Goal: Task Accomplishment & Management: Use online tool/utility

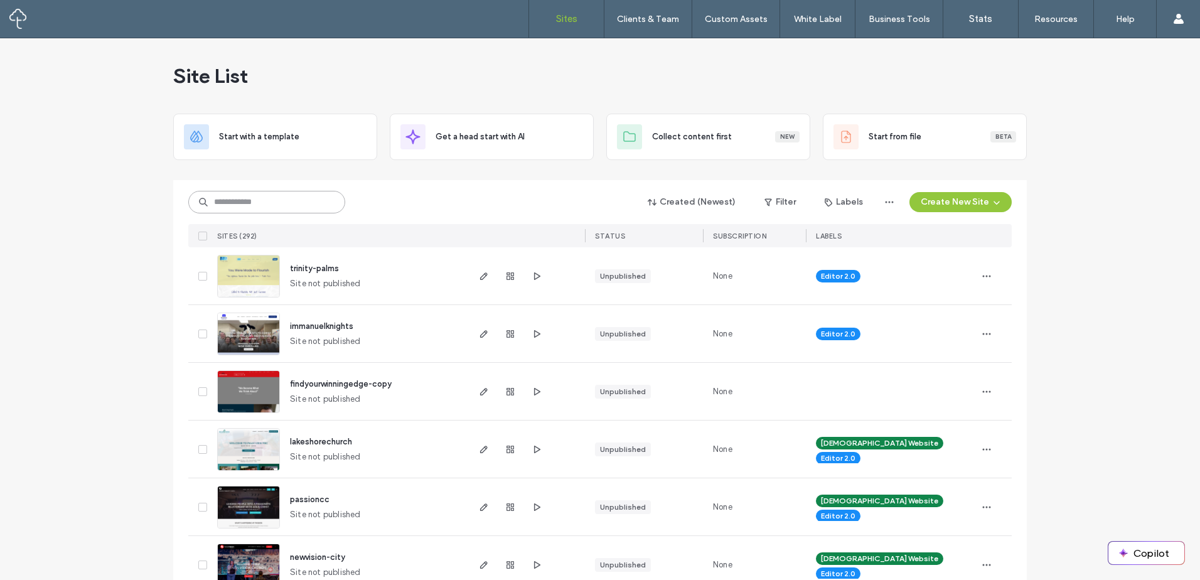
click at [295, 203] on input at bounding box center [266, 202] width 157 height 23
type input "******"
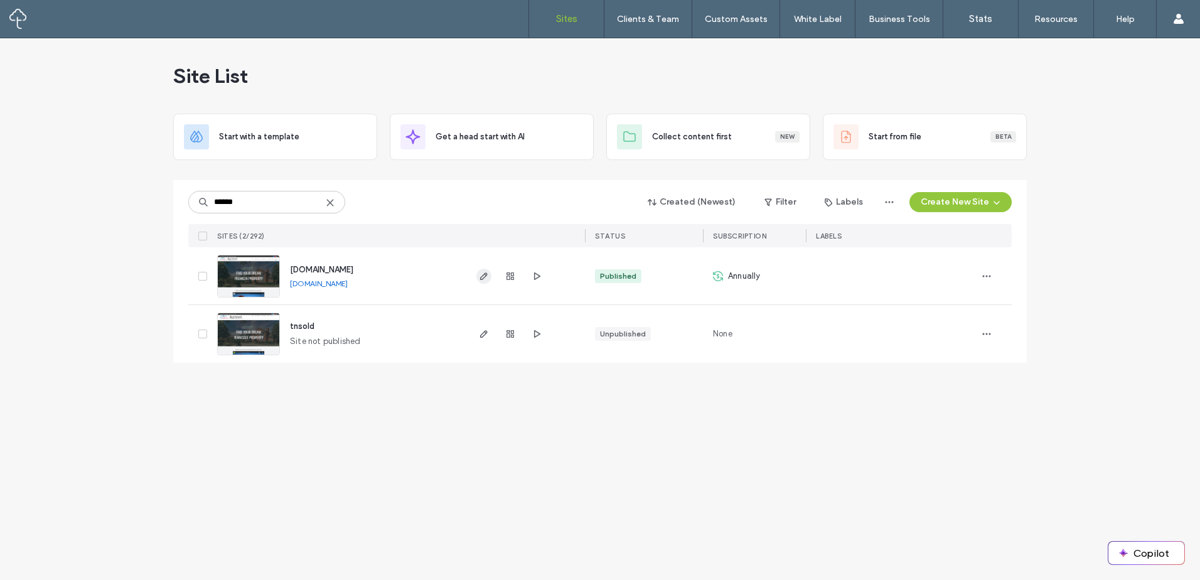
click at [483, 276] on icon "button" at bounding box center [484, 276] width 10 height 10
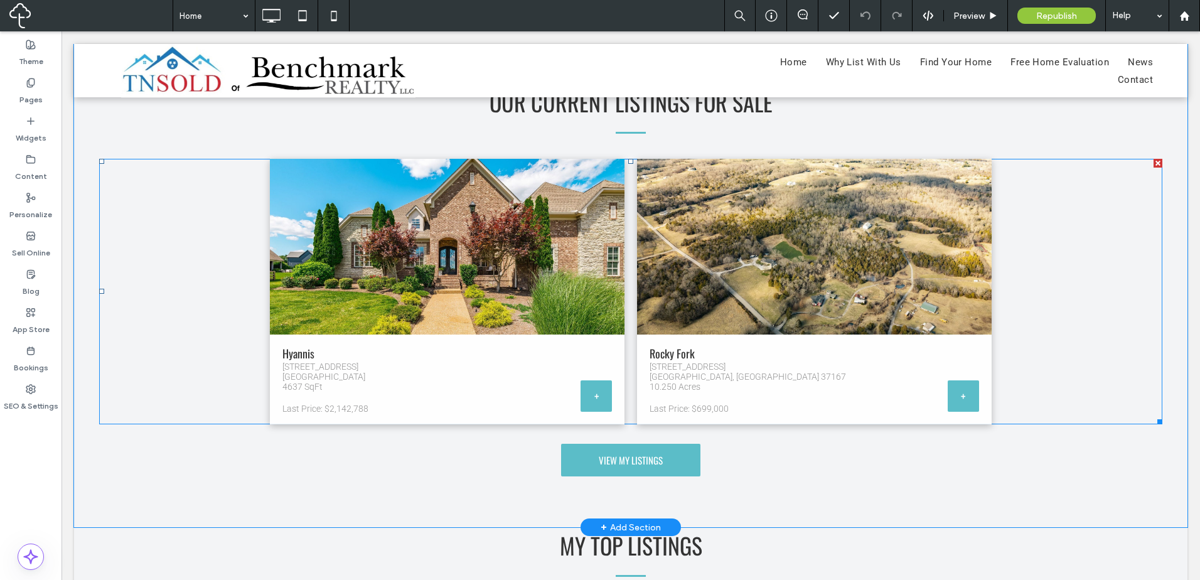
scroll to position [1150, 0]
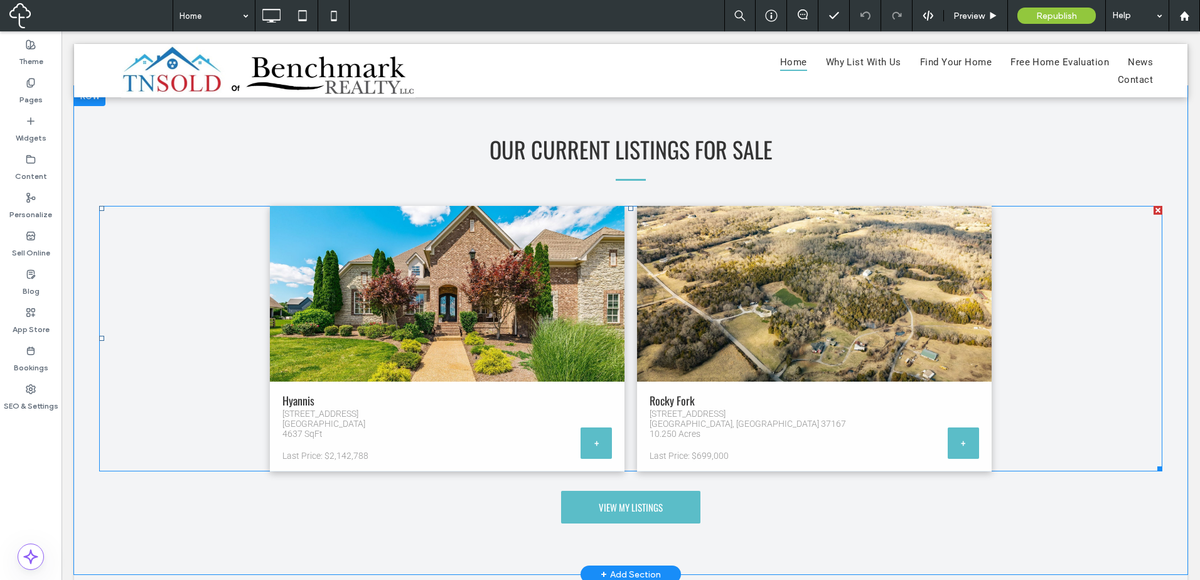
click at [667, 319] on link at bounding box center [814, 293] width 376 height 186
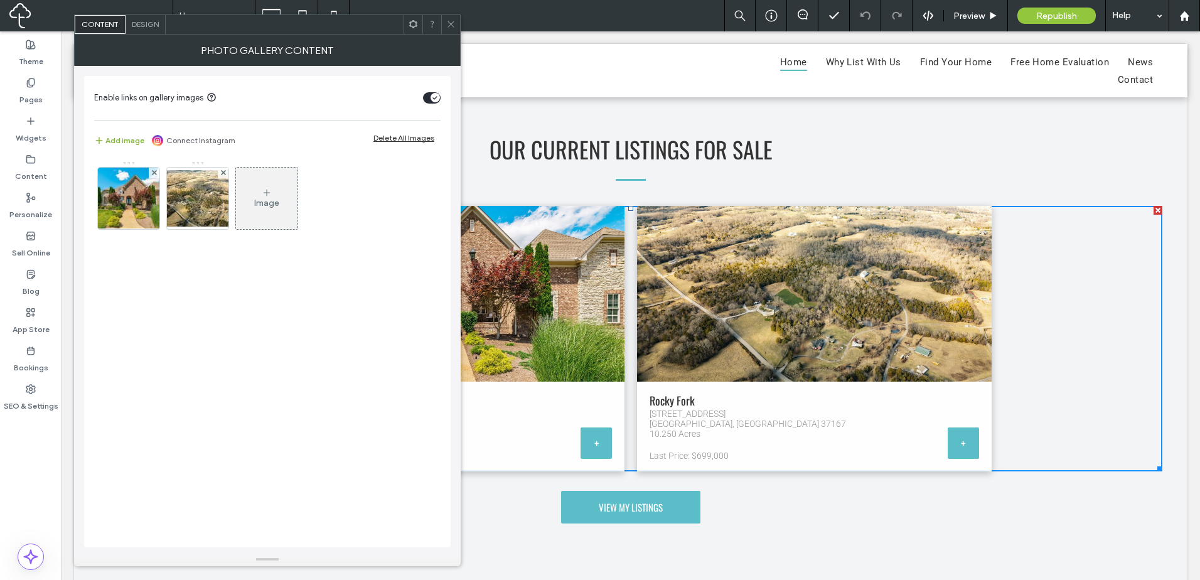
click at [131, 135] on button "Add image" at bounding box center [119, 140] width 50 height 15
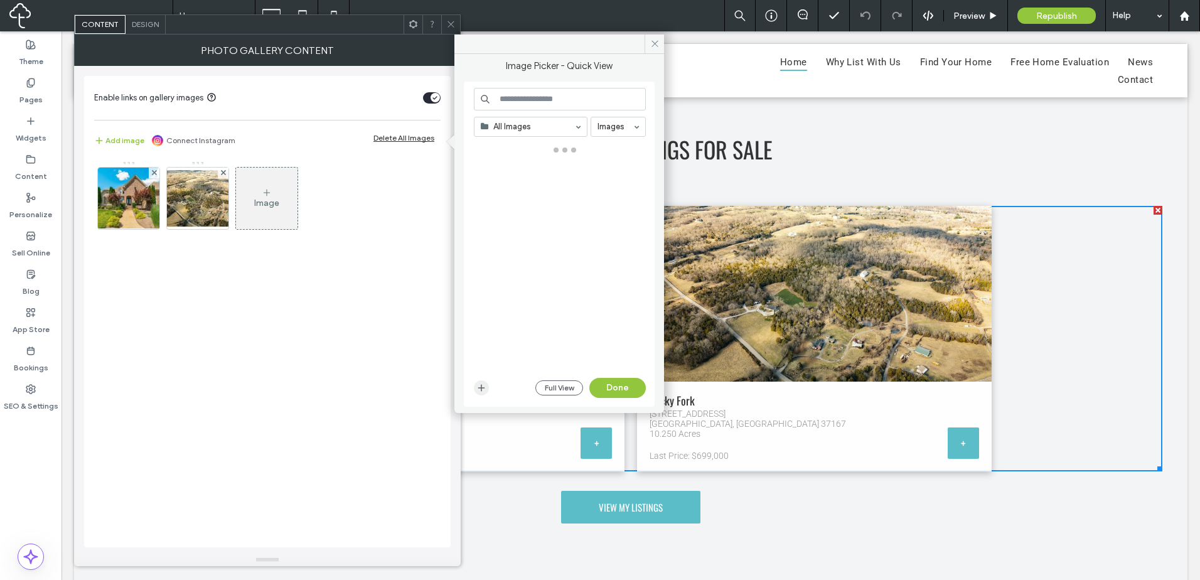
click at [482, 389] on icon "button" at bounding box center [481, 388] width 10 height 10
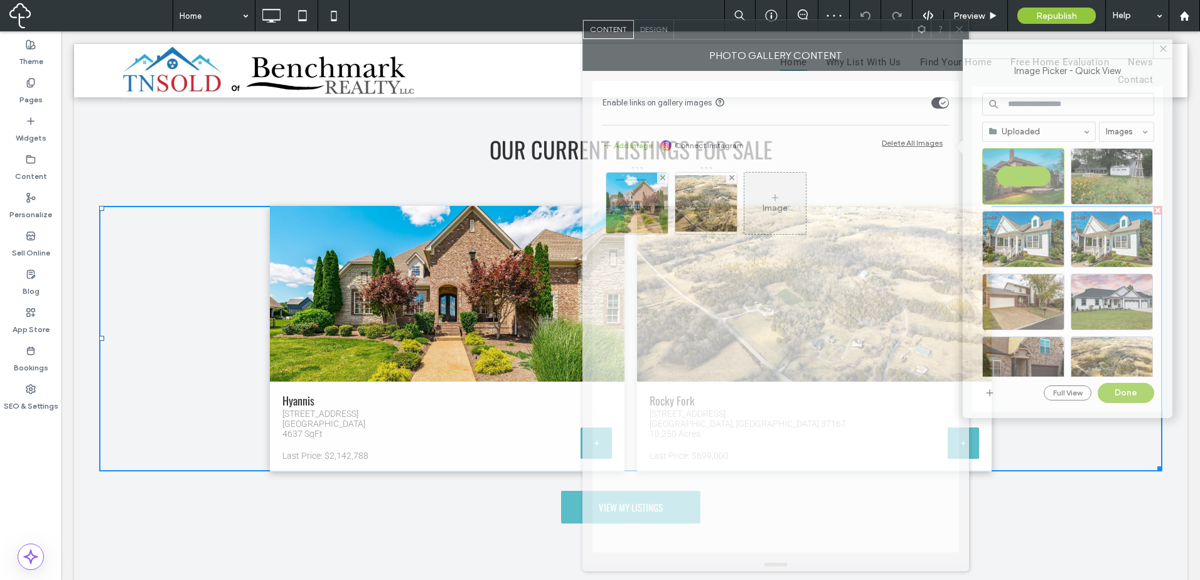
drag, startPoint x: 313, startPoint y: 28, endPoint x: 797, endPoint y: 31, distance: 484.5
click at [797, 31] on div at bounding box center [793, 29] width 238 height 19
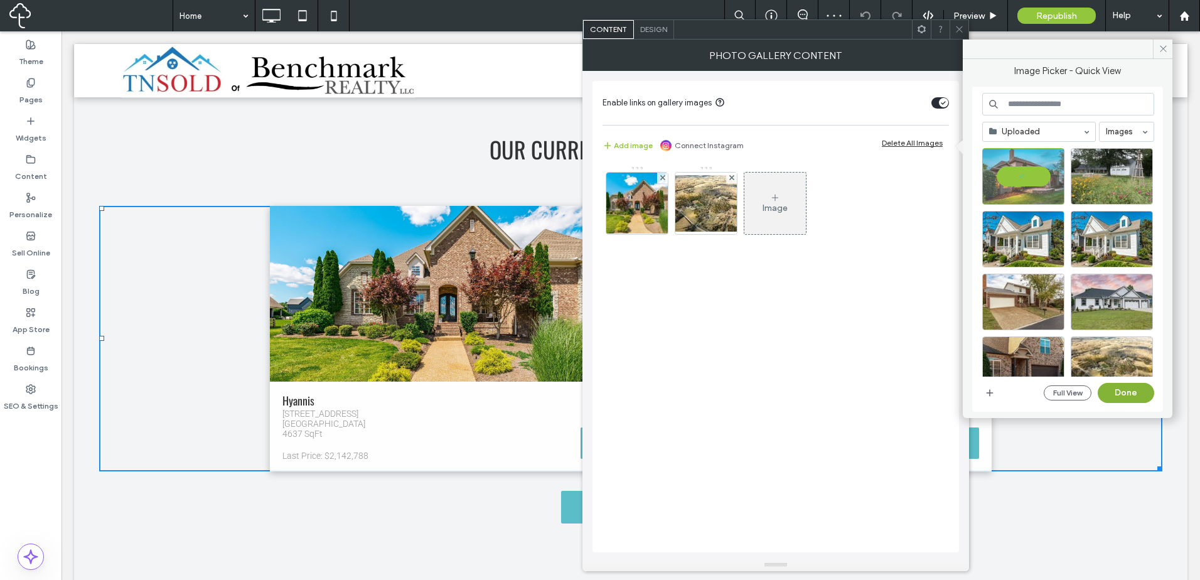
click at [1125, 399] on button "Done" at bounding box center [1126, 393] width 56 height 20
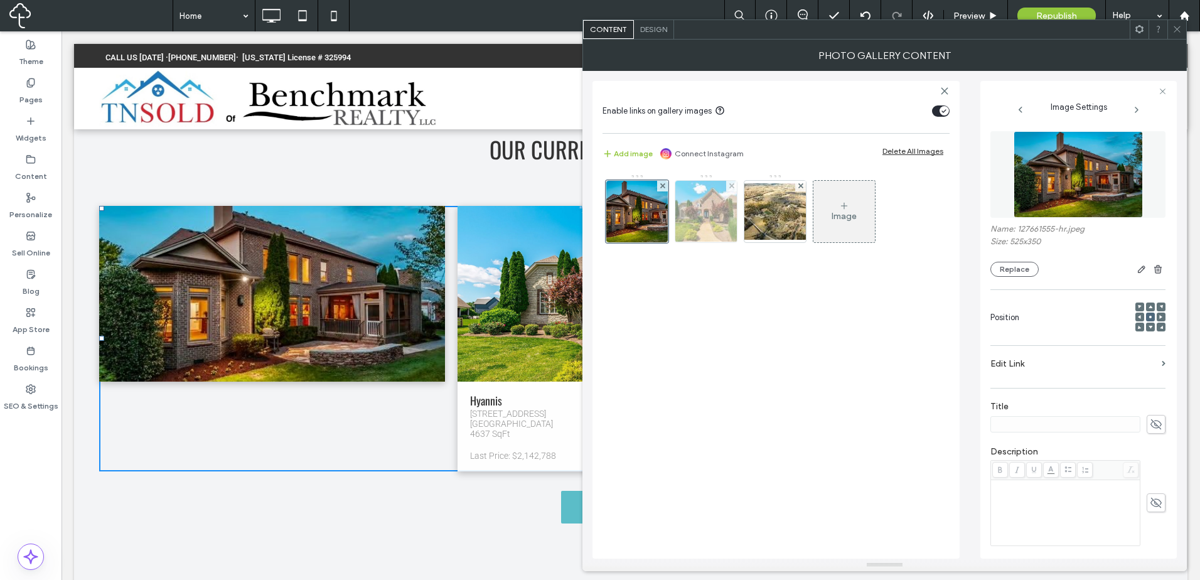
click at [717, 210] on img at bounding box center [706, 212] width 92 height 62
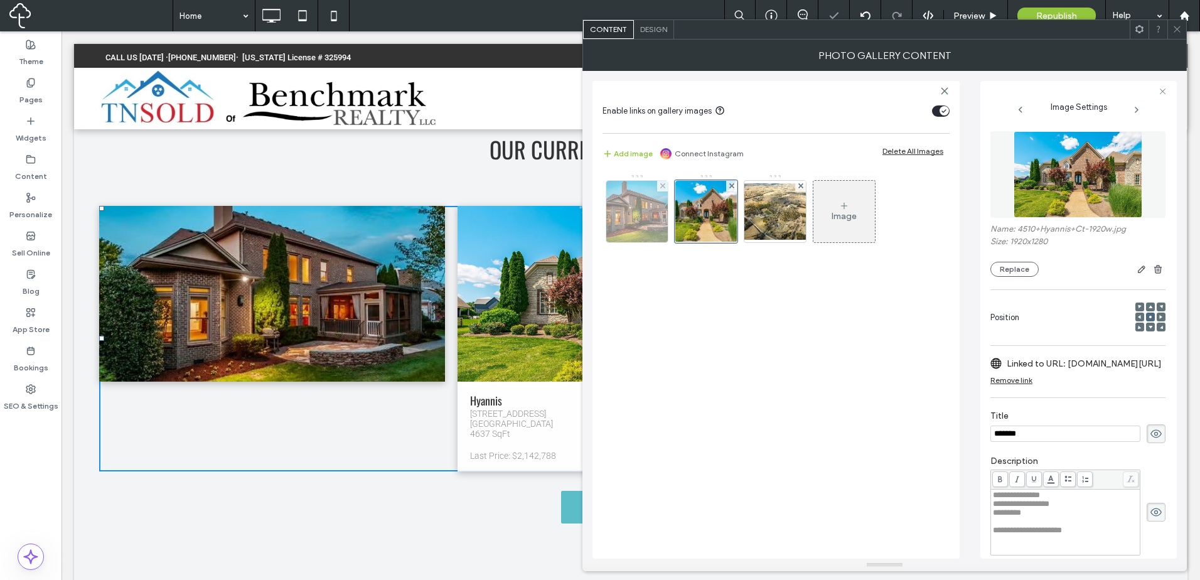
click at [636, 218] on img at bounding box center [637, 212] width 92 height 62
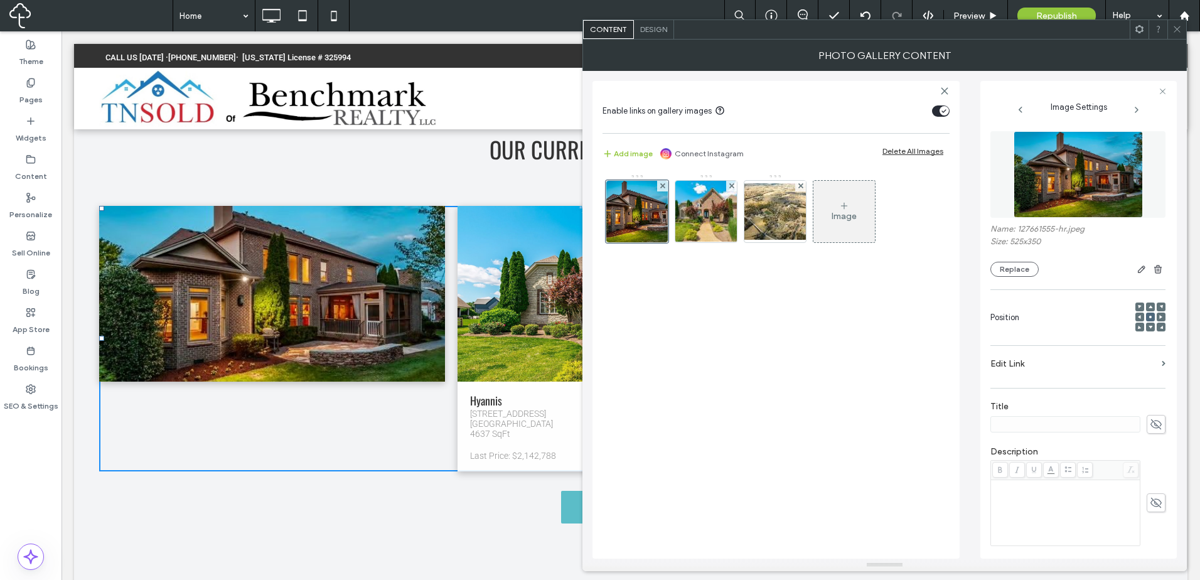
drag, startPoint x: 1022, startPoint y: 539, endPoint x: 1023, endPoint y: 529, distance: 10.1
click at [1023, 539] on div "Rich Text Editor" at bounding box center [1066, 512] width 146 height 63
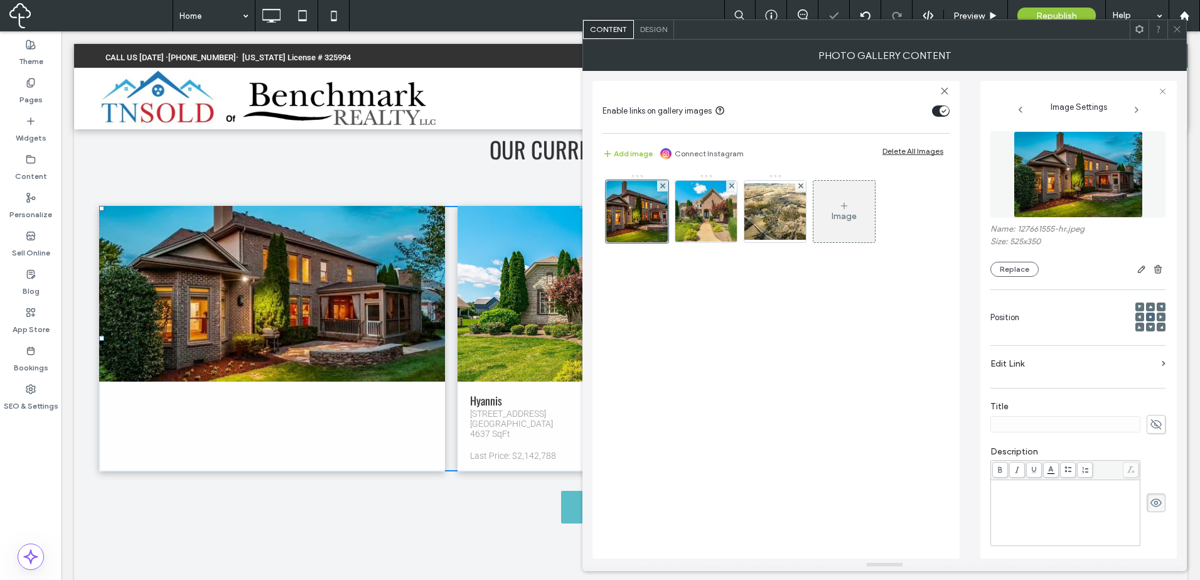
click at [1030, 518] on div "Rich Text Editor" at bounding box center [1066, 512] width 146 height 63
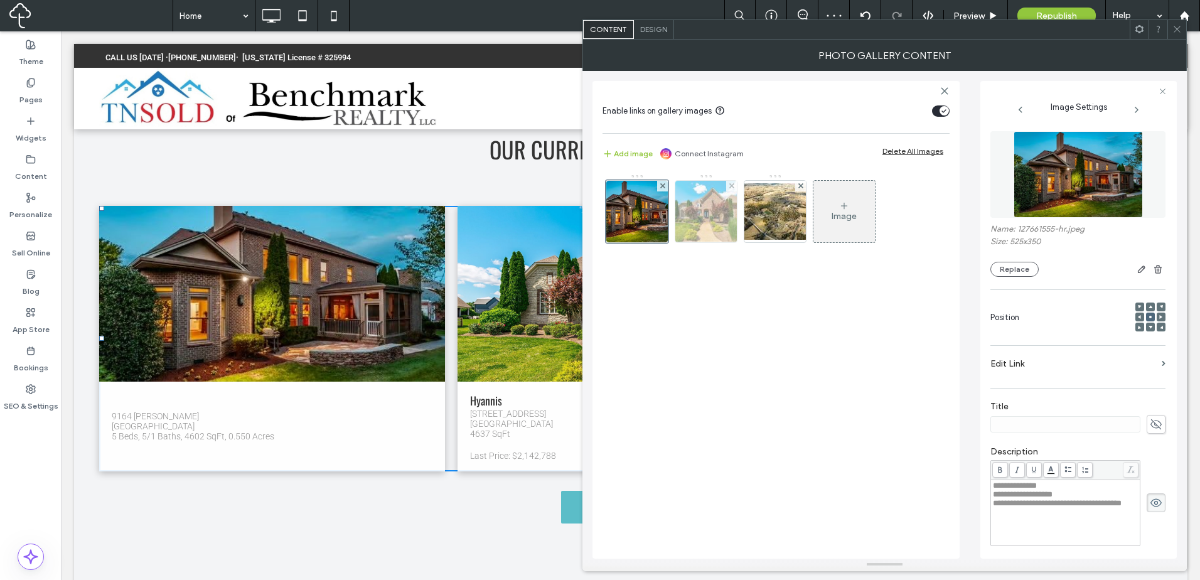
click at [709, 223] on img at bounding box center [706, 212] width 92 height 62
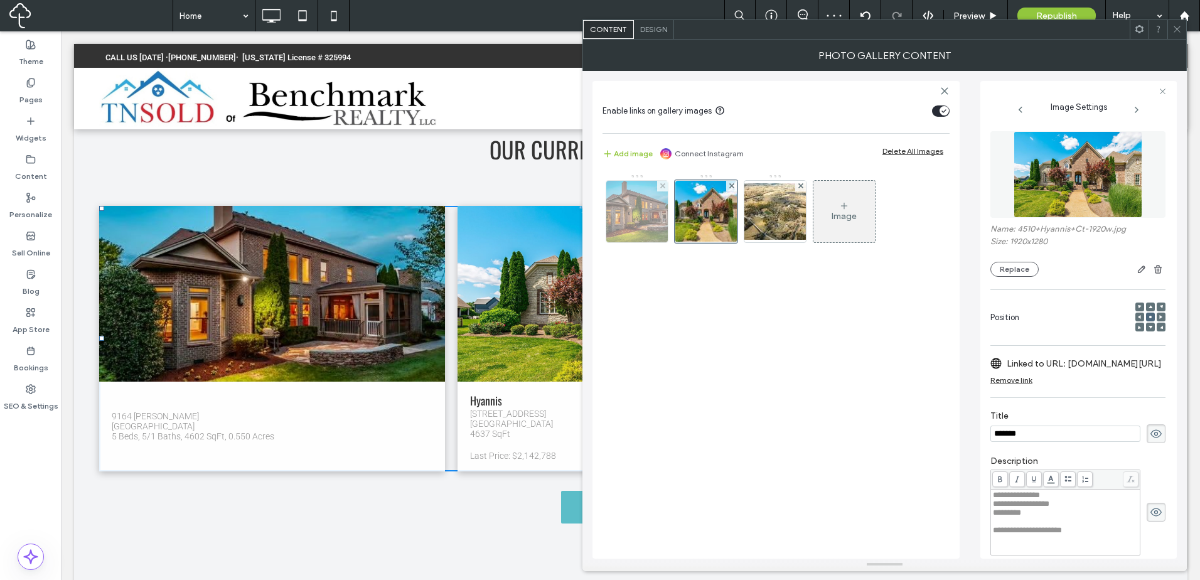
click at [640, 219] on img at bounding box center [637, 212] width 92 height 62
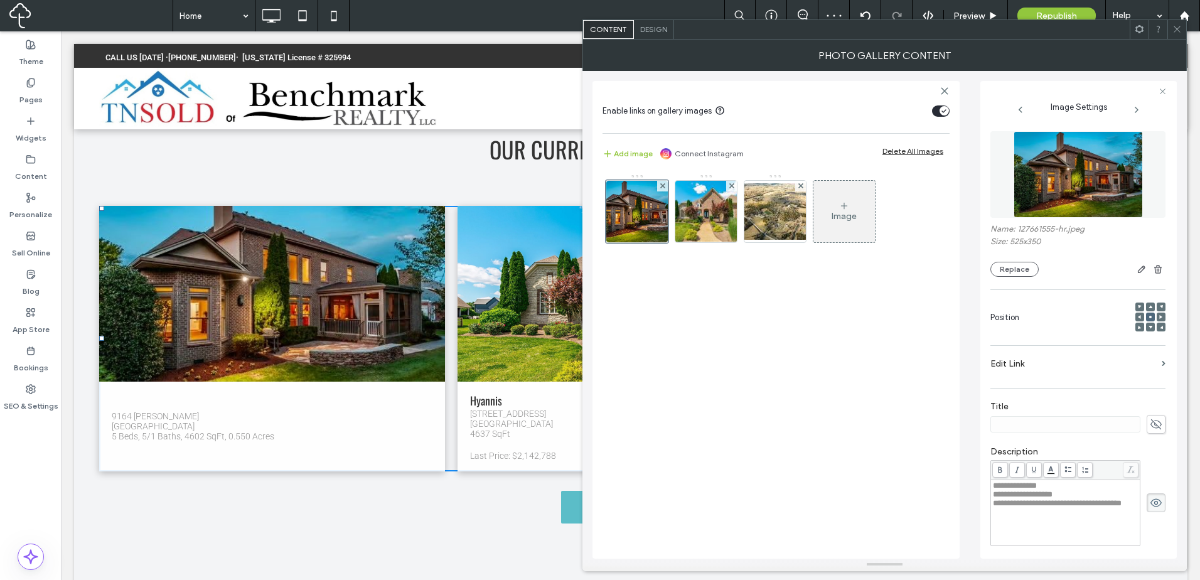
click at [1030, 484] on span "**********" at bounding box center [1015, 485] width 44 height 8
click at [1035, 484] on span "**********" at bounding box center [1015, 485] width 44 height 8
copy span "******"
click at [1177, 423] on div "**********" at bounding box center [884, 315] width 604 height 488
click at [1150, 425] on icon at bounding box center [1156, 424] width 13 height 14
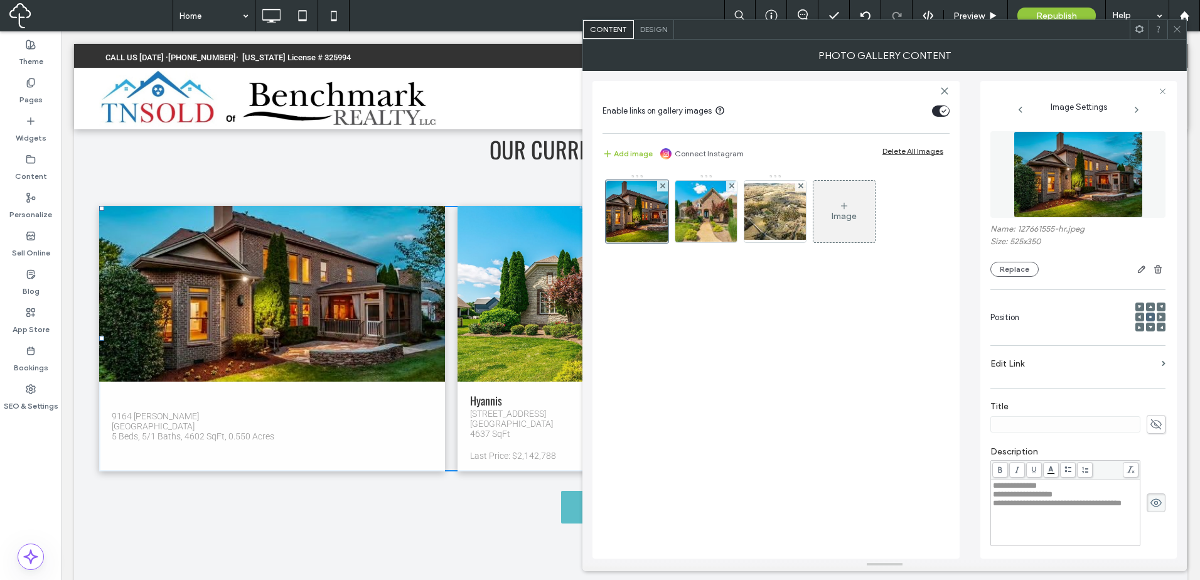
paste input "******"
type input "******"
click at [1090, 435] on div "Title ******" at bounding box center [1077, 417] width 175 height 45
click at [1054, 507] on span "**********" at bounding box center [1057, 503] width 129 height 8
click at [1059, 508] on div "**********" at bounding box center [1066, 503] width 146 height 9
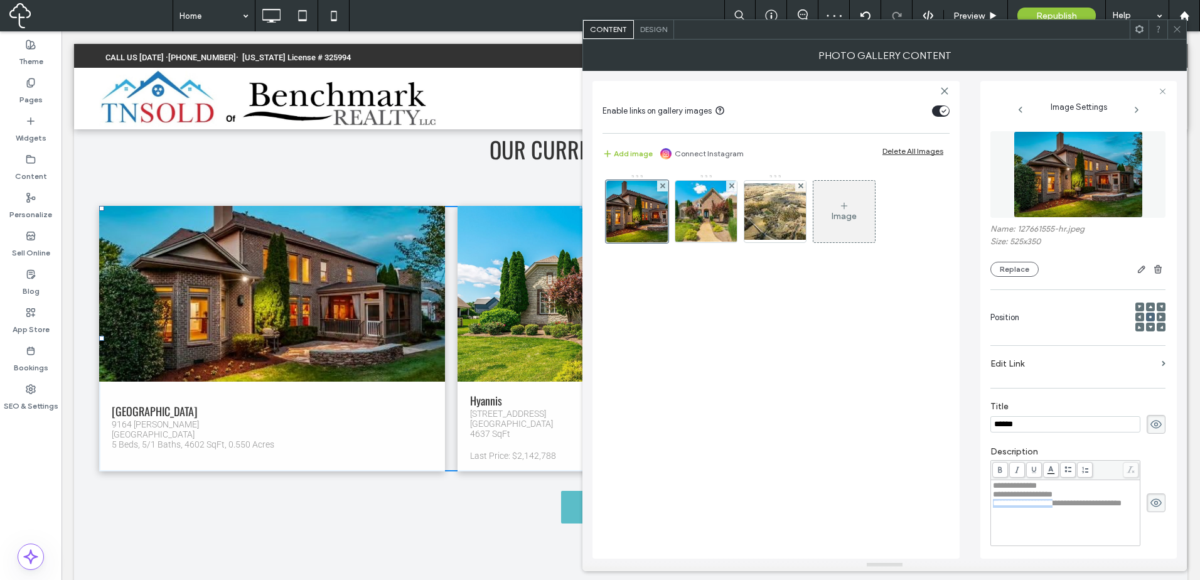
drag, startPoint x: 1059, startPoint y: 506, endPoint x: 992, endPoint y: 508, distance: 67.2
click at [992, 508] on div "**********" at bounding box center [1065, 512] width 146 height 63
drag, startPoint x: 1032, startPoint y: 507, endPoint x: 1116, endPoint y: 508, distance: 84.7
click at [1116, 508] on div "**********" at bounding box center [1066, 503] width 146 height 9
click at [857, 424] on div "Image" at bounding box center [775, 360] width 347 height 385
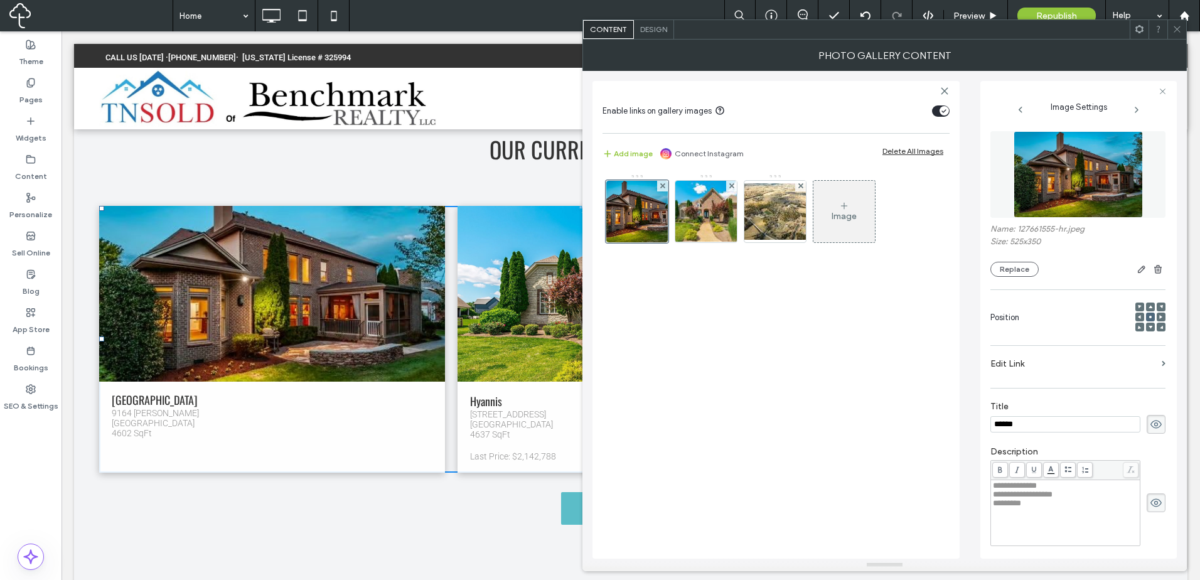
click at [1035, 525] on div "Rich Text Editor" at bounding box center [1066, 520] width 146 height 9
click at [912, 507] on div "Image" at bounding box center [775, 360] width 347 height 385
drag, startPoint x: 894, startPoint y: 308, endPoint x: 1039, endPoint y: 179, distance: 194.2
click at [894, 308] on div "Image" at bounding box center [775, 360] width 347 height 385
click at [1176, 34] on span at bounding box center [1176, 29] width 9 height 19
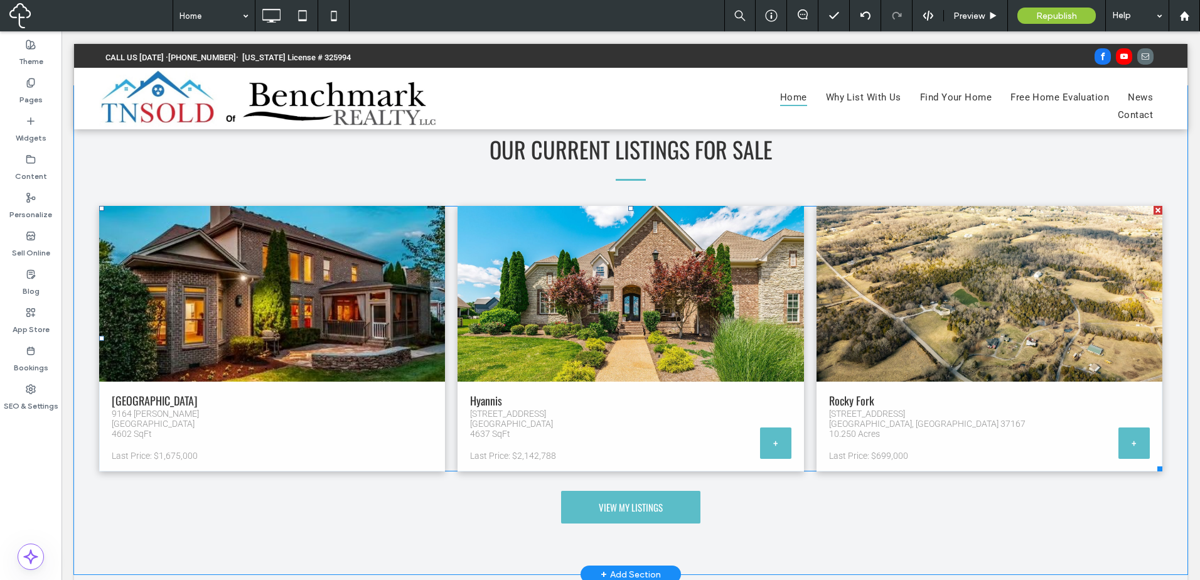
click at [405, 439] on span "Sydney 9164 Sydney Ln Brentwood, TN 37027 4602 SqFt Last Price: $1,675,000 Butt…" at bounding box center [272, 427] width 346 height 90
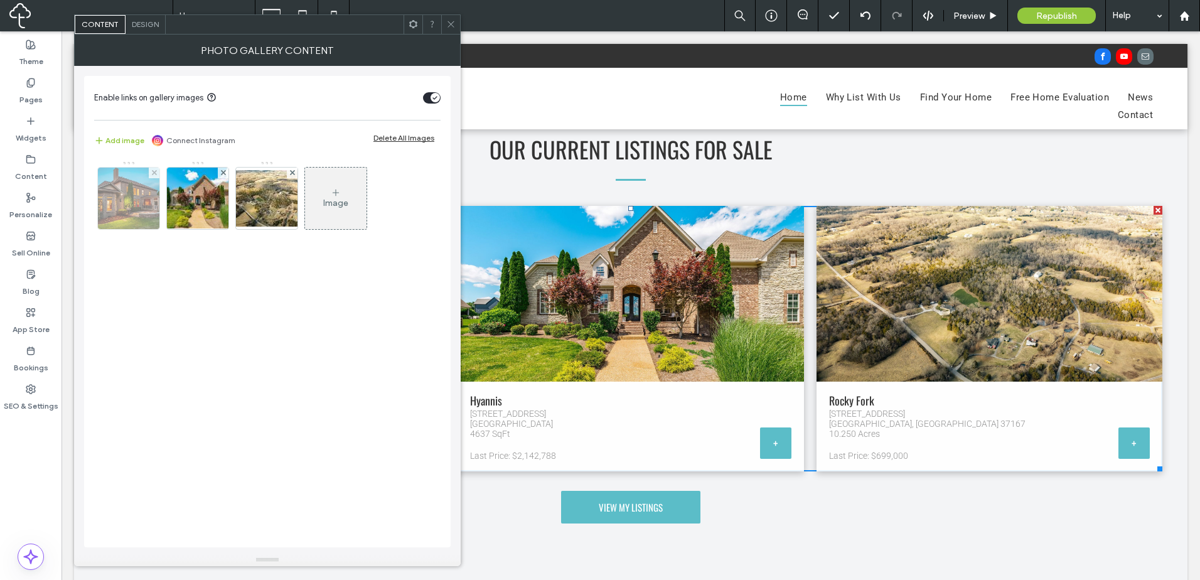
click at [153, 194] on img at bounding box center [129, 199] width 92 height 62
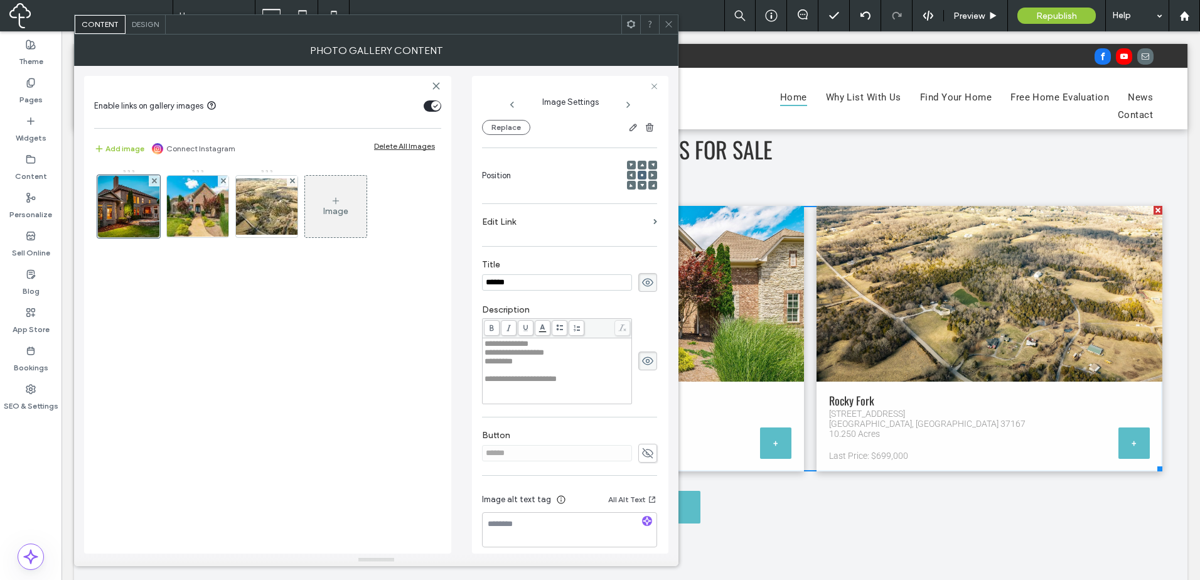
scroll to position [147, 0]
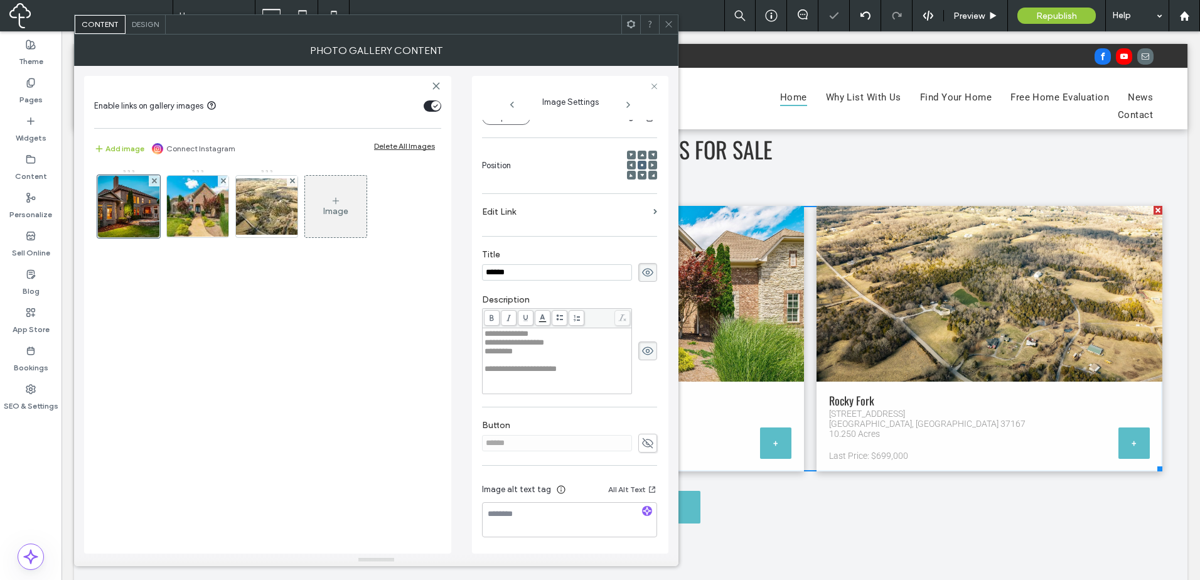
click at [643, 444] on use at bounding box center [647, 443] width 11 height 10
click at [602, 442] on input "******" at bounding box center [557, 443] width 150 height 16
type input "*"
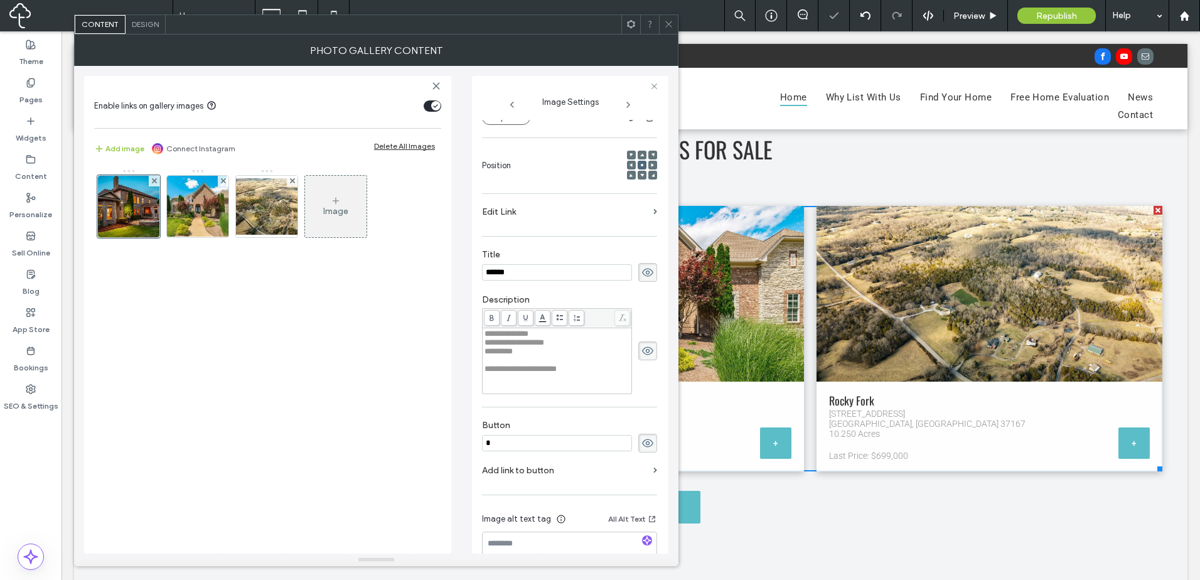
click at [466, 426] on div "**********" at bounding box center [376, 310] width 584 height 488
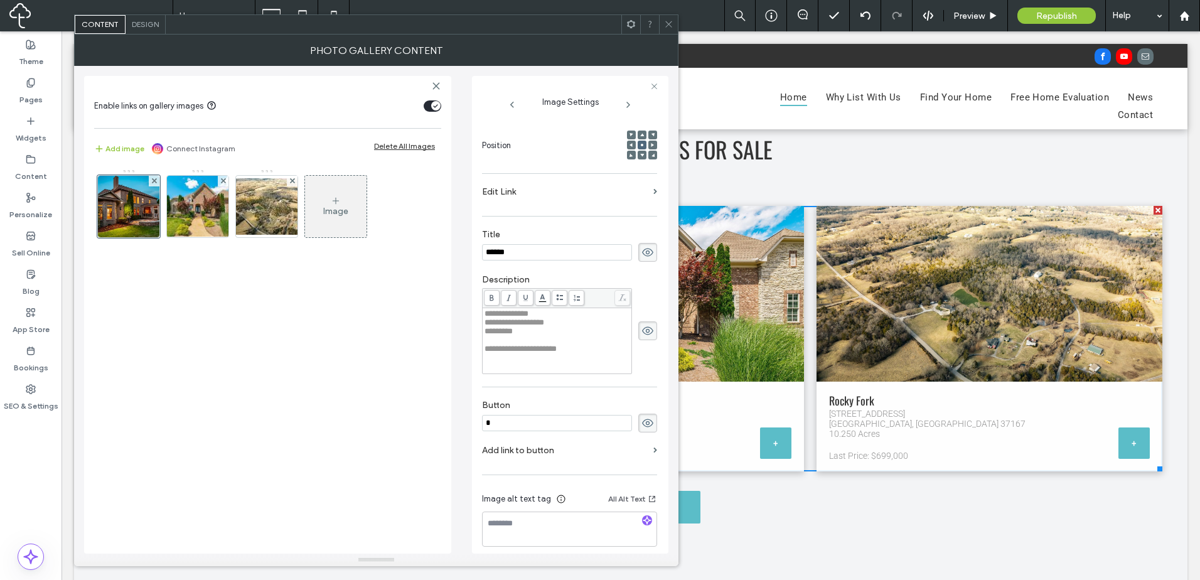
scroll to position [176, 0]
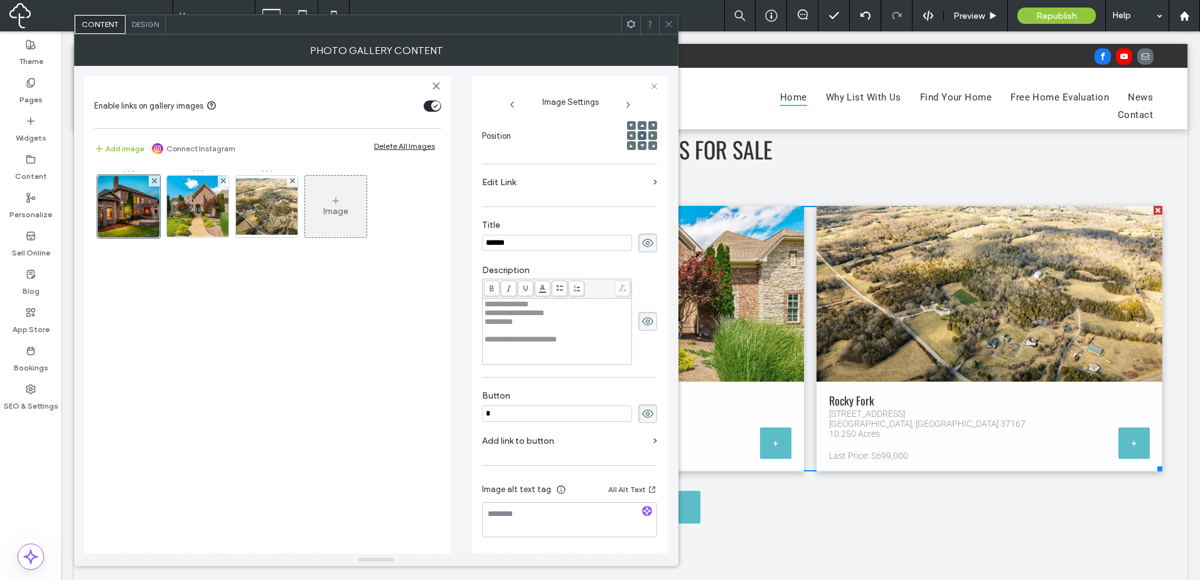
drag, startPoint x: 593, startPoint y: 444, endPoint x: 501, endPoint y: 432, distance: 92.4
click at [592, 444] on label "Add link to button" at bounding box center [565, 440] width 166 height 23
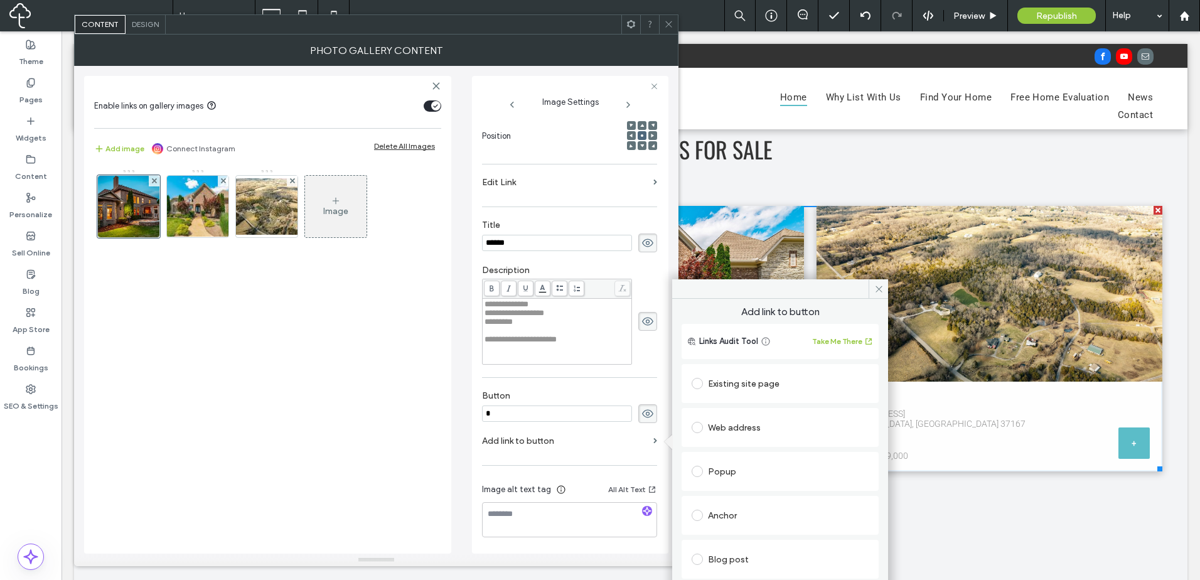
drag, startPoint x: 776, startPoint y: 429, endPoint x: 796, endPoint y: 437, distance: 21.4
click at [778, 430] on div "Web address" at bounding box center [780, 427] width 177 height 20
click at [805, 456] on input "url" at bounding box center [780, 452] width 177 height 16
paste input "**********"
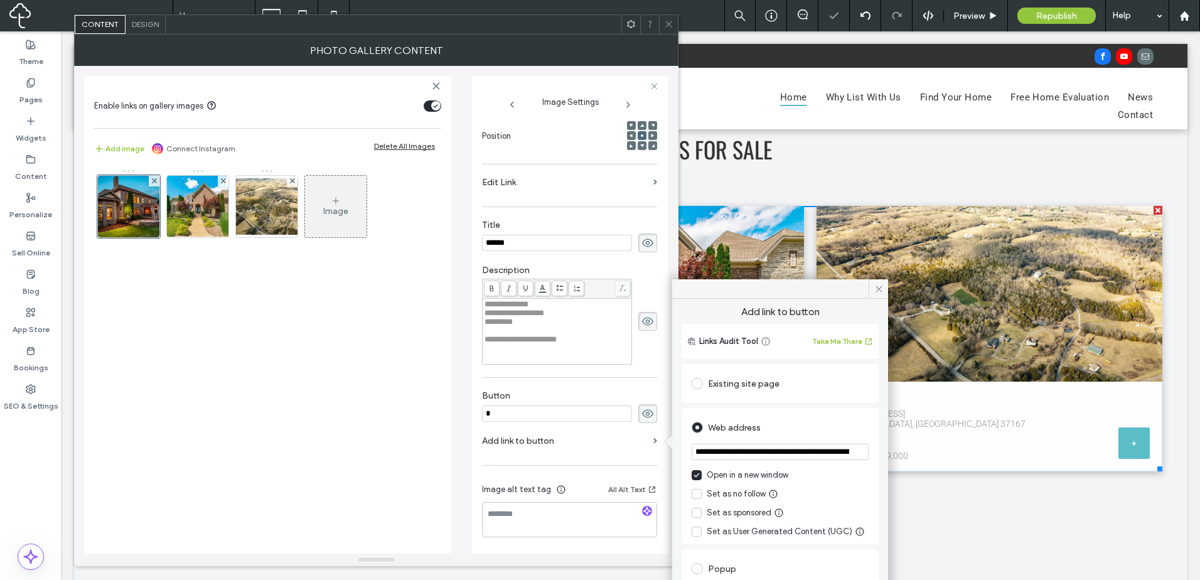
scroll to position [0, 749]
type input "**********"
drag, startPoint x: 807, startPoint y: 436, endPoint x: 791, endPoint y: 431, distance: 16.9
click at [806, 436] on div "Web address" at bounding box center [780, 427] width 177 height 20
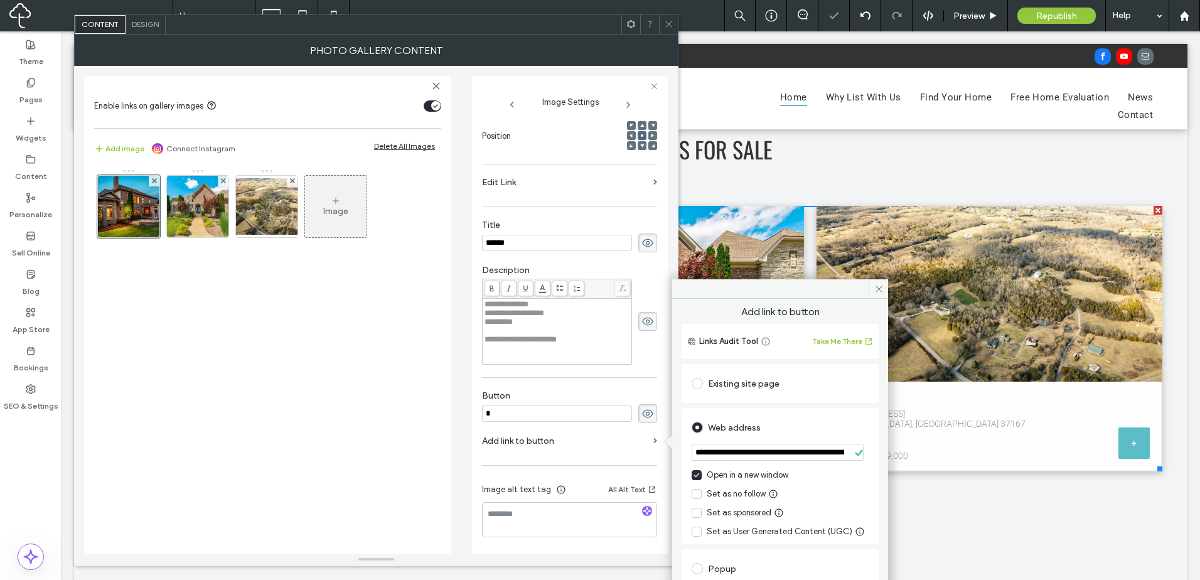
drag, startPoint x: 399, startPoint y: 432, endPoint x: 471, endPoint y: 344, distance: 113.8
click at [400, 431] on div "Image" at bounding box center [267, 355] width 347 height 385
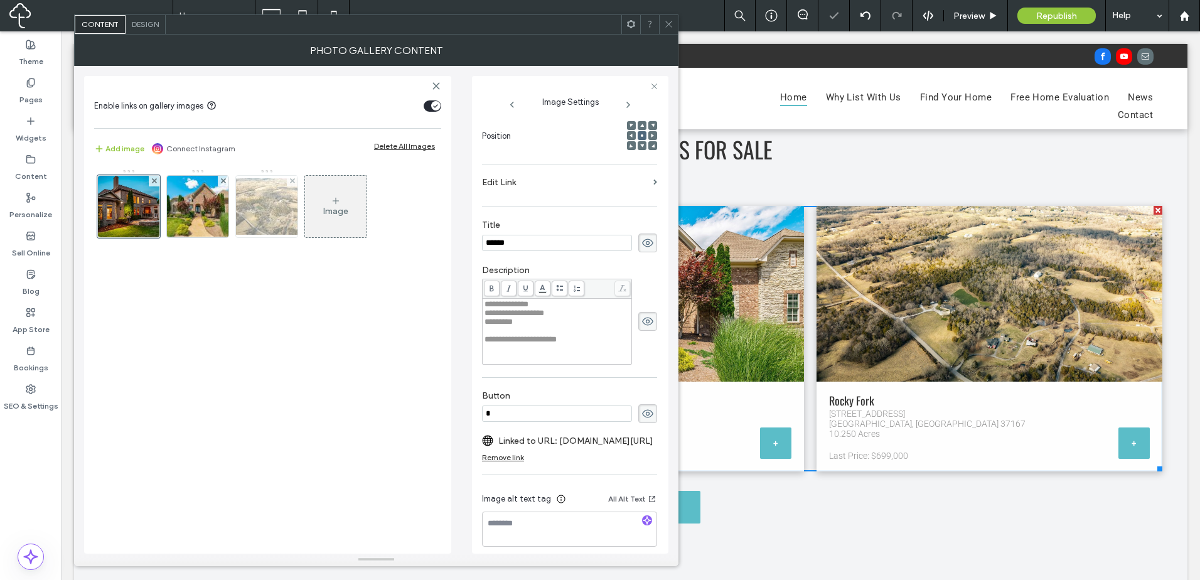
click at [276, 203] on img at bounding box center [267, 206] width 100 height 56
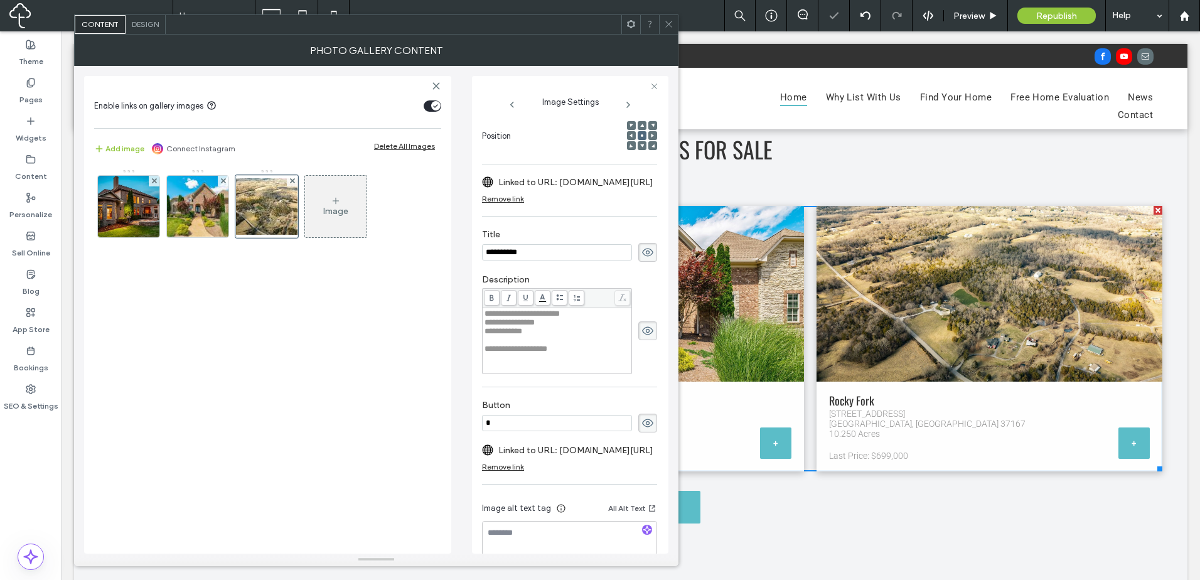
click at [670, 23] on icon at bounding box center [668, 23] width 9 height 9
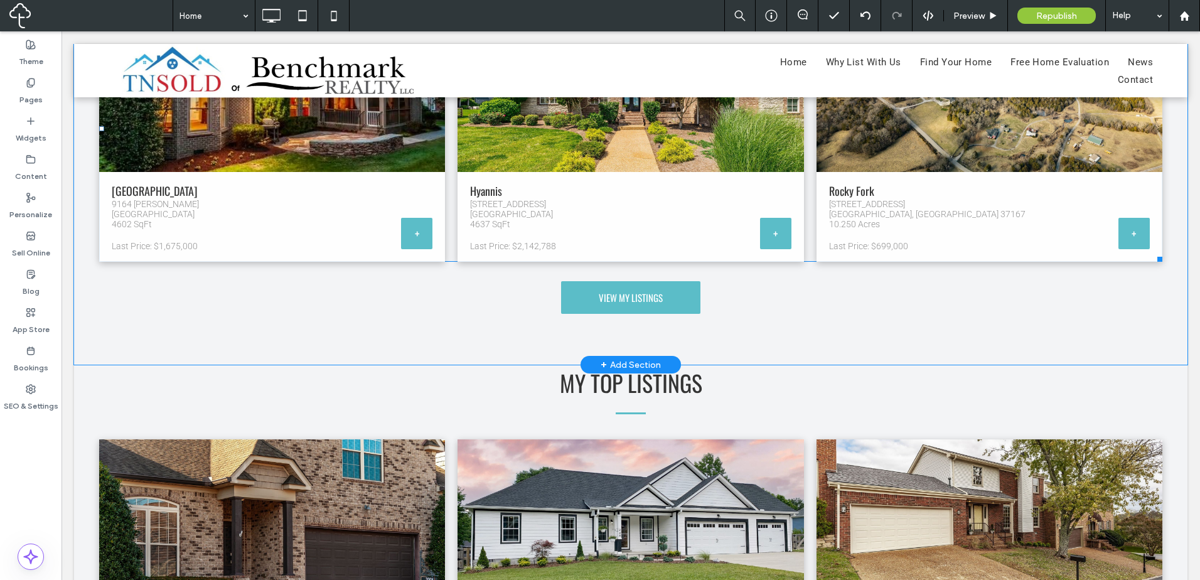
scroll to position [1255, 0]
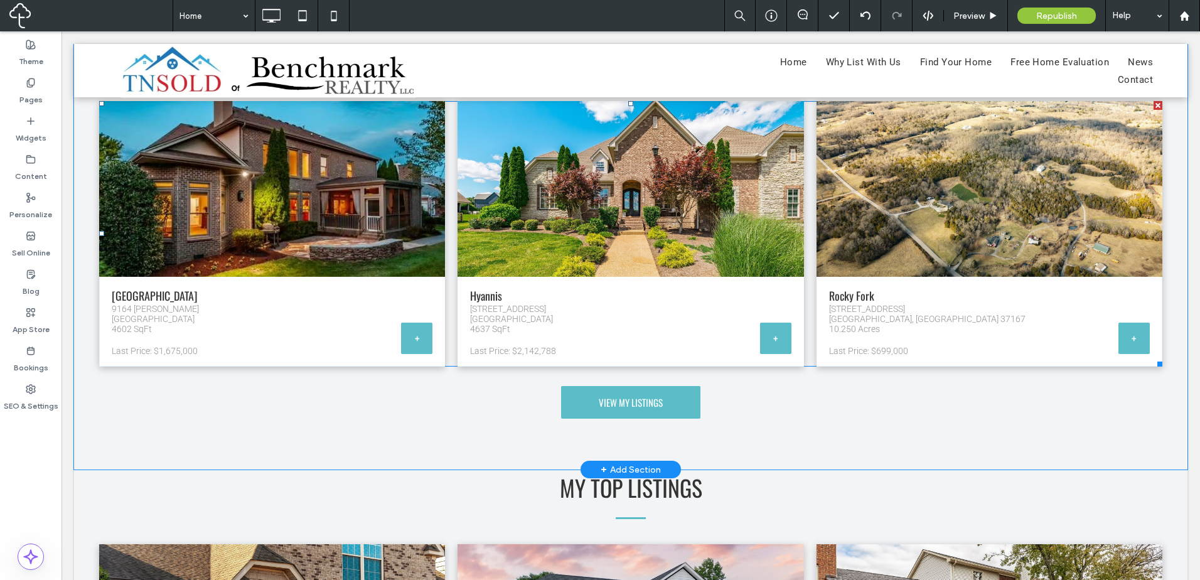
click at [891, 272] on link at bounding box center [989, 188] width 366 height 186
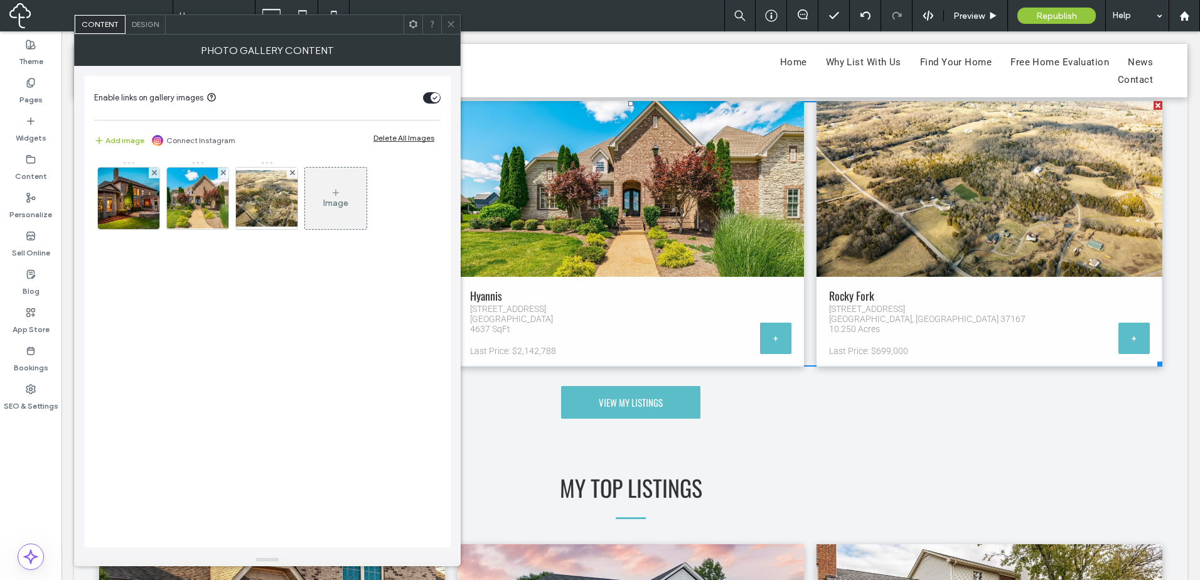
click at [409, 229] on div "Image" at bounding box center [266, 202] width 345 height 82
click at [449, 24] on icon at bounding box center [450, 23] width 9 height 9
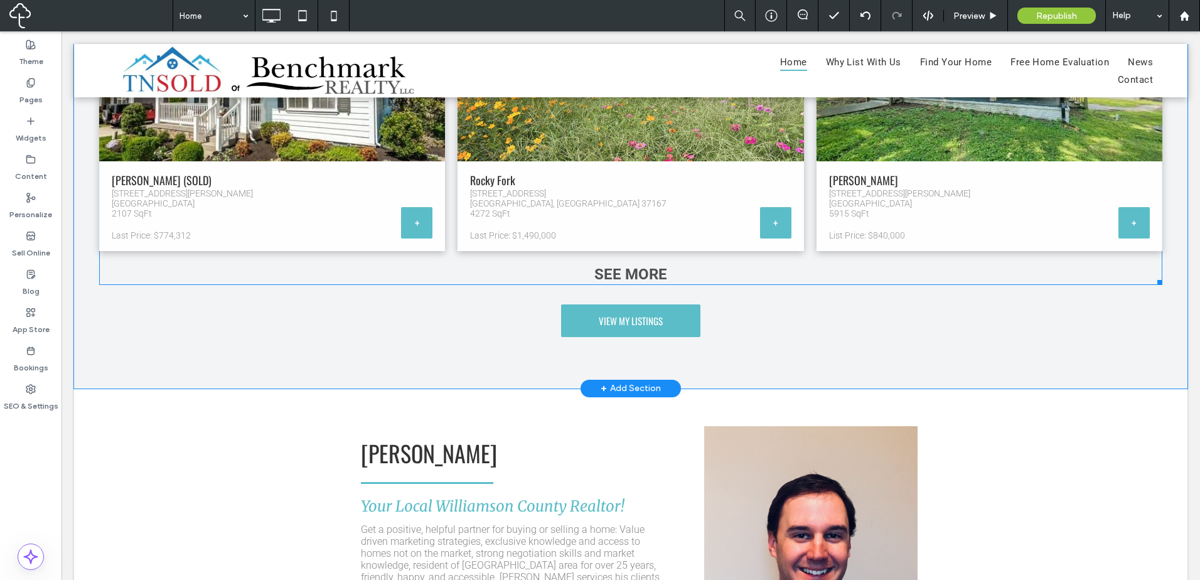
click at [638, 277] on div "See more" at bounding box center [630, 274] width 1063 height 21
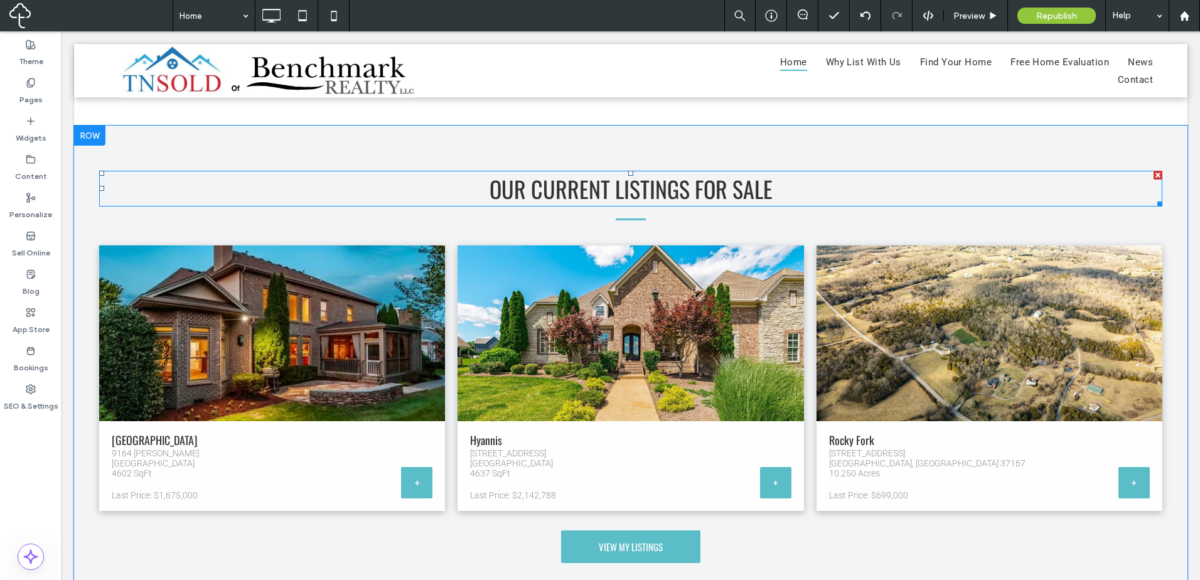
scroll to position [1357, 0]
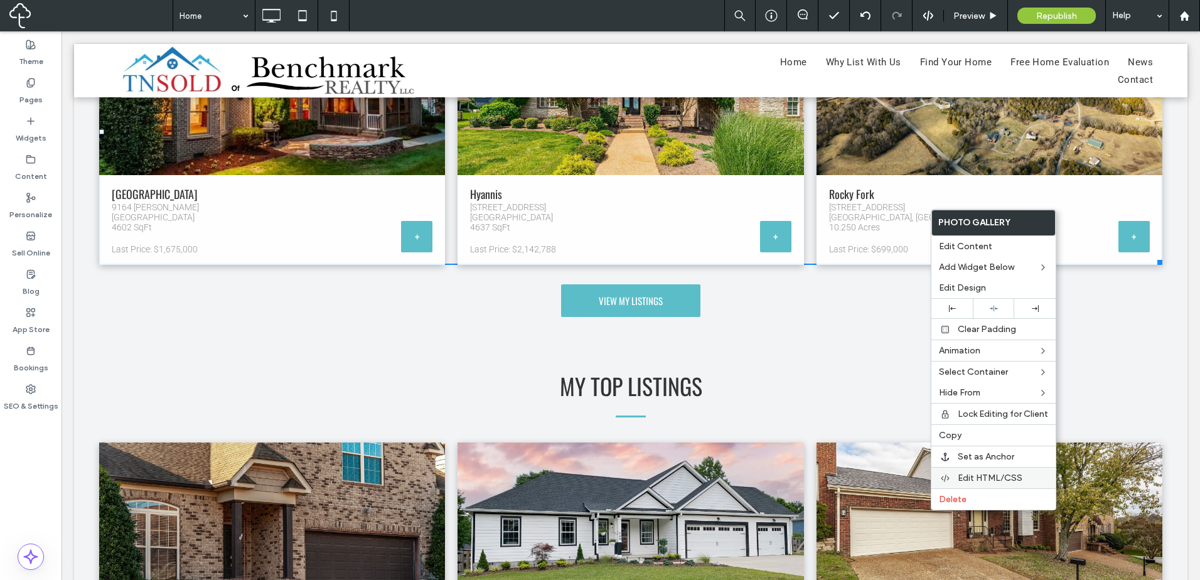
click at [995, 474] on span "Edit HTML/CSS" at bounding box center [990, 478] width 65 height 11
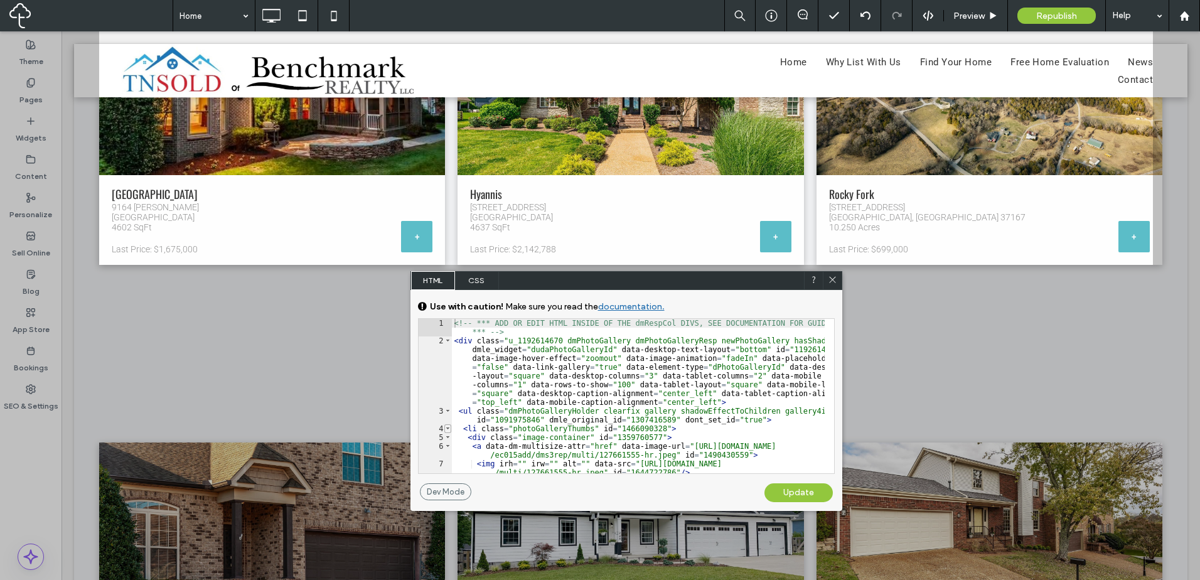
click at [449, 431] on span at bounding box center [447, 428] width 7 height 9
click at [451, 439] on span at bounding box center [447, 437] width 7 height 9
click at [451, 447] on span at bounding box center [447, 446] width 7 height 9
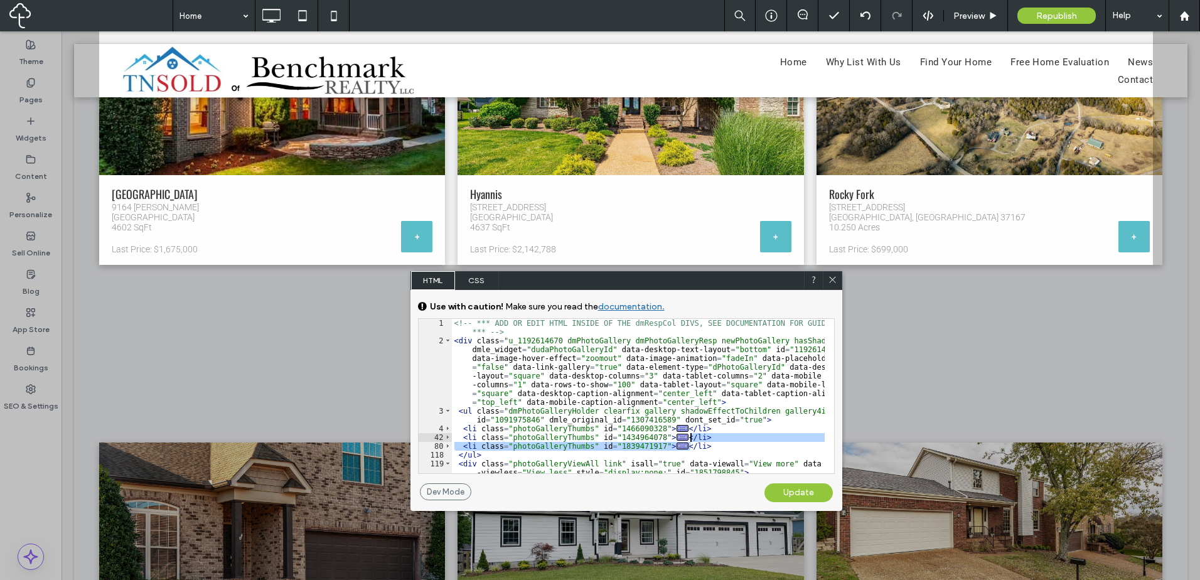
click at [710, 441] on div "<!-- *** ADD OR EDIT HTML INSIDE OF THE dmRespCol DIVS, SEE DOCUMENTATION FOR G…" at bounding box center [638, 409] width 373 height 181
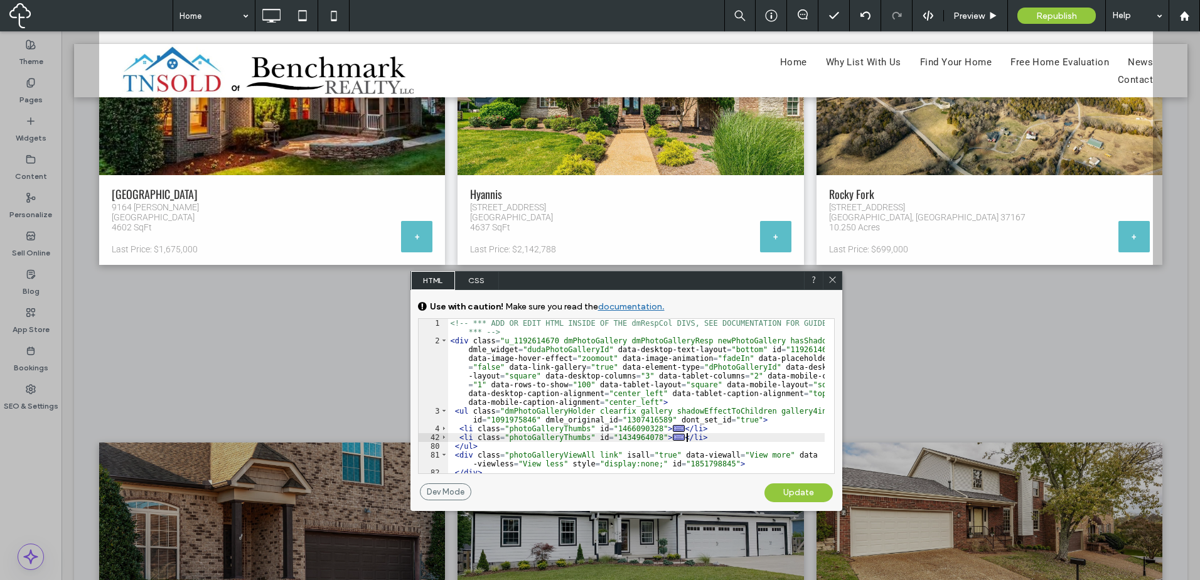
click at [796, 493] on div "Update" at bounding box center [798, 492] width 68 height 19
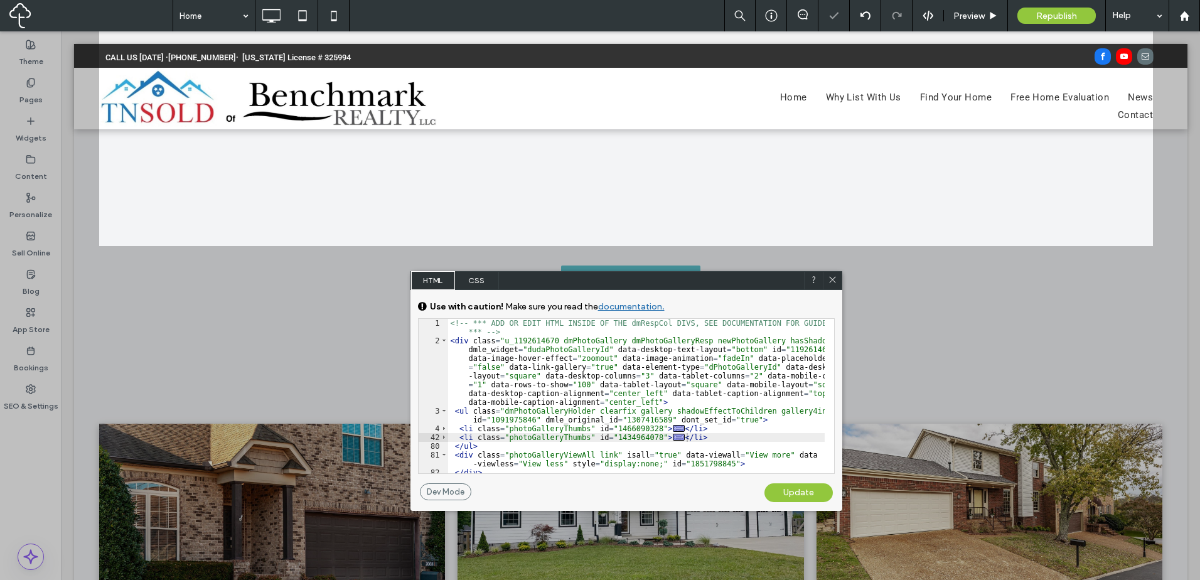
drag, startPoint x: 834, startPoint y: 277, endPoint x: 769, endPoint y: 249, distance: 70.8
click at [834, 277] on use at bounding box center [832, 279] width 6 height 6
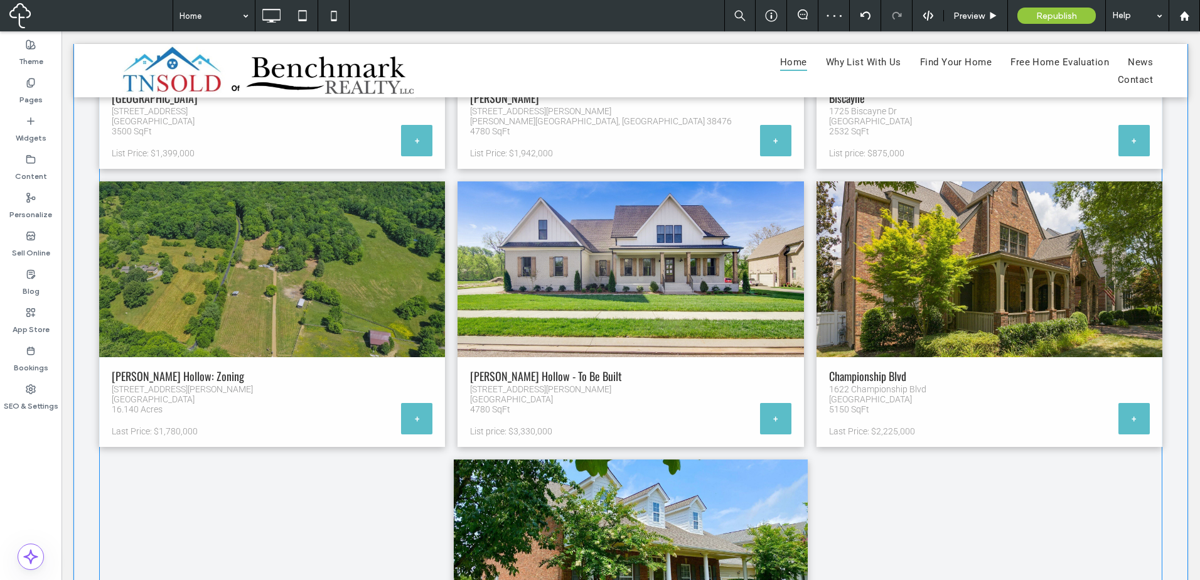
scroll to position [2508, 0]
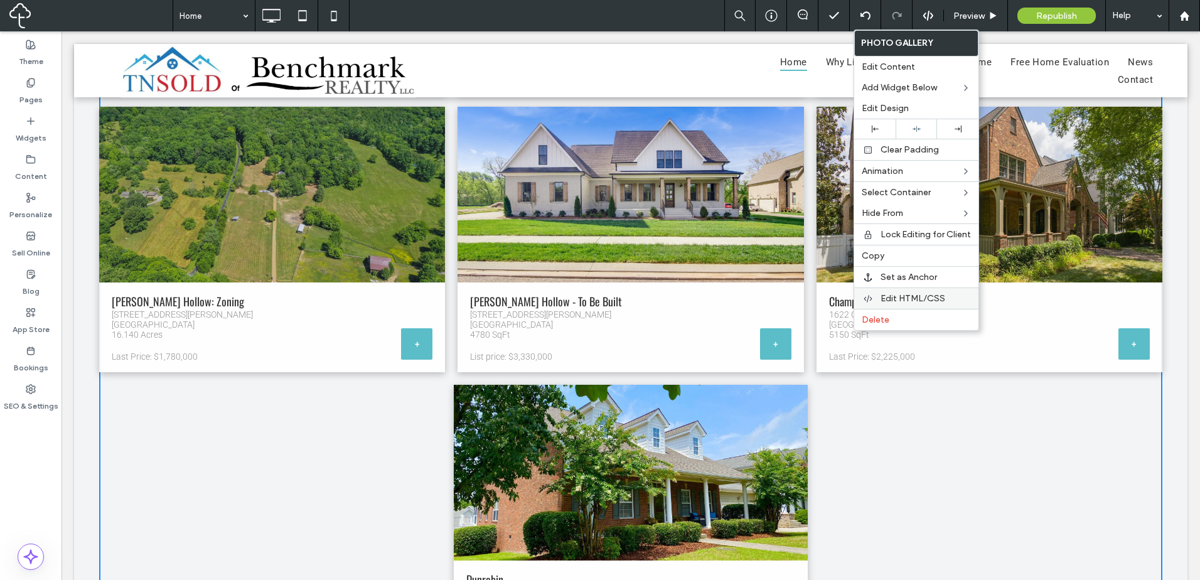
drag, startPoint x: 908, startPoint y: 298, endPoint x: 904, endPoint y: 306, distance: 8.7
click at [907, 298] on span "Edit HTML/CSS" at bounding box center [912, 298] width 65 height 11
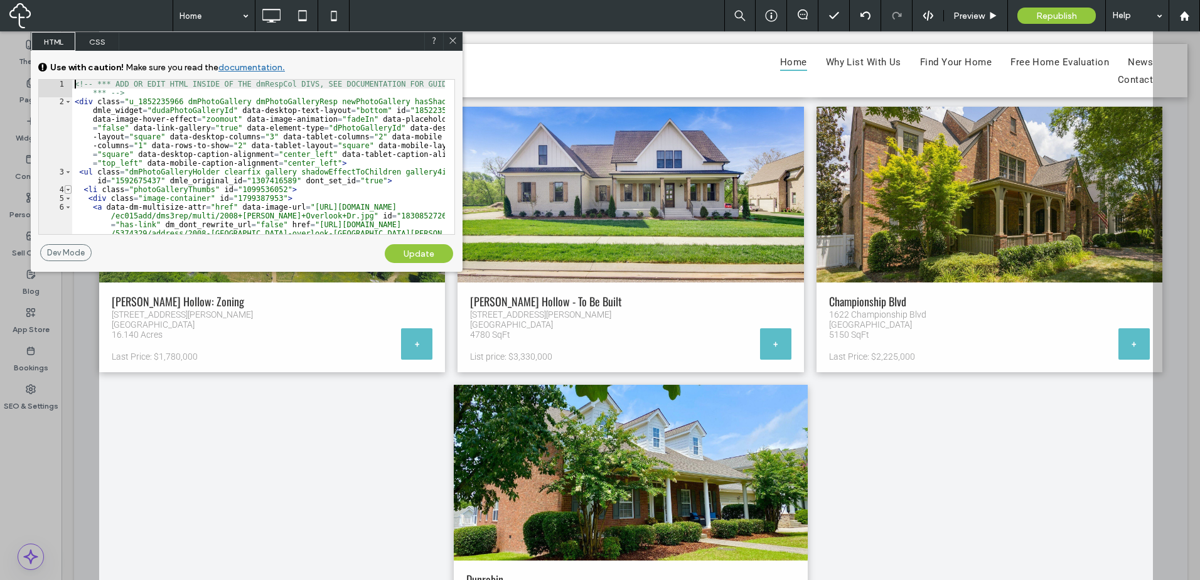
click at [68, 190] on span at bounding box center [68, 189] width 7 height 9
click at [362, 181] on div "<!-- *** ADD OR EDIT HTML INSIDE OF THE dmRespCol DIVS, SEE DOCUMENTATION FOR G…" at bounding box center [258, 196] width 373 height 233
click at [392, 179] on div "<!-- *** ADD OR EDIT HTML INSIDE OF THE dmRespCol DIVS, SEE DOCUMENTATION FOR G…" at bounding box center [258, 196] width 373 height 233
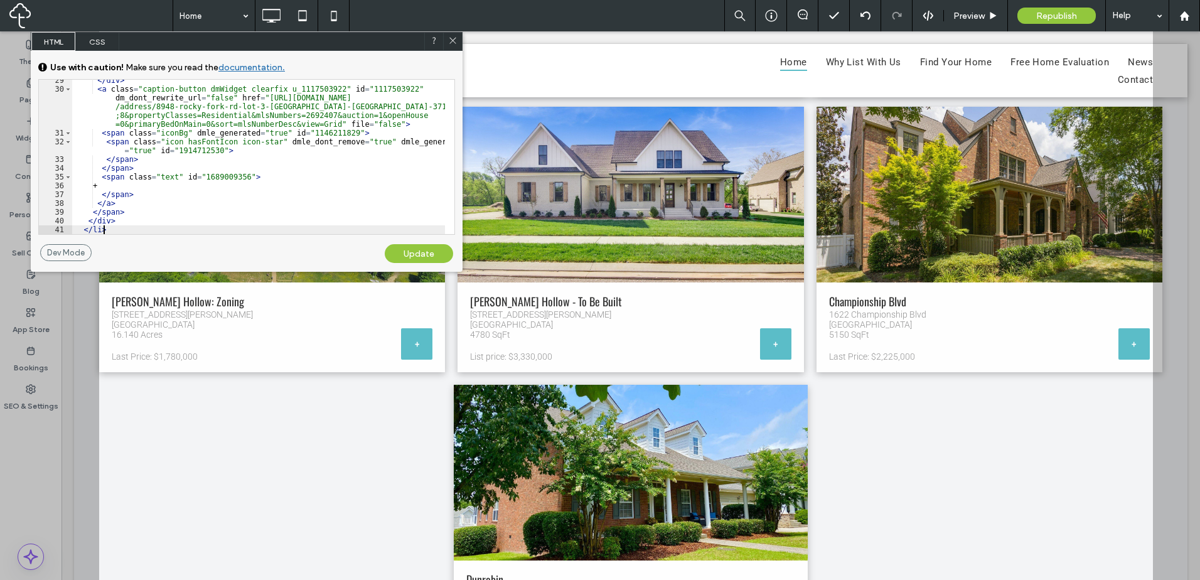
scroll to position [399, 0]
click at [416, 254] on div "Update" at bounding box center [419, 253] width 68 height 19
drag, startPoint x: 451, startPoint y: 43, endPoint x: 466, endPoint y: 33, distance: 17.8
click at [452, 43] on icon at bounding box center [453, 40] width 9 height 9
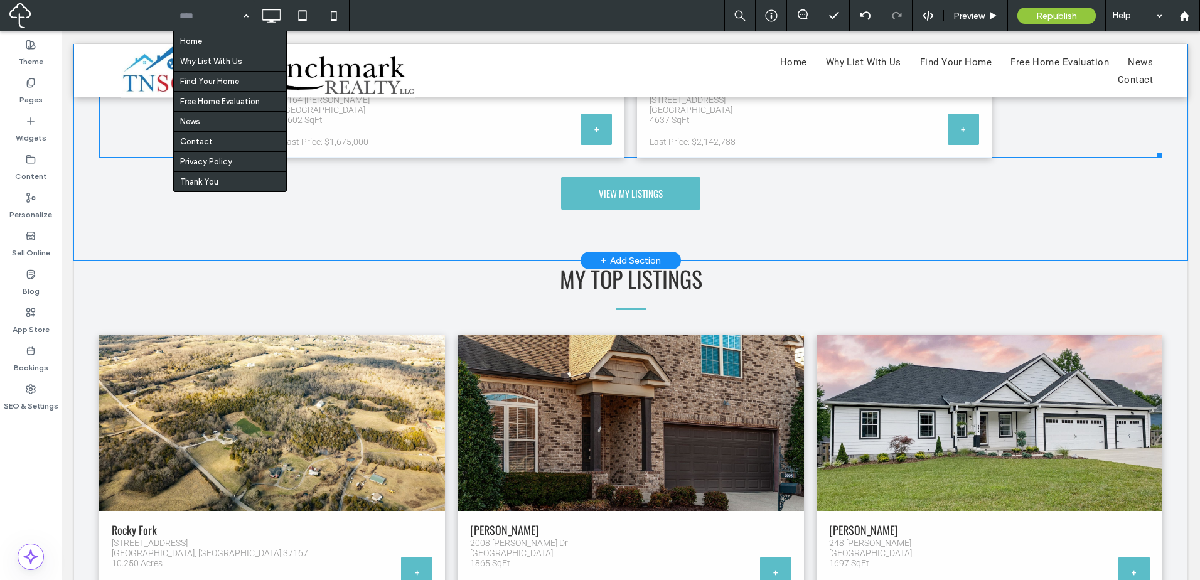
scroll to position [1150, 0]
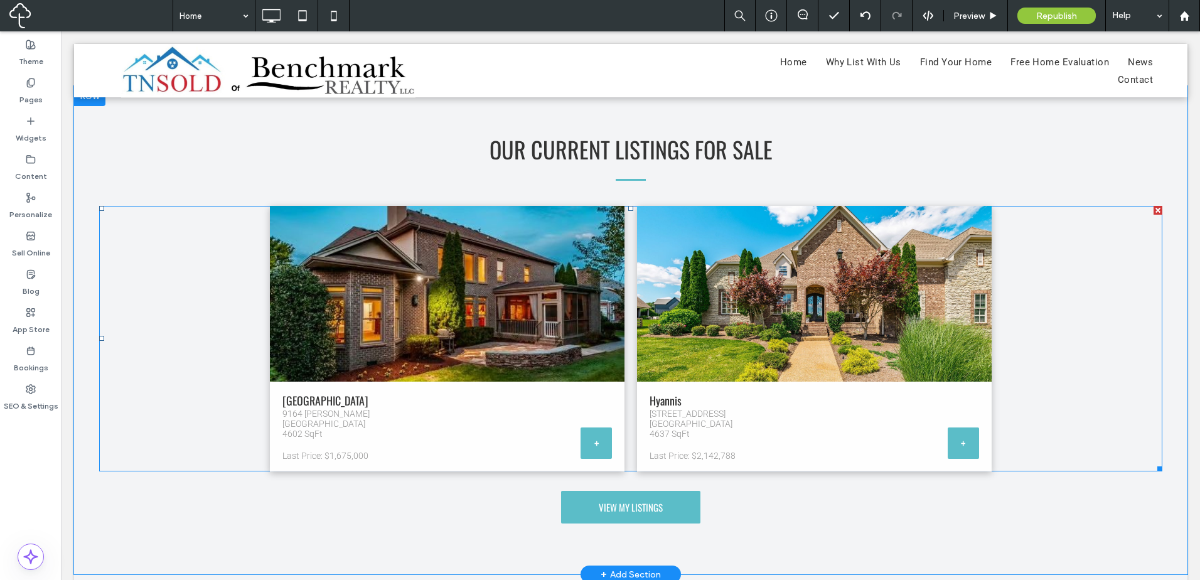
drag, startPoint x: 951, startPoint y: 436, endPoint x: 989, endPoint y: 315, distance: 126.8
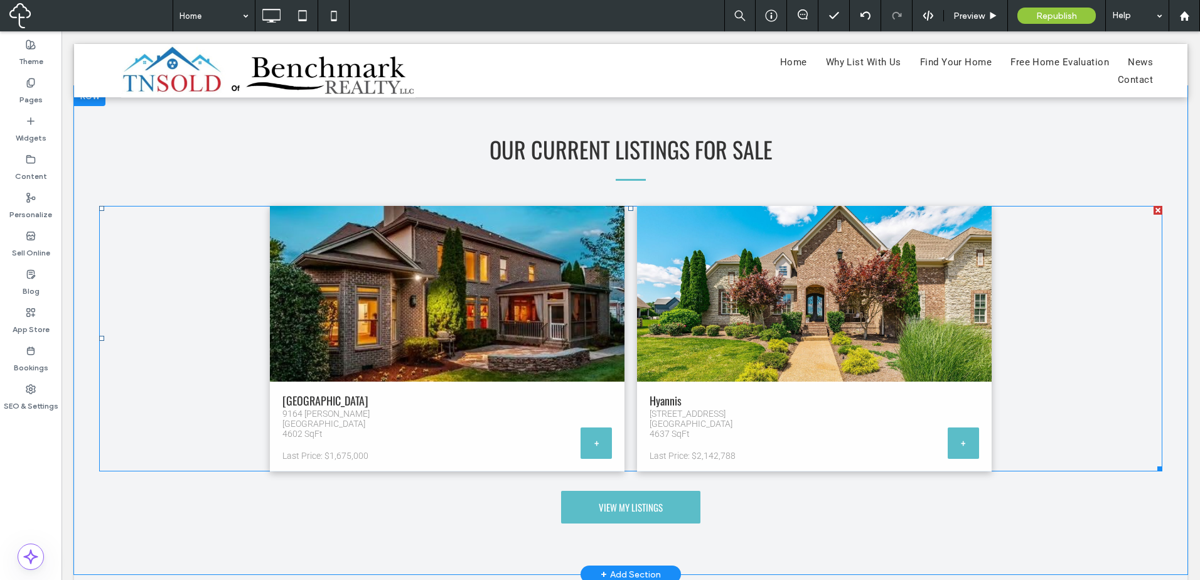
click at [532, 311] on link at bounding box center [447, 293] width 376 height 186
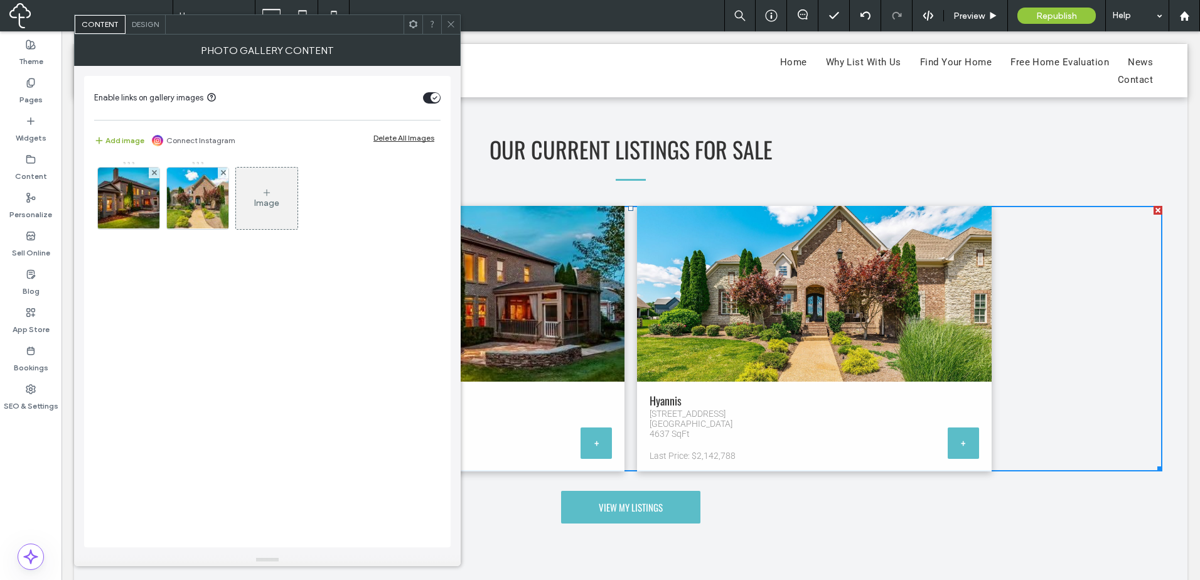
click at [127, 143] on button "Add image" at bounding box center [119, 140] width 50 height 15
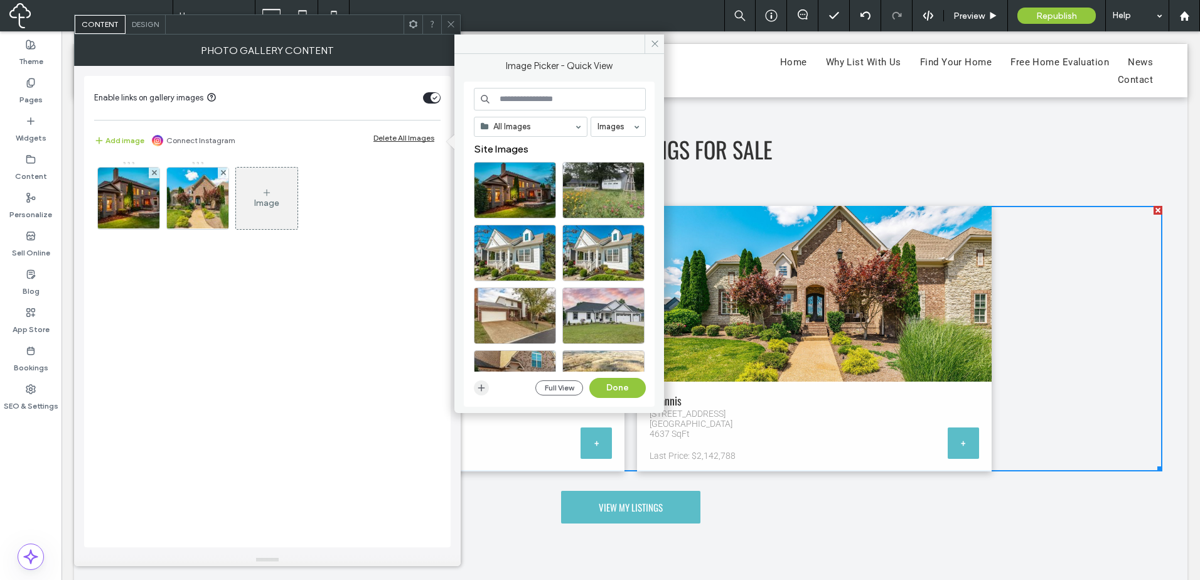
click at [478, 383] on icon "button" at bounding box center [481, 388] width 10 height 10
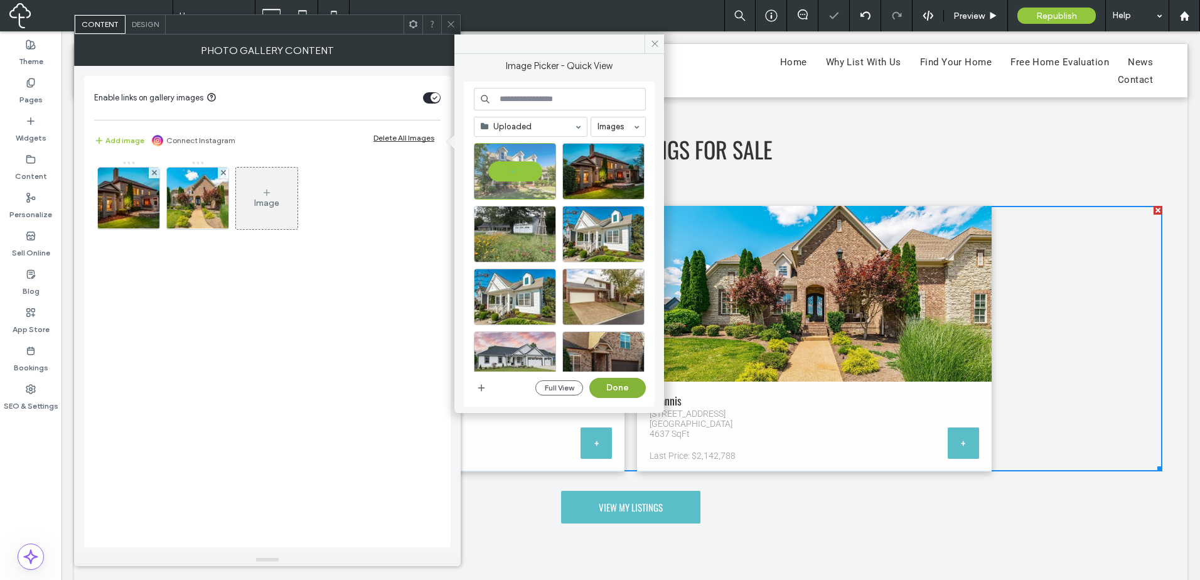
drag, startPoint x: 584, startPoint y: 355, endPoint x: 636, endPoint y: 387, distance: 60.9
click at [636, 387] on button "Done" at bounding box center [617, 388] width 56 height 20
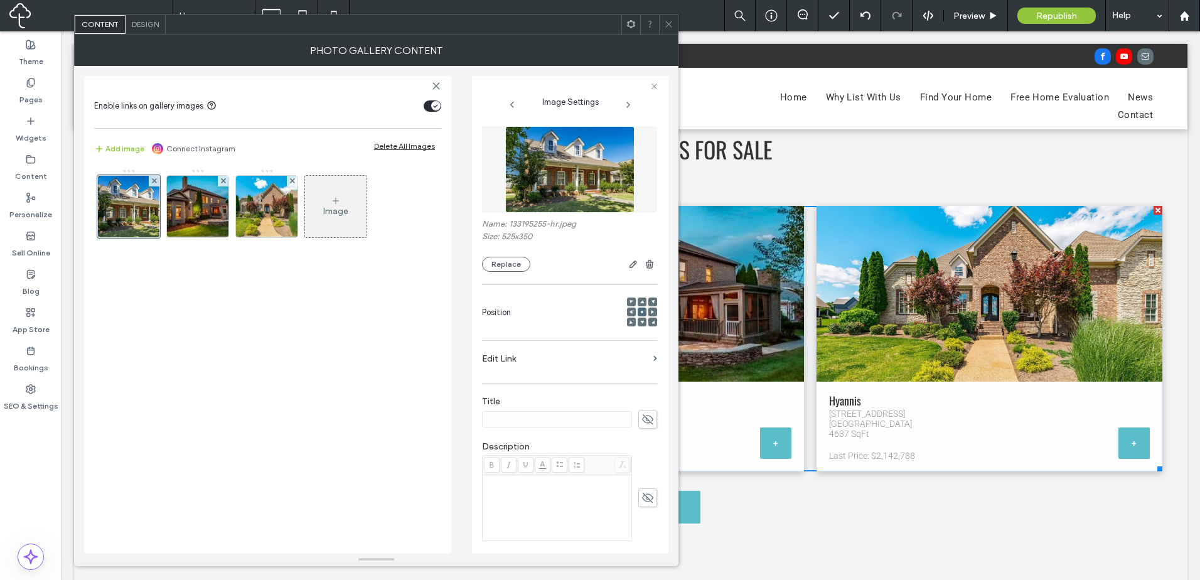
click at [527, 476] on div "Rich Text Editor" at bounding box center [557, 480] width 146 height 9
click at [522, 486] on span "**********" at bounding box center [512, 489] width 56 height 8
click at [520, 482] on span "**********" at bounding box center [509, 480] width 50 height 8
click at [517, 481] on span "**********" at bounding box center [509, 480] width 50 height 8
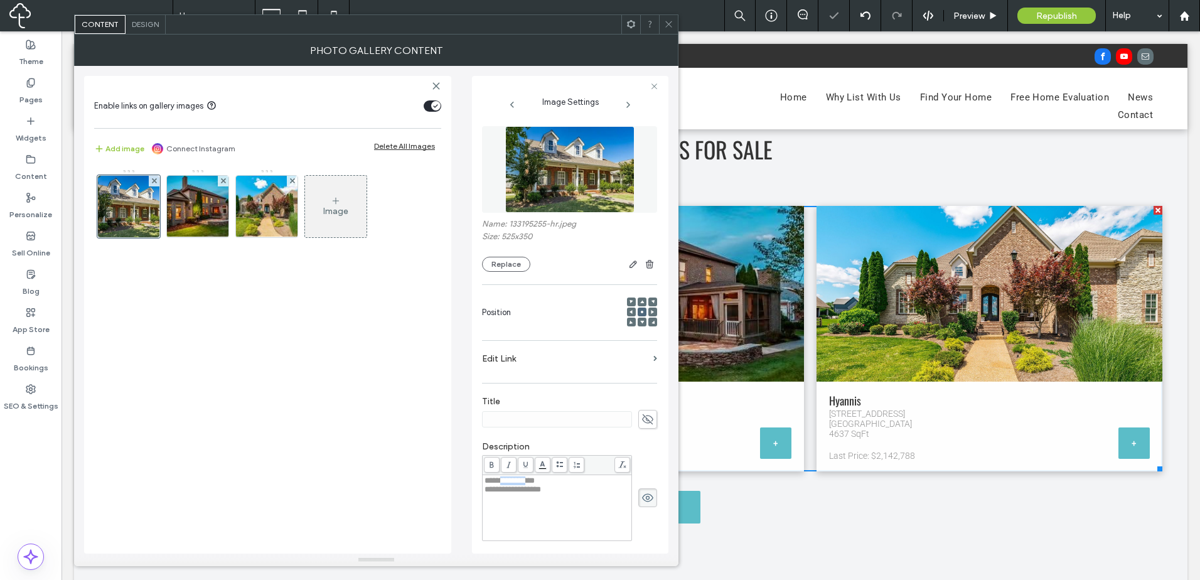
copy span "********"
drag, startPoint x: 646, startPoint y: 415, endPoint x: 620, endPoint y: 427, distance: 28.1
click at [645, 415] on icon at bounding box center [647, 419] width 13 height 14
paste input "********"
type input "********"
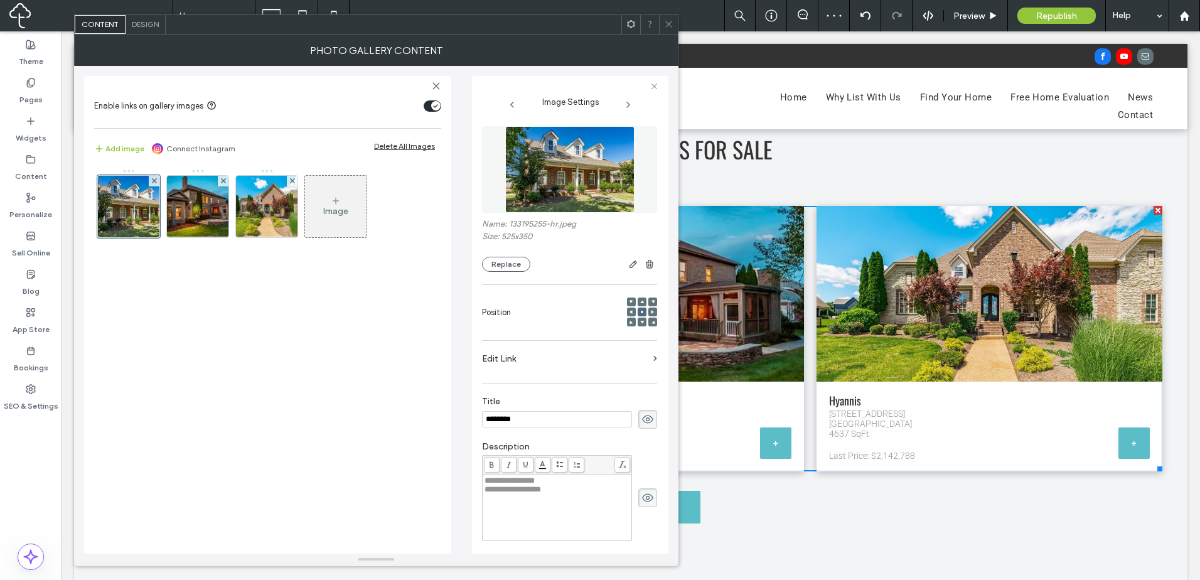
click at [602, 435] on div "**********" at bounding box center [569, 491] width 175 height 112
click at [583, 493] on div "**********" at bounding box center [557, 489] width 146 height 9
click at [583, 492] on div "**********" at bounding box center [557, 489] width 146 height 9
click at [354, 513] on div "Image" at bounding box center [267, 355] width 347 height 385
click at [675, 24] on div at bounding box center [668, 24] width 19 height 19
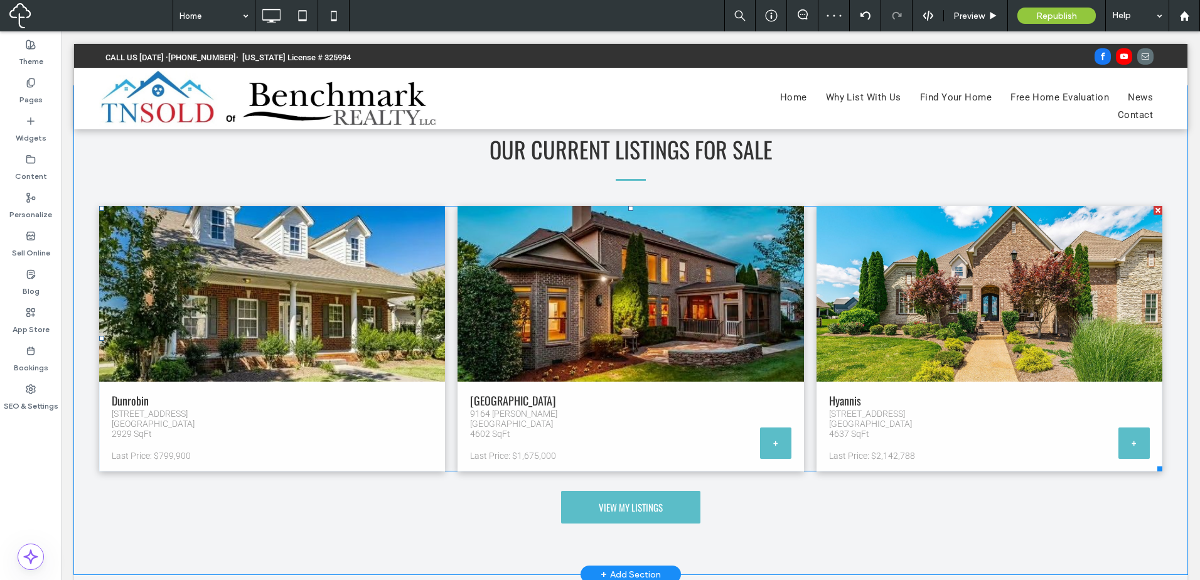
click at [393, 432] on span "Dunrobin 1033 Dunrobin Dr Franklin, TN 37067 2929 SqFt Last Price: $799,900 But…" at bounding box center [272, 427] width 346 height 90
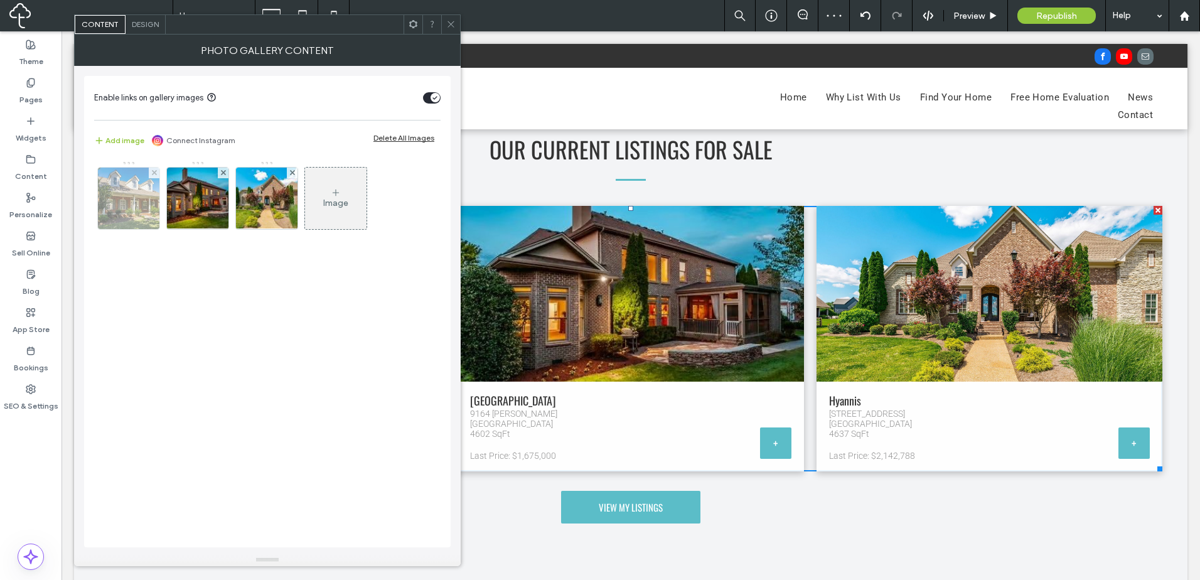
click at [137, 208] on img at bounding box center [129, 199] width 92 height 62
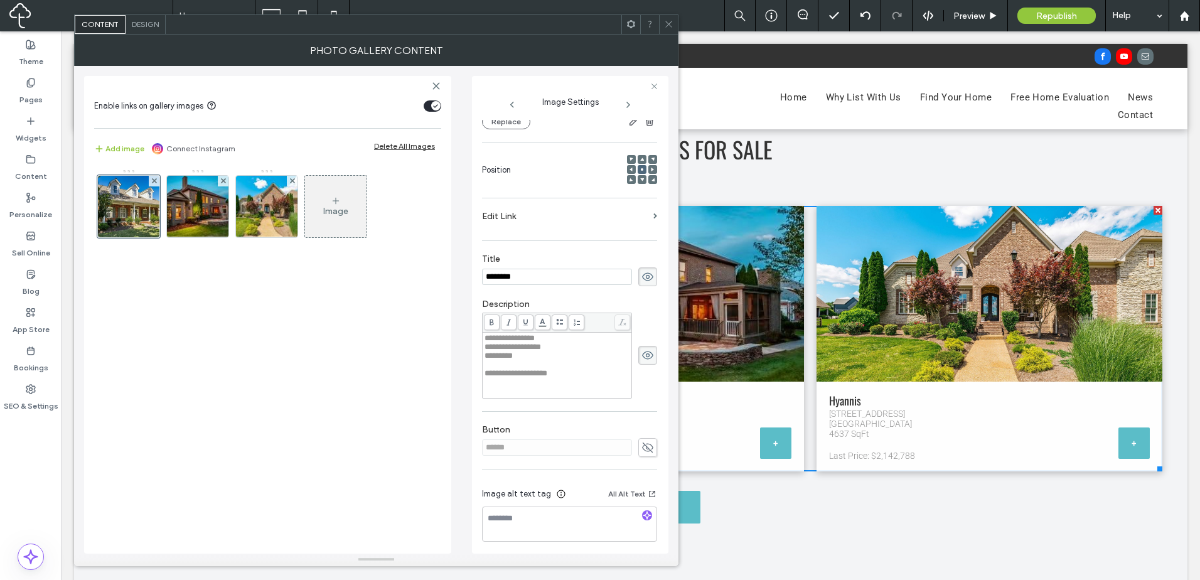
scroll to position [147, 0]
drag, startPoint x: 642, startPoint y: 444, endPoint x: 580, endPoint y: 444, distance: 62.1
click at [641, 444] on icon at bounding box center [647, 443] width 13 height 14
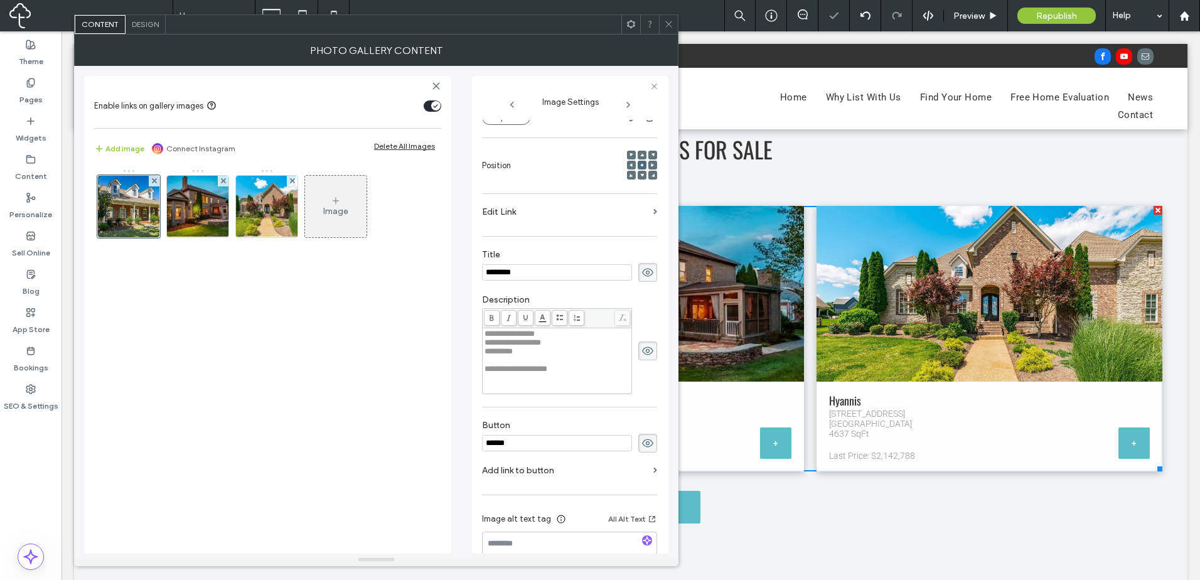
click at [575, 444] on input "******" at bounding box center [557, 443] width 150 height 16
type input "*"
click at [621, 469] on label "Add link to button" at bounding box center [565, 470] width 166 height 23
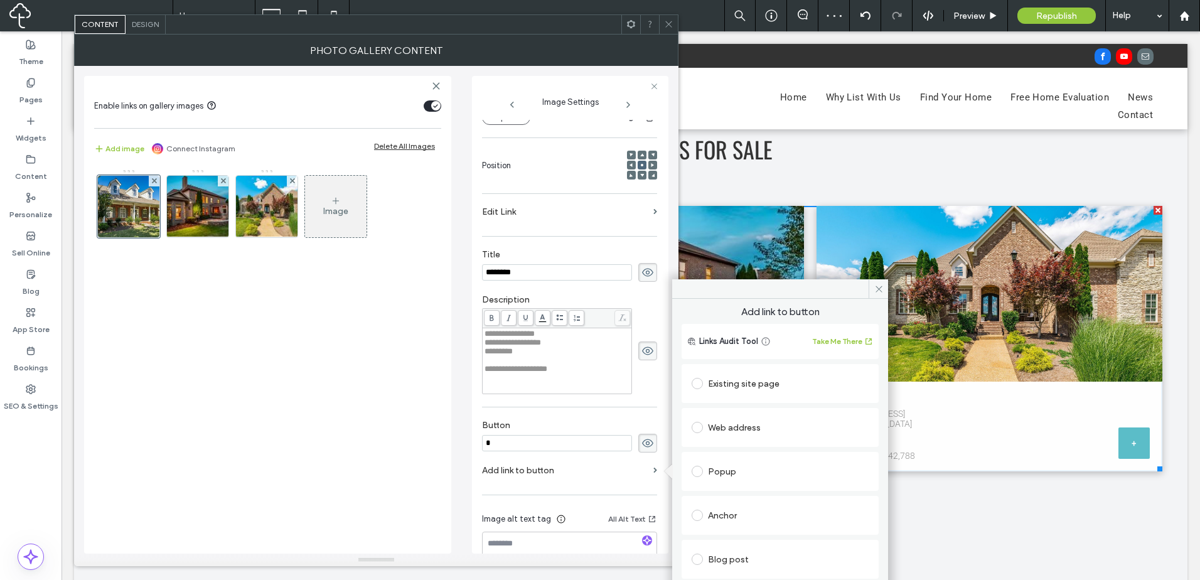
click at [769, 368] on div "Existing site page" at bounding box center [780, 383] width 197 height 39
click at [781, 388] on div "Existing site page" at bounding box center [780, 383] width 177 height 20
click at [759, 454] on div "Web address" at bounding box center [780, 466] width 177 height 26
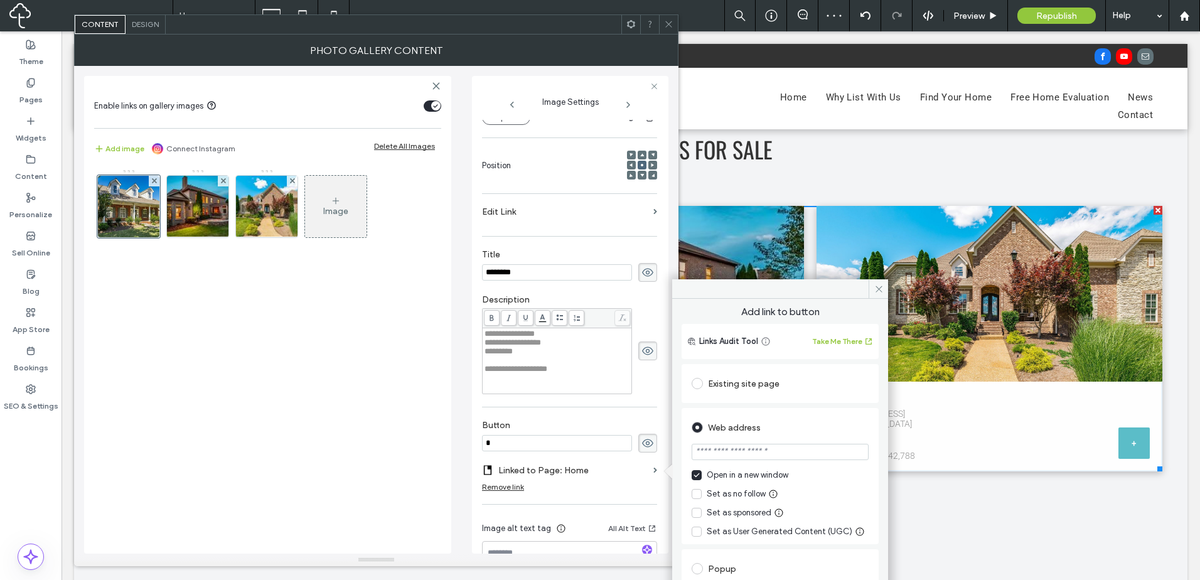
drag, startPoint x: 781, startPoint y: 445, endPoint x: 785, endPoint y: 432, distance: 13.3
click at [780, 442] on section at bounding box center [780, 452] width 177 height 31
paste input "**********"
type input "**********"
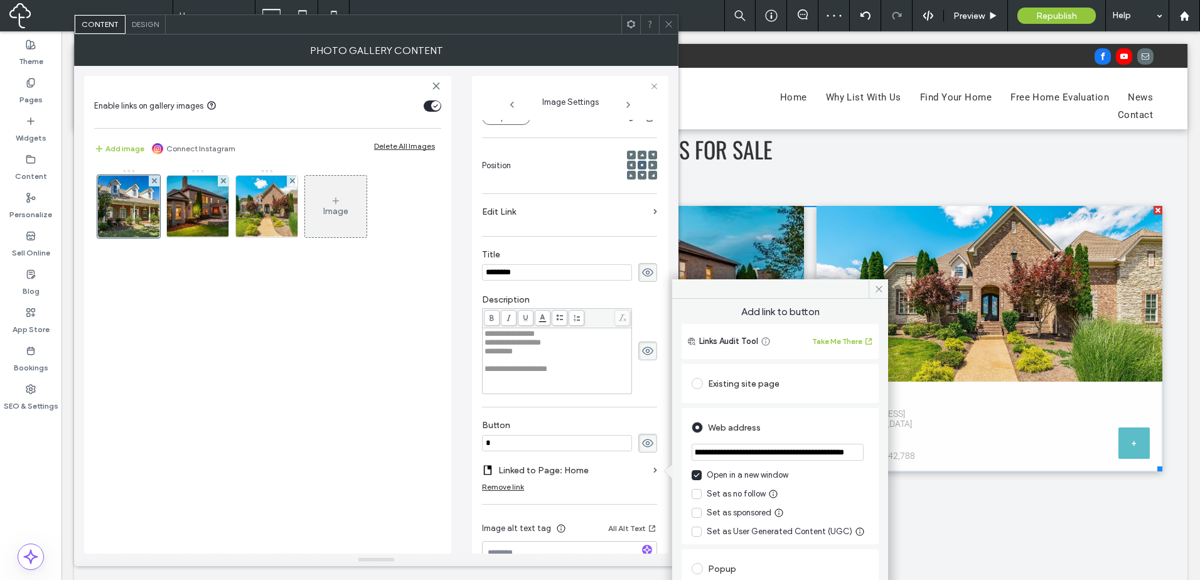
scroll to position [0, 0]
drag, startPoint x: 793, startPoint y: 429, endPoint x: 728, endPoint y: 380, distance: 81.6
click at [791, 425] on div "Web address" at bounding box center [780, 427] width 177 height 20
click at [666, 33] on span at bounding box center [668, 24] width 9 height 19
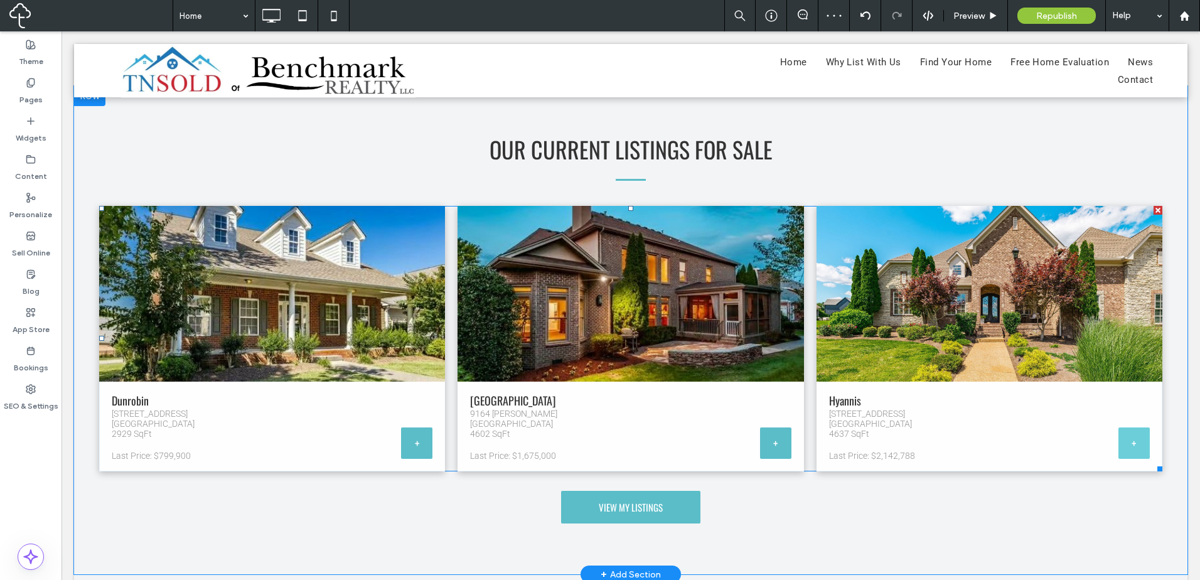
scroll to position [1046, 0]
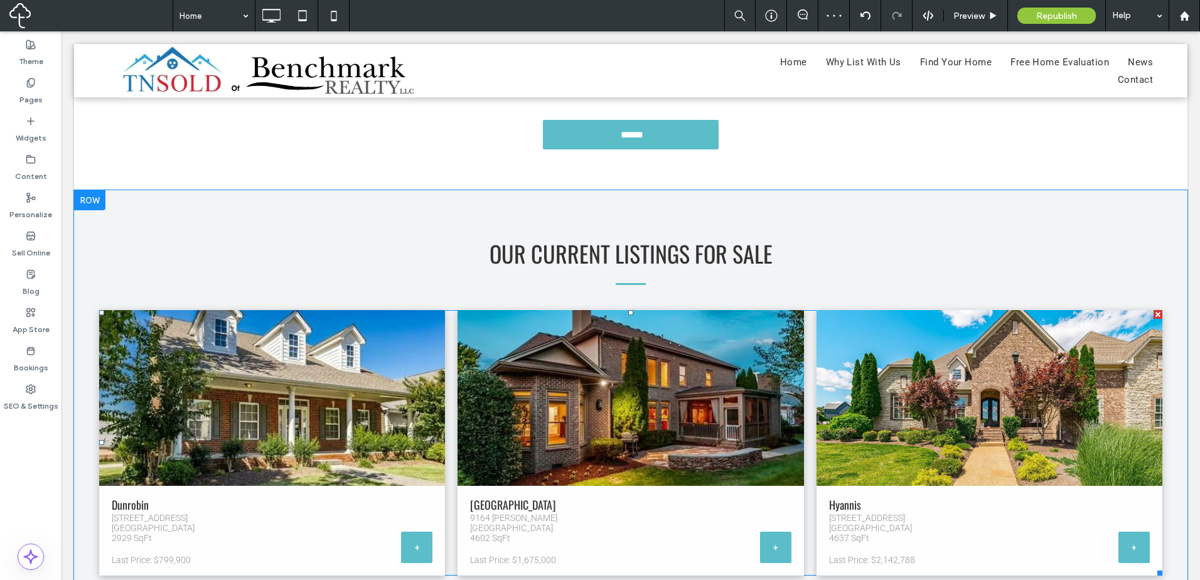
drag, startPoint x: 1138, startPoint y: 452, endPoint x: 1135, endPoint y: 466, distance: 14.9
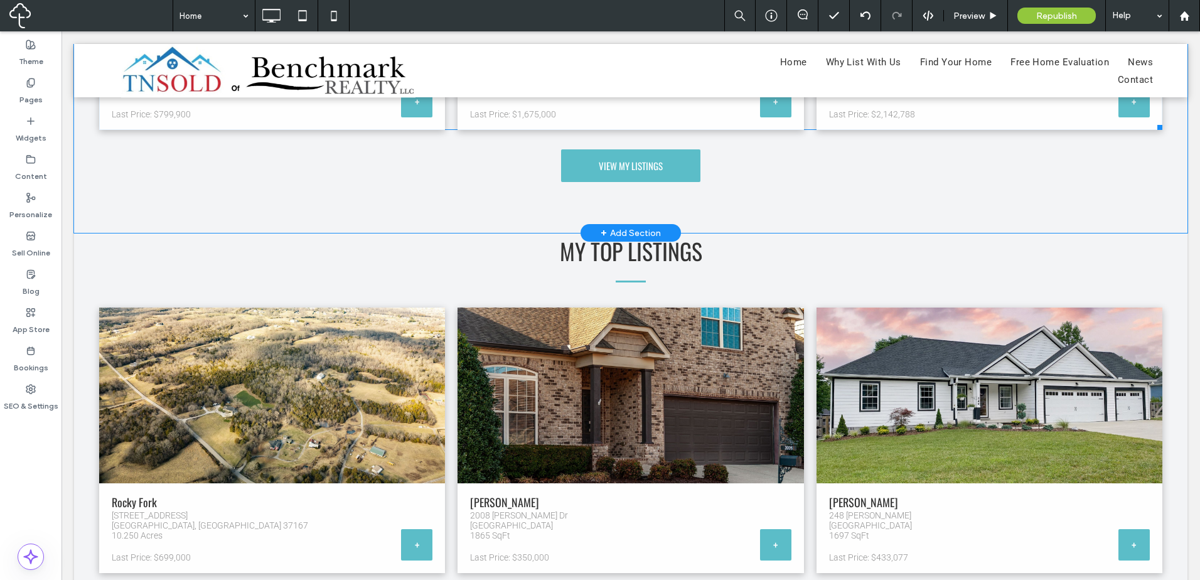
scroll to position [1150, 0]
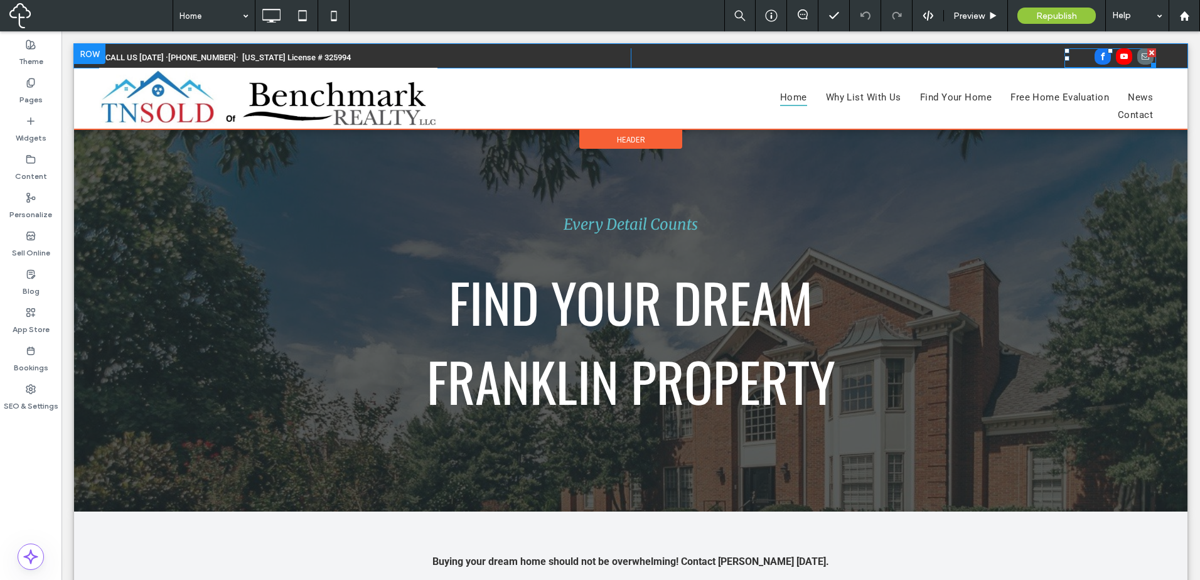
click at [1120, 58] on span "youtube" at bounding box center [1124, 56] width 16 height 16
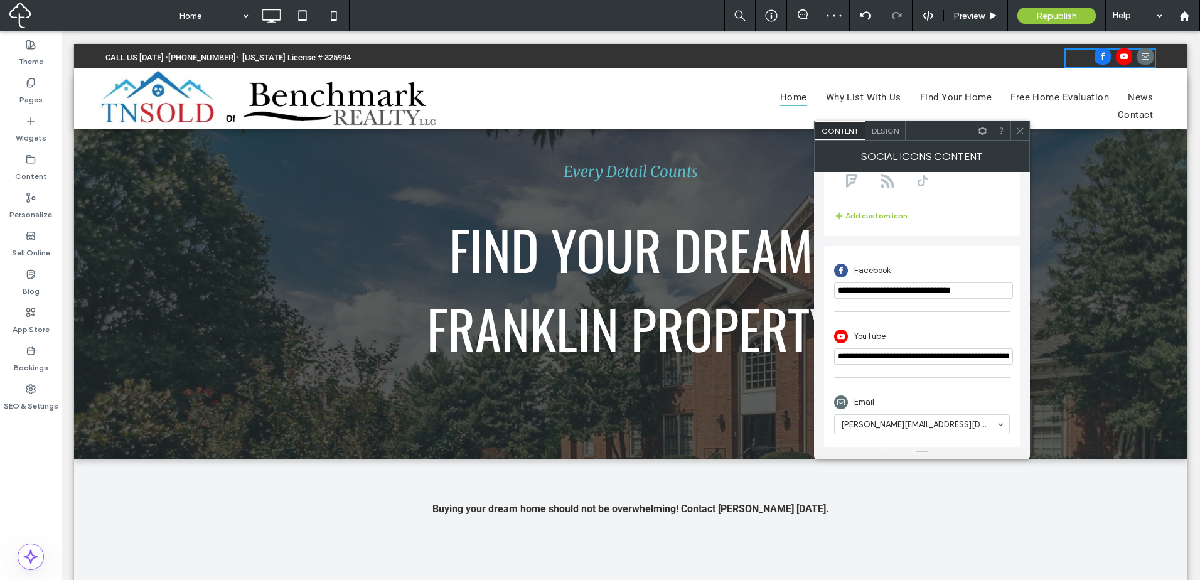
scroll to position [105, 0]
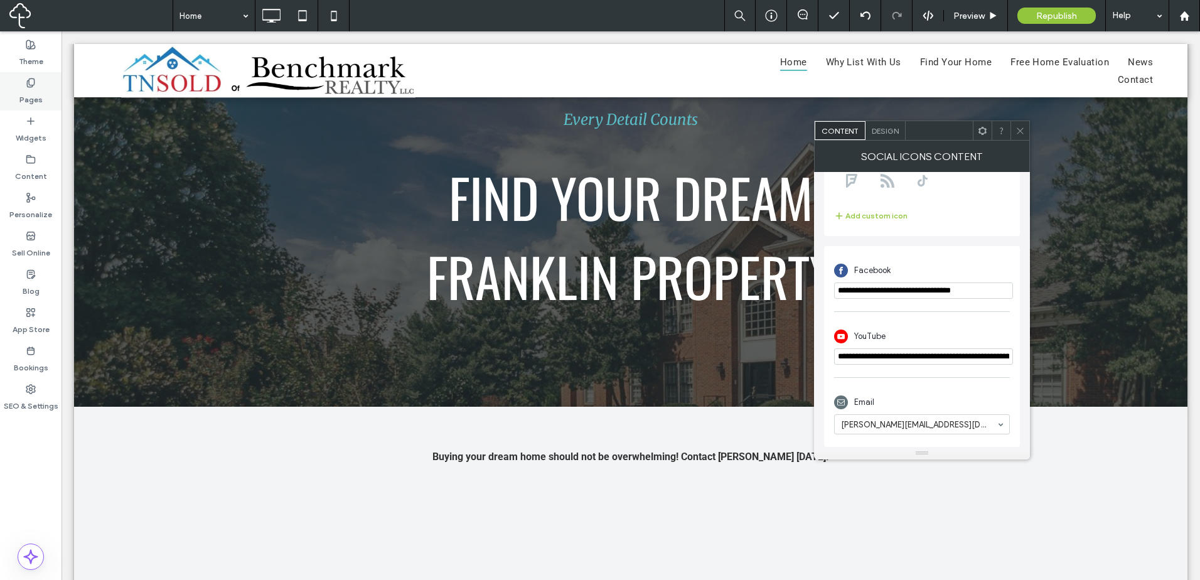
click at [35, 85] on icon at bounding box center [31, 83] width 10 height 10
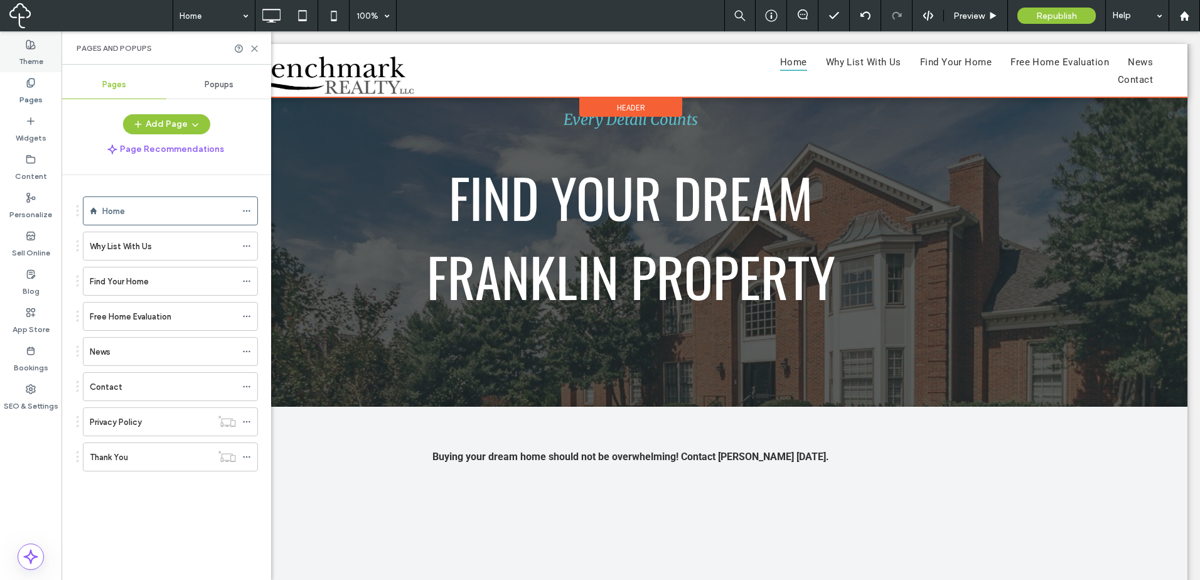
click at [34, 56] on label "Theme" at bounding box center [31, 59] width 24 height 18
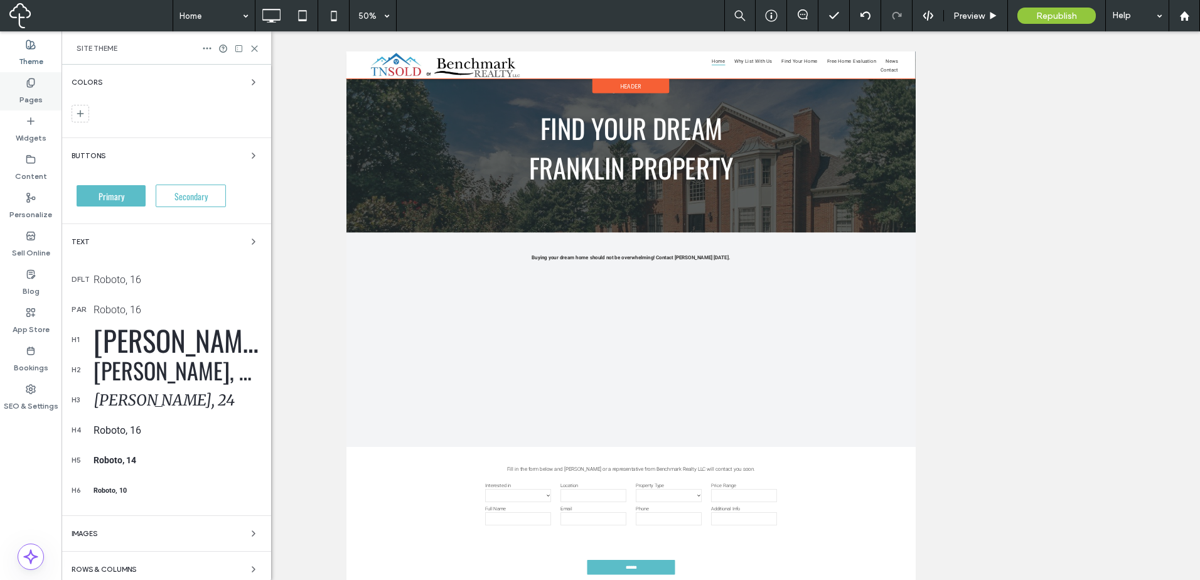
click at [32, 87] on use at bounding box center [30, 82] width 7 height 8
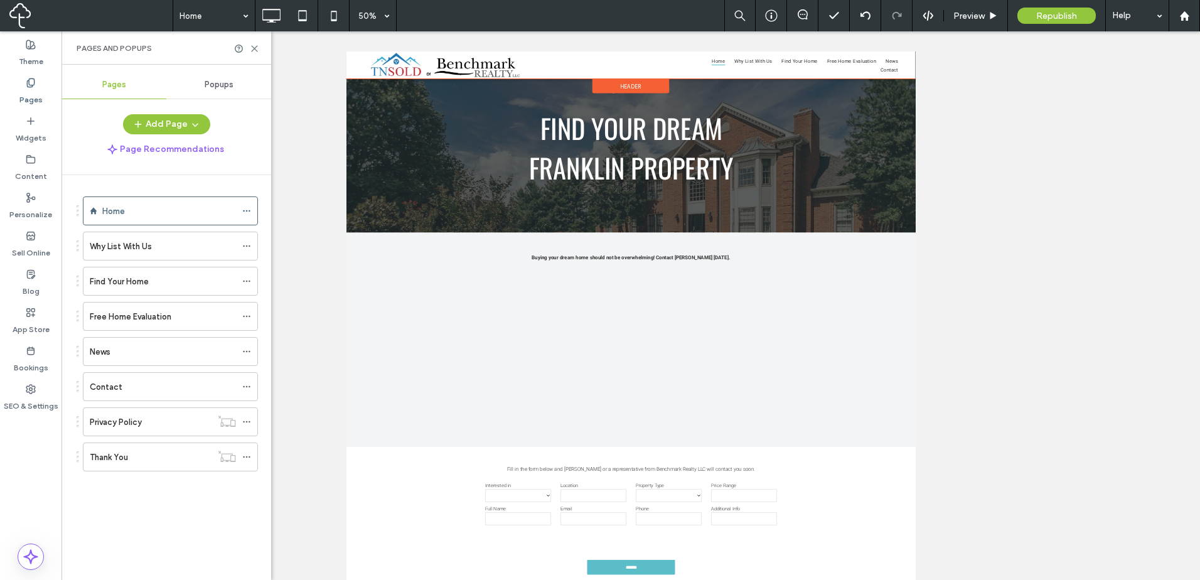
click at [32, 98] on label "Pages" at bounding box center [30, 97] width 23 height 18
click at [39, 131] on label "Widgets" at bounding box center [31, 135] width 31 height 18
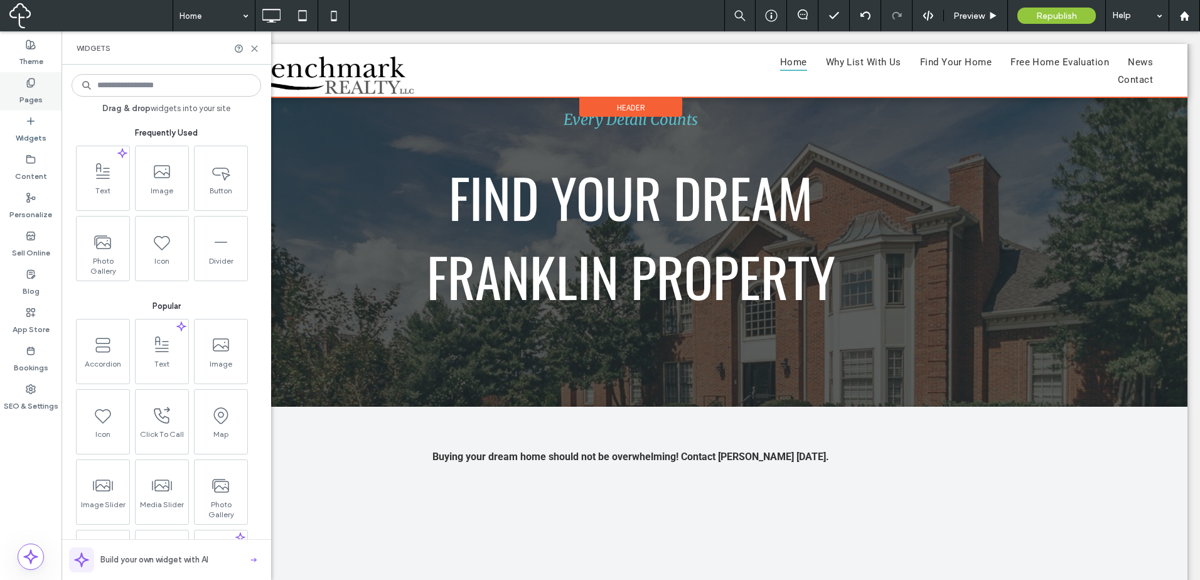
click at [33, 99] on label "Pages" at bounding box center [30, 97] width 23 height 18
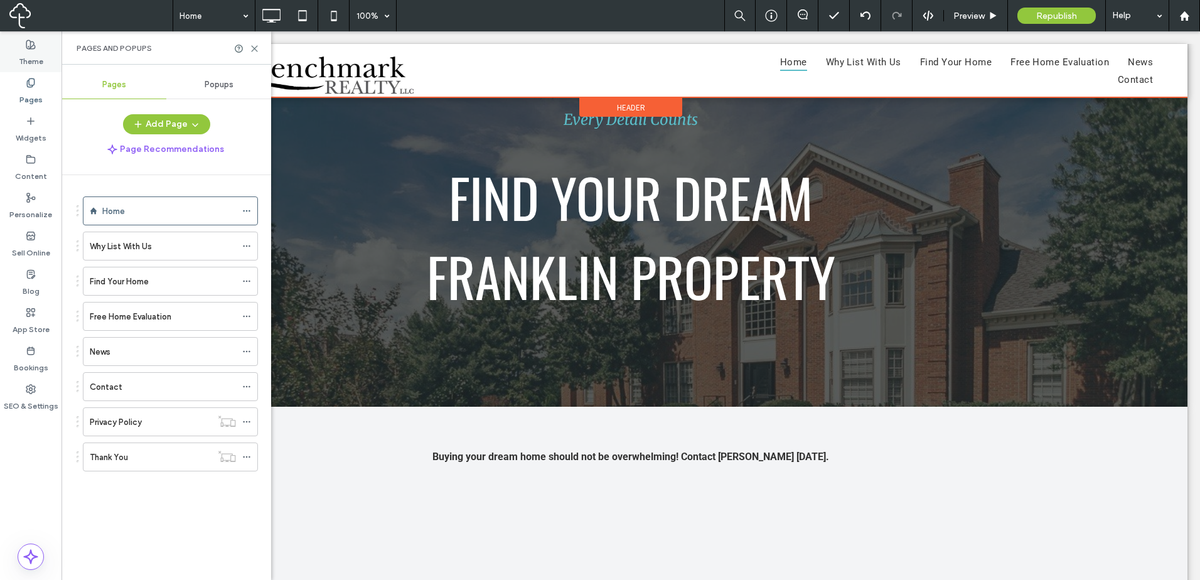
click at [42, 52] on label "Theme" at bounding box center [31, 59] width 24 height 18
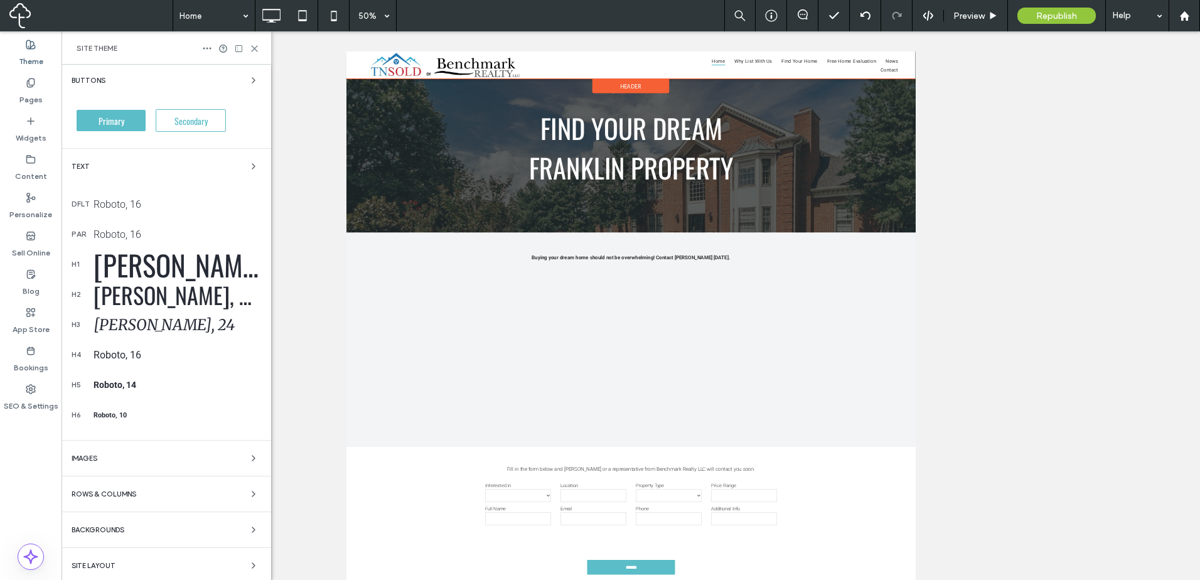
scroll to position [79, 0]
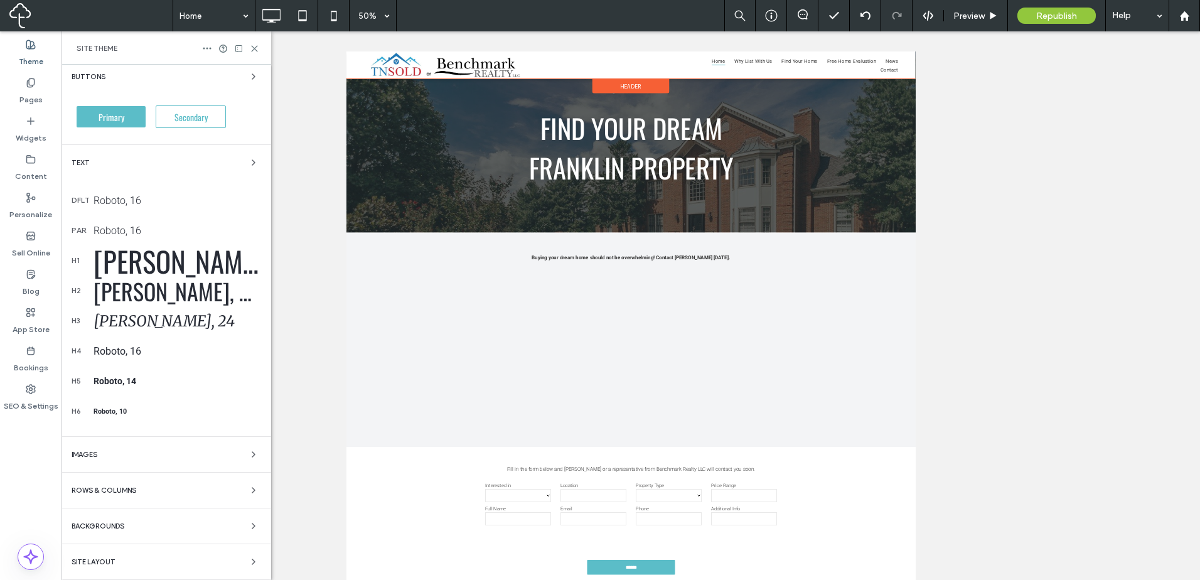
drag, startPoint x: 36, startPoint y: 171, endPoint x: 189, endPoint y: 144, distance: 154.9
click at [36, 171] on label "Content" at bounding box center [31, 173] width 32 height 18
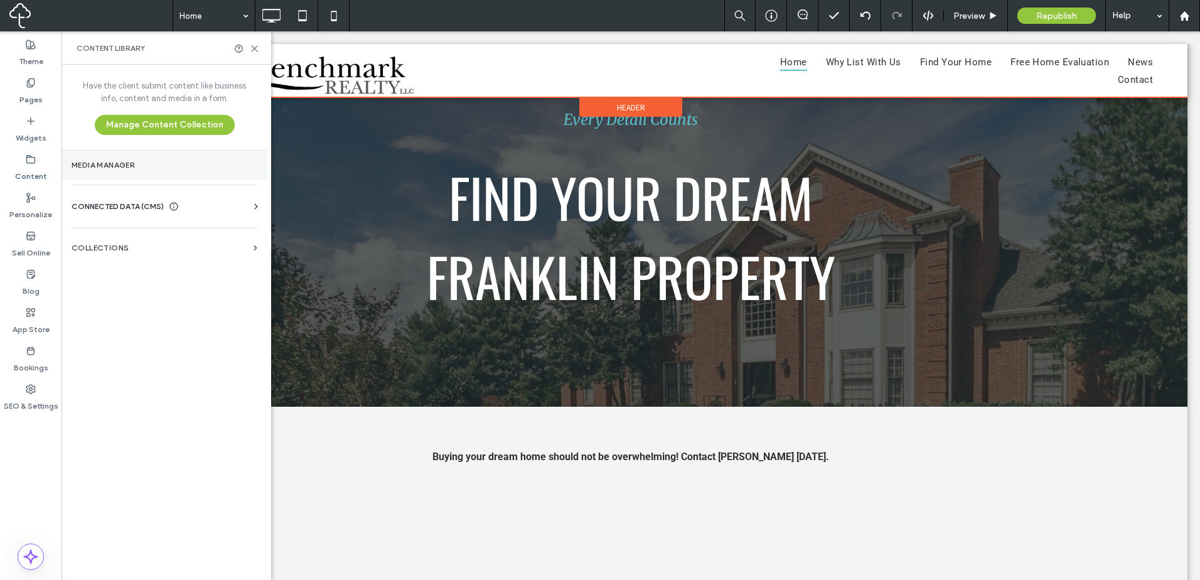
click at [152, 161] on label "Media Manager" at bounding box center [165, 165] width 186 height 9
click at [193, 208] on div "CONNECTED DATA (CMS)" at bounding box center [167, 206] width 191 height 13
click at [180, 239] on label "Business Info" at bounding box center [167, 237] width 171 height 9
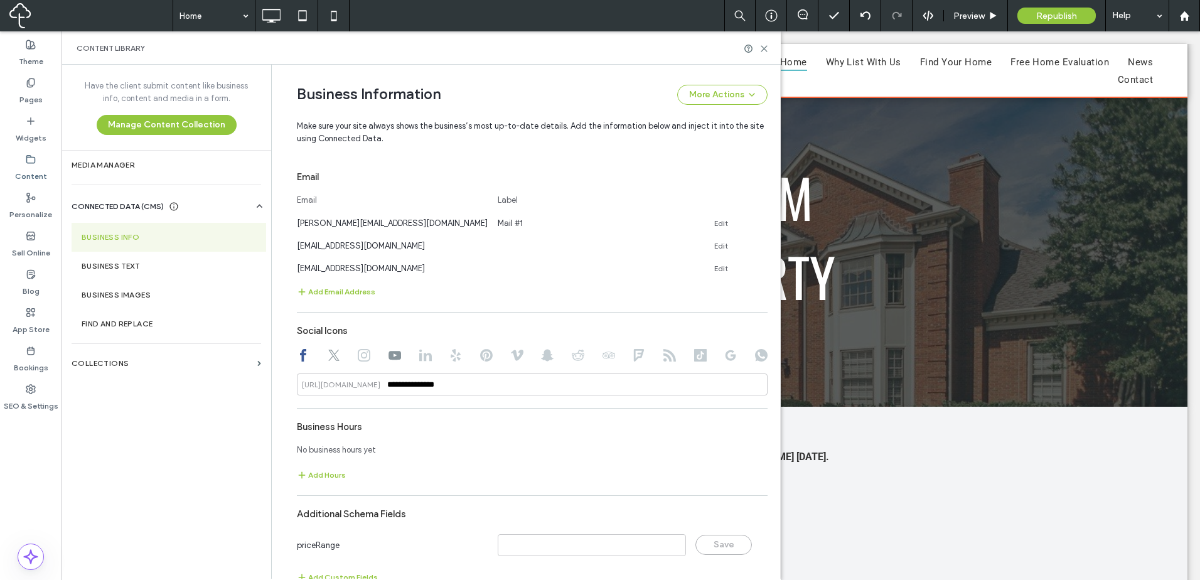
scroll to position [692, 0]
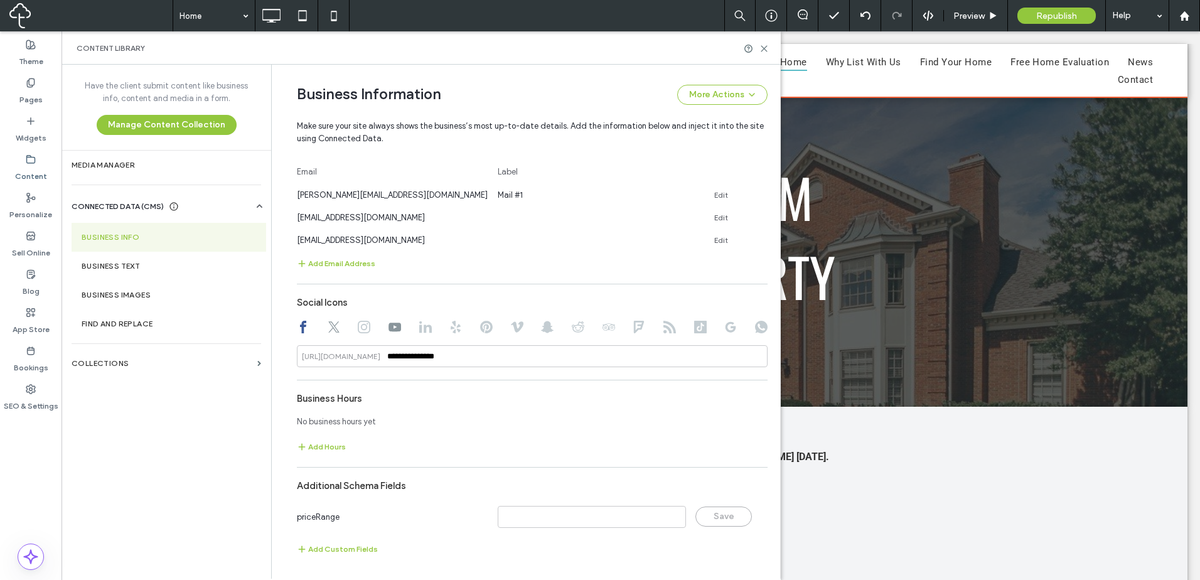
click at [363, 328] on use at bounding box center [364, 327] width 13 height 13
click at [495, 365] on div "**********" at bounding box center [532, 178] width 471 height 769
click at [493, 362] on input at bounding box center [532, 356] width 471 height 22
paste input "**********"
type input "**********"
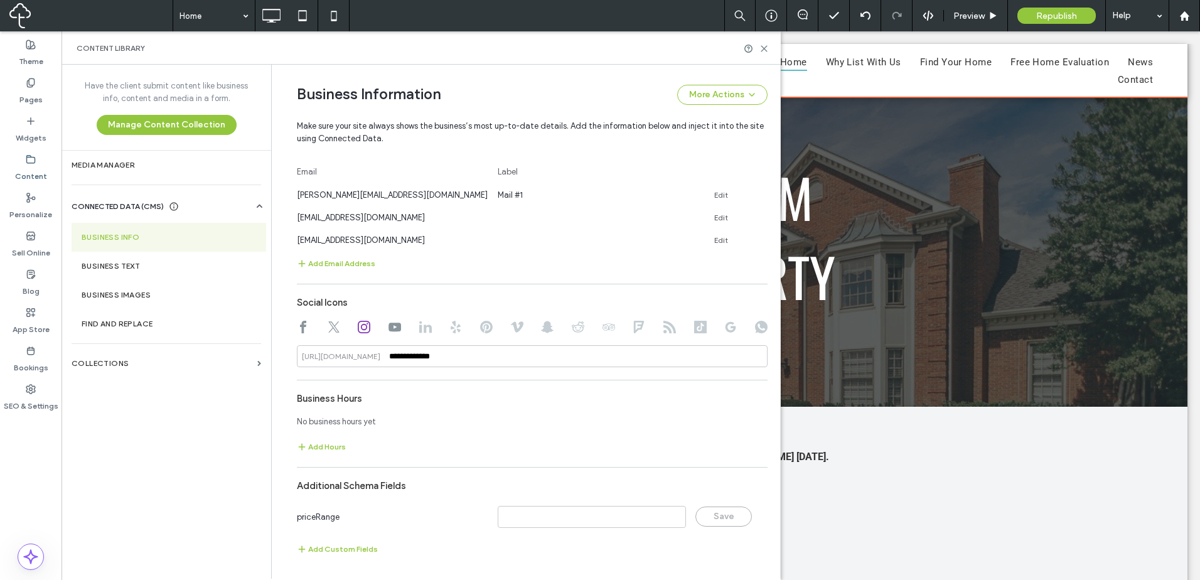
click at [496, 384] on div "**********" at bounding box center [532, 178] width 471 height 769
click at [764, 48] on use at bounding box center [764, 49] width 6 height 6
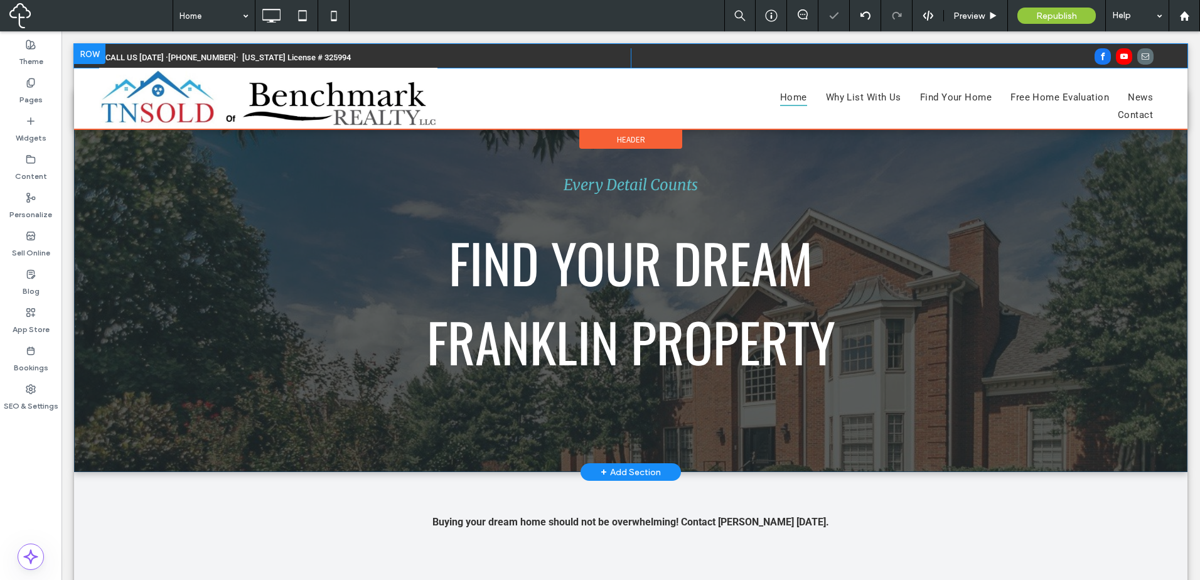
scroll to position [0, 0]
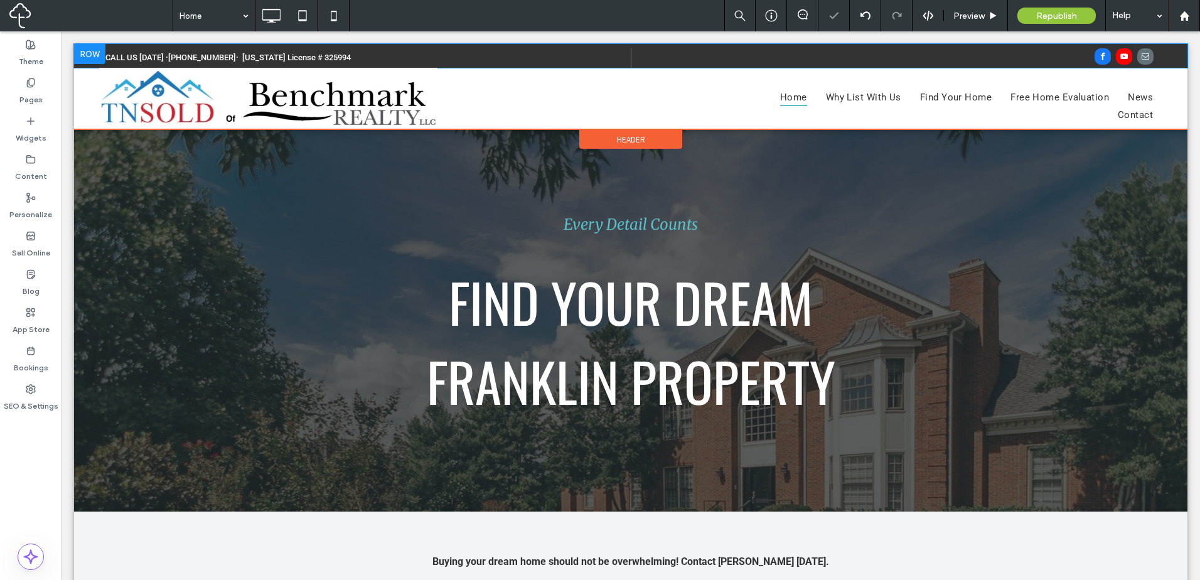
drag, startPoint x: 205, startPoint y: 3, endPoint x: 219, endPoint y: 28, distance: 29.2
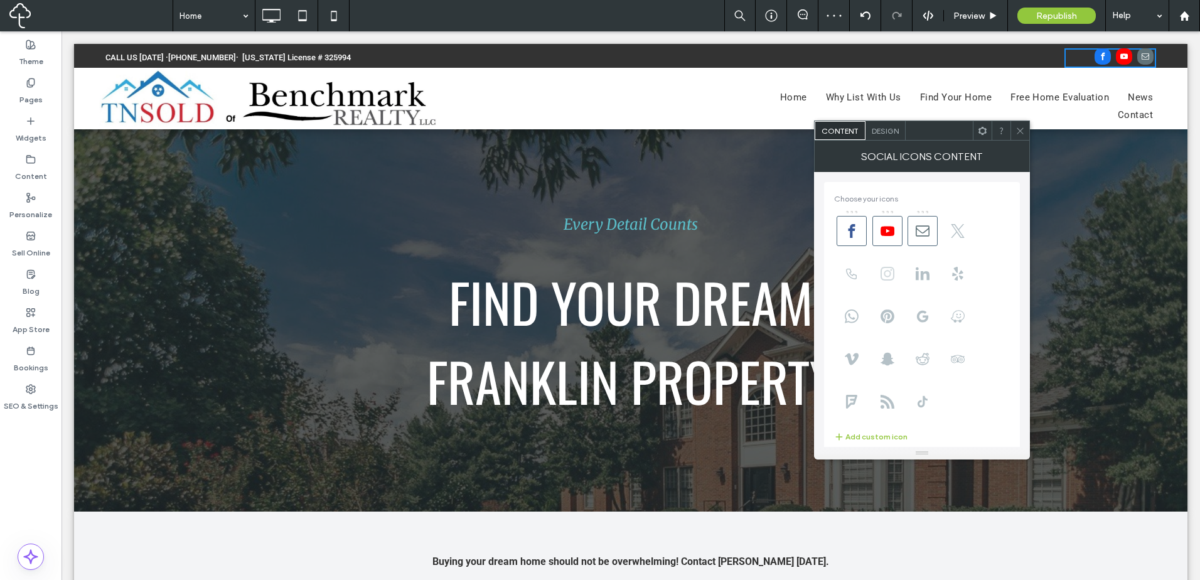
click at [889, 267] on icon at bounding box center [887, 274] width 14 height 14
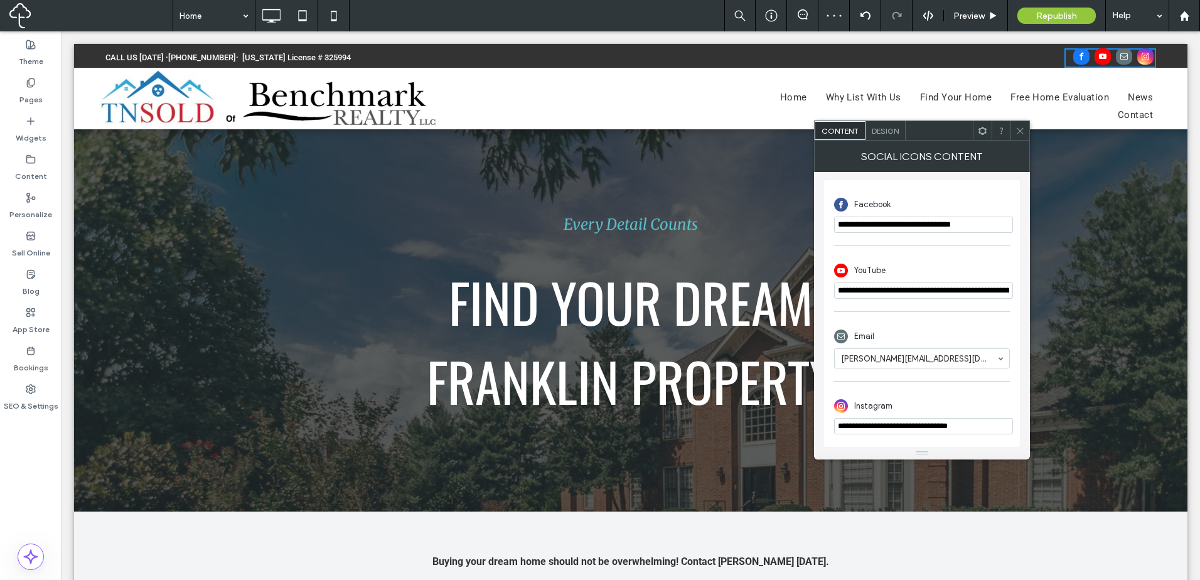
scroll to position [289, 0]
click at [1020, 127] on icon at bounding box center [1019, 130] width 9 height 9
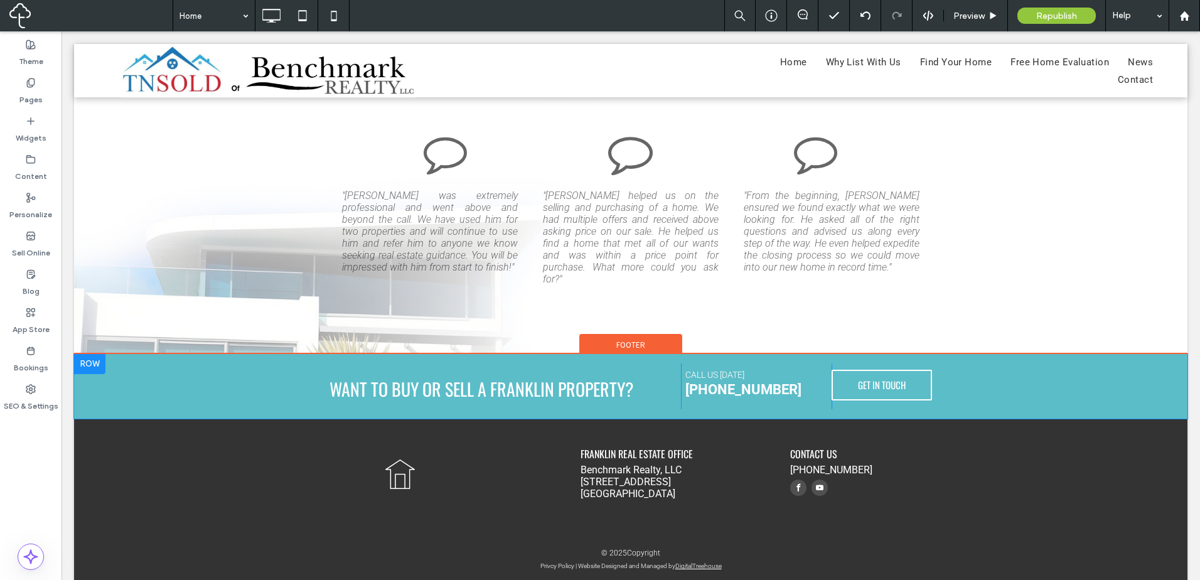
scroll to position [3213, 0]
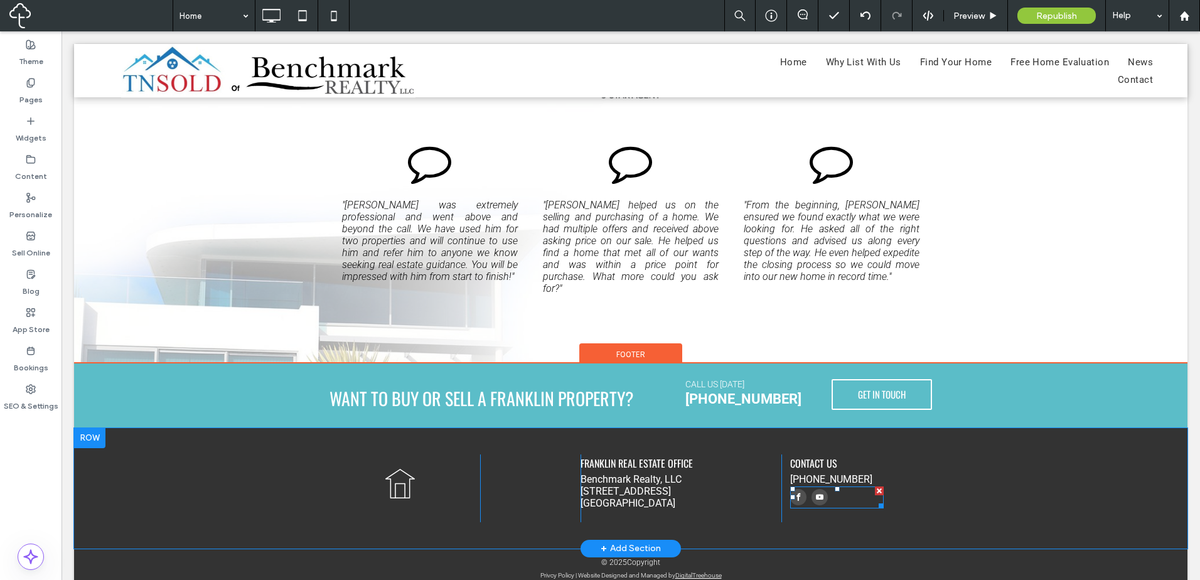
drag, startPoint x: 832, startPoint y: 476, endPoint x: 838, endPoint y: 476, distance: 6.9
click at [832, 486] on div at bounding box center [837, 497] width 94 height 22
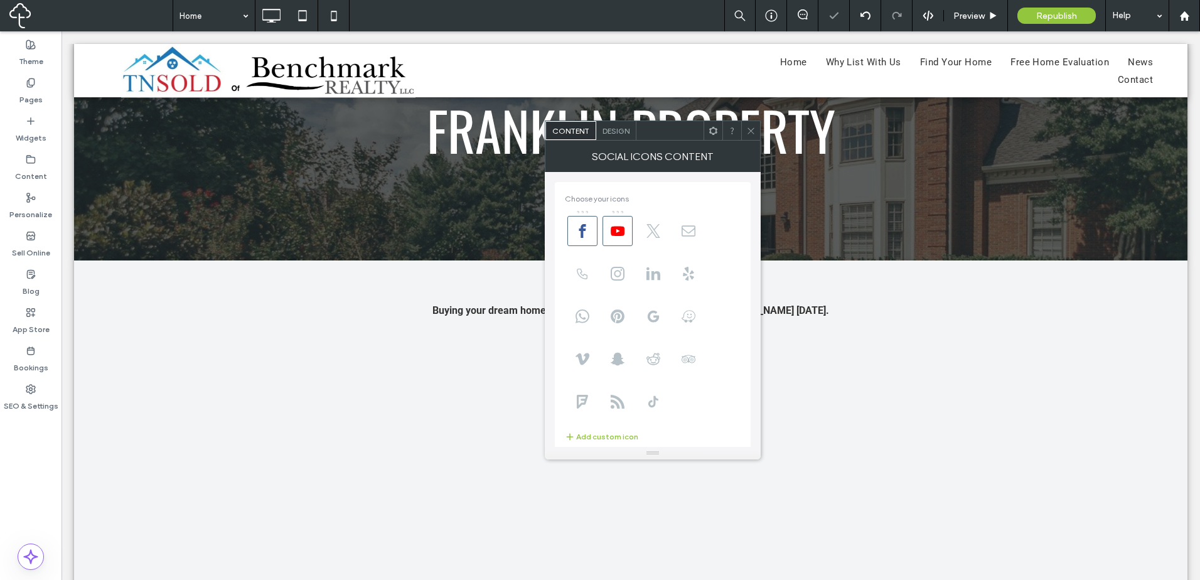
scroll to position [0, 0]
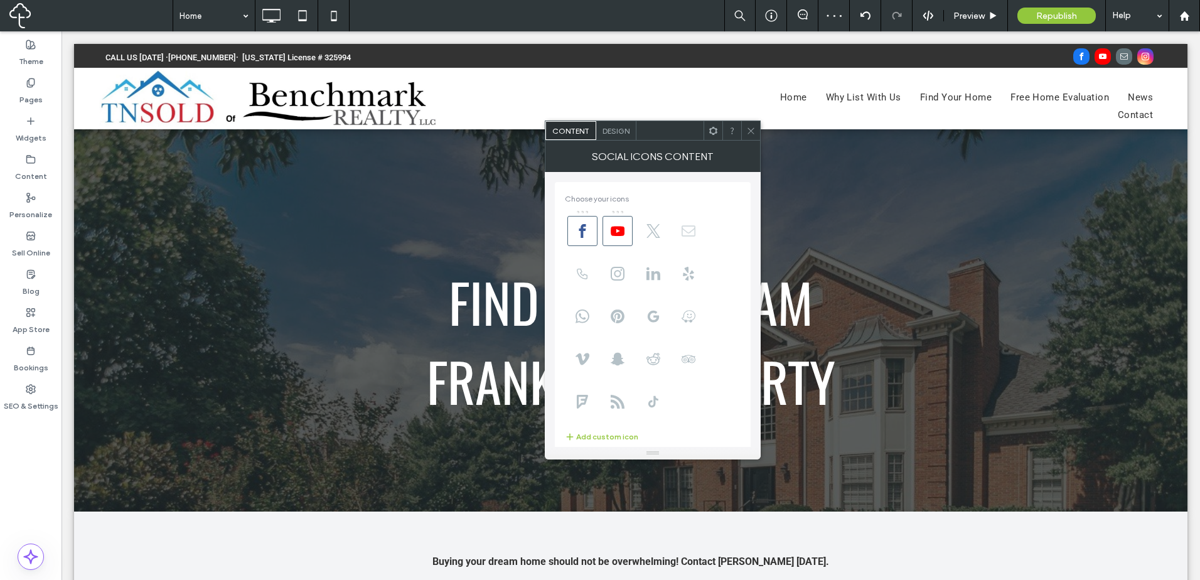
click at [689, 228] on icon at bounding box center [689, 231] width 14 height 14
click at [618, 274] on icon at bounding box center [618, 274] width 14 height 14
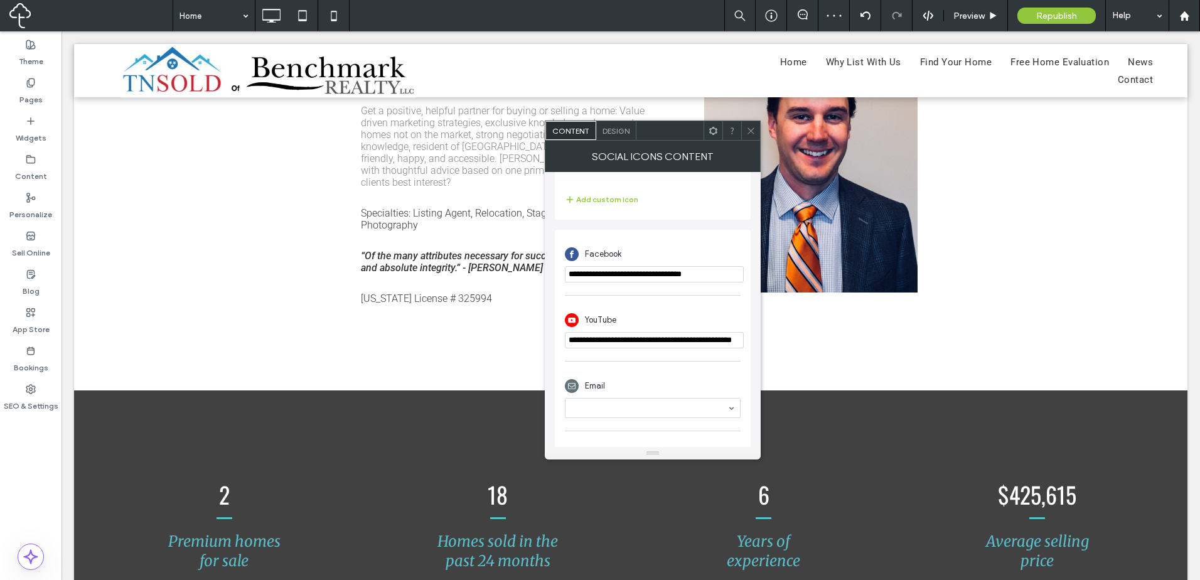
scroll to position [289, 0]
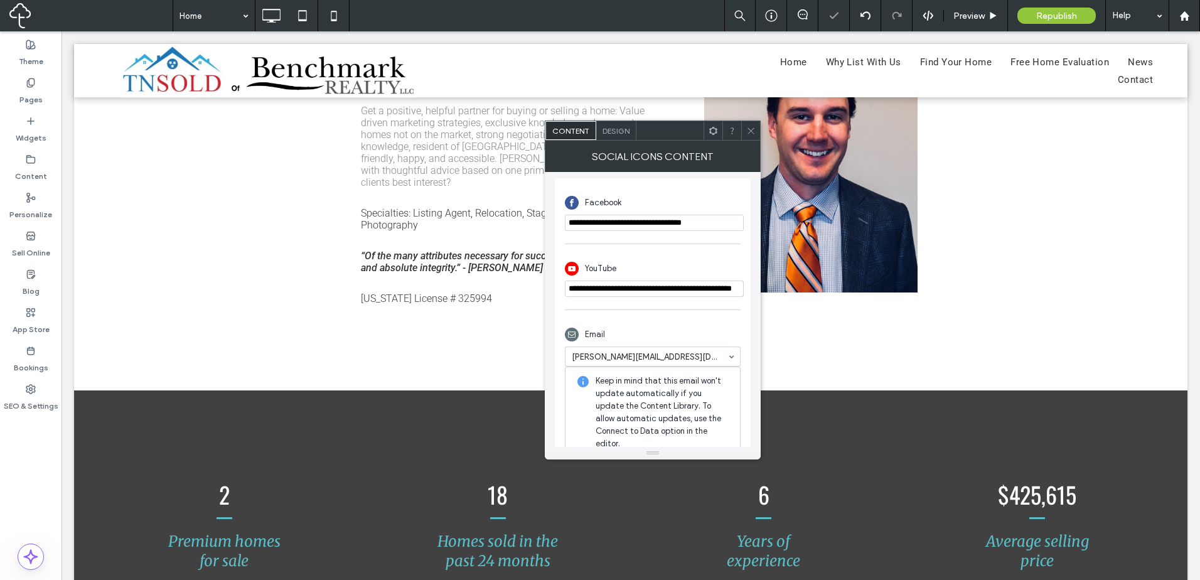
click at [750, 137] on span at bounding box center [750, 130] width 9 height 19
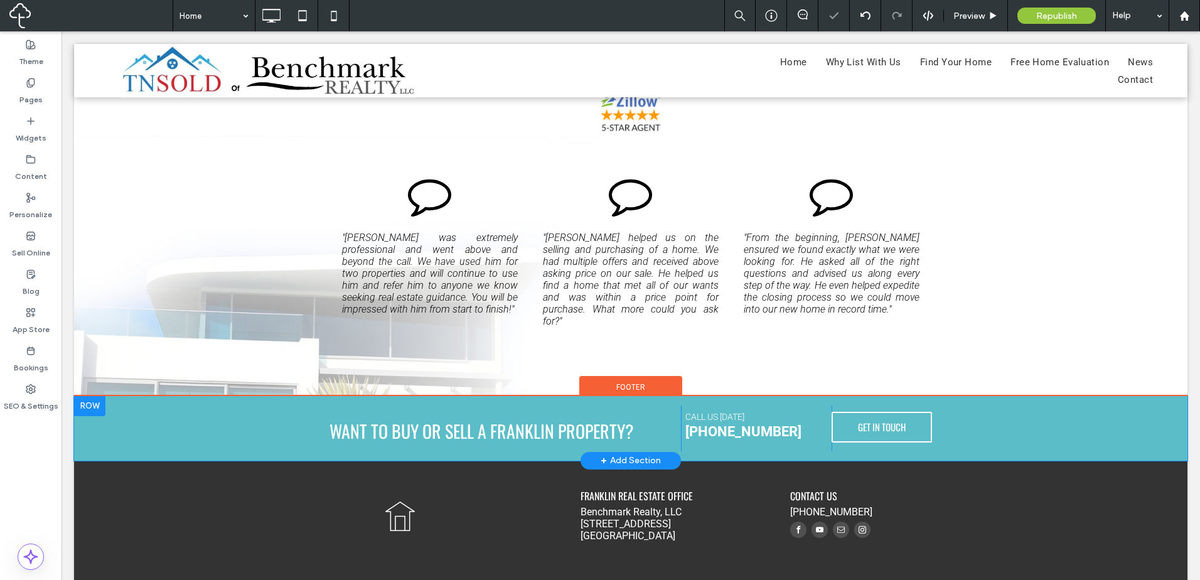
scroll to position [3213, 0]
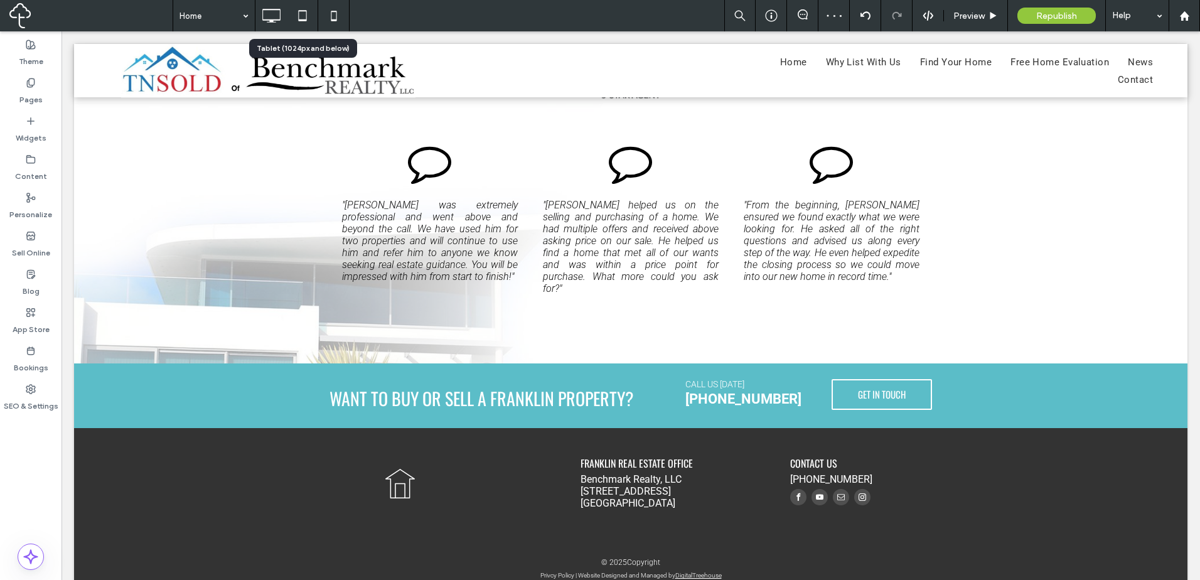
click at [303, 17] on icon at bounding box center [302, 15] width 25 height 25
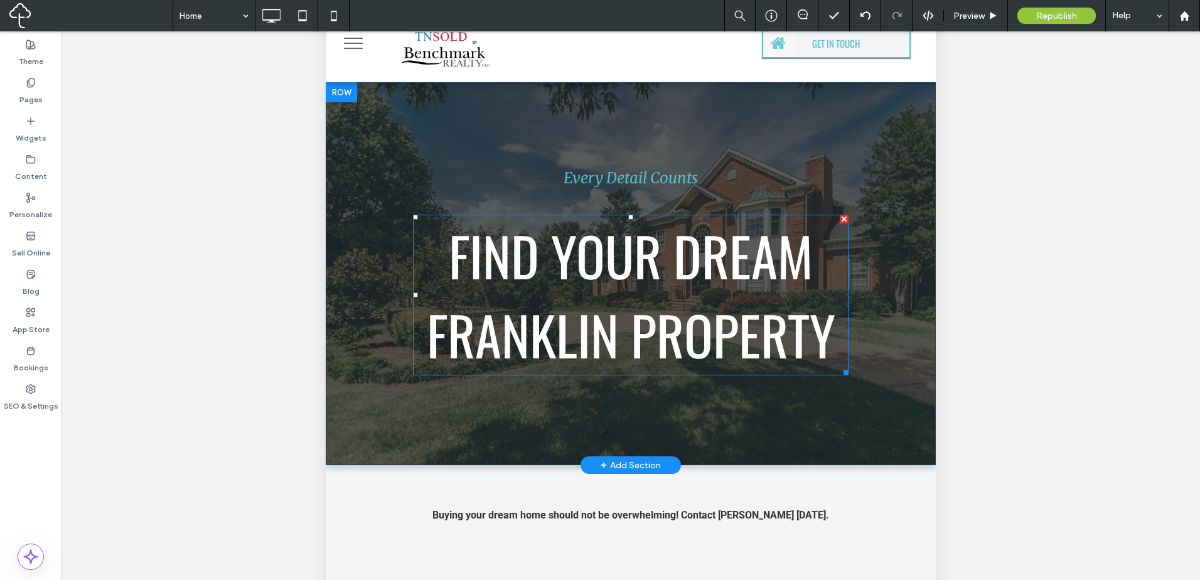
scroll to position [0, 0]
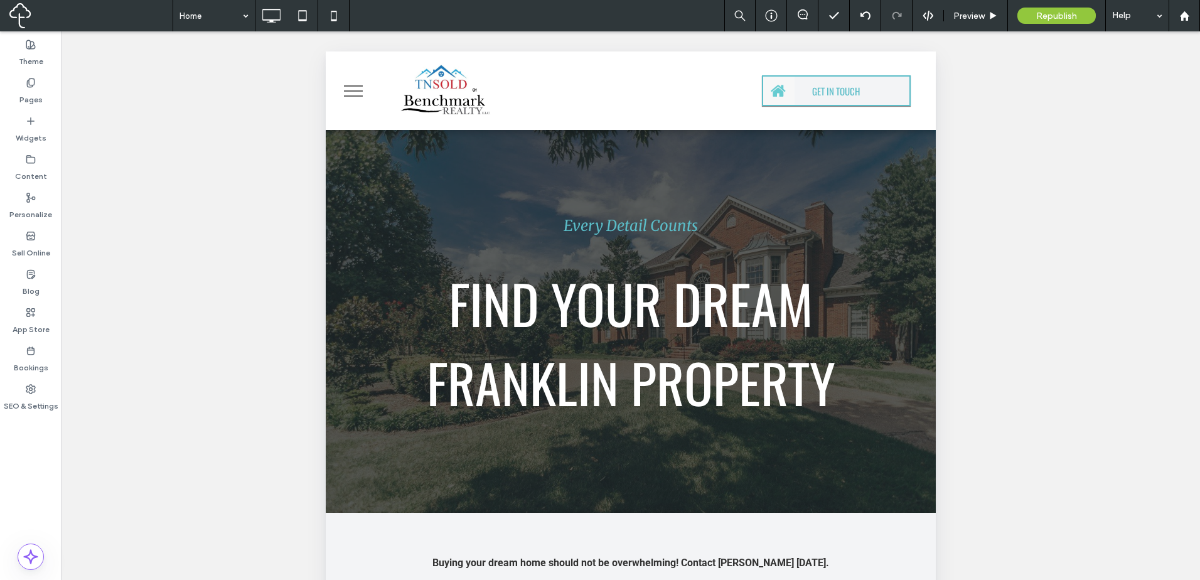
click at [361, 90] on span "menu" at bounding box center [353, 90] width 19 height 1
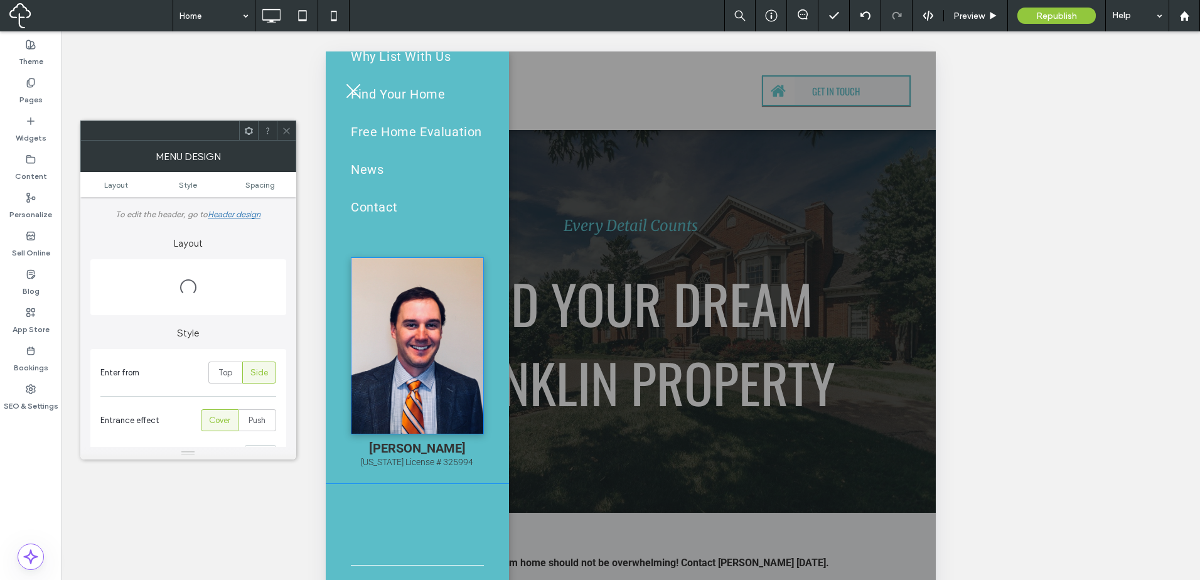
scroll to position [152, 0]
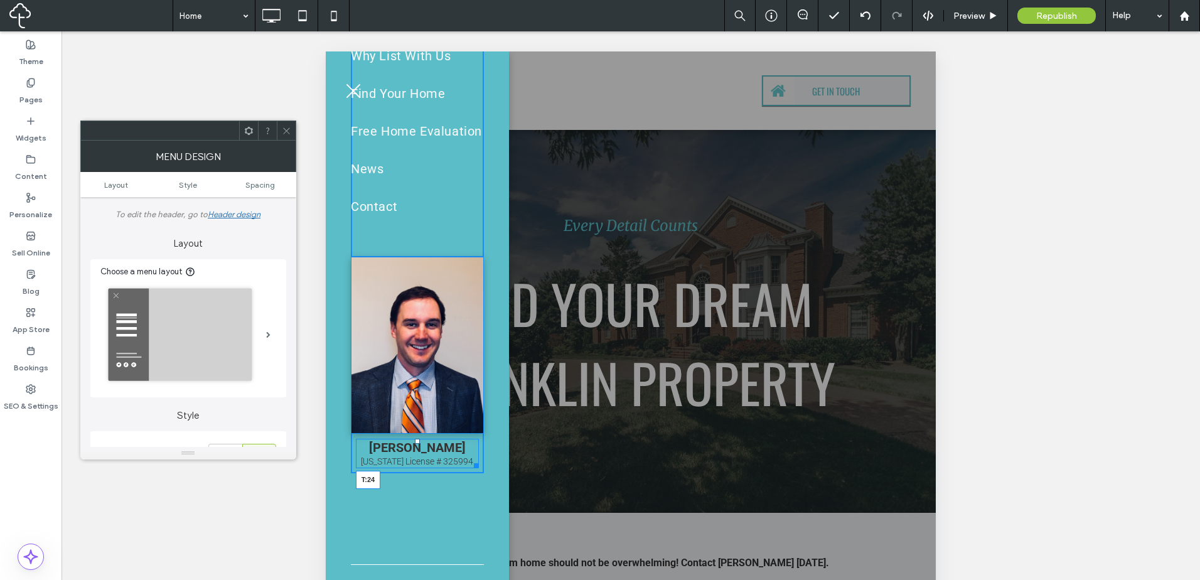
drag, startPoint x: 411, startPoint y: 446, endPoint x: 415, endPoint y: 456, distance: 10.7
click at [415, 456] on div "Joey Johnston Tennessee License # 325994 T:24" at bounding box center [417, 453] width 123 height 29
click at [281, 130] on div at bounding box center [286, 130] width 19 height 19
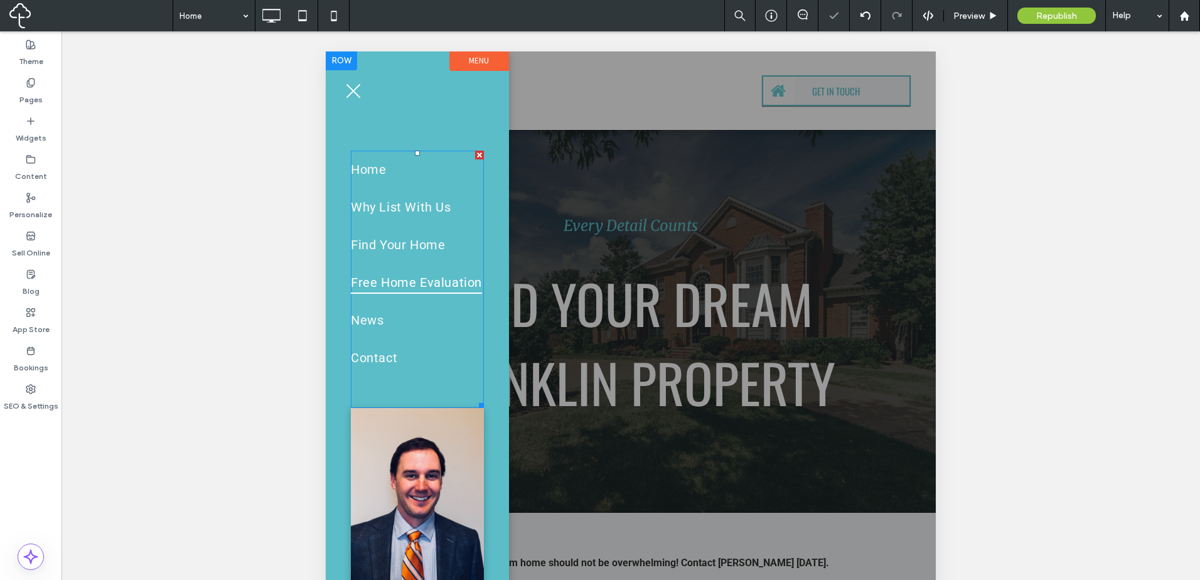
scroll to position [0, 0]
click at [425, 290] on span "Free Home Evaluation" at bounding box center [416, 283] width 131 height 23
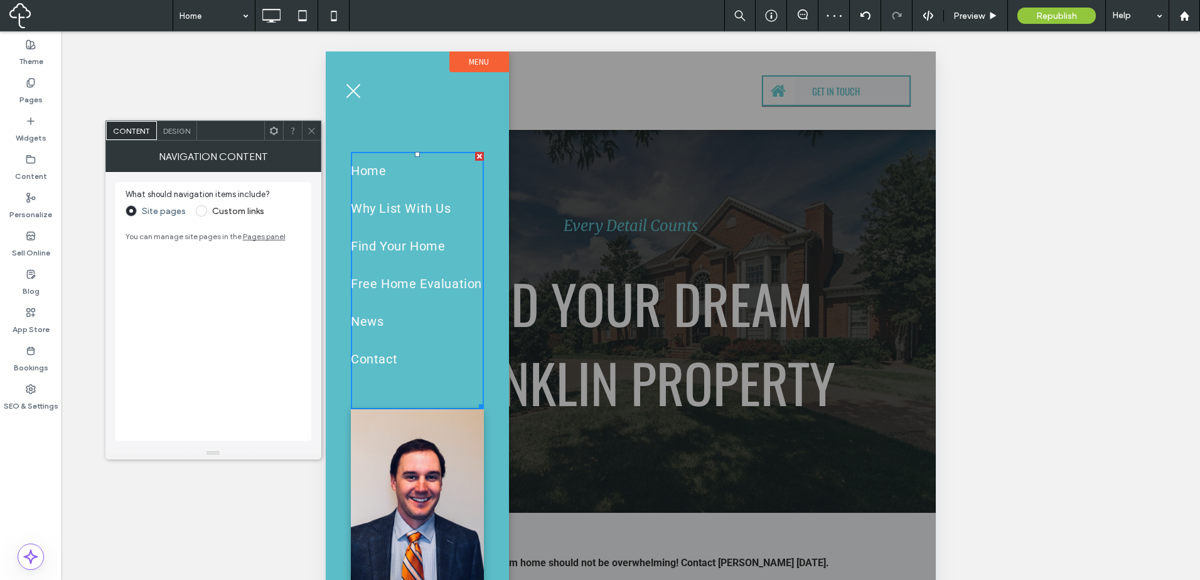
click at [181, 128] on span "Design" at bounding box center [176, 130] width 27 height 9
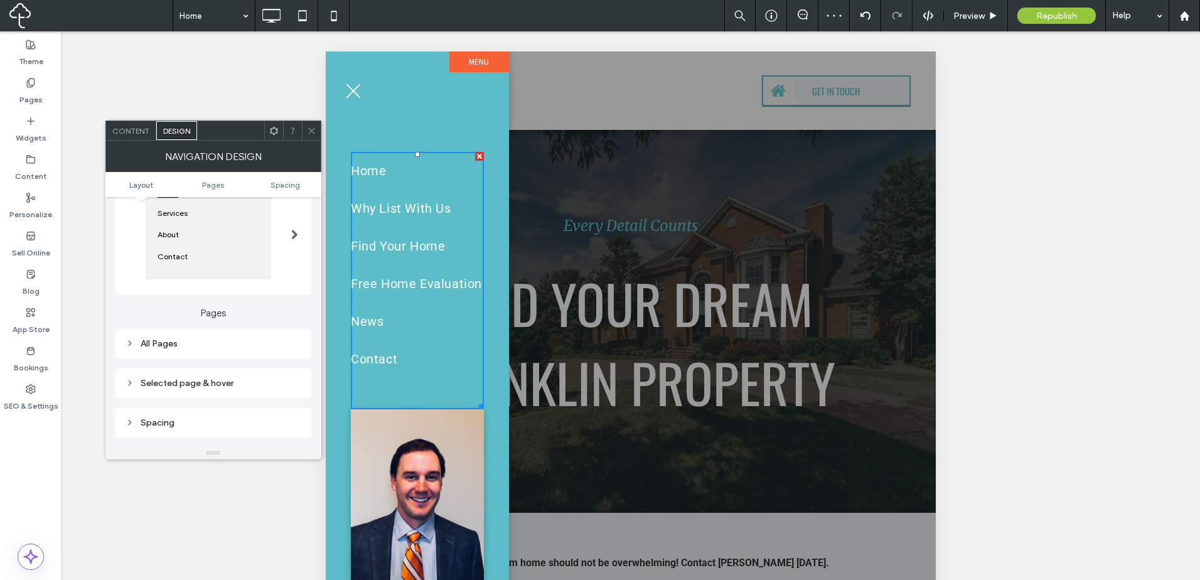
scroll to position [209, 0]
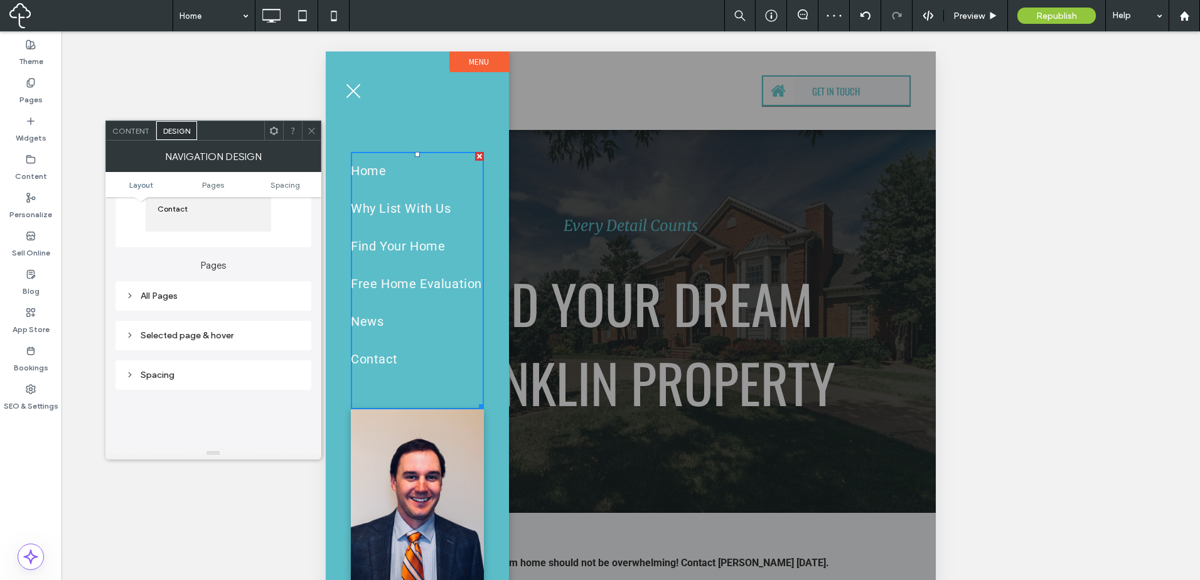
click at [211, 289] on div "All Pages" at bounding box center [214, 295] width 176 height 17
click at [262, 323] on span "Link text" at bounding box center [257, 318] width 32 height 10
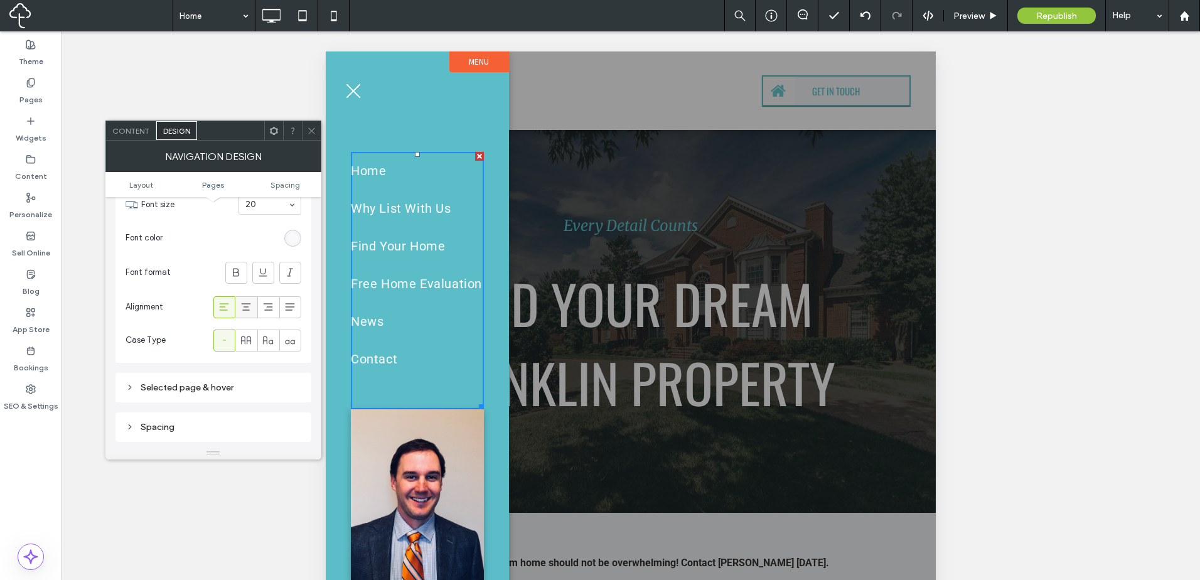
click at [244, 313] on icon at bounding box center [246, 307] width 13 height 13
click at [310, 136] on span at bounding box center [311, 130] width 9 height 19
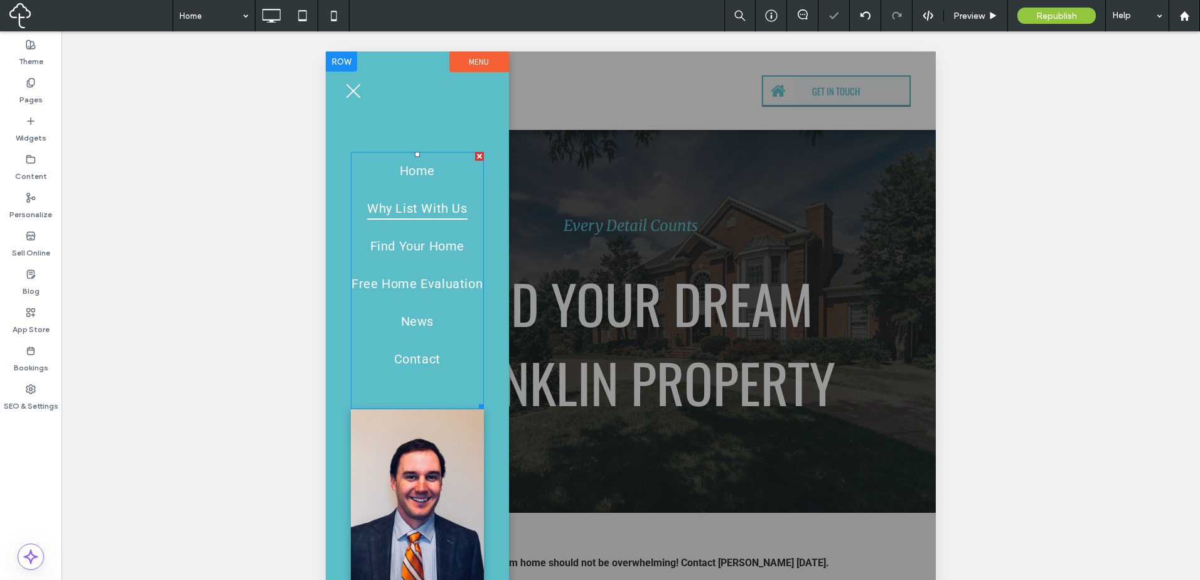
click at [456, 210] on span "Why List With Us" at bounding box center [417, 208] width 100 height 23
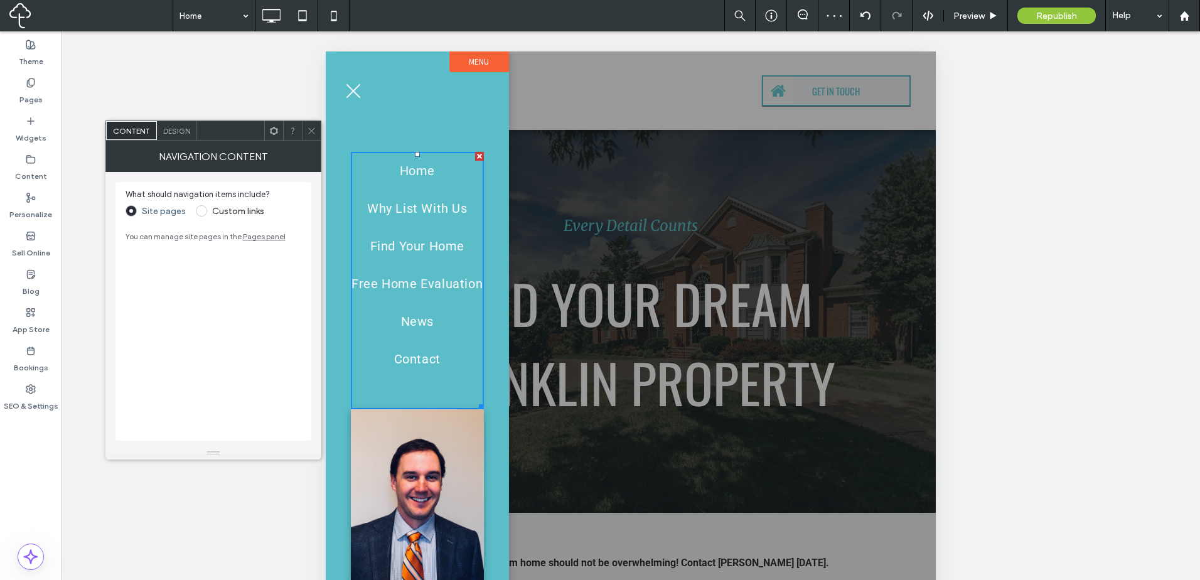
click at [307, 127] on icon at bounding box center [311, 130] width 9 height 9
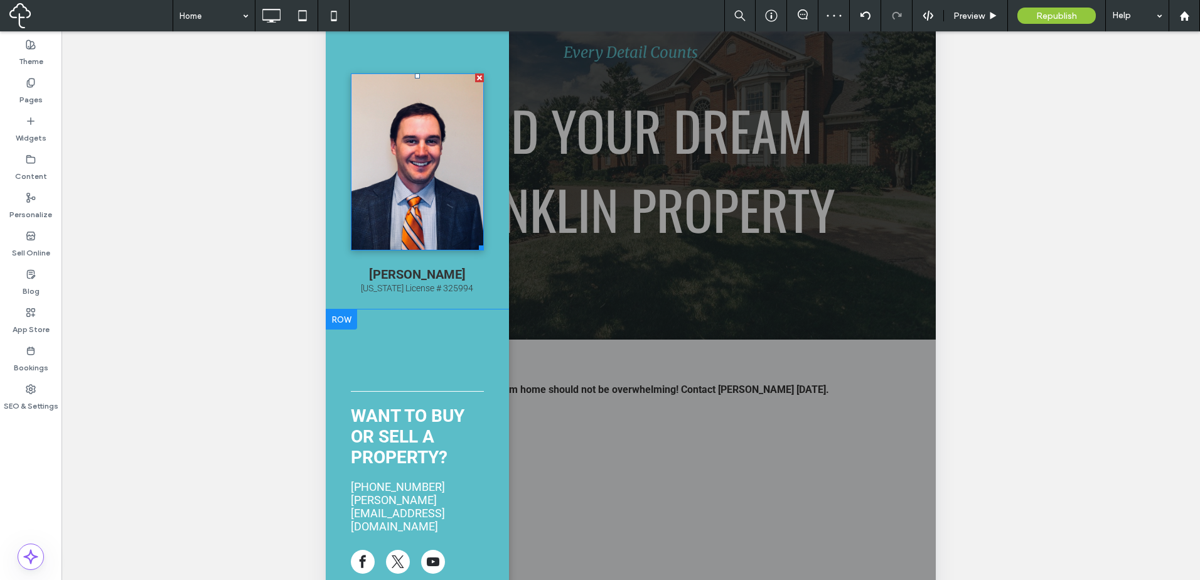
scroll to position [295, 0]
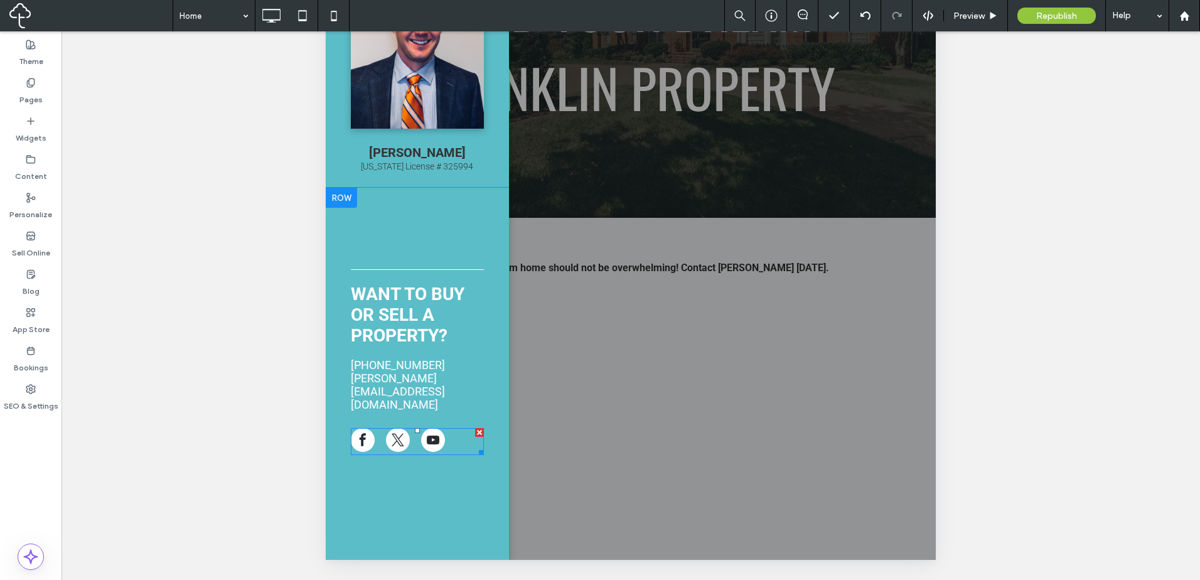
click at [423, 428] on span "youtube" at bounding box center [433, 440] width 24 height 24
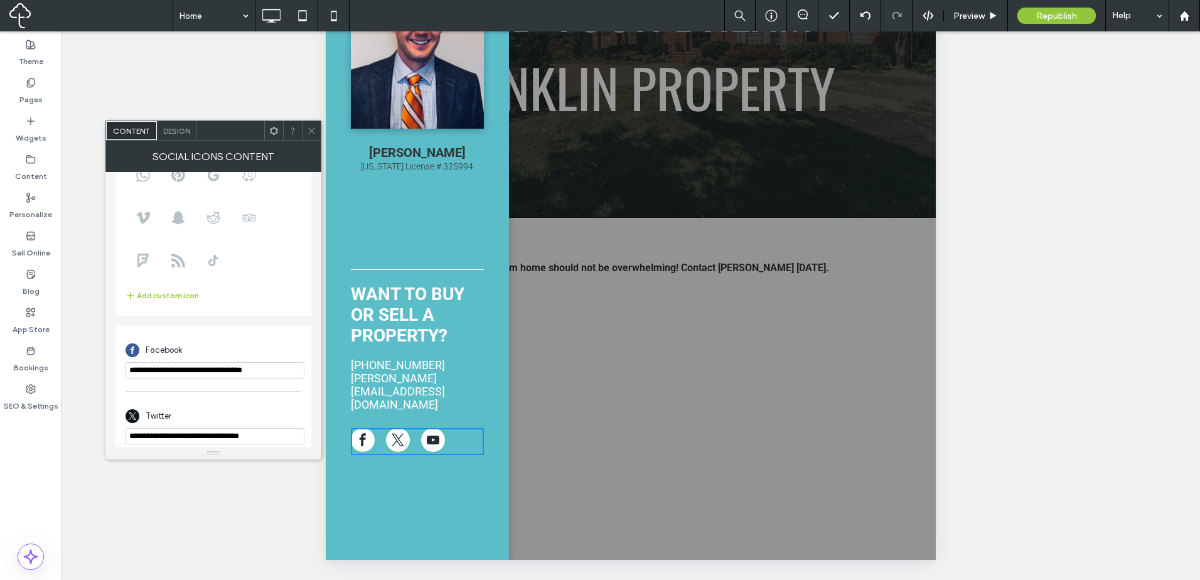
scroll to position [0, 0]
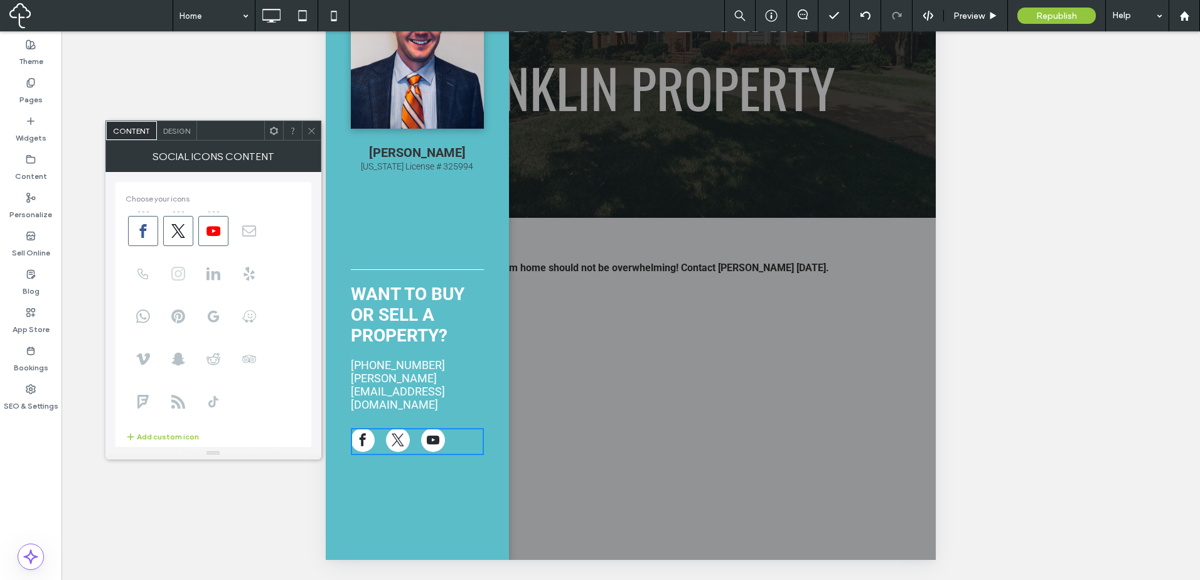
click at [179, 274] on icon at bounding box center [178, 274] width 14 height 14
click at [168, 132] on span "Design" at bounding box center [176, 130] width 27 height 9
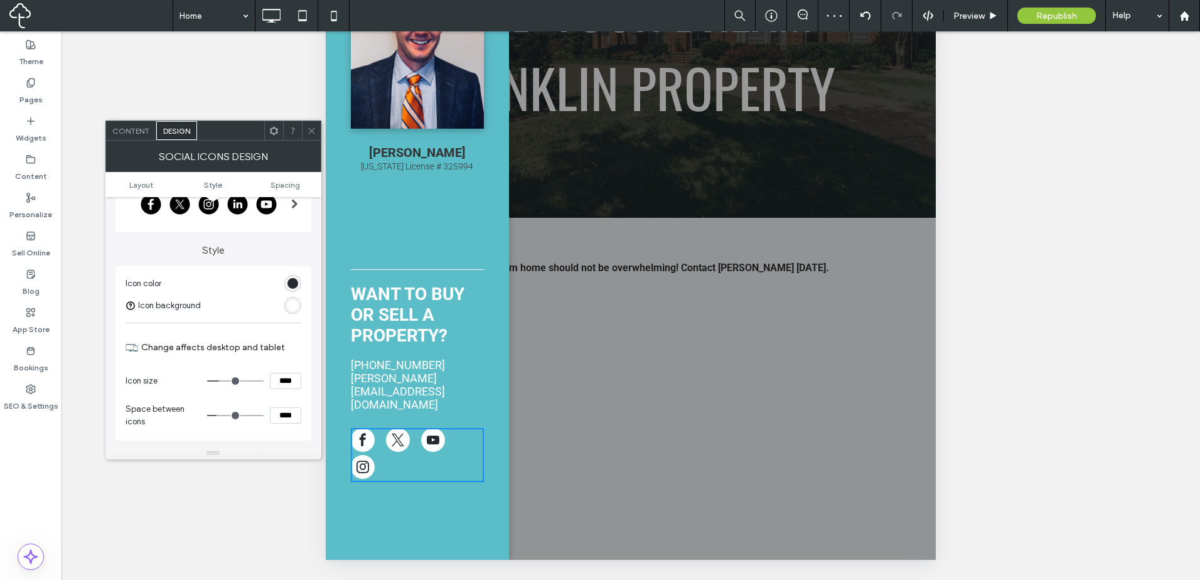
scroll to position [105, 0]
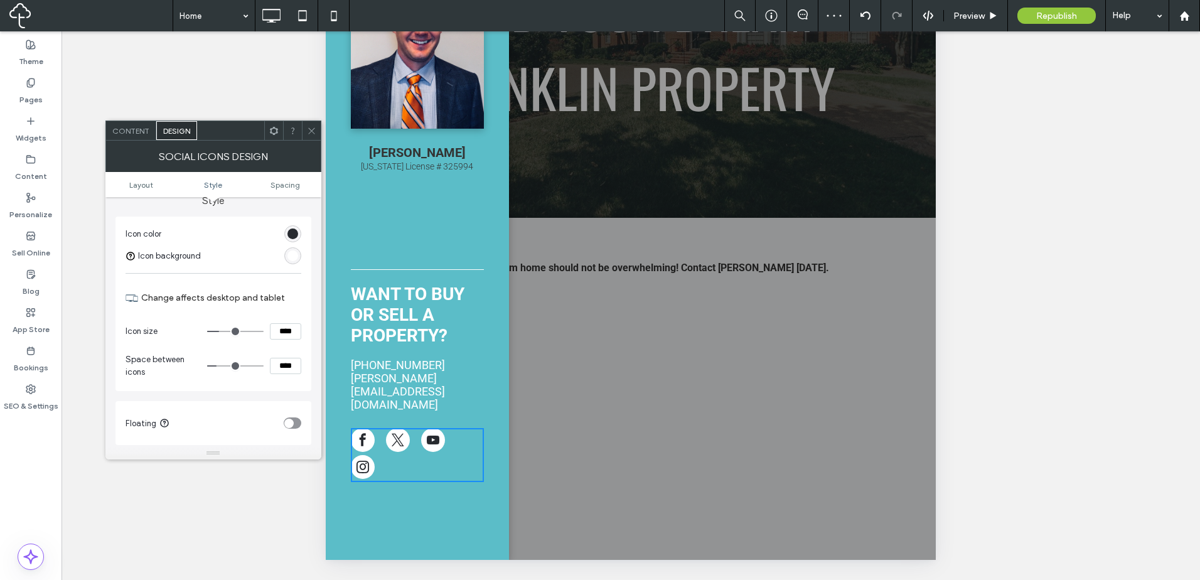
click at [283, 334] on input "****" at bounding box center [285, 331] width 31 height 16
type input "**"
click at [290, 313] on section "Change affects desktop and tablet" at bounding box center [214, 298] width 176 height 36
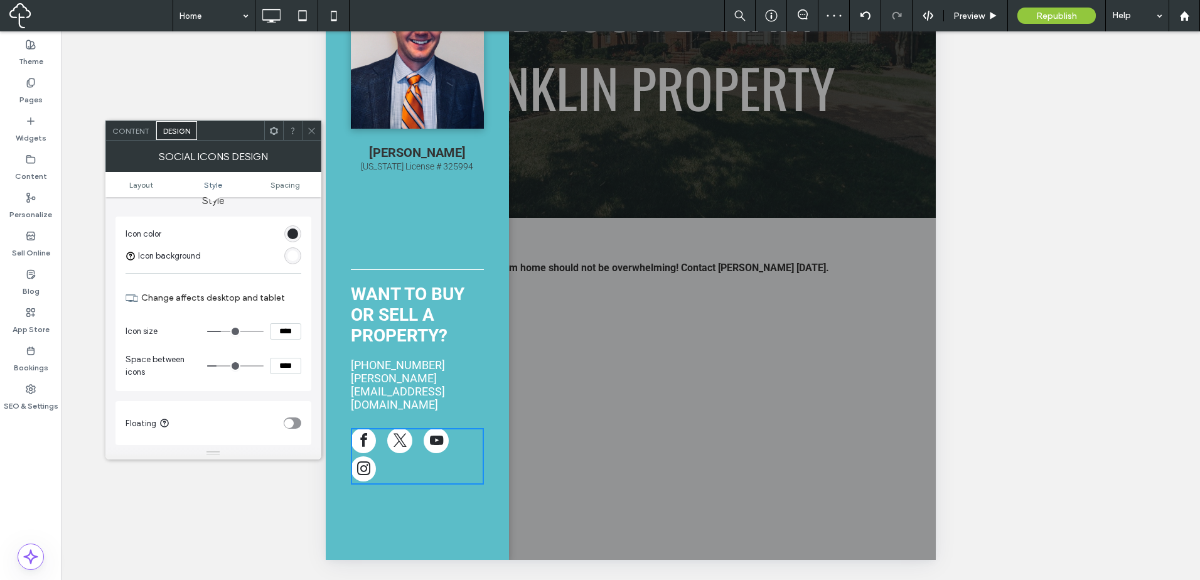
click at [289, 332] on input "****" at bounding box center [285, 331] width 31 height 16
type input "**"
type input "****"
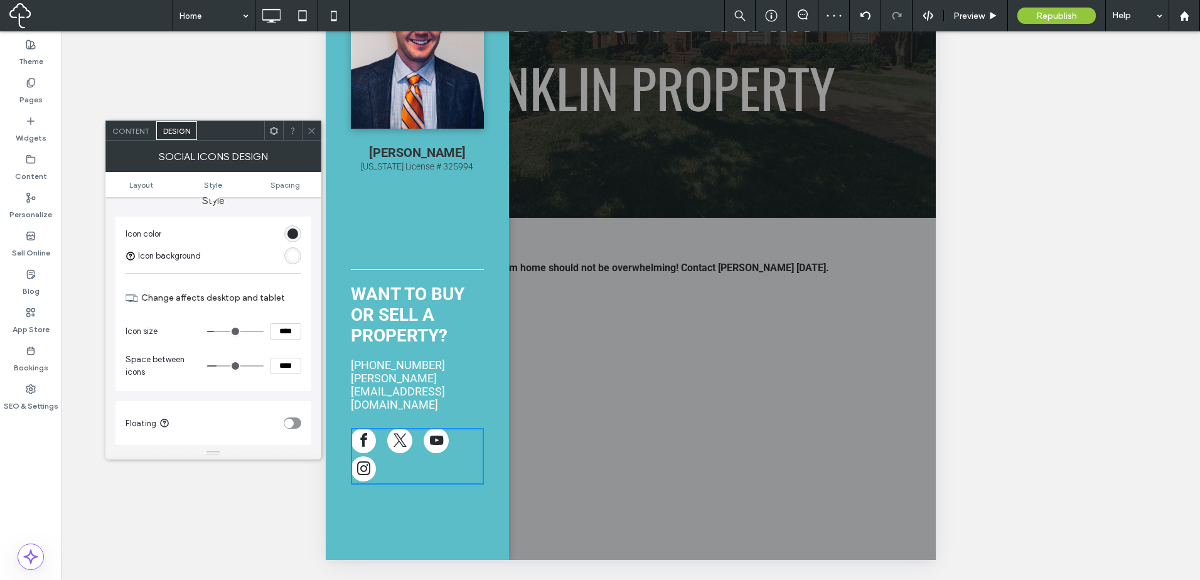
scroll to position [159, 0]
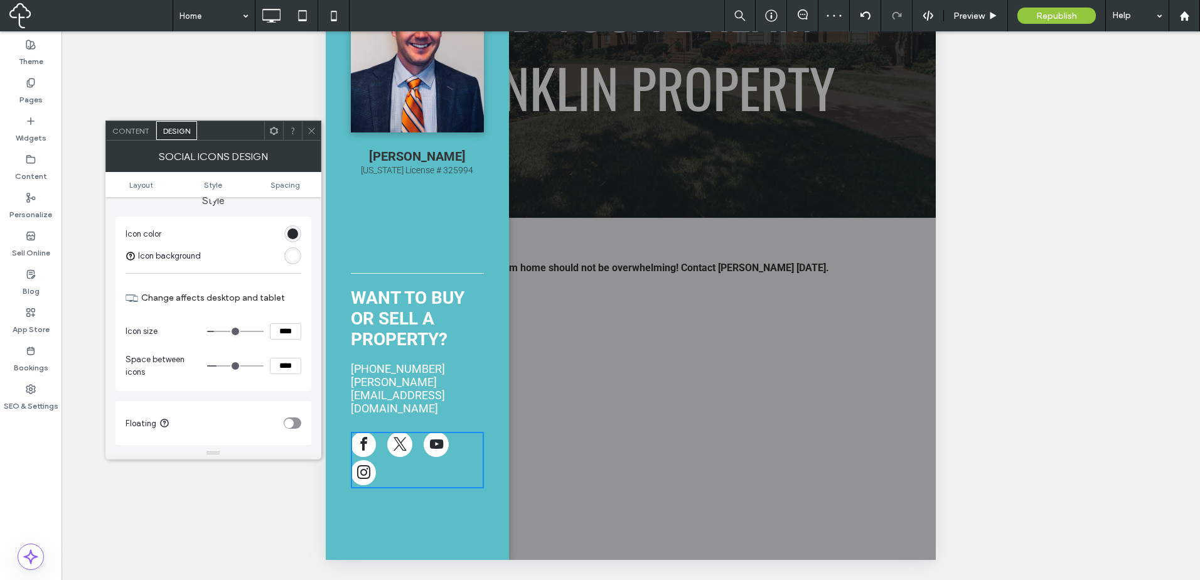
click at [288, 310] on section "Change affects desktop and tablet" at bounding box center [214, 298] width 176 height 36
click at [286, 363] on input "****" at bounding box center [285, 366] width 31 height 16
click at [286, 362] on input "****" at bounding box center [285, 366] width 31 height 16
type input "*"
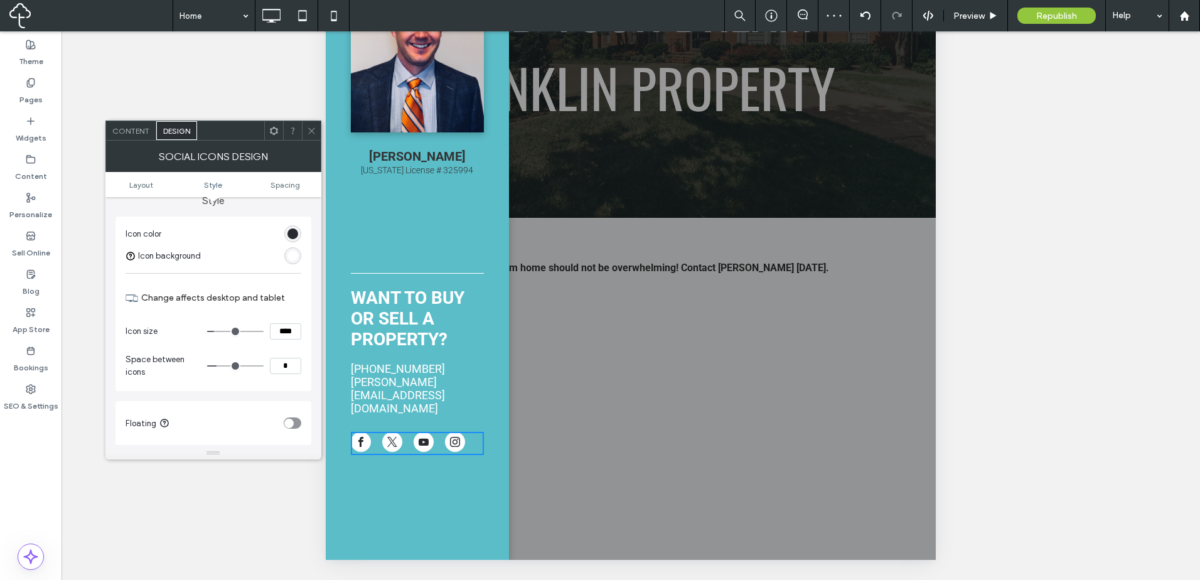
type input "***"
click at [283, 348] on section "Space between icons ***" at bounding box center [214, 366] width 176 height 38
click at [309, 130] on icon at bounding box center [311, 130] width 9 height 9
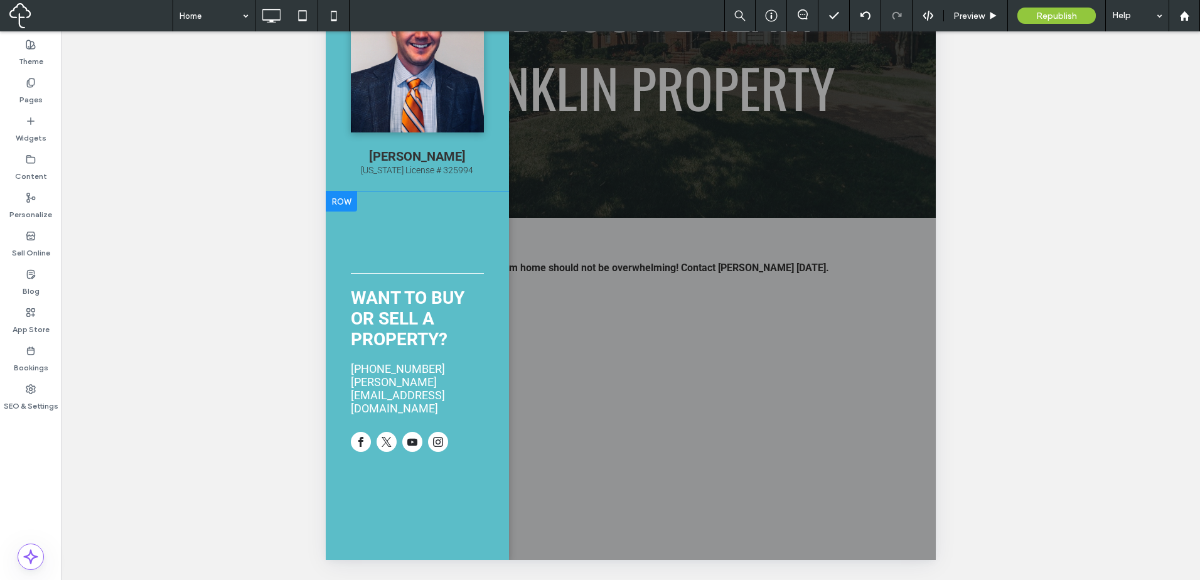
click at [663, 236] on div at bounding box center [631, 158] width 610 height 803
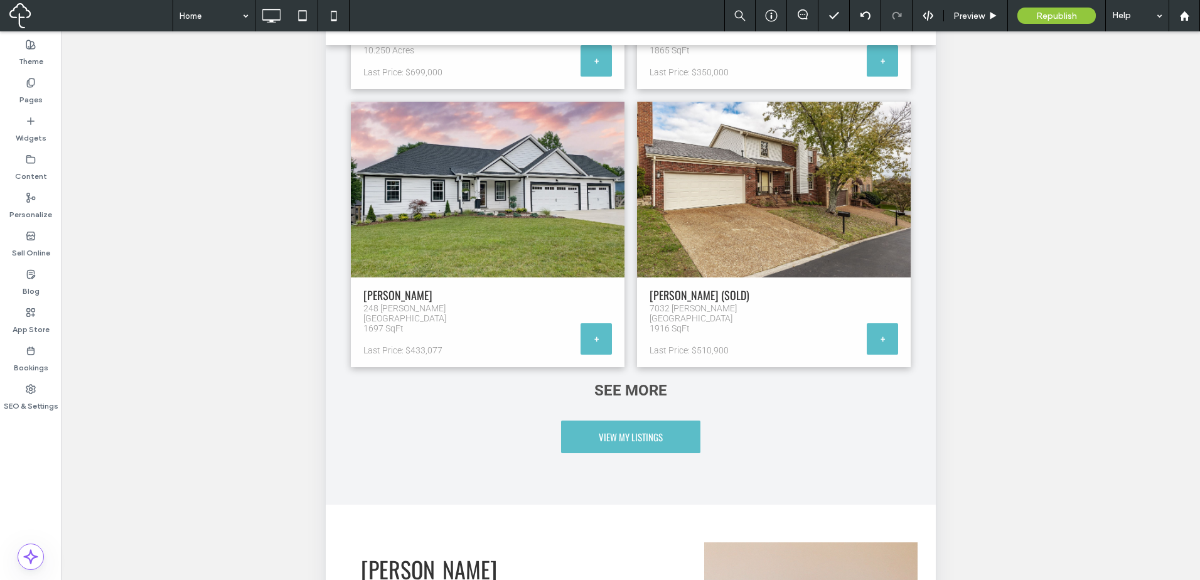
scroll to position [0, 0]
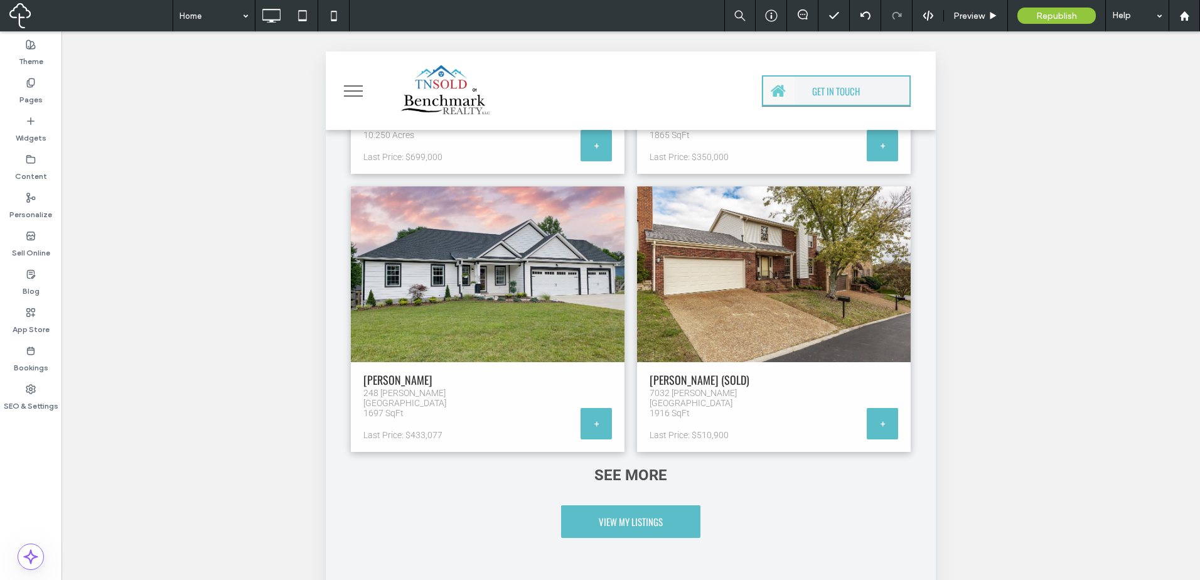
click at [360, 92] on button "menu" at bounding box center [353, 91] width 33 height 33
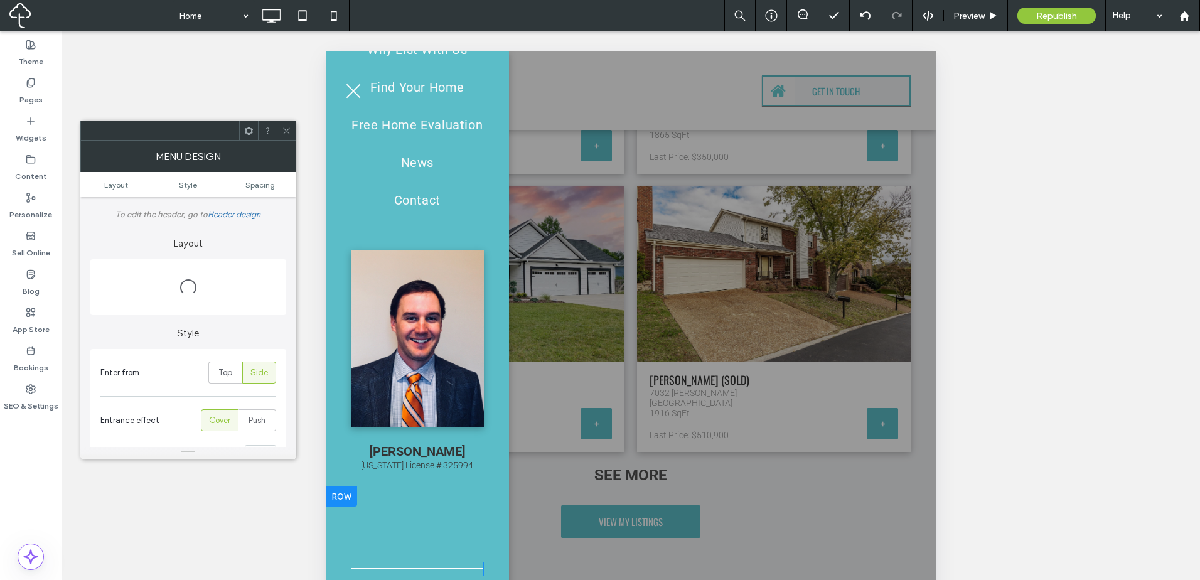
scroll to position [295, 0]
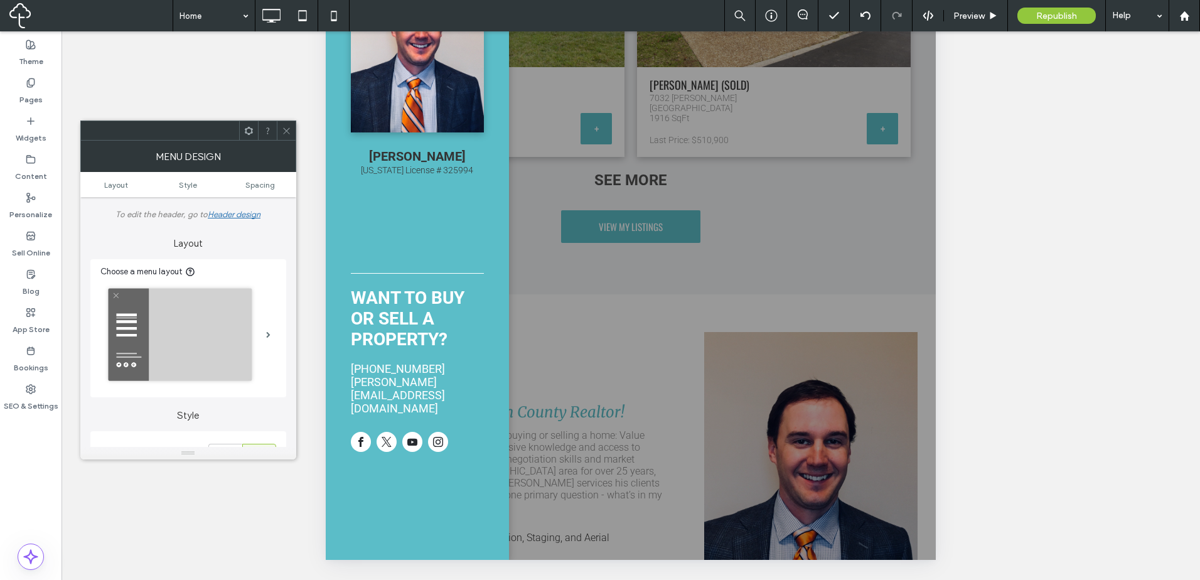
click at [687, 386] on div at bounding box center [631, 158] width 610 height 803
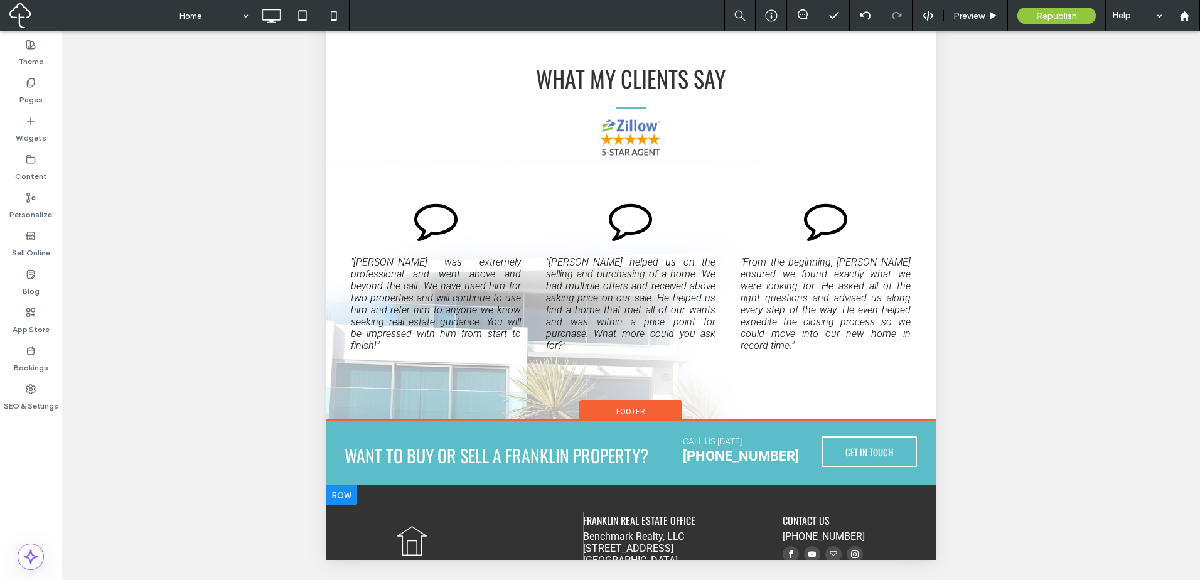
scroll to position [3216, 0]
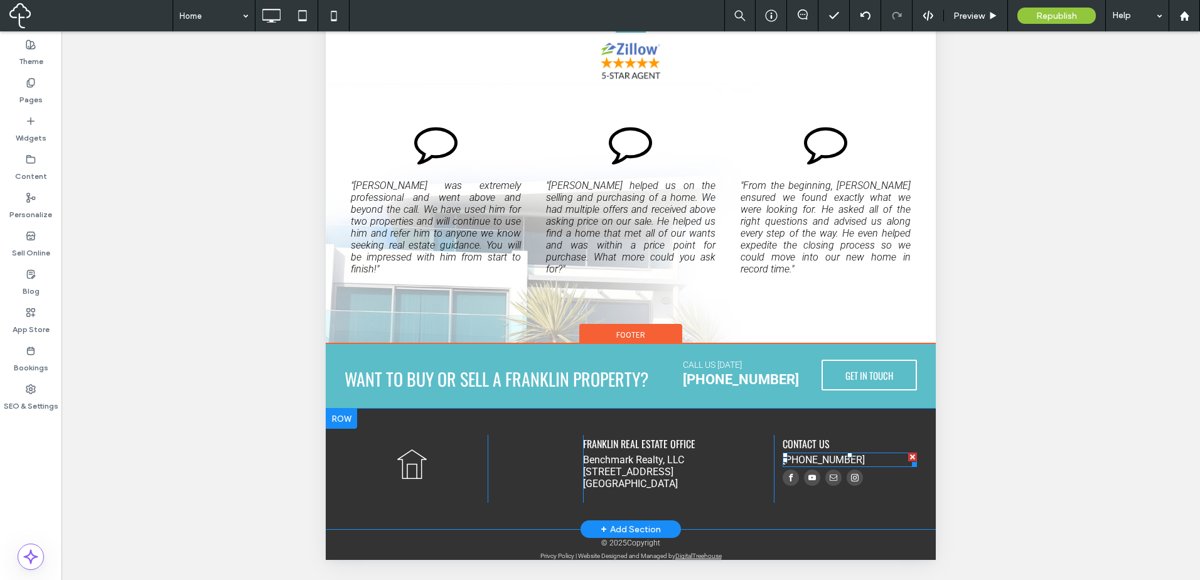
click at [831, 454] on font "[PHONE_NUMBER]" at bounding box center [824, 460] width 82 height 12
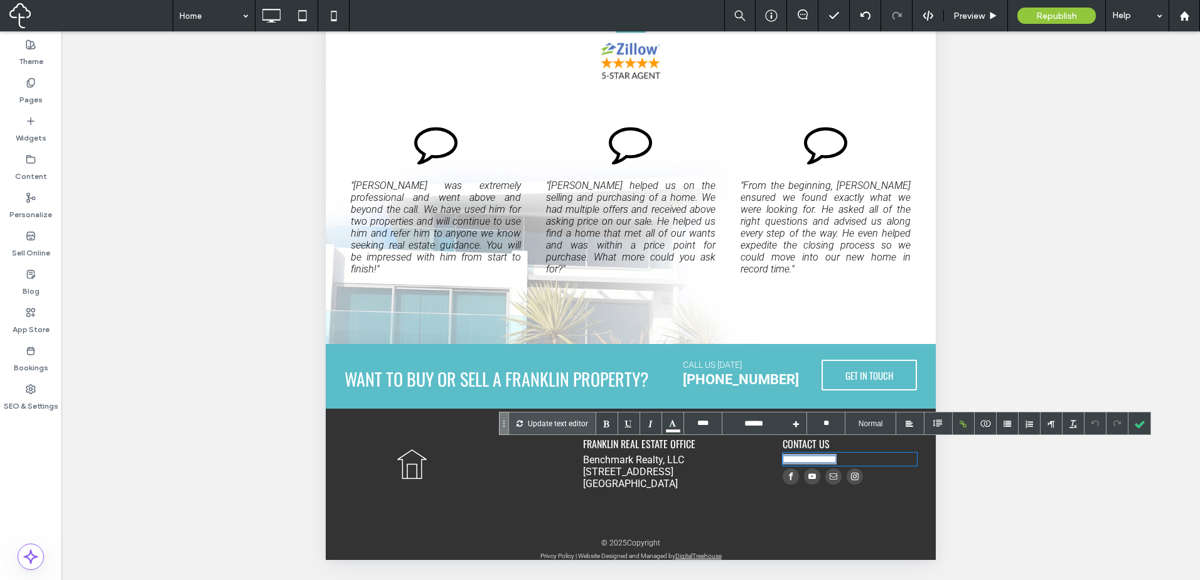
copy font "**********"
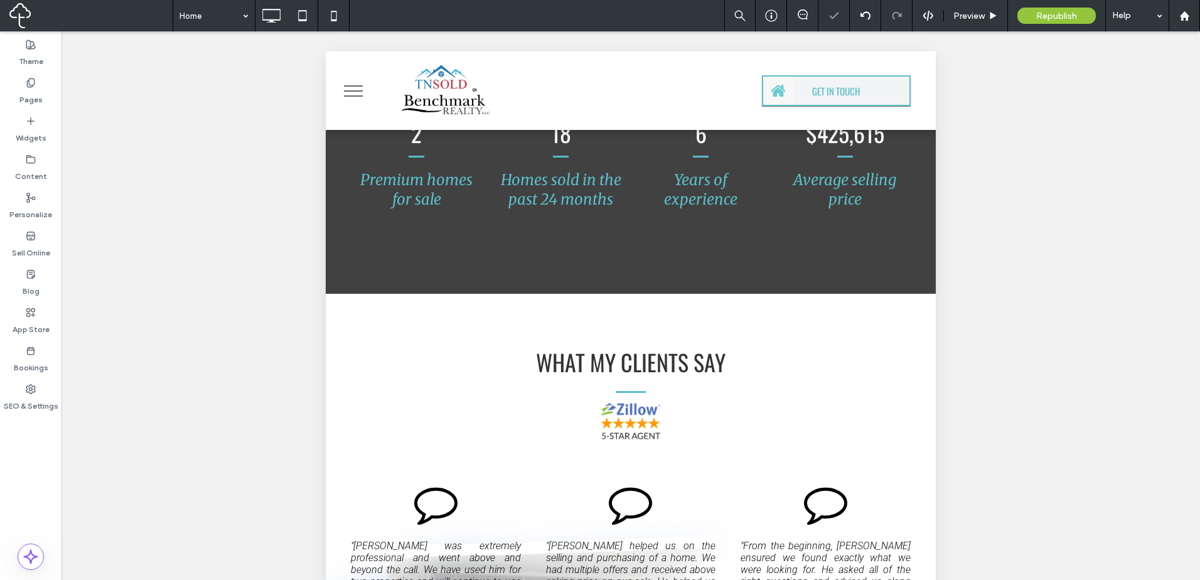
scroll to position [3111, 0]
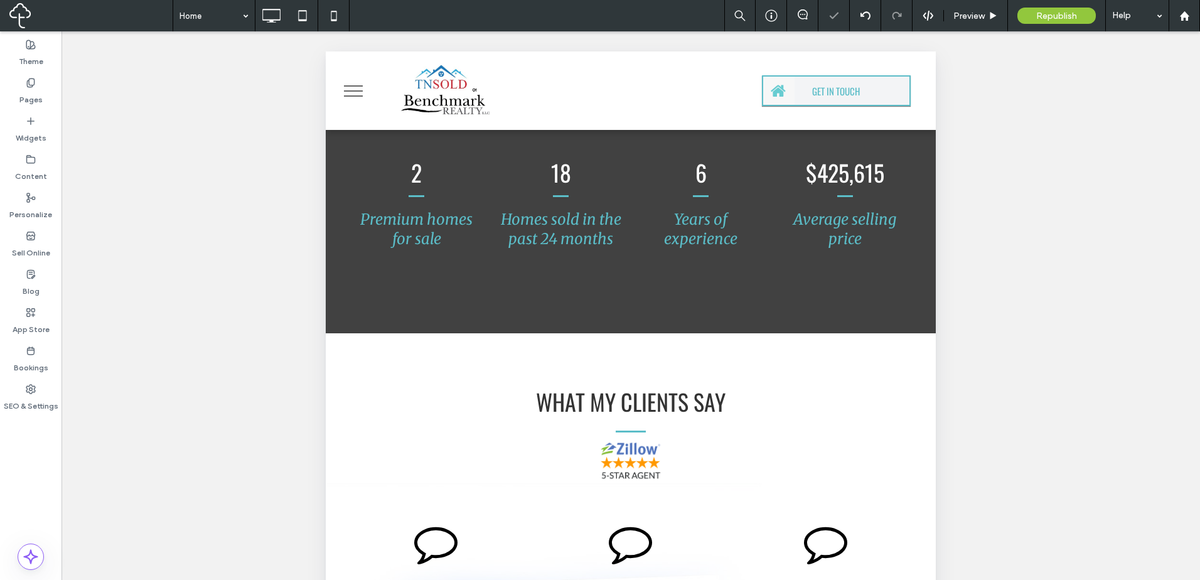
click at [358, 87] on button "menu" at bounding box center [353, 91] width 33 height 33
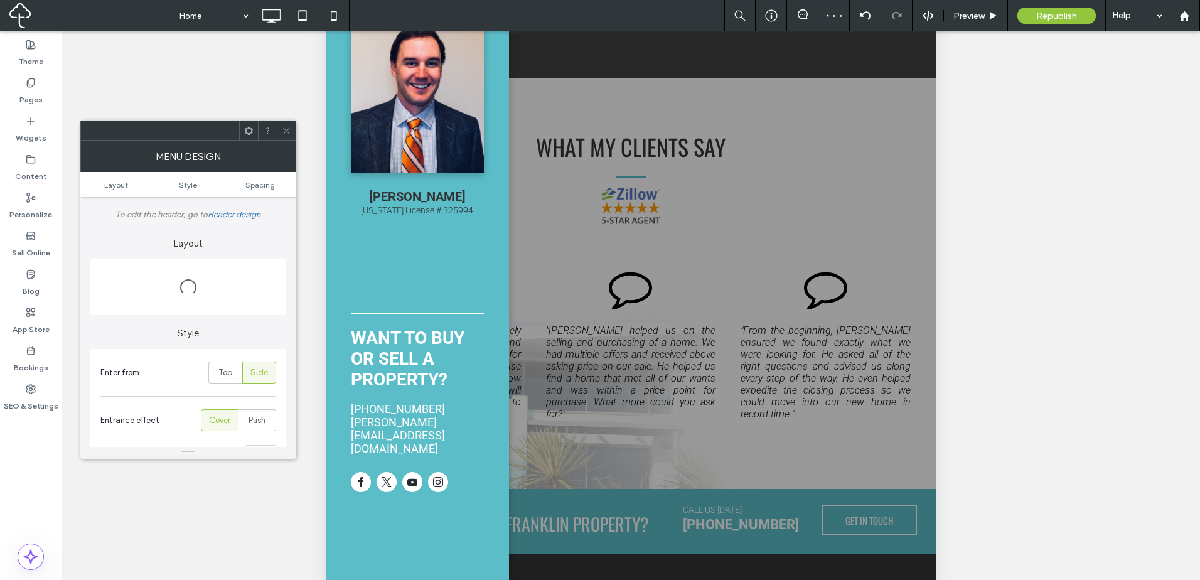
scroll to position [295, 0]
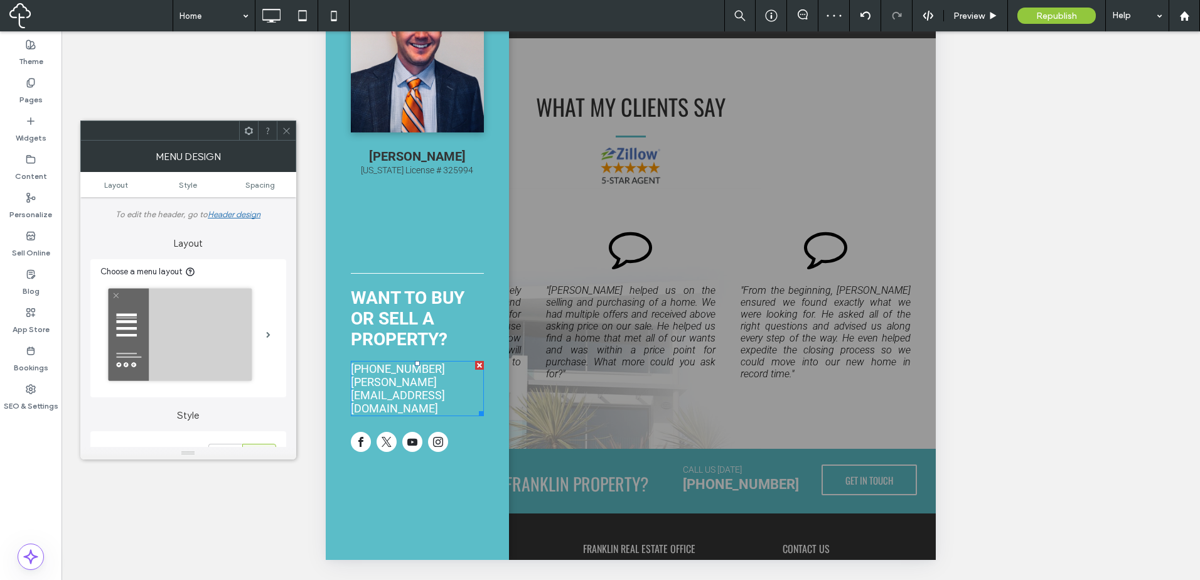
click at [417, 375] on link "(615) 371-1544" at bounding box center [398, 368] width 94 height 13
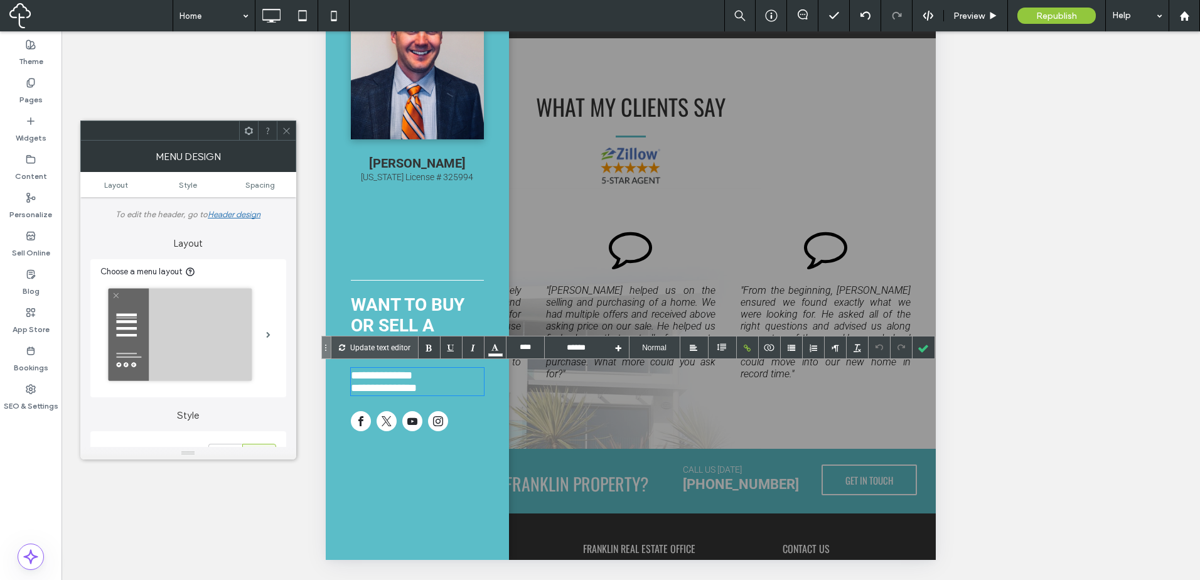
type input "****"
type input "******"
type input "****"
click at [446, 374] on div "**********" at bounding box center [417, 375] width 133 height 13
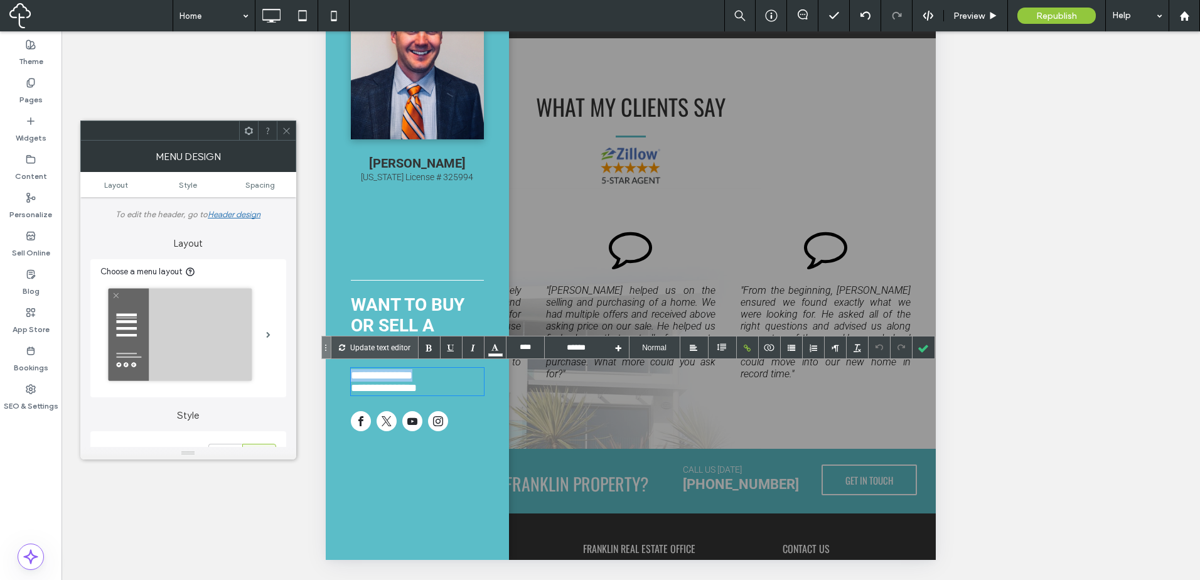
click at [446, 374] on div "**********" at bounding box center [417, 375] width 133 height 13
paste div
click at [412, 373] on link "**********" at bounding box center [382, 373] width 62 height 11
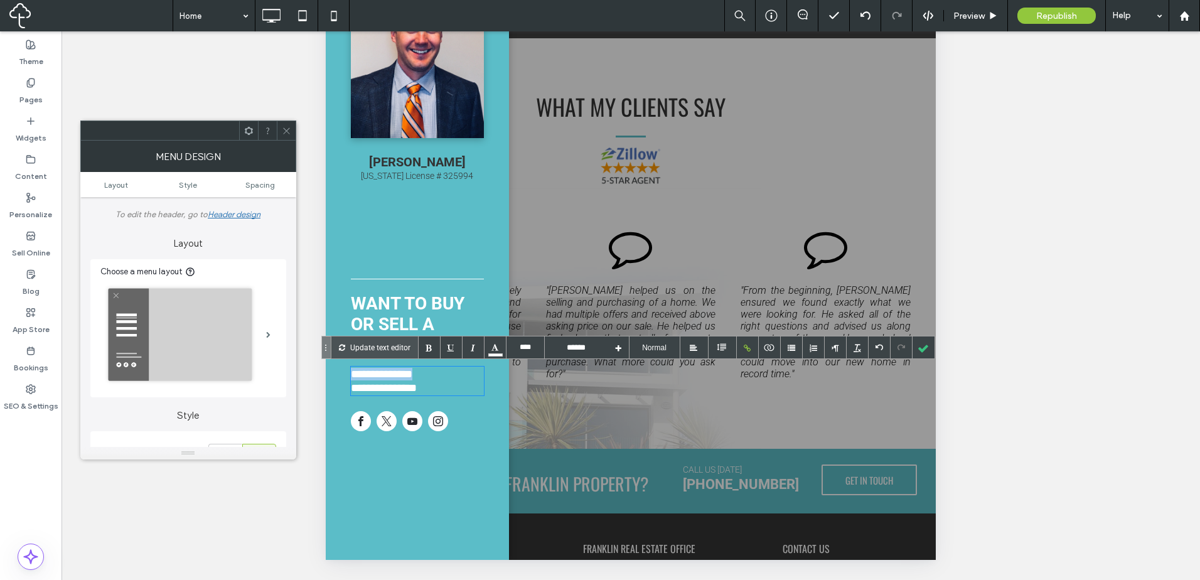
drag, startPoint x: 417, startPoint y: 373, endPoint x: 319, endPoint y: 361, distance: 98.6
drag, startPoint x: 432, startPoint y: 375, endPoint x: 330, endPoint y: 360, distance: 103.3
copy div "**********"
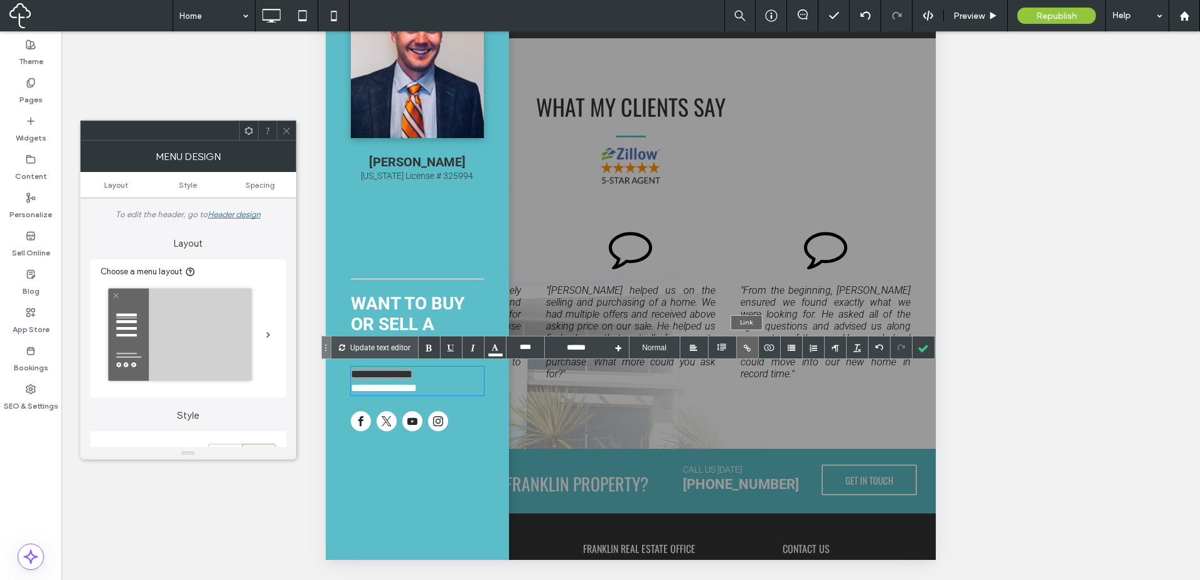
click at [749, 346] on div at bounding box center [748, 347] width 22 height 22
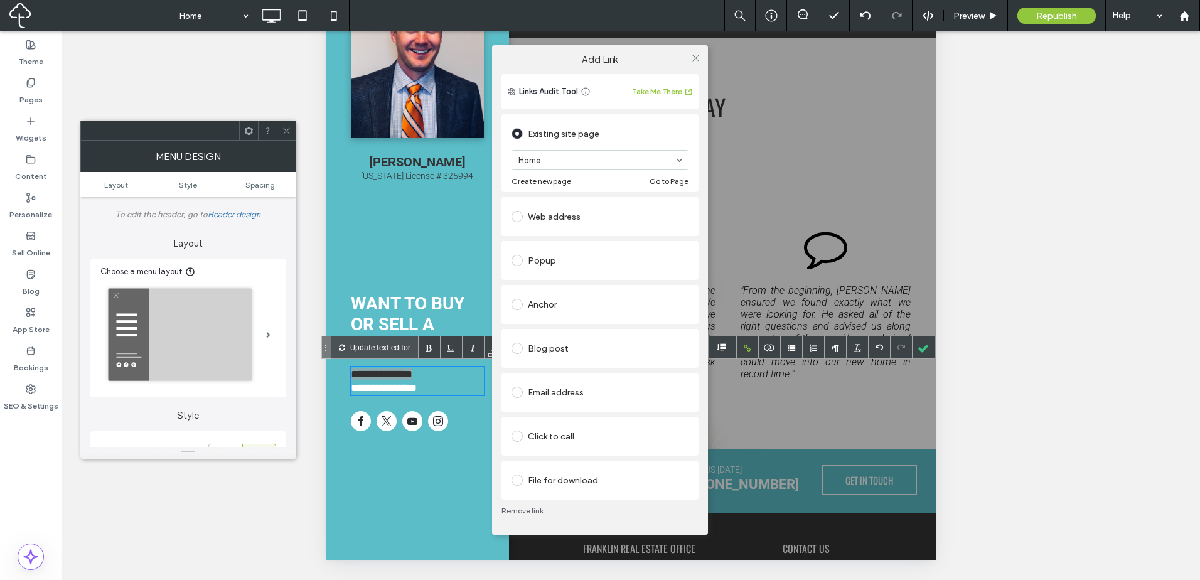
click at [607, 445] on div "Click to call" at bounding box center [599, 436] width 177 height 20
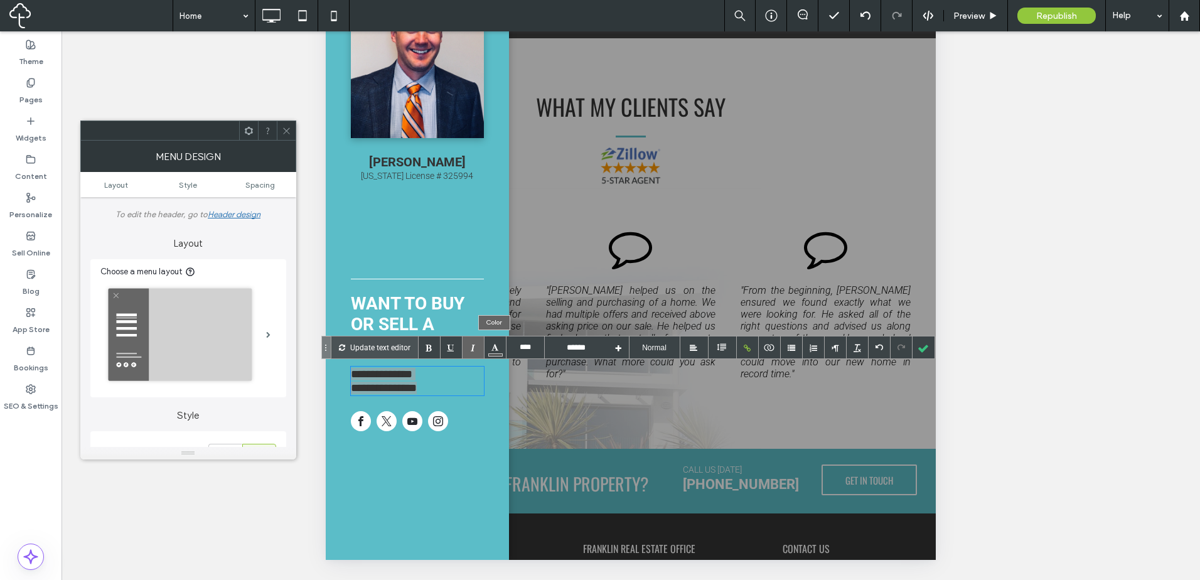
drag, startPoint x: 496, startPoint y: 340, endPoint x: 481, endPoint y: 343, distance: 14.9
click at [496, 341] on div at bounding box center [495, 347] width 22 height 22
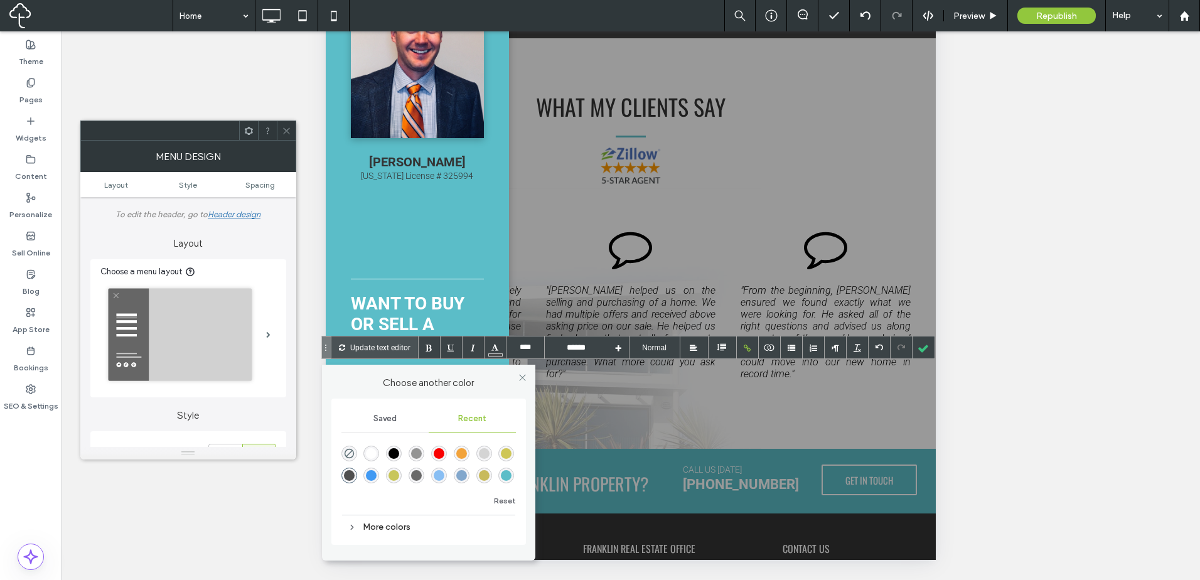
click at [370, 453] on div "rgba(255, 255, 255, 1)" at bounding box center [371, 453] width 11 height 11
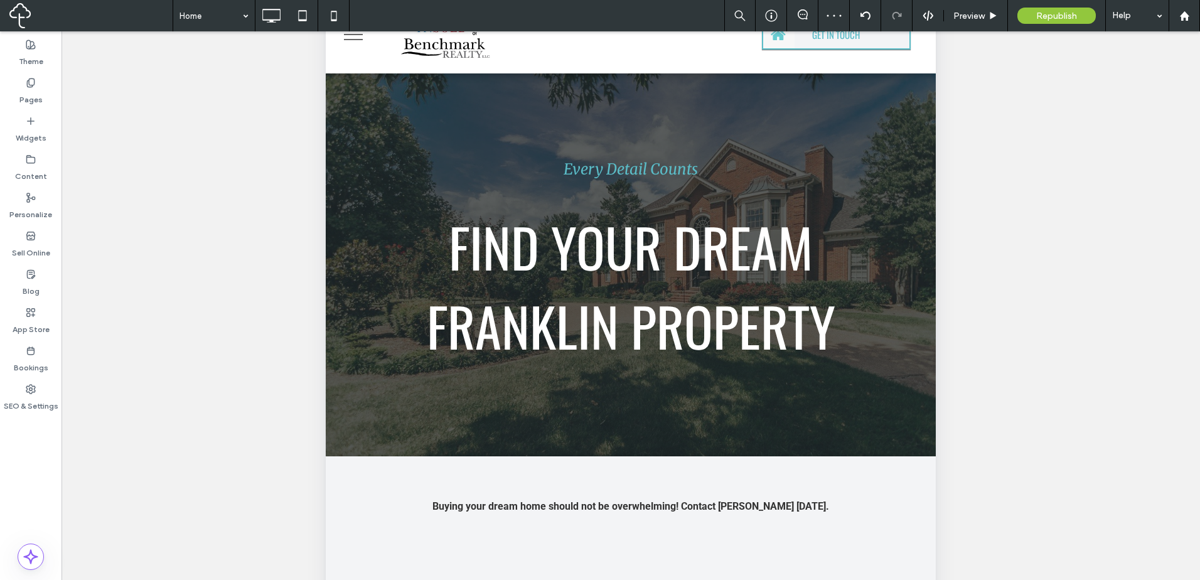
scroll to position [0, 0]
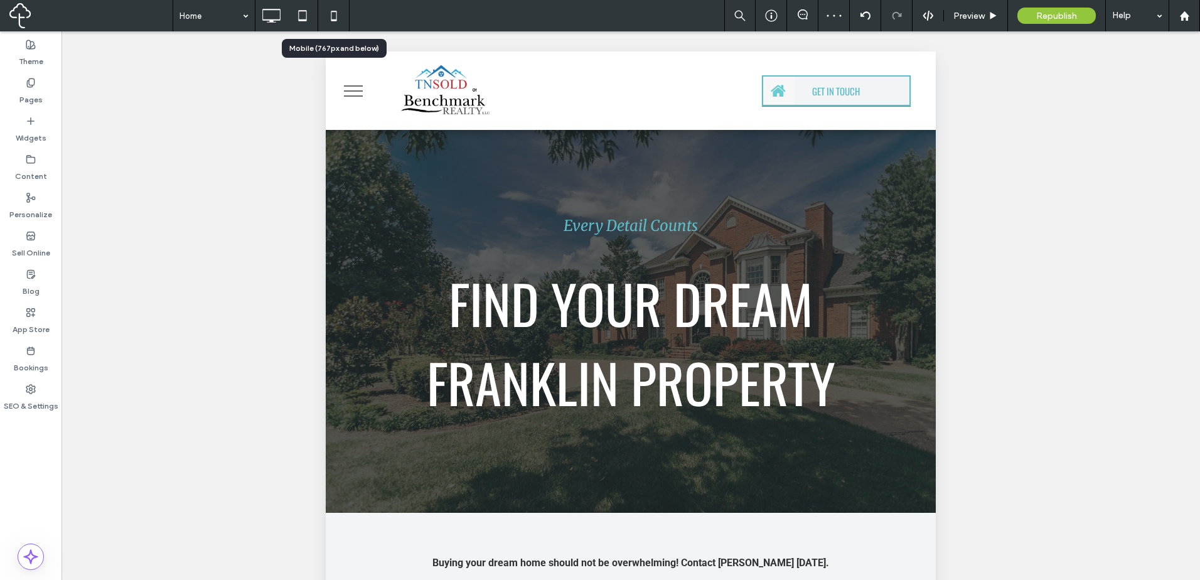
click at [324, 18] on icon at bounding box center [333, 15] width 25 height 25
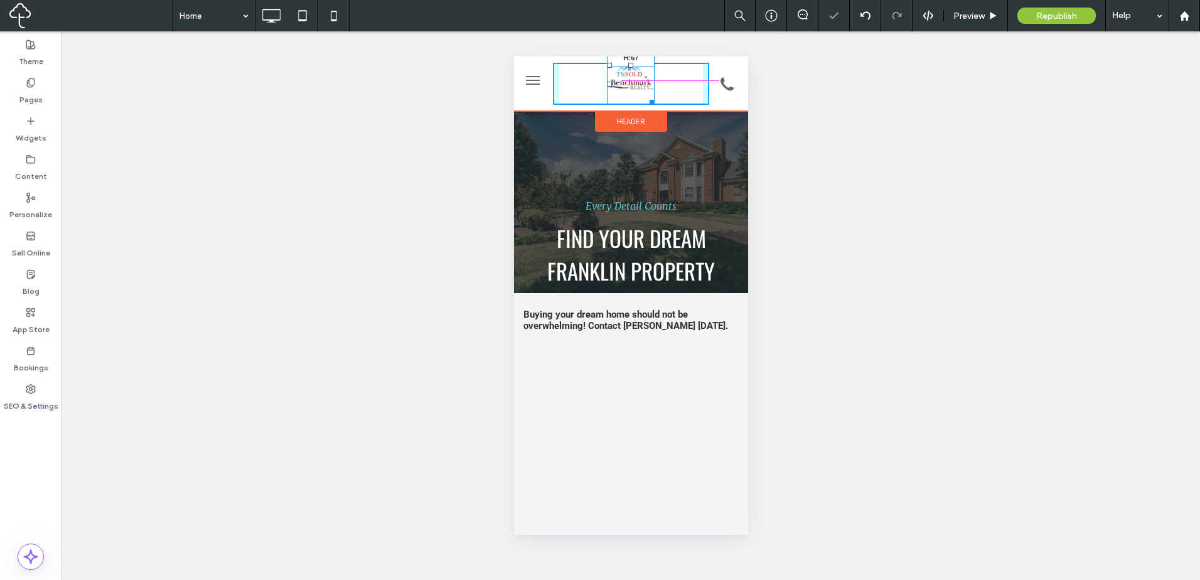
click at [654, 95] on div at bounding box center [649, 99] width 9 height 9
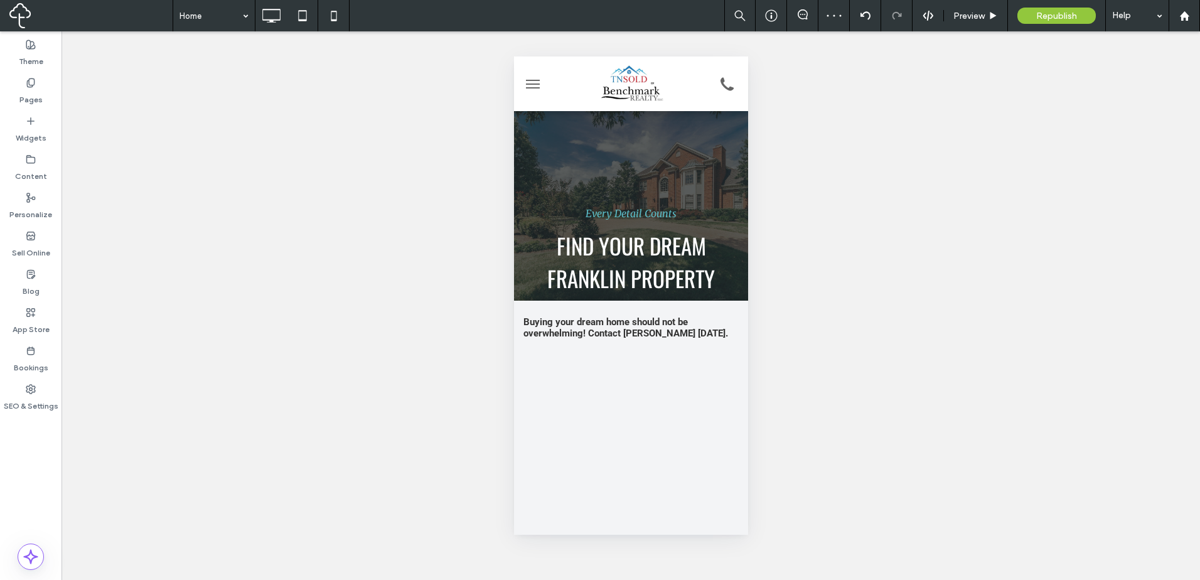
click at [536, 85] on button "menu" at bounding box center [532, 84] width 25 height 25
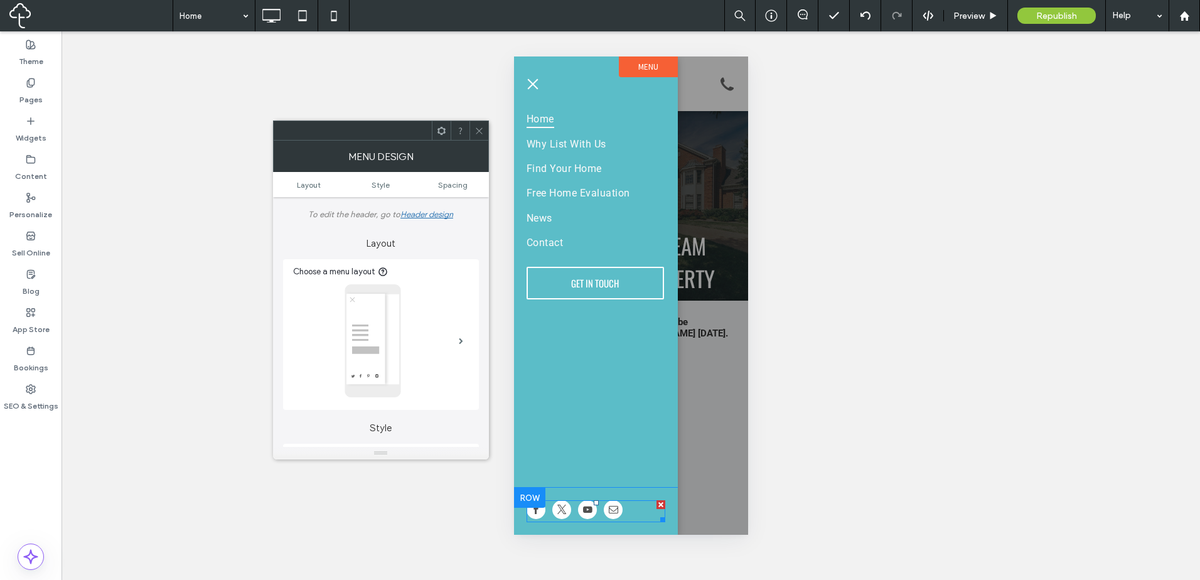
drag, startPoint x: 613, startPoint y: 505, endPoint x: 645, endPoint y: 505, distance: 32.0
click at [613, 505] on span "email" at bounding box center [612, 509] width 19 height 19
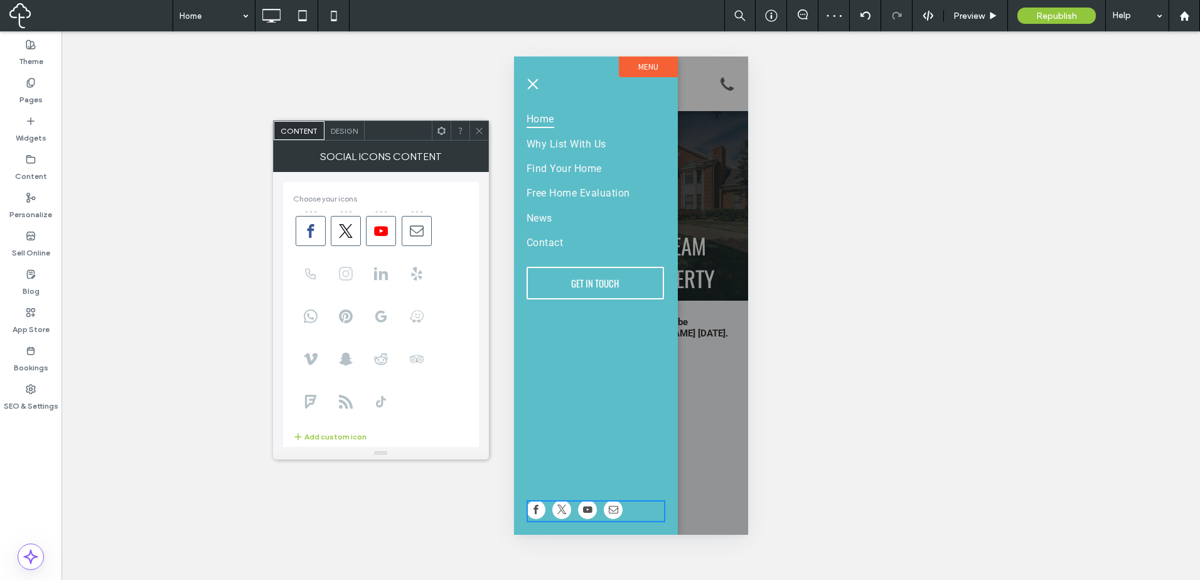
click at [350, 278] on icon at bounding box center [346, 274] width 14 height 14
click at [353, 130] on span "Design" at bounding box center [344, 130] width 27 height 9
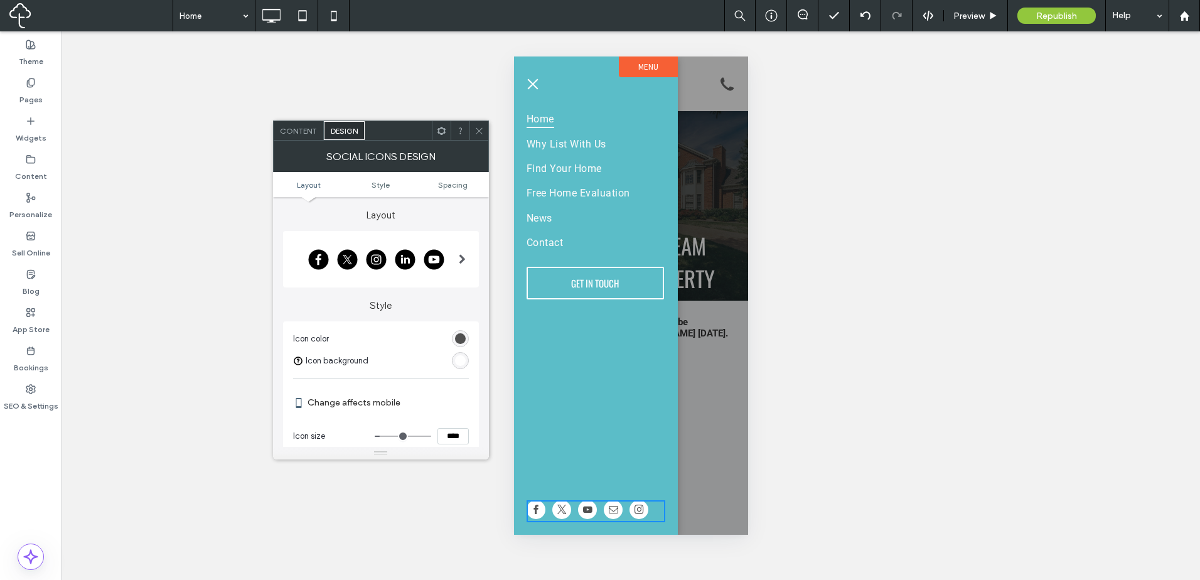
click at [471, 134] on div at bounding box center [478, 130] width 19 height 19
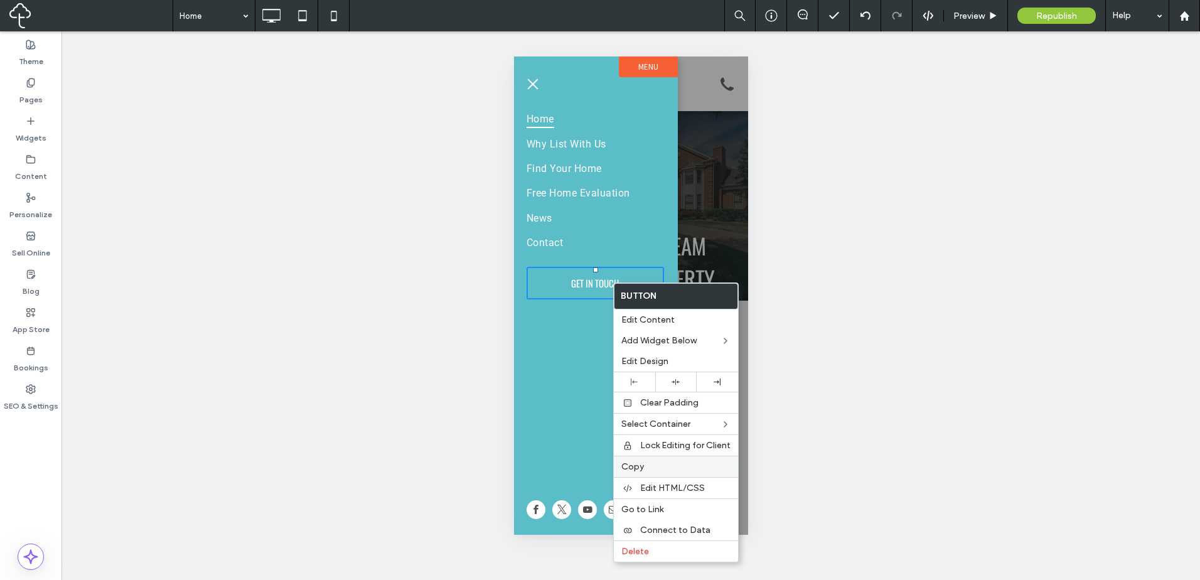
click at [679, 468] on label "Copy" at bounding box center [675, 466] width 109 height 11
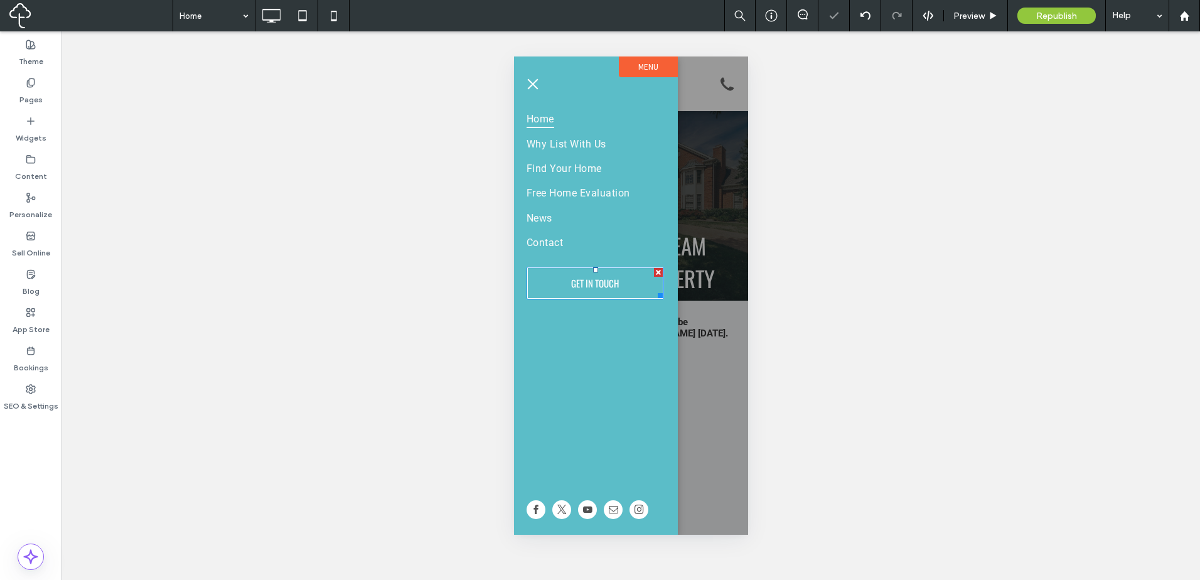
drag, startPoint x: 716, startPoint y: 234, endPoint x: 553, endPoint y: 203, distance: 166.2
click at [715, 234] on div at bounding box center [630, 295] width 234 height 478
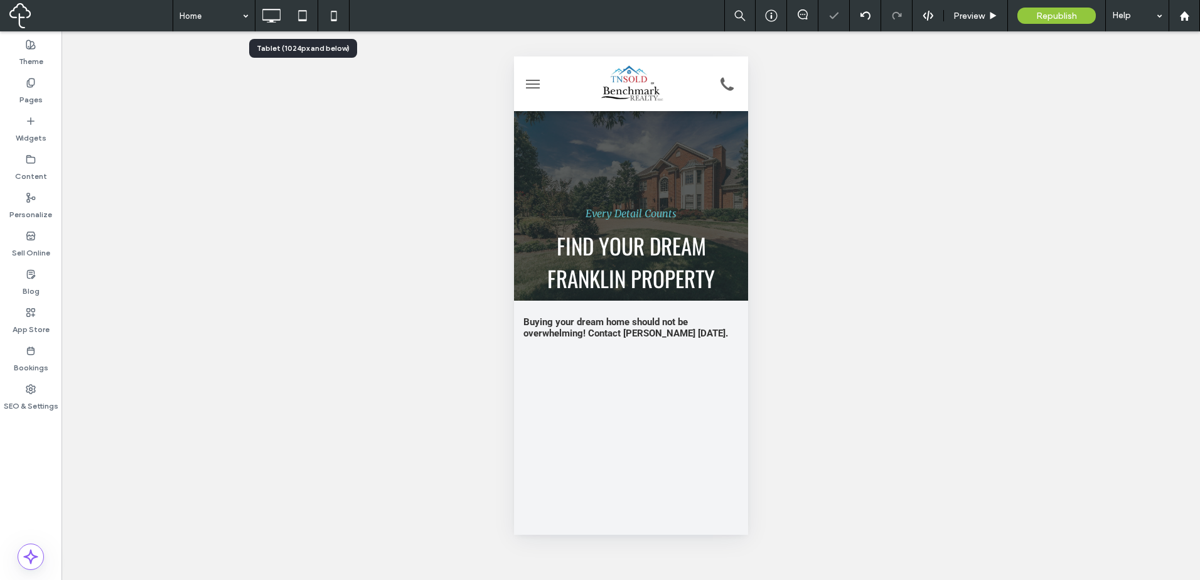
click at [311, 23] on icon at bounding box center [302, 15] width 25 height 25
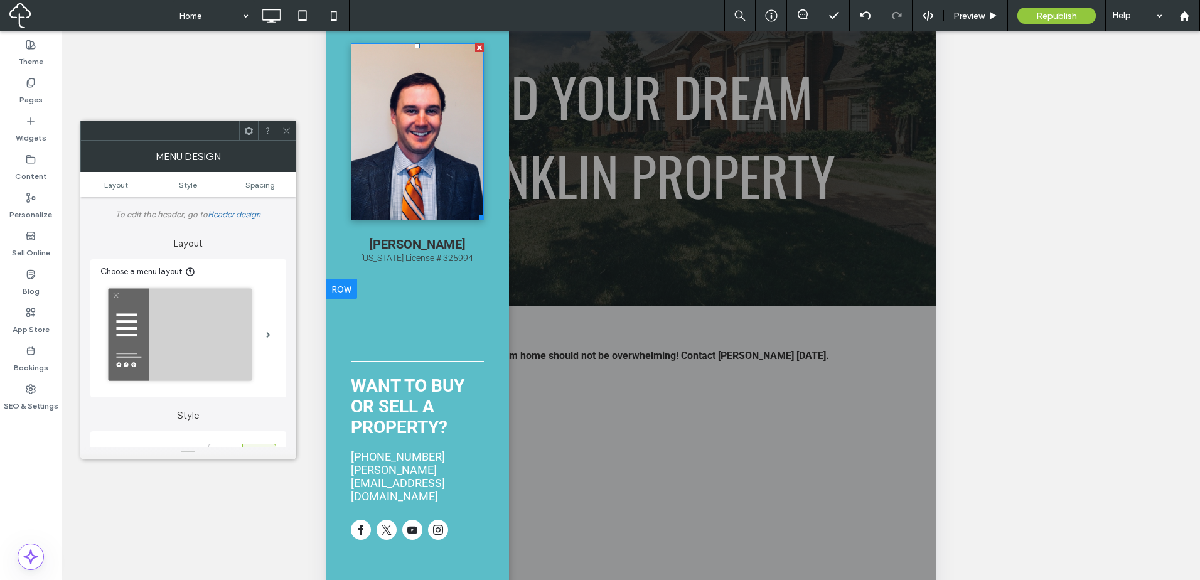
scroll to position [209, 0]
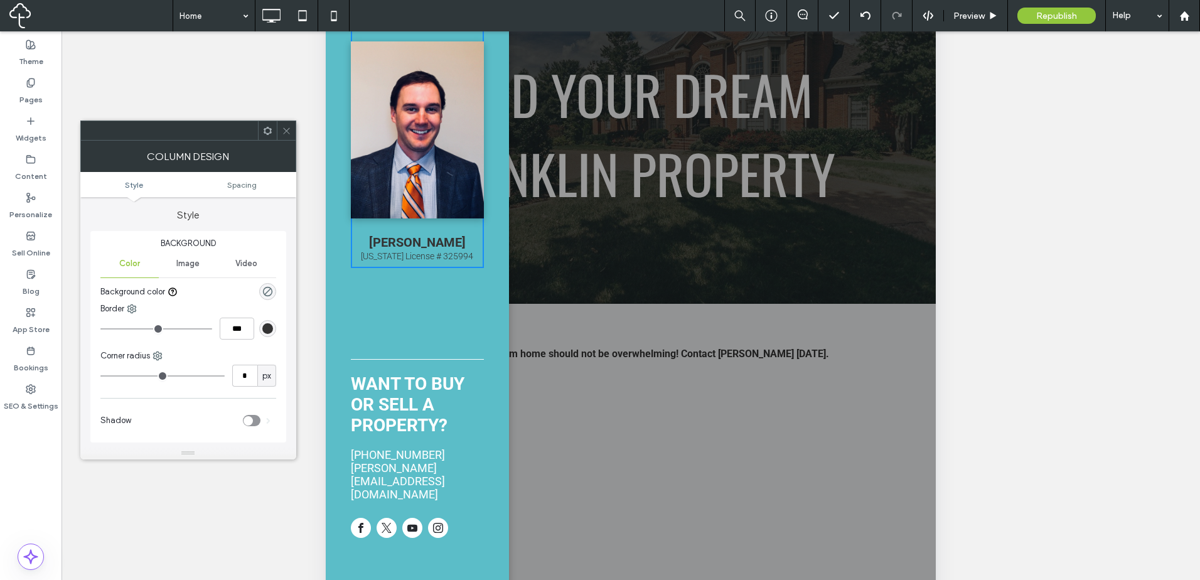
scroll to position [0, 0]
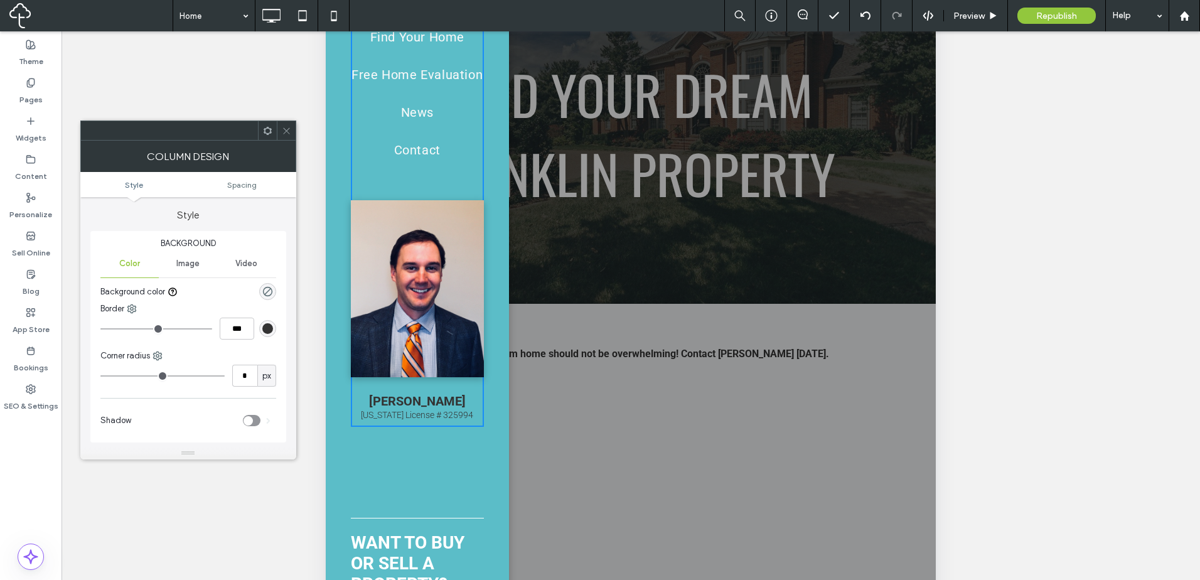
click at [447, 247] on img at bounding box center [417, 288] width 133 height 177
click at [295, 124] on div at bounding box center [286, 130] width 19 height 19
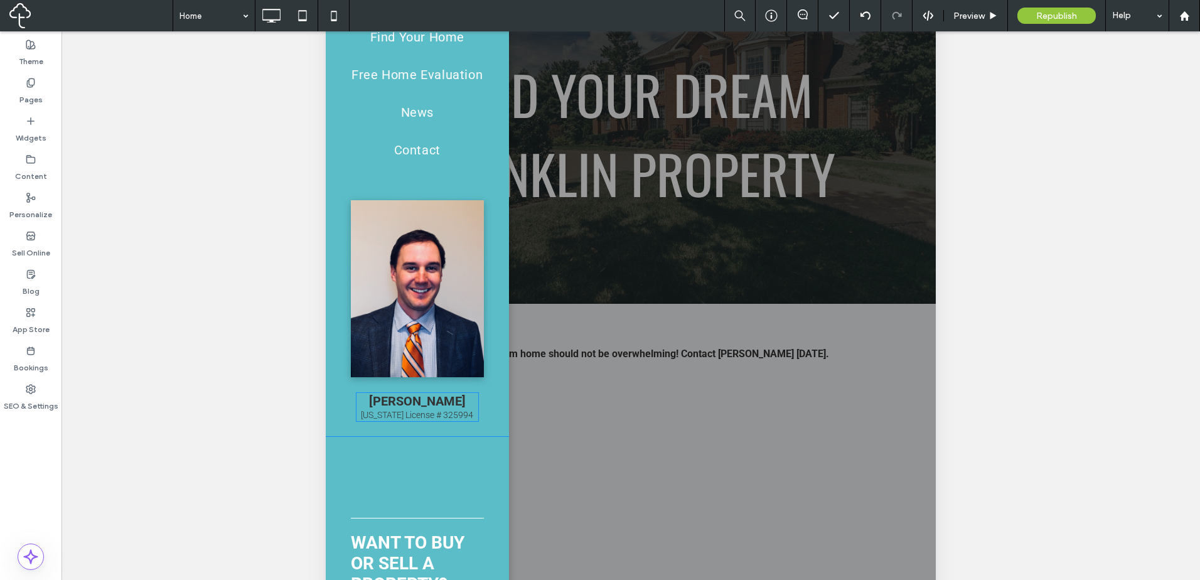
click at [419, 407] on span "[PERSON_NAME]" at bounding box center [417, 400] width 97 height 15
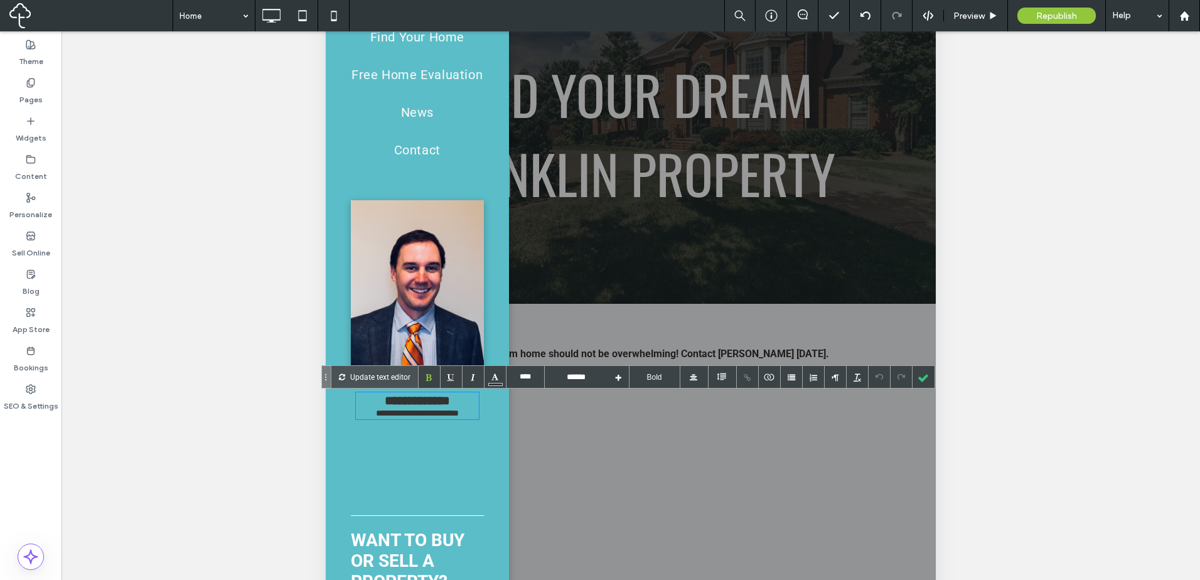
type input "****"
click at [495, 378] on div at bounding box center [495, 377] width 22 height 22
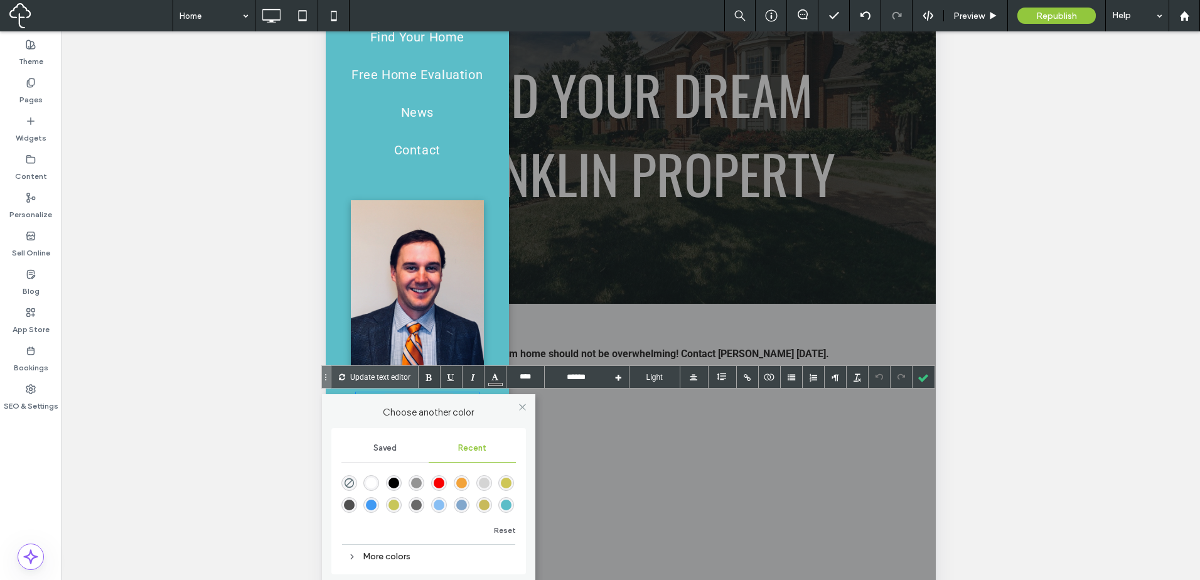
click at [372, 478] on div "rgba(255, 255, 255, 1)" at bounding box center [371, 483] width 11 height 11
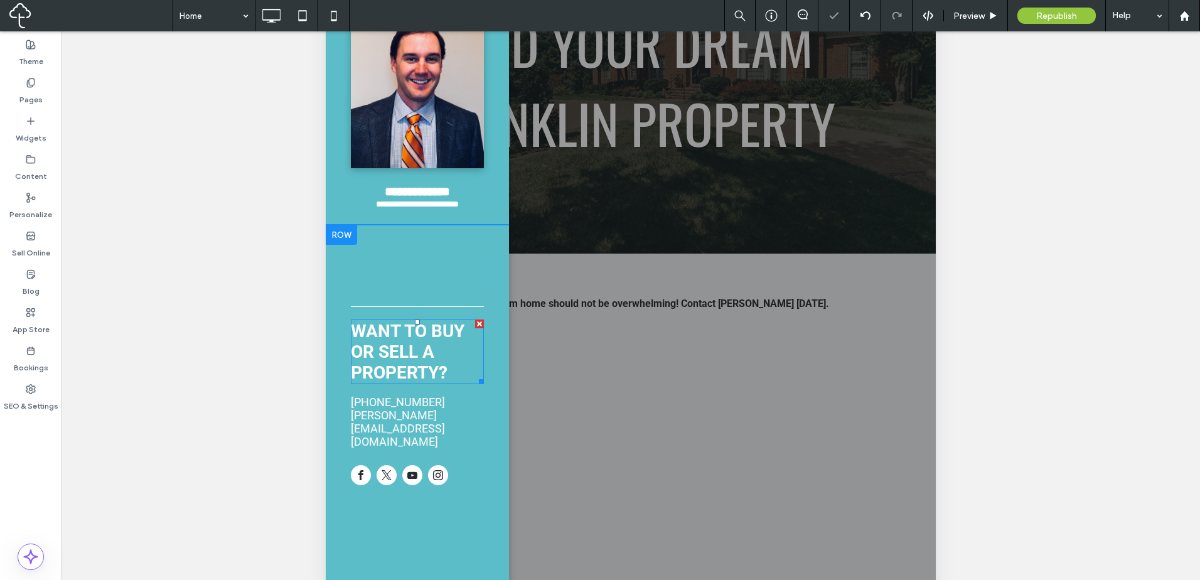
scroll to position [295, 0]
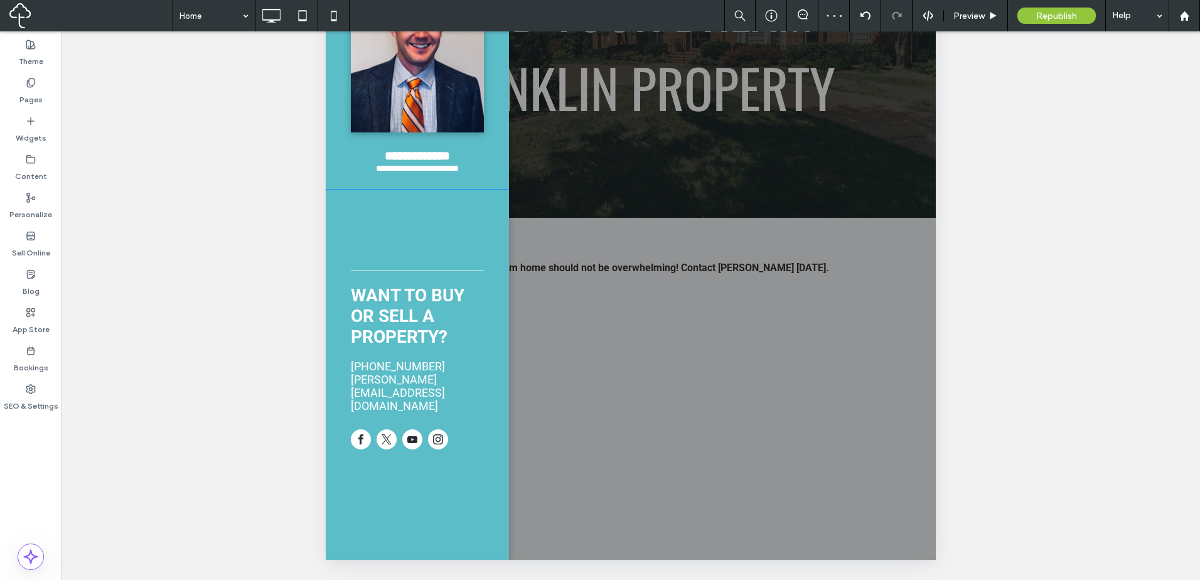
click at [719, 395] on div at bounding box center [631, 158] width 610 height 803
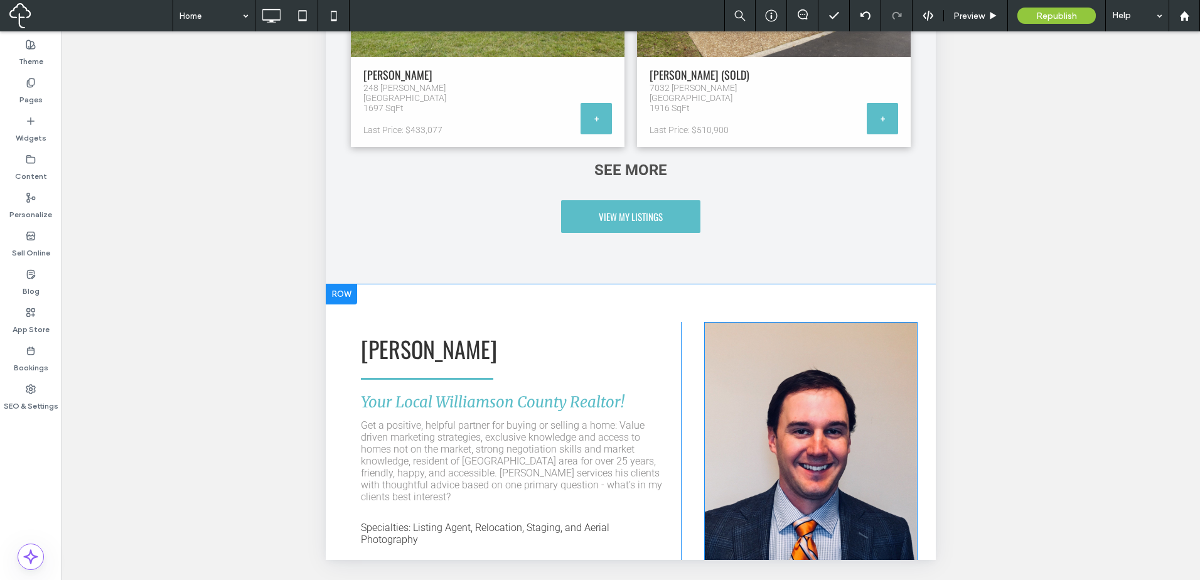
scroll to position [2301, 0]
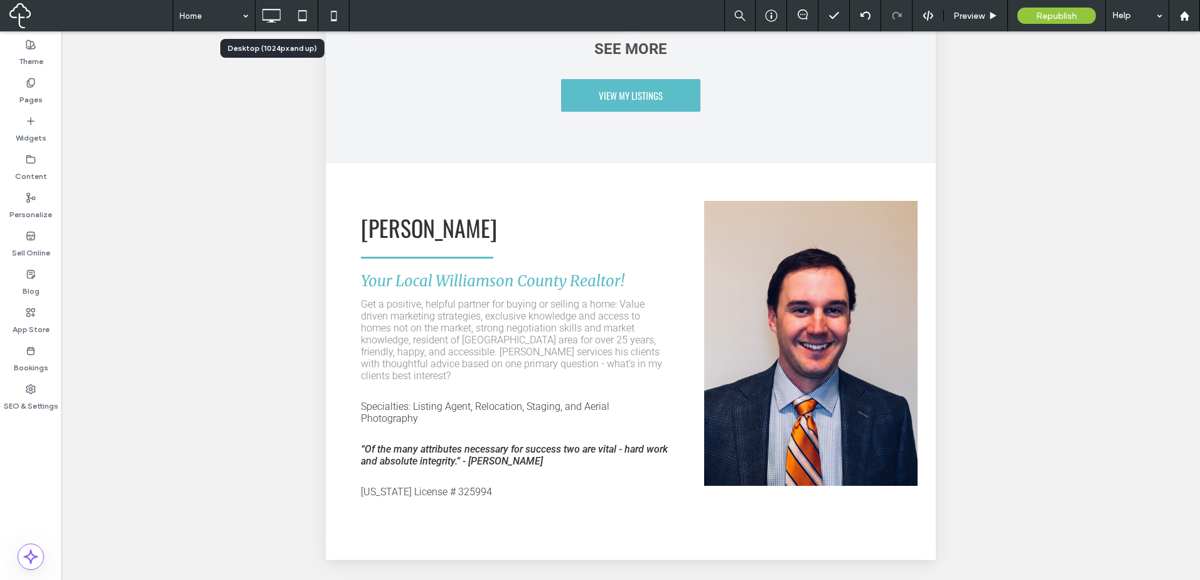
click at [259, 11] on icon at bounding box center [271, 15] width 25 height 25
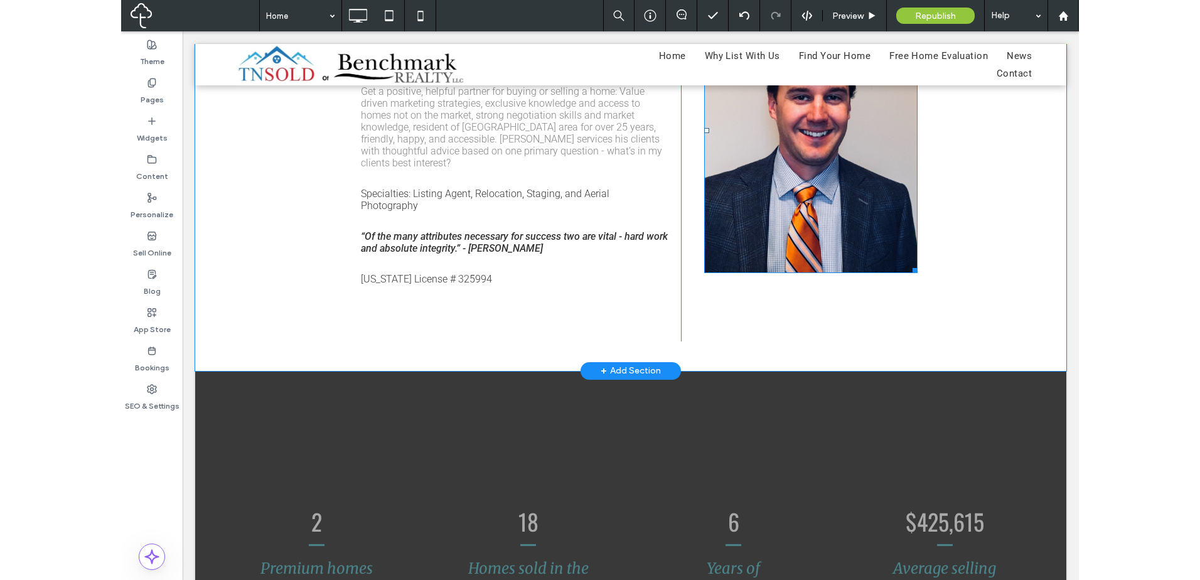
scroll to position [2510, 0]
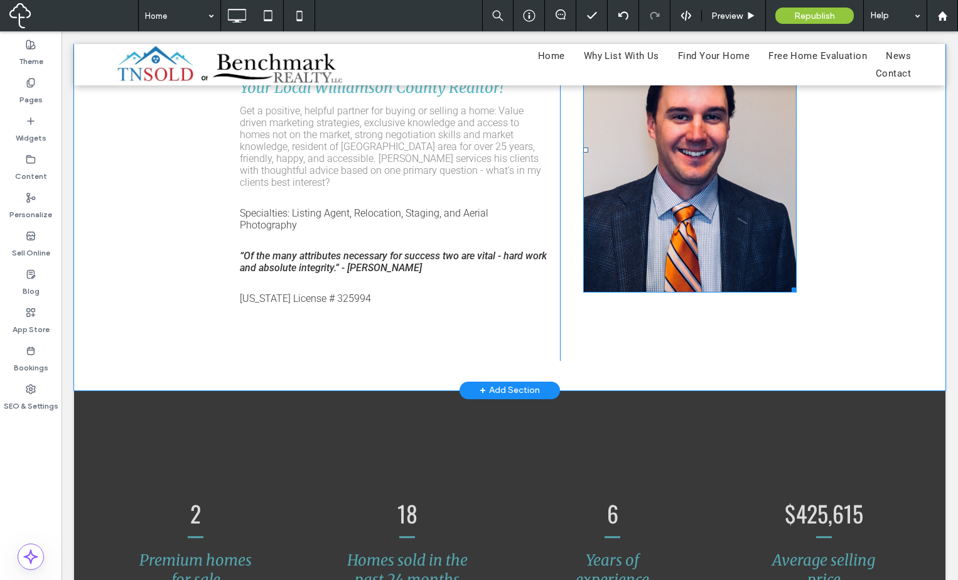
drag, startPoint x: 731, startPoint y: 228, endPoint x: 748, endPoint y: 230, distance: 17.0
click at [730, 228] on img at bounding box center [689, 150] width 213 height 285
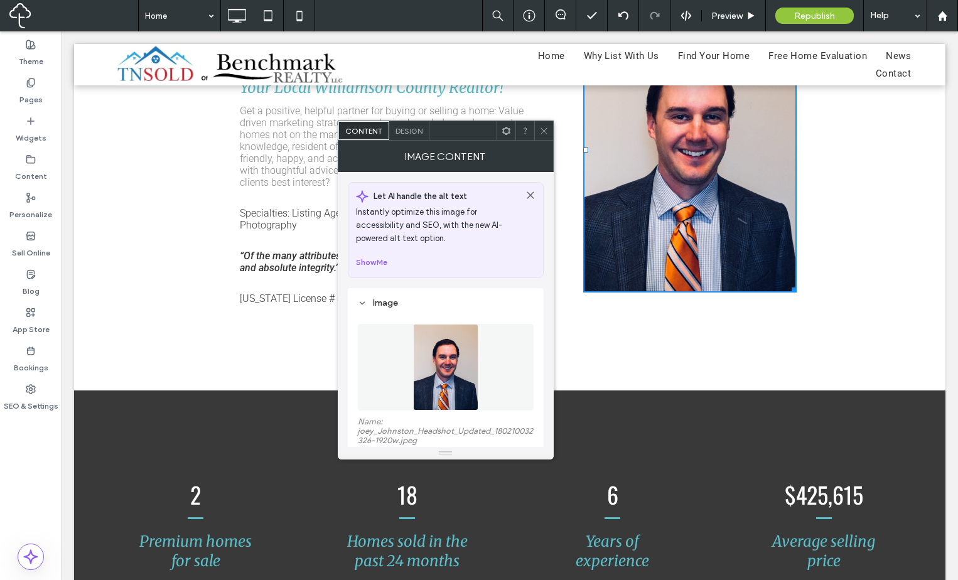
drag, startPoint x: 464, startPoint y: 376, endPoint x: 471, endPoint y: 379, distance: 7.6
click at [466, 376] on img at bounding box center [445, 367] width 65 height 87
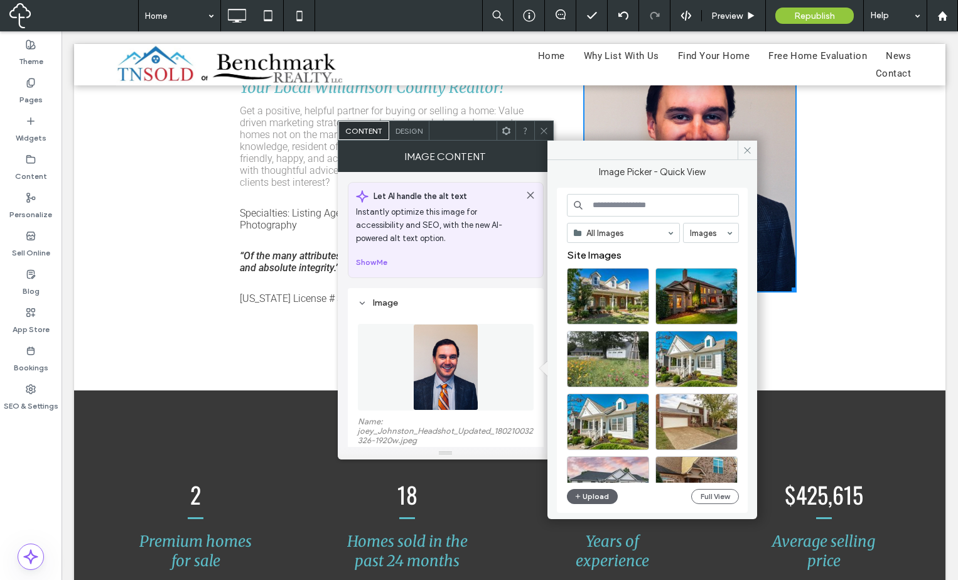
drag, startPoint x: 607, startPoint y: 489, endPoint x: 599, endPoint y: 488, distance: 8.3
click at [606, 489] on div "All Images Images Site Images Upload Full View" at bounding box center [653, 350] width 172 height 313
click at [599, 499] on button "Upload" at bounding box center [592, 496] width 51 height 15
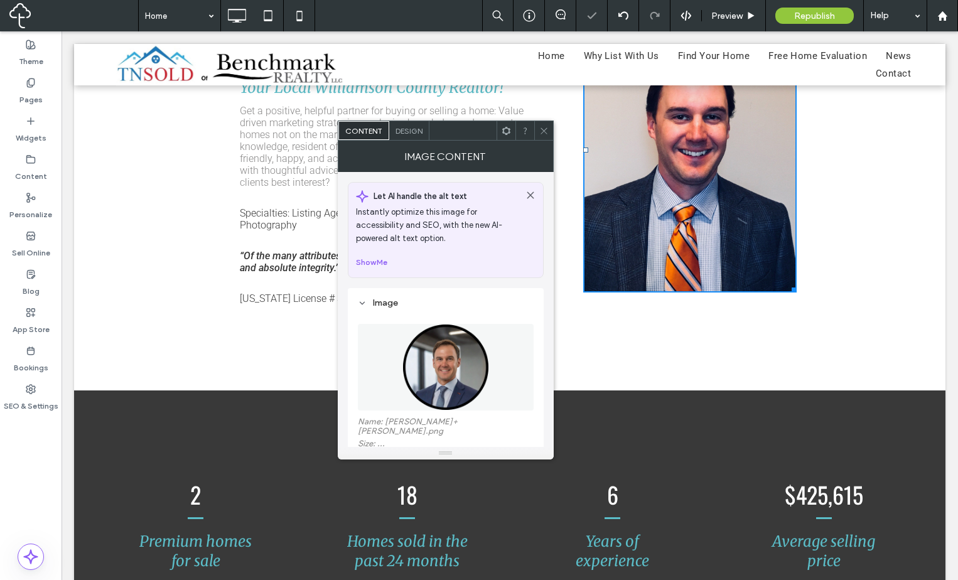
click at [541, 133] on icon at bounding box center [543, 130] width 9 height 9
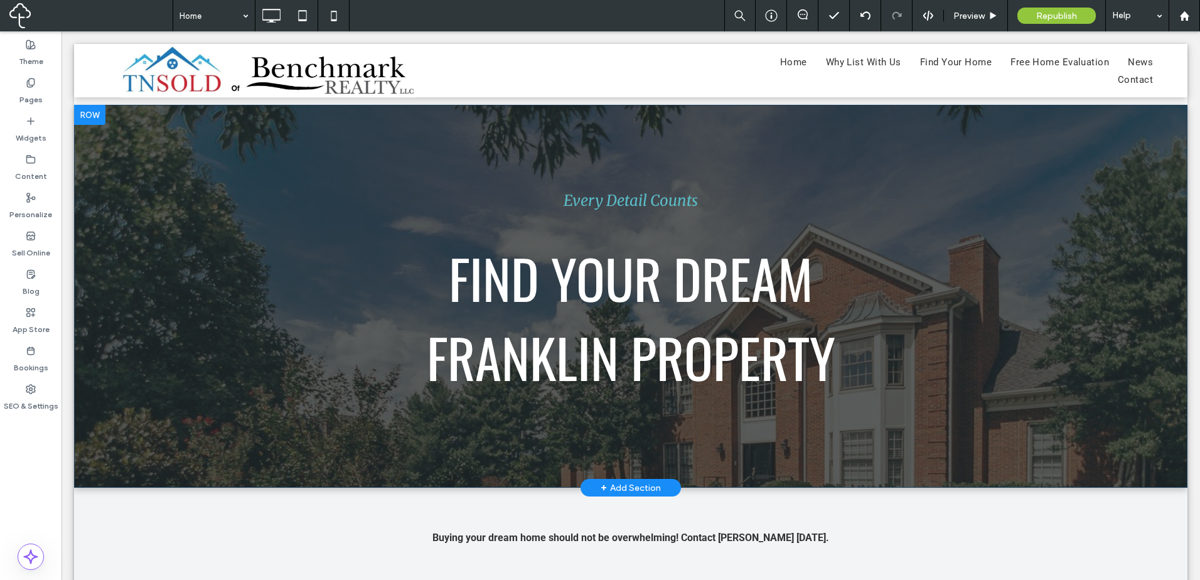
scroll to position [0, 0]
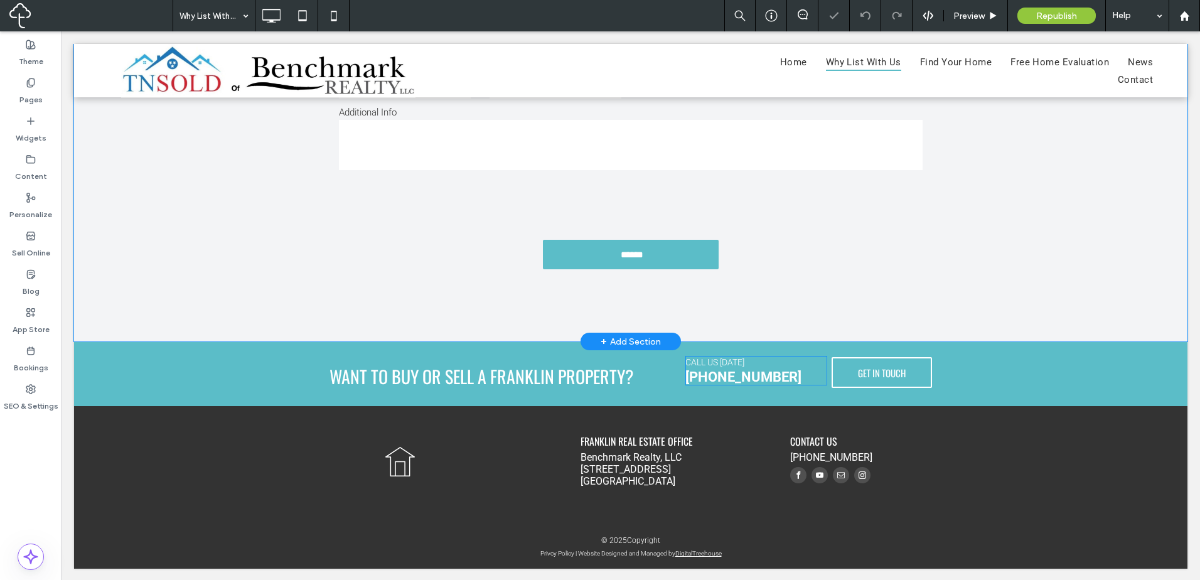
scroll to position [859, 0]
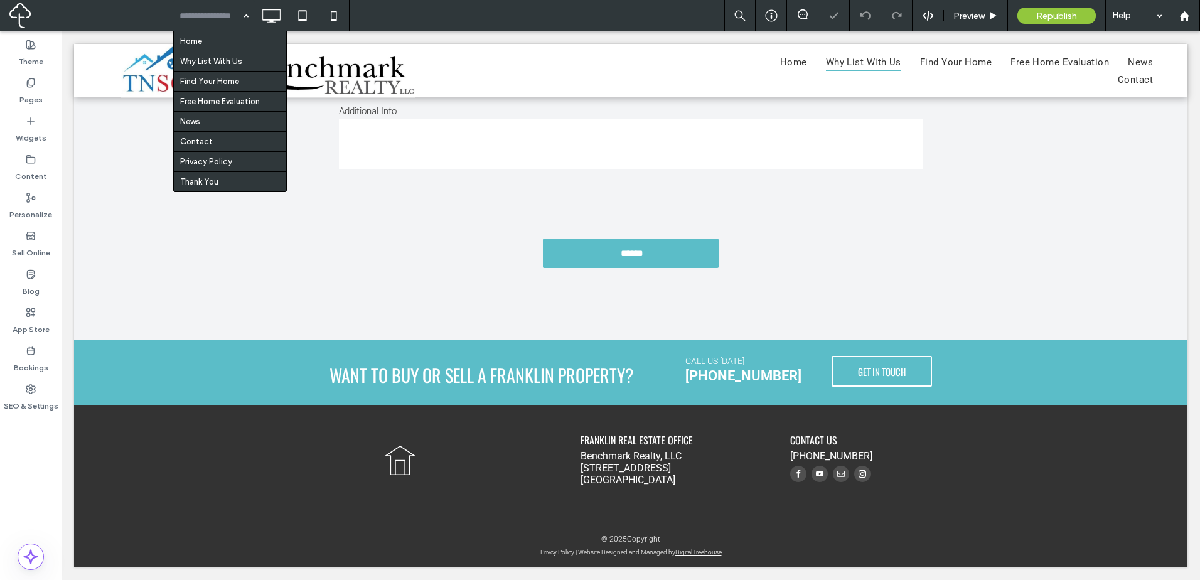
click at [233, 18] on input at bounding box center [210, 15] width 63 height 31
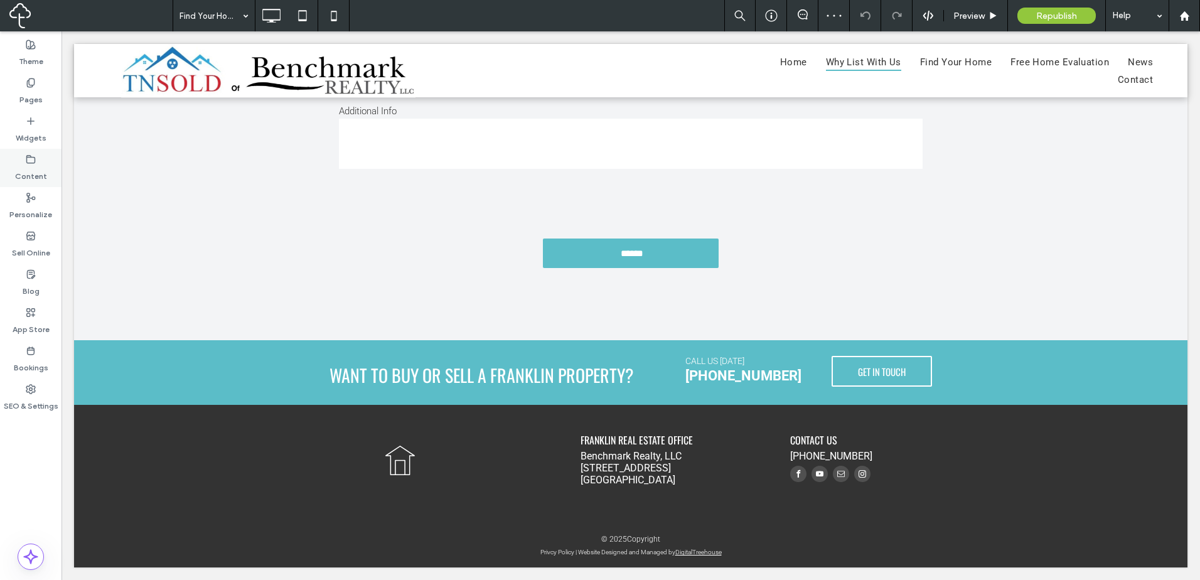
click at [38, 163] on div "Content" at bounding box center [31, 168] width 62 height 38
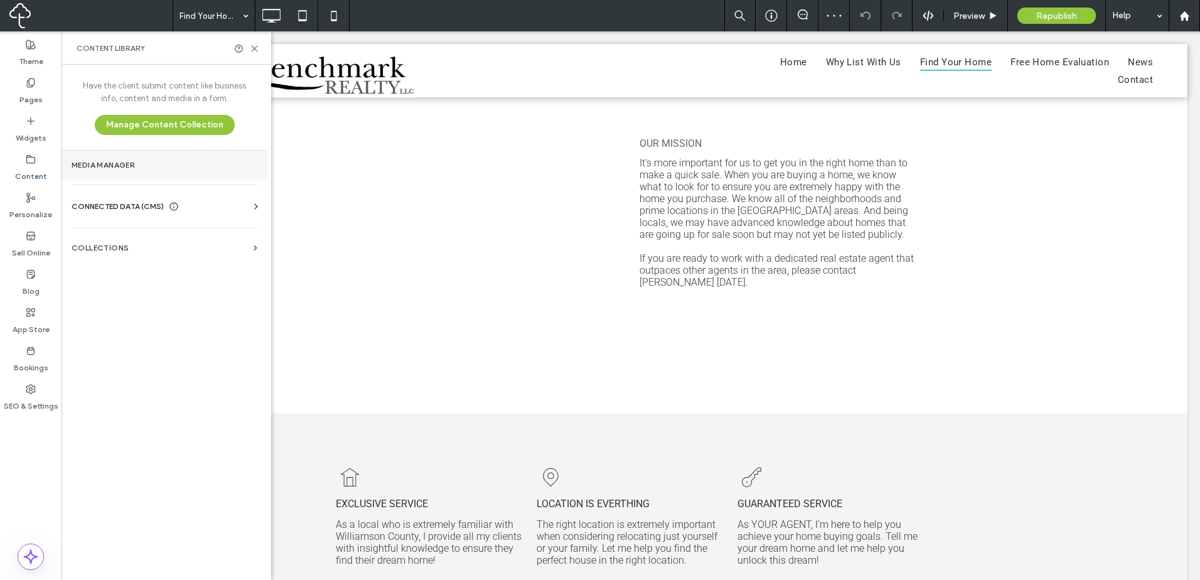
drag, startPoint x: 32, startPoint y: 96, endPoint x: 163, endPoint y: 155, distance: 143.8
click at [31, 95] on label "Pages" at bounding box center [30, 97] width 23 height 18
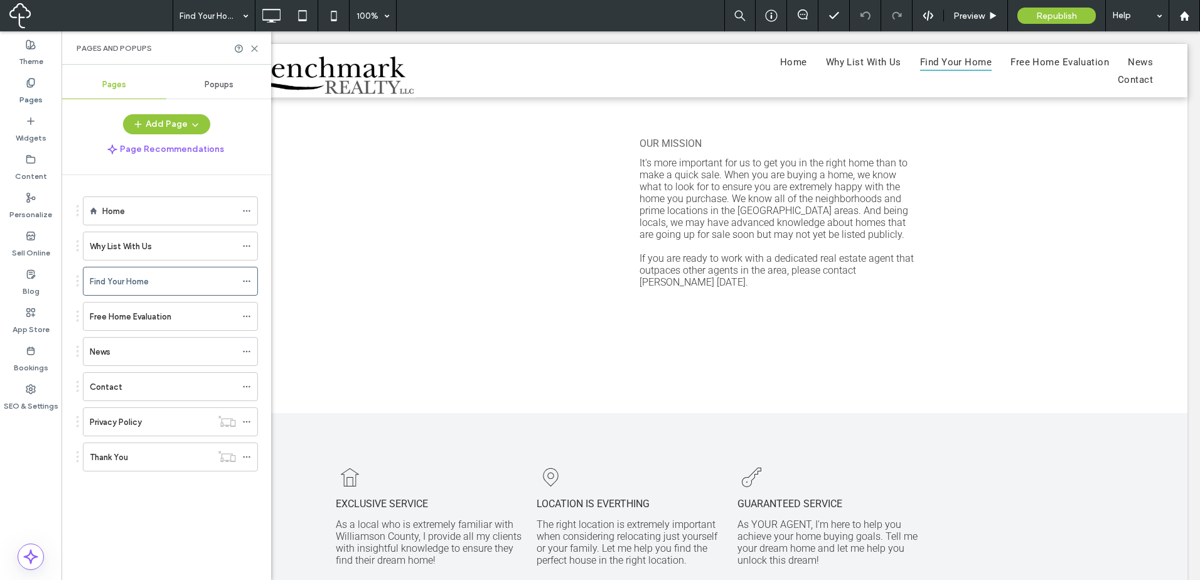
click at [223, 83] on span "Popups" at bounding box center [219, 85] width 29 height 10
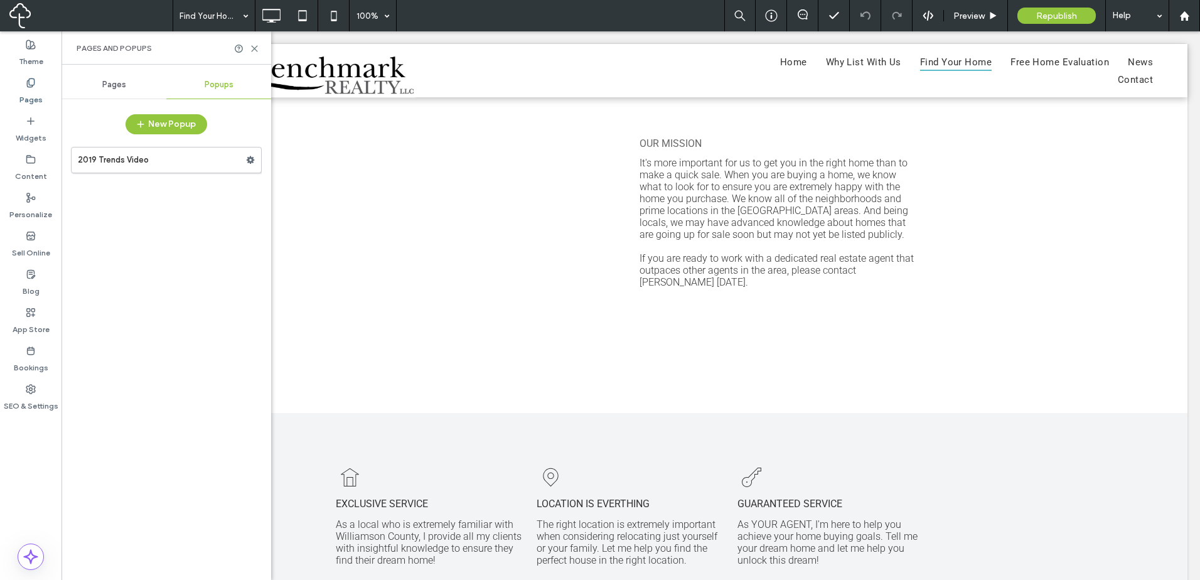
click at [149, 82] on div "Pages" at bounding box center [114, 85] width 105 height 28
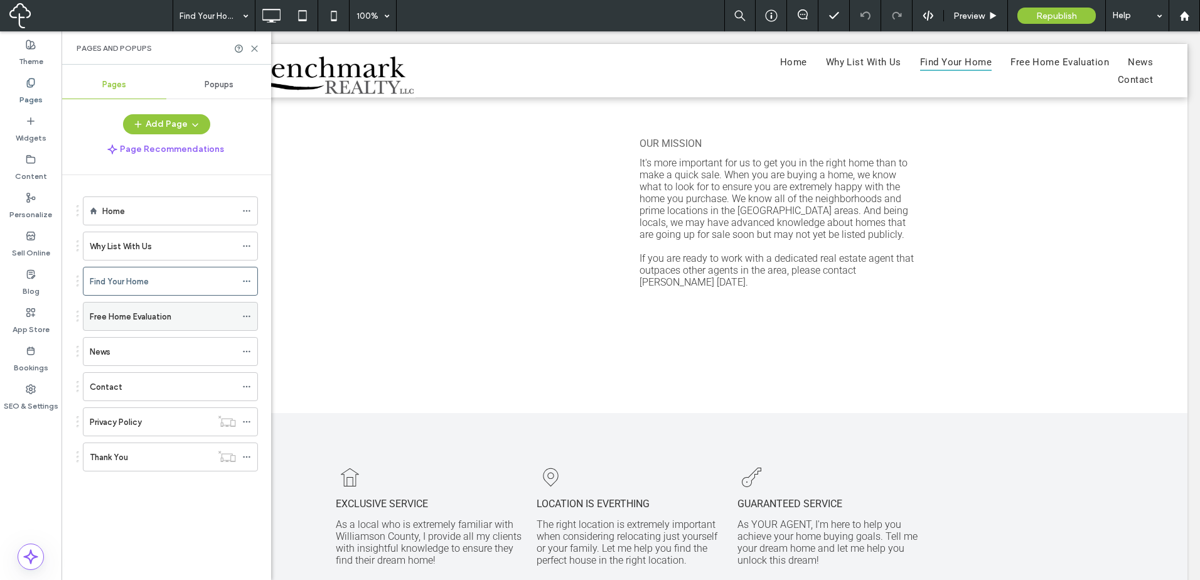
click at [172, 318] on div "Free Home Evaluation" at bounding box center [163, 316] width 146 height 13
click at [297, 13] on icon at bounding box center [302, 15] width 25 height 25
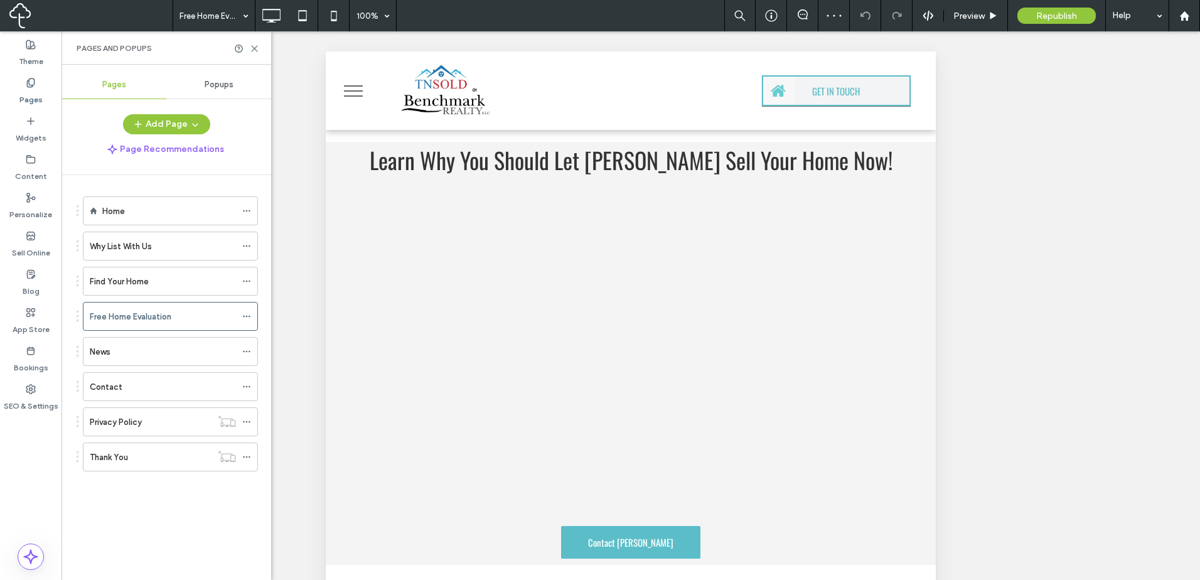
click at [356, 90] on span "menu" at bounding box center [353, 90] width 19 height 1
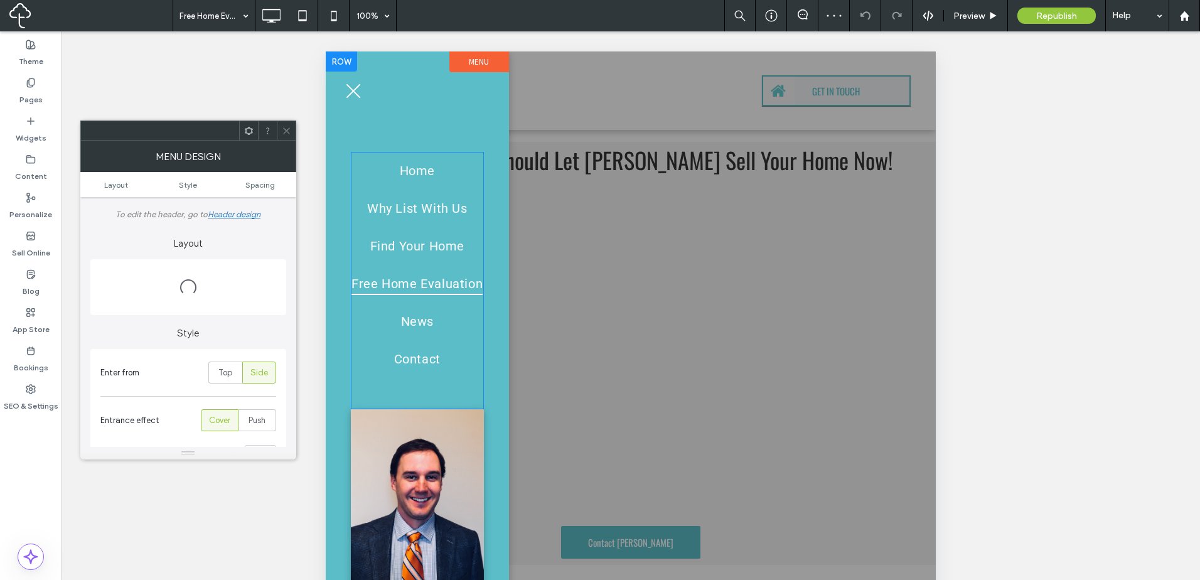
scroll to position [159, 0]
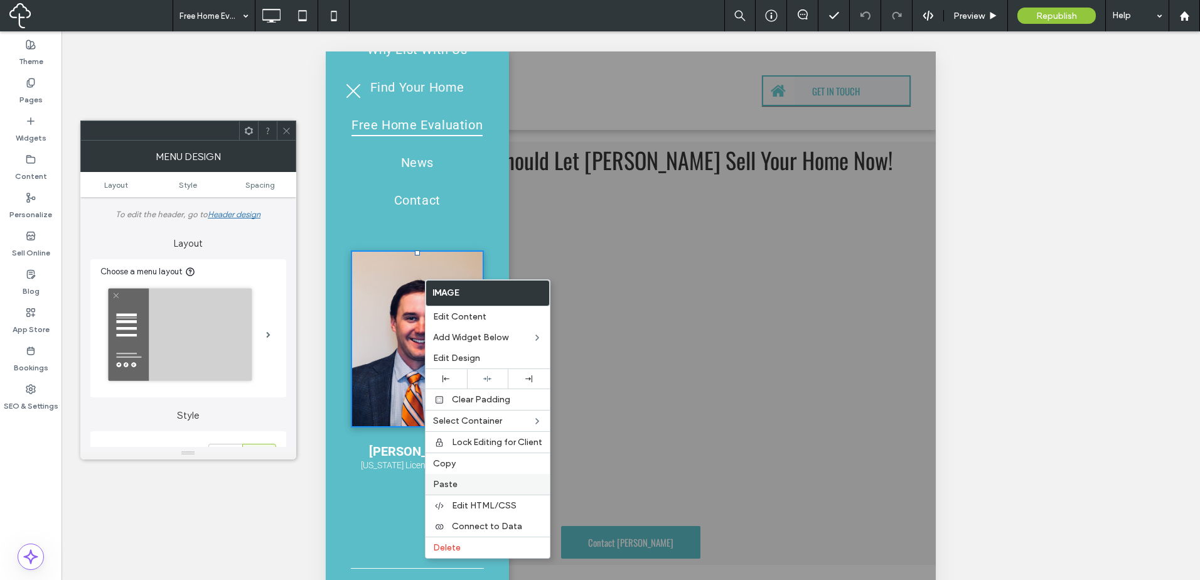
click at [497, 483] on label "Paste" at bounding box center [487, 484] width 109 height 11
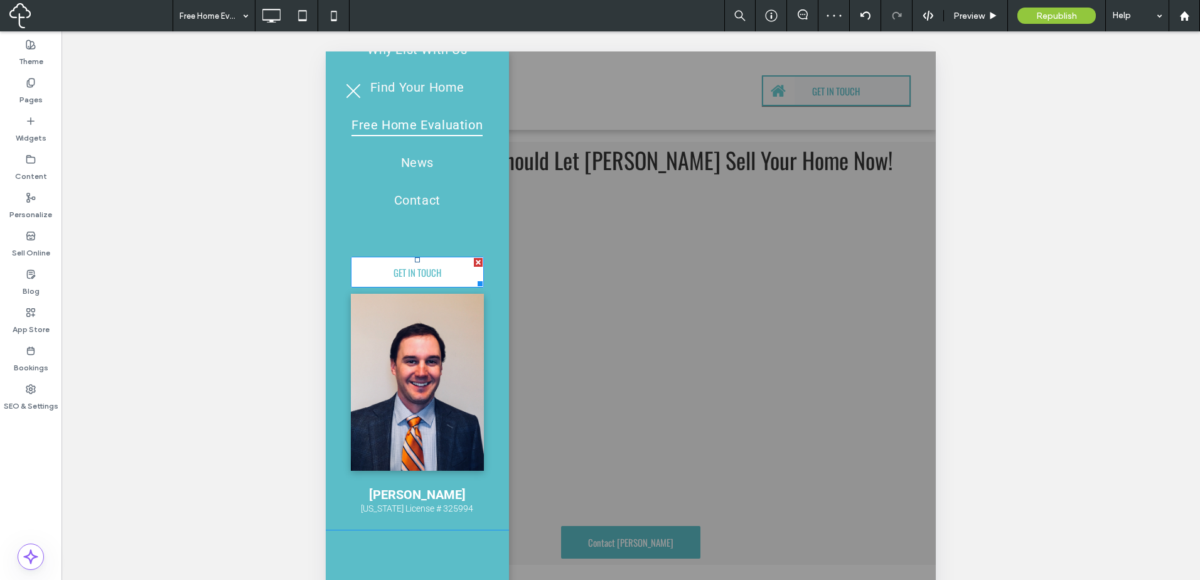
click at [474, 267] on div at bounding box center [478, 262] width 9 height 9
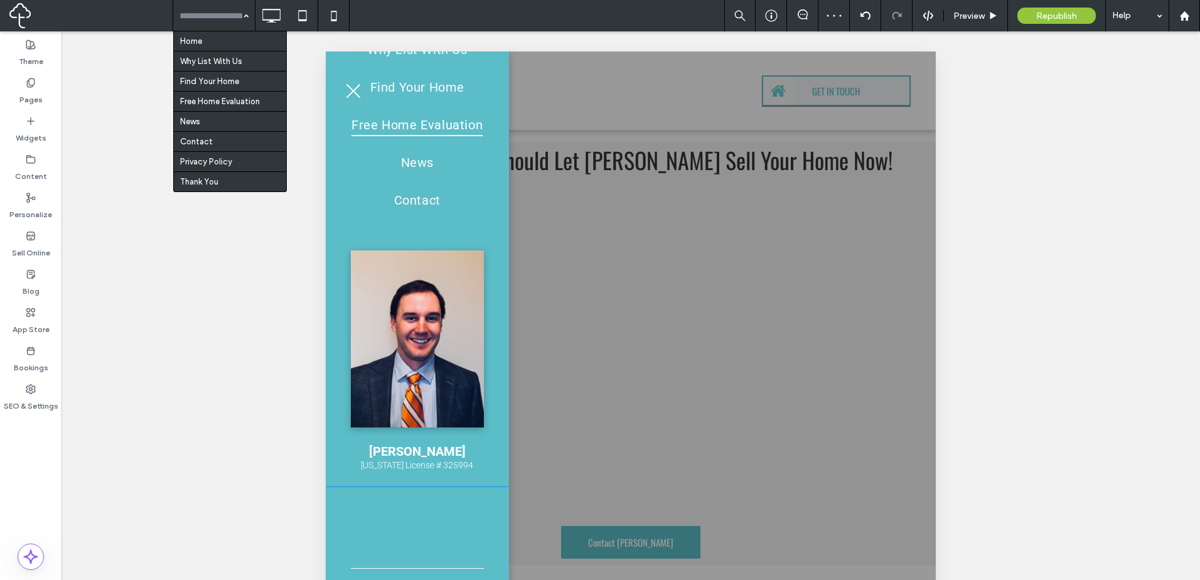
drag, startPoint x: 230, startPoint y: 16, endPoint x: 234, endPoint y: 37, distance: 21.7
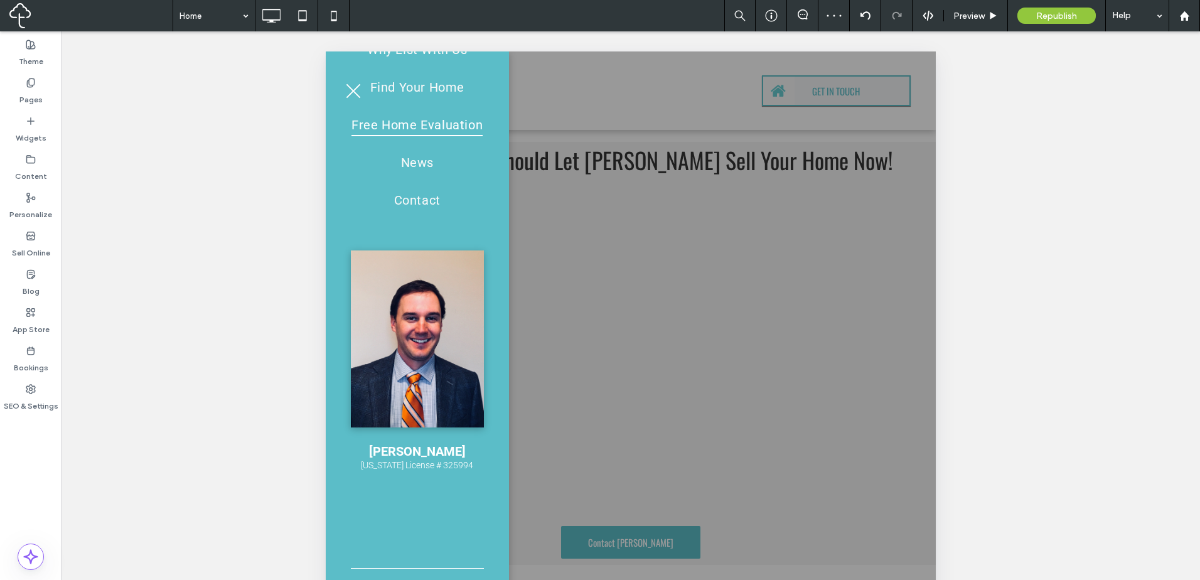
drag, startPoint x: 234, startPoint y: 38, endPoint x: 286, endPoint y: 39, distance: 52.1
click at [772, 323] on div at bounding box center [600, 290] width 1200 height 580
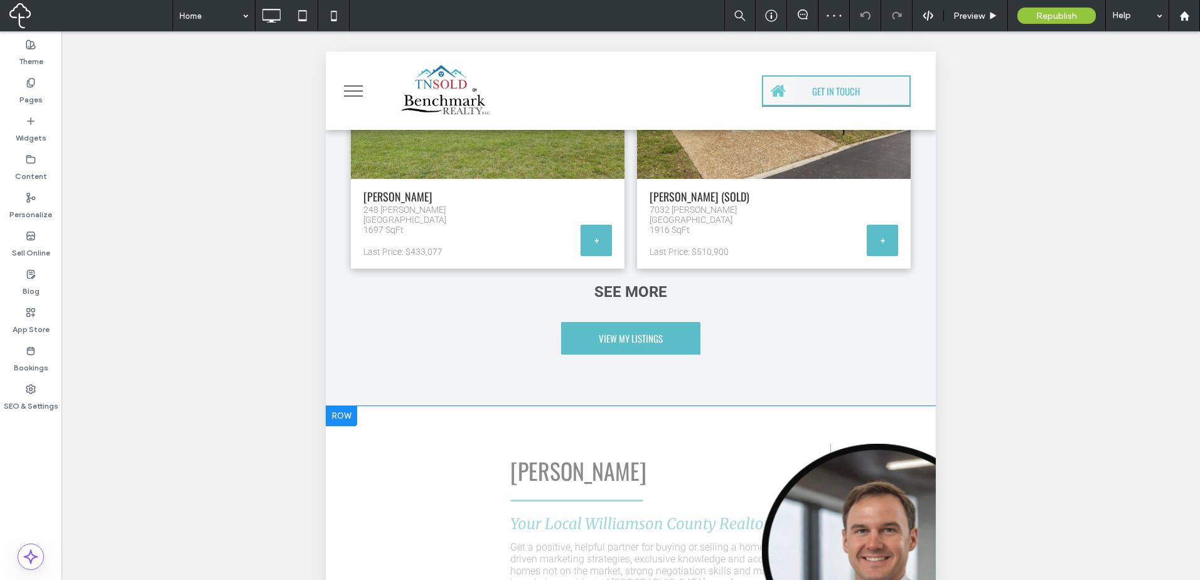
scroll to position [2405, 0]
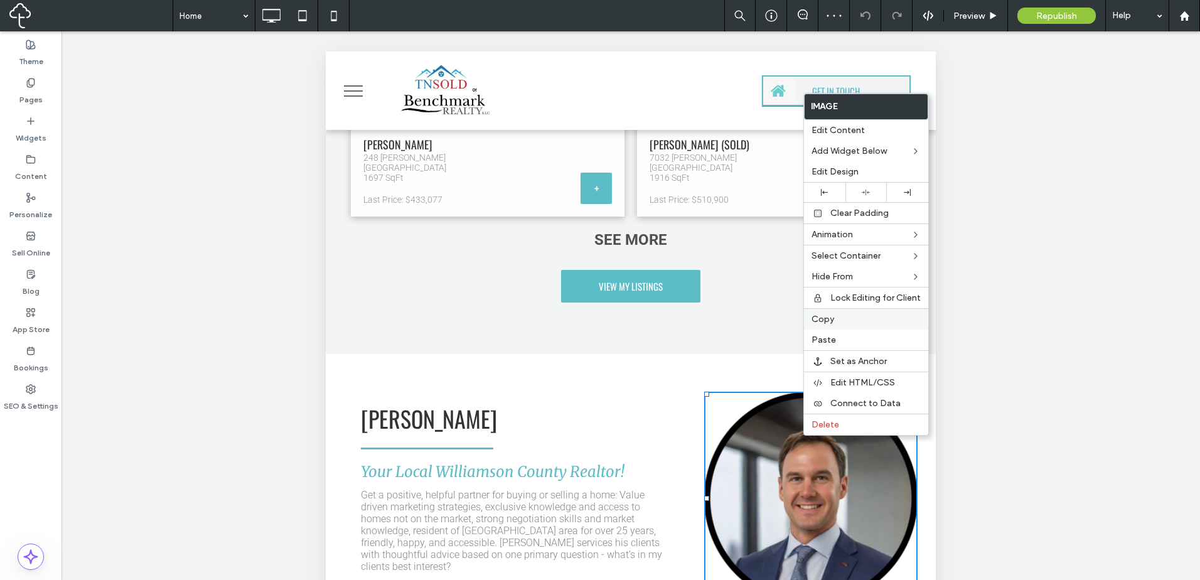
click at [827, 316] on span "Copy" at bounding box center [822, 319] width 23 height 11
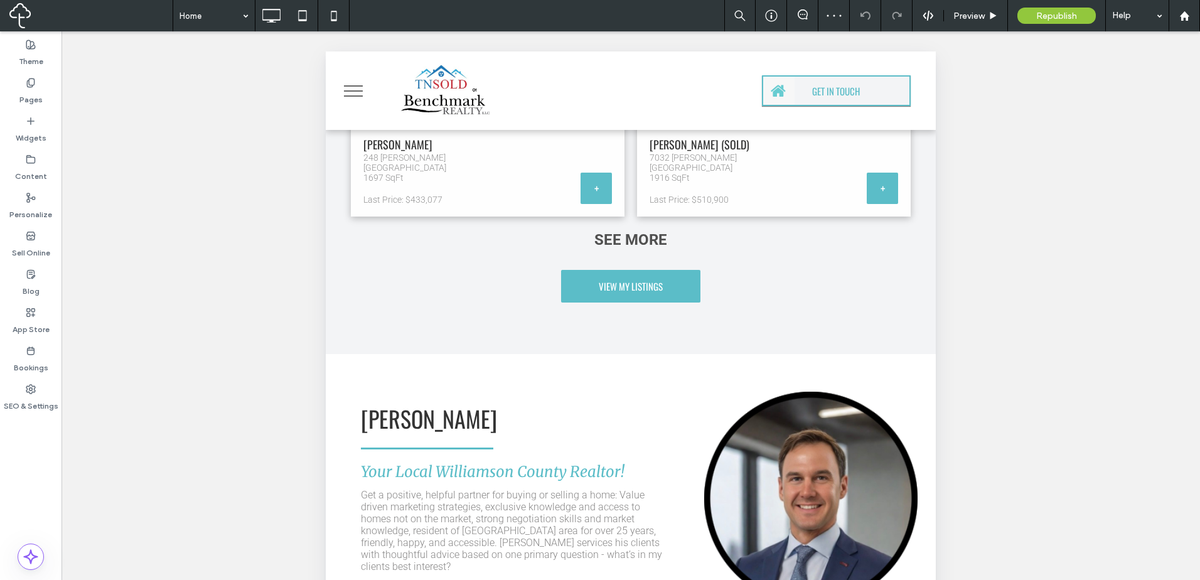
click at [355, 87] on button "menu" at bounding box center [353, 91] width 33 height 33
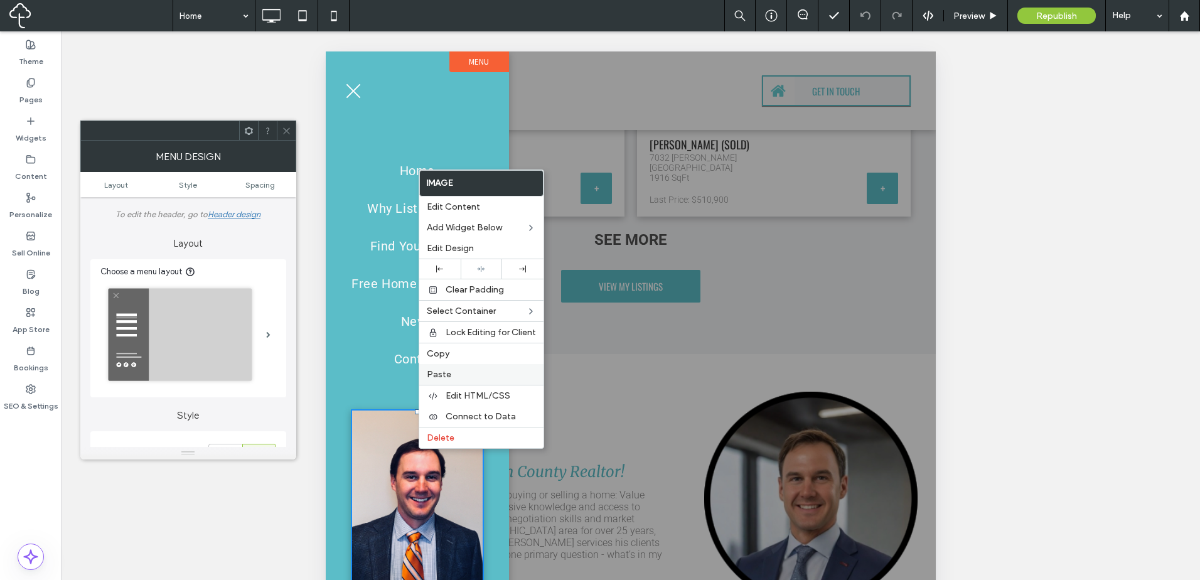
click at [446, 373] on span "Paste" at bounding box center [439, 374] width 24 height 11
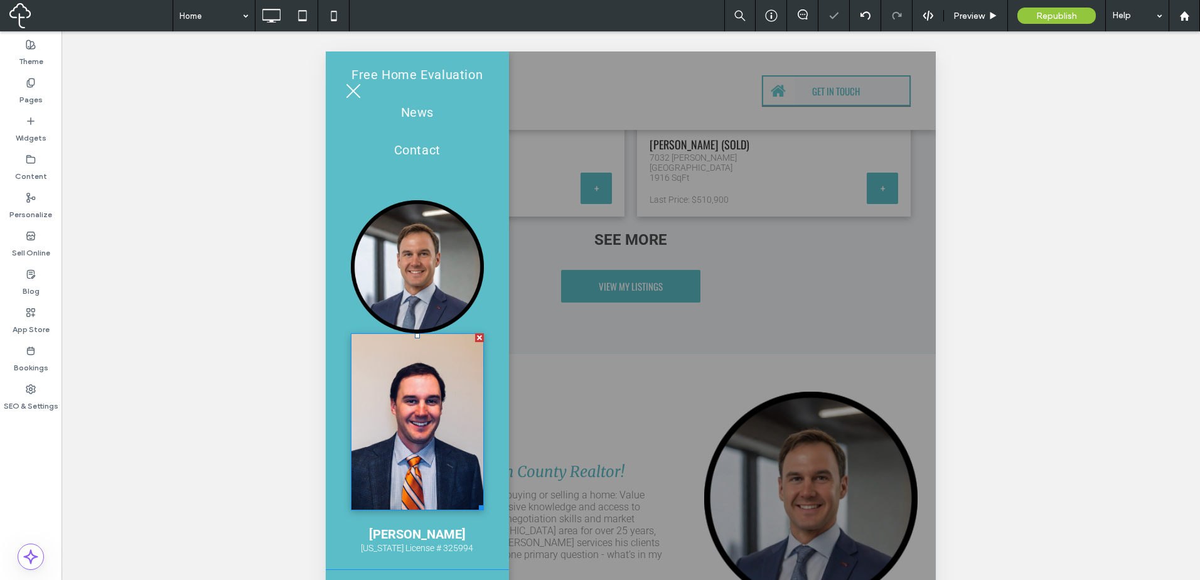
click at [475, 342] on div at bounding box center [479, 337] width 9 height 9
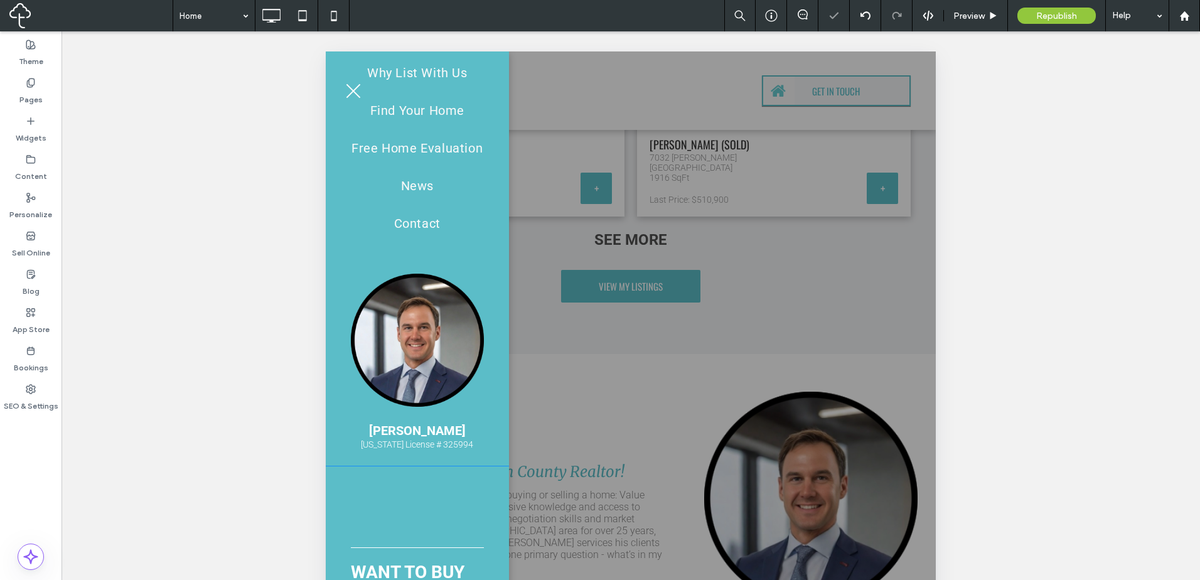
scroll to position [118, 0]
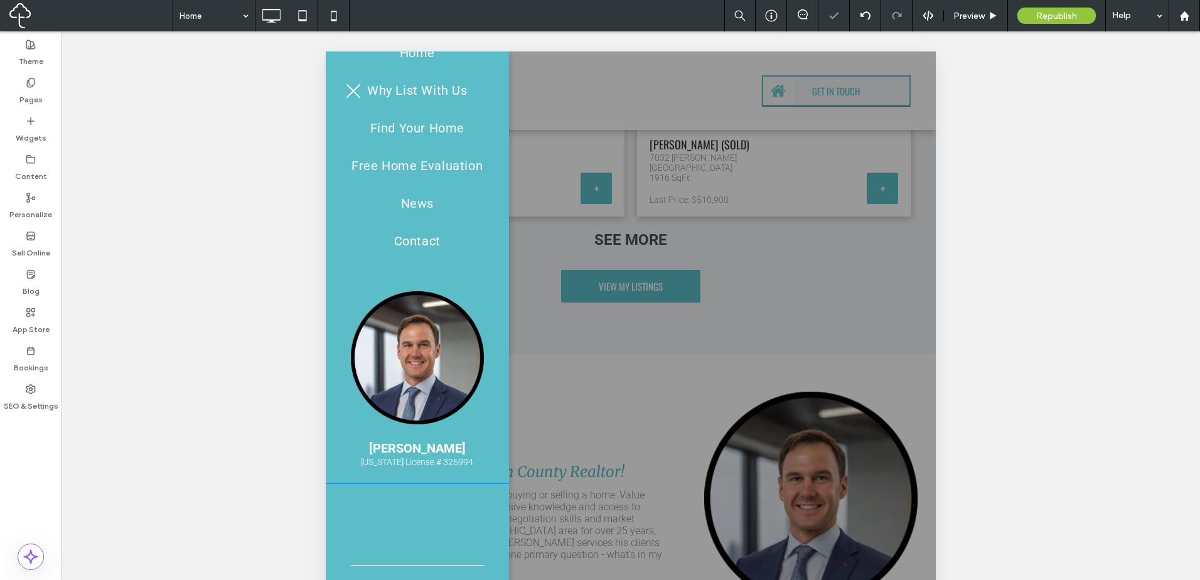
click at [478, 430] on div "Home Why List With Us Find Your Home Free Home Evaluation News Contact Joey Joh…" at bounding box center [417, 208] width 183 height 550
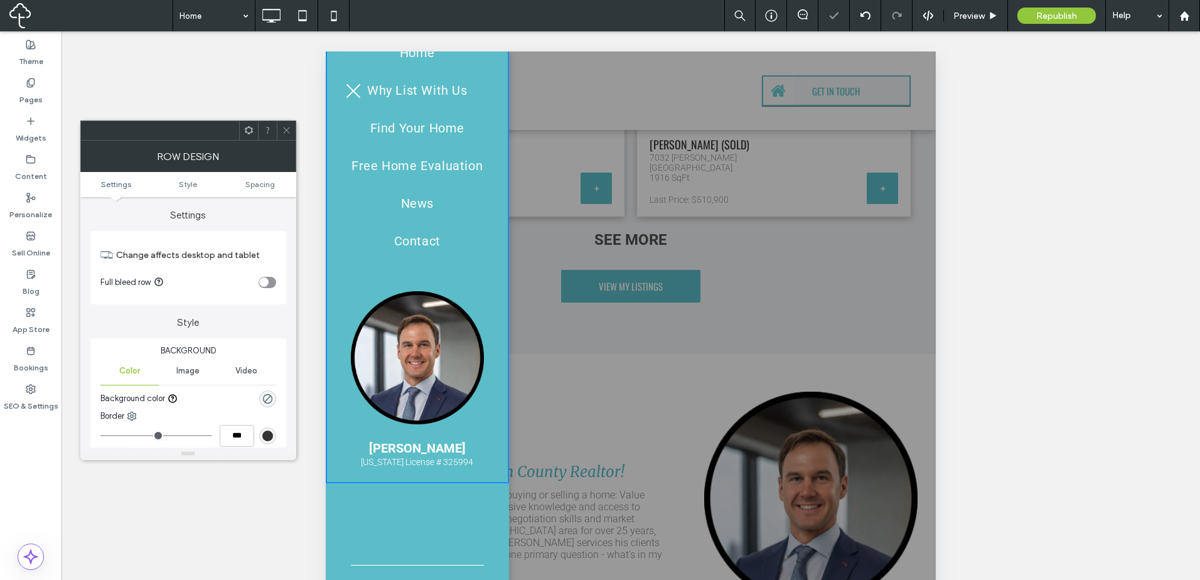
scroll to position [0, 0]
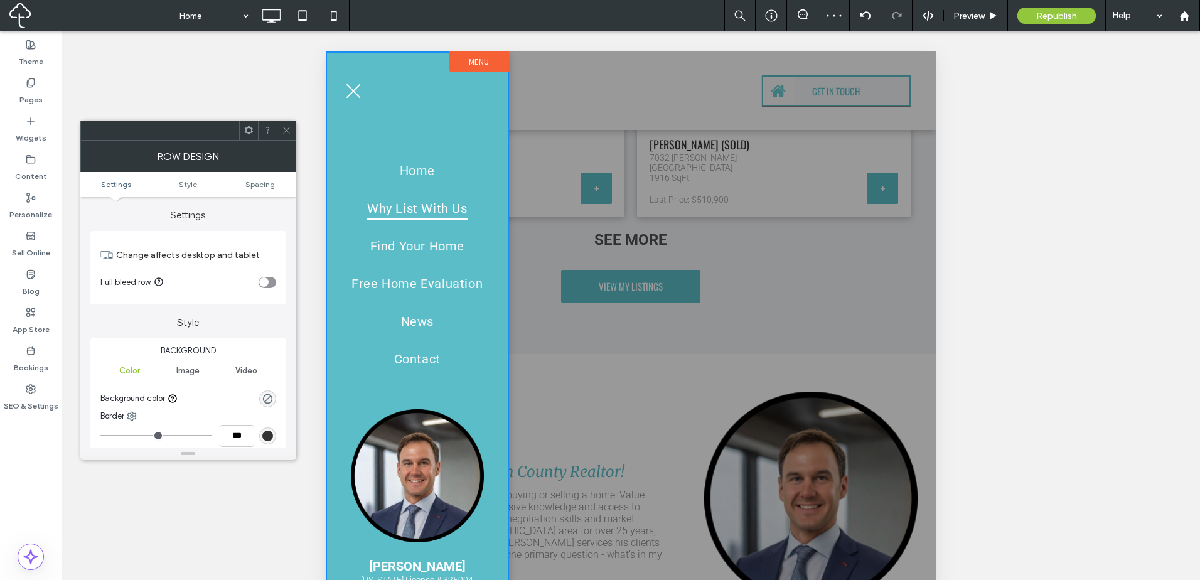
drag, startPoint x: 376, startPoint y: 192, endPoint x: 331, endPoint y: 198, distance: 45.6
click at [375, 192] on link "Why List With Us" at bounding box center [417, 209] width 133 height 38
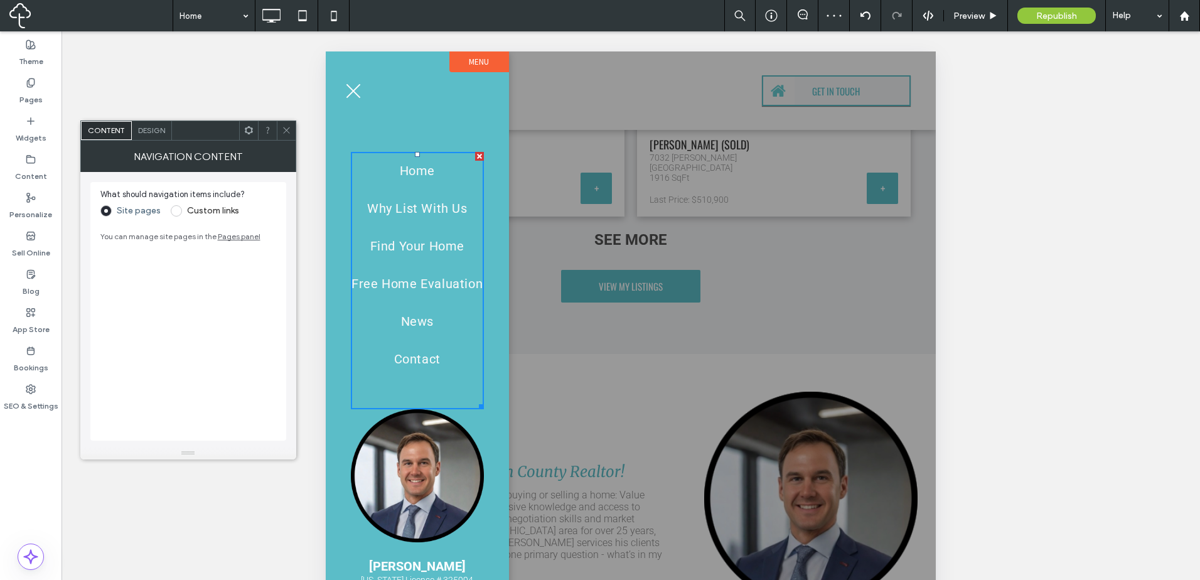
click at [350, 199] on div "Home Why List With Us Find Your Home Free Home Evaluation News Contact Joey Joh…" at bounding box center [417, 326] width 183 height 550
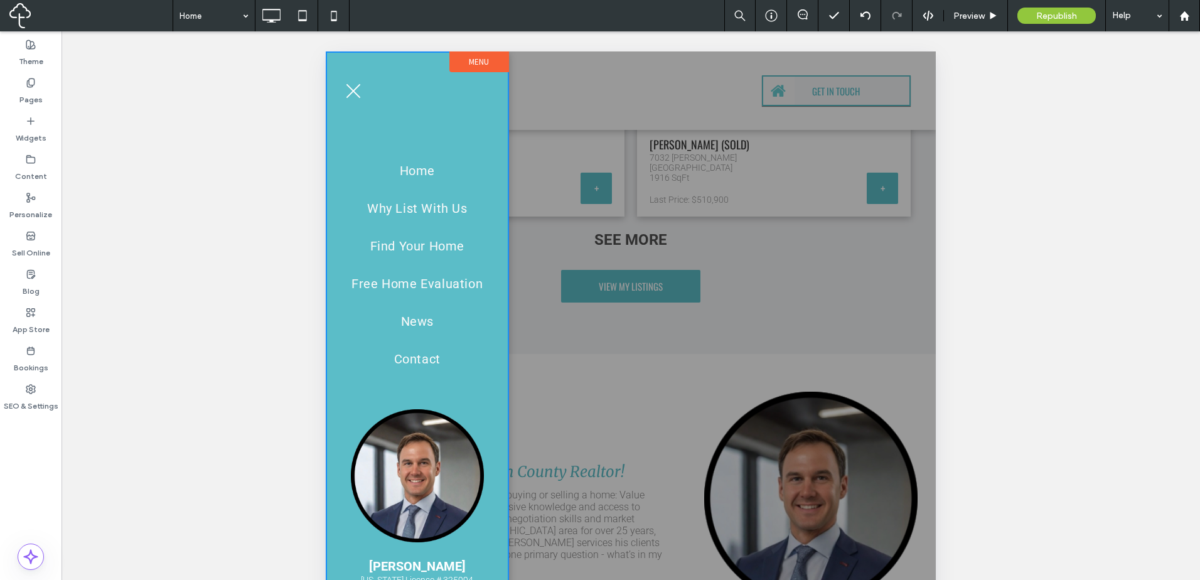
click at [345, 188] on div "Home Why List With Us Find Your Home Free Home Evaluation News Contact Joey Joh…" at bounding box center [417, 326] width 183 height 550
click at [461, 62] on label "Menu" at bounding box center [478, 61] width 59 height 21
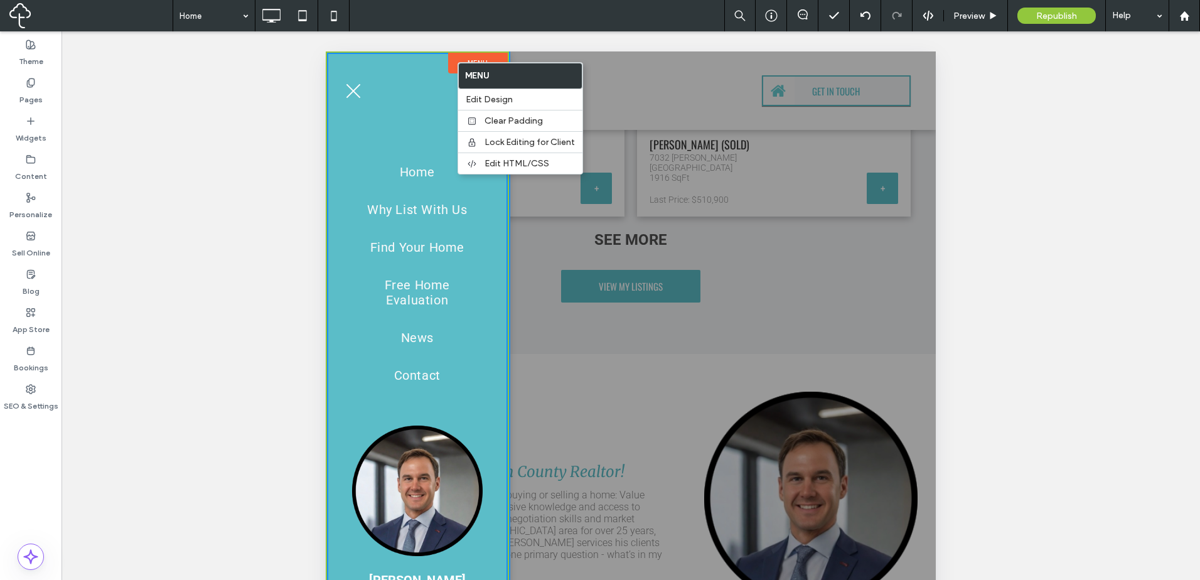
click at [429, 94] on div "Home Why List With Us Find Your Home Free Home Evaluation News Contact Joey Joh…" at bounding box center [417, 339] width 131 height 534
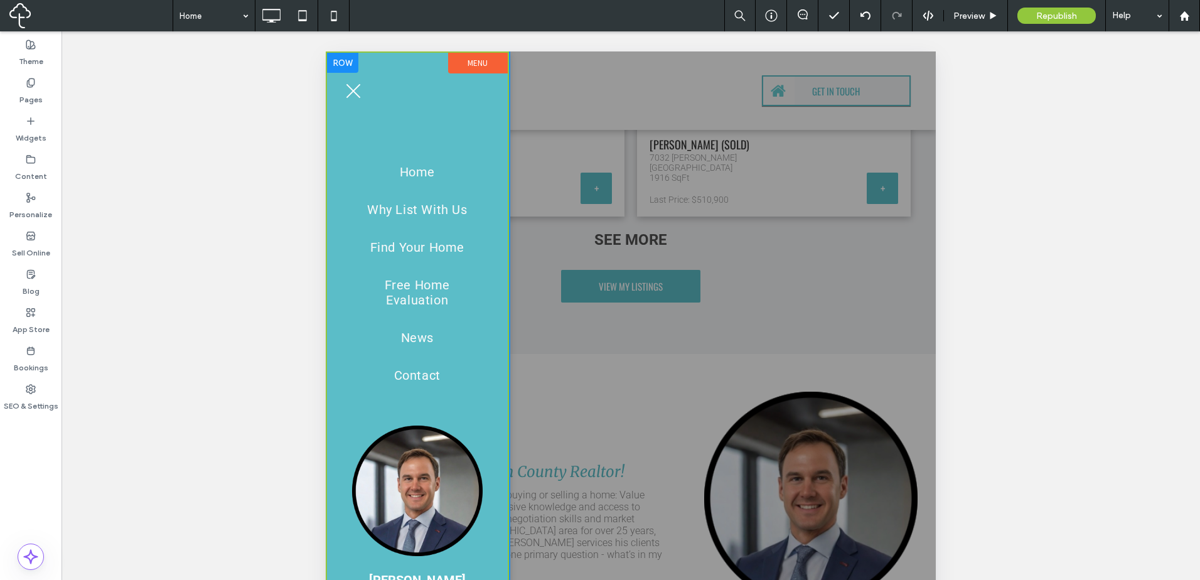
click at [402, 93] on div "Home Why List With Us Find Your Home Free Home Evaluation News Contact Joey Joh…" at bounding box center [417, 339] width 131 height 534
click at [347, 142] on div "Home Why List With Us Find Your Home Free Home Evaluation News Contact Joey Joh…" at bounding box center [417, 334] width 181 height 562
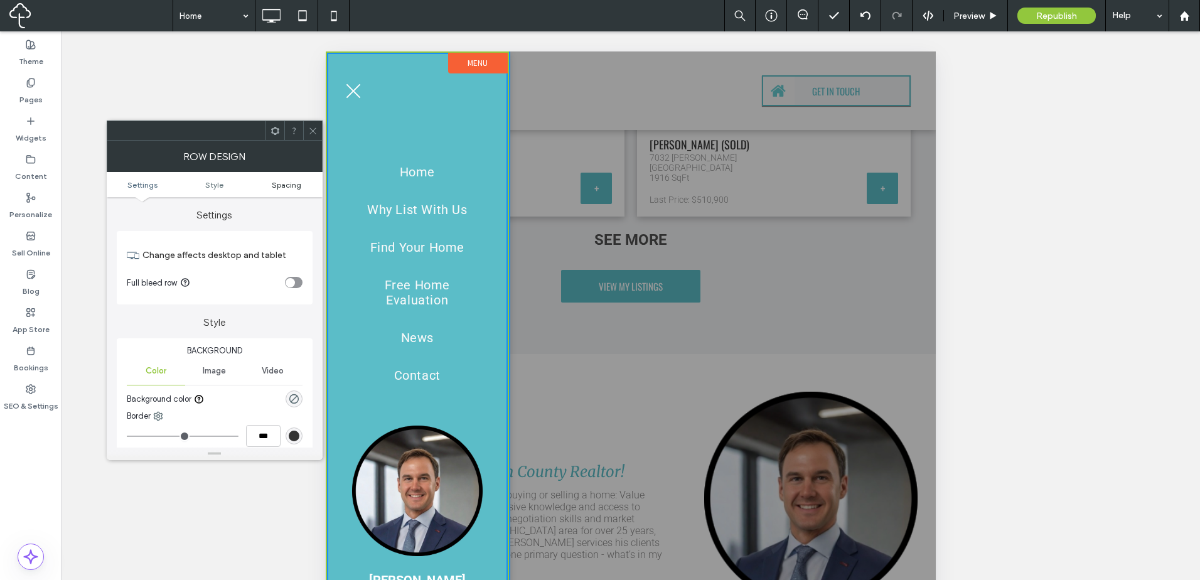
click at [290, 184] on span "Spacing" at bounding box center [286, 184] width 29 height 9
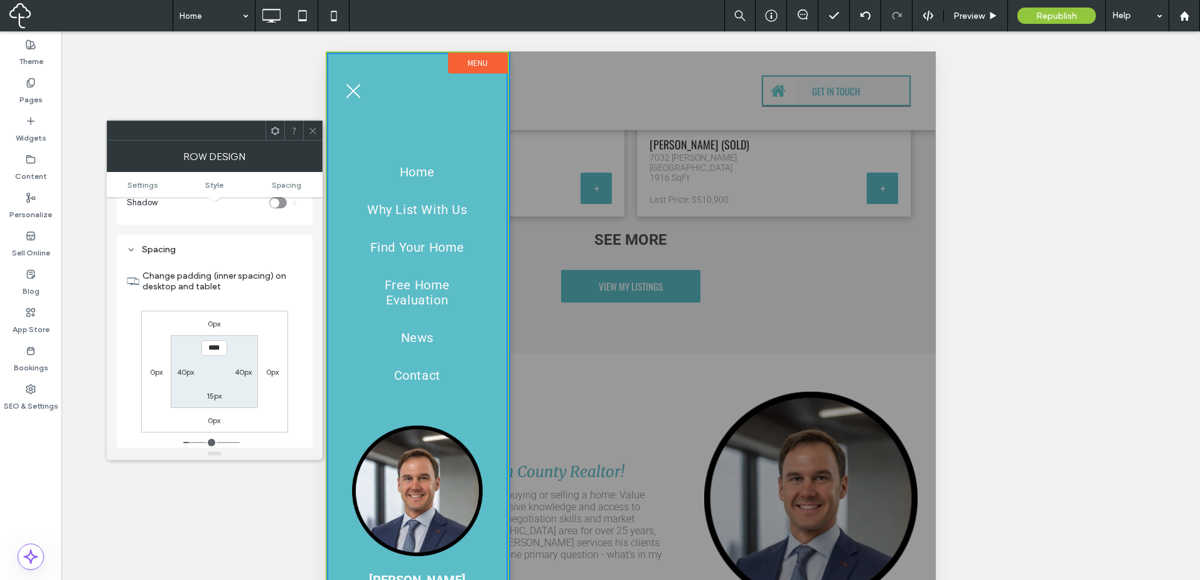
scroll to position [306, 0]
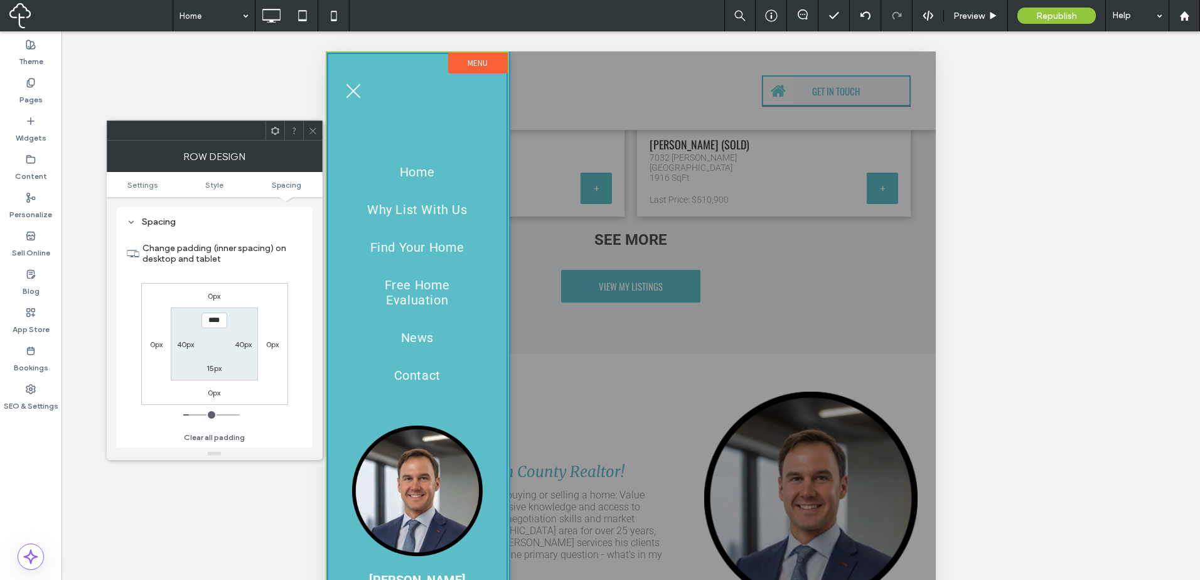
click at [240, 344] on label "40px" at bounding box center [243, 344] width 17 height 9
type input "**"
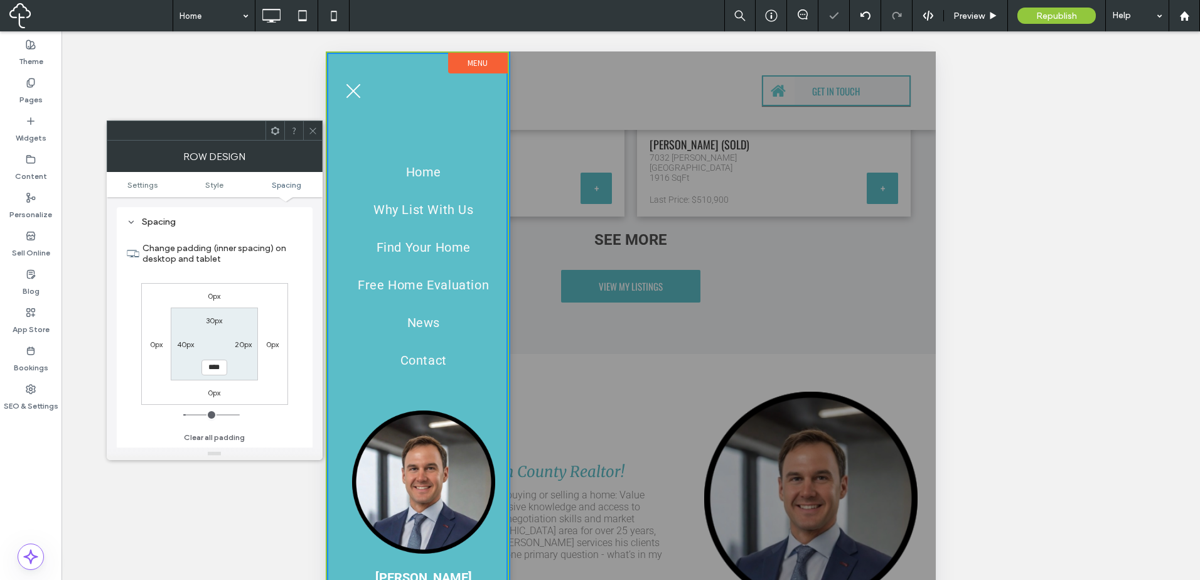
type input "**"
type input "****"
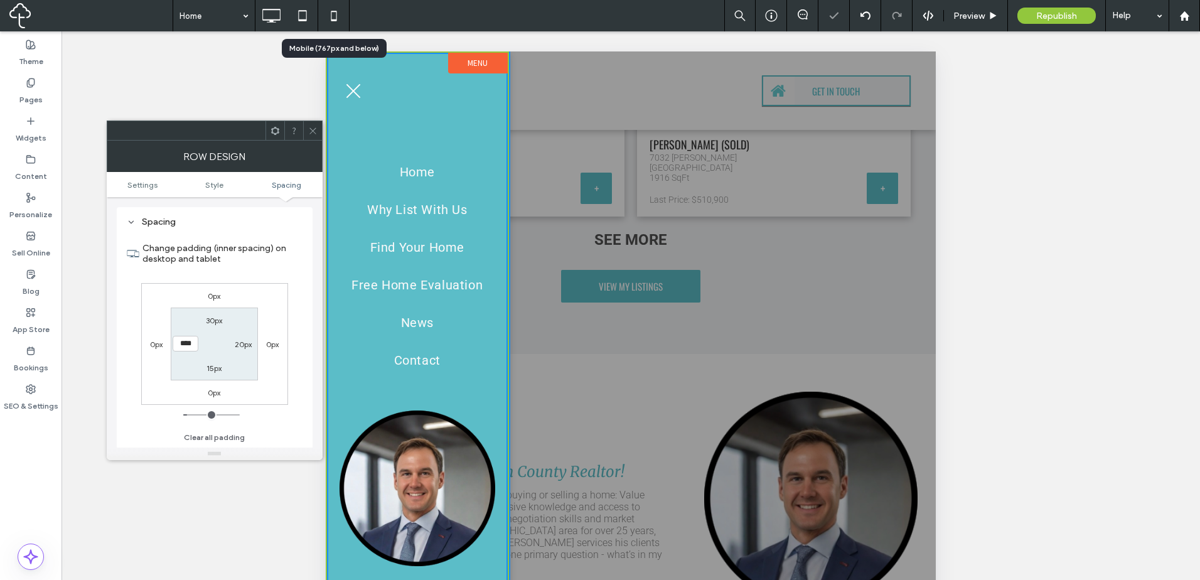
click at [327, 17] on icon at bounding box center [333, 15] width 25 height 25
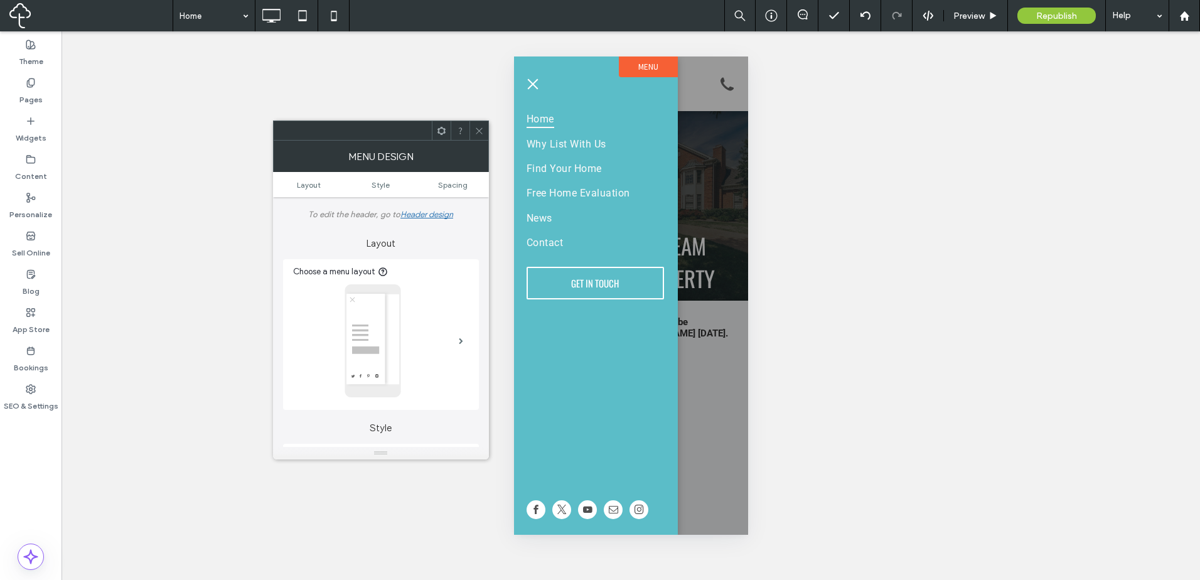
scroll to position [0, 0]
click at [479, 129] on icon at bounding box center [478, 130] width 9 height 9
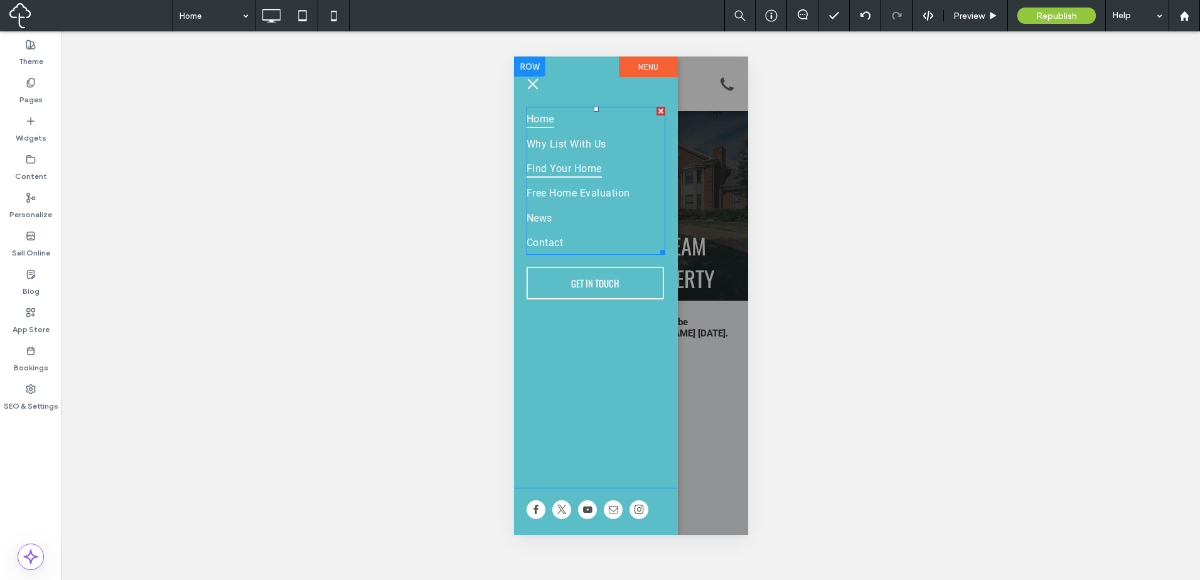
click at [625, 176] on link "Find Your Home" at bounding box center [595, 168] width 139 height 24
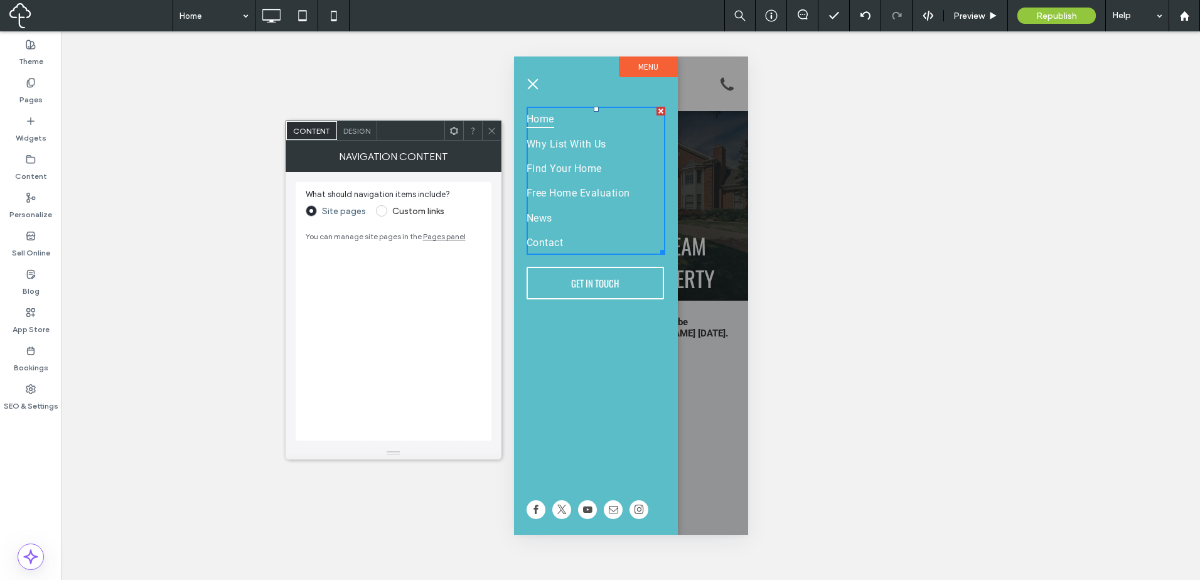
click at [346, 130] on span "Design" at bounding box center [356, 130] width 27 height 9
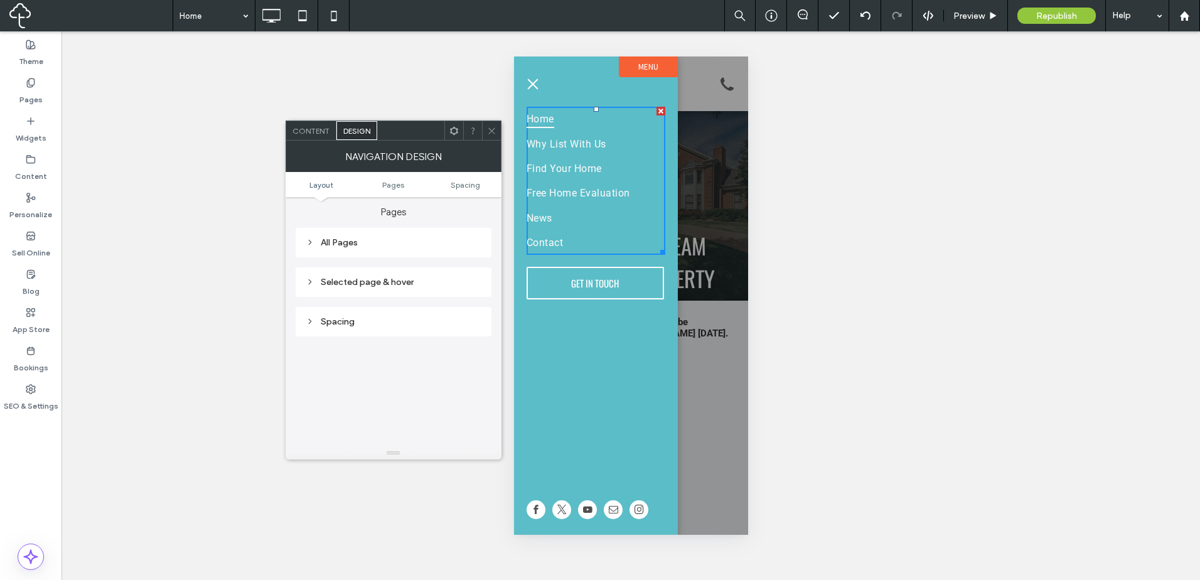
scroll to position [209, 0]
drag, startPoint x: 418, startPoint y: 295, endPoint x: 438, endPoint y: 301, distance: 20.9
click at [419, 295] on div "All Pages" at bounding box center [394, 293] width 176 height 11
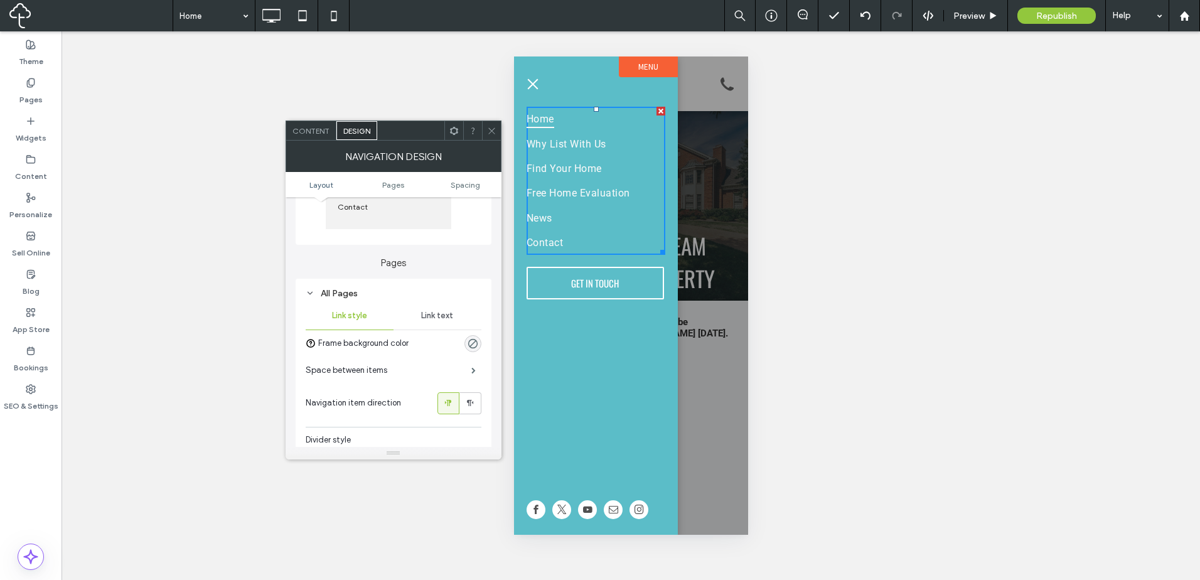
click at [444, 323] on div "Link text" at bounding box center [437, 316] width 88 height 28
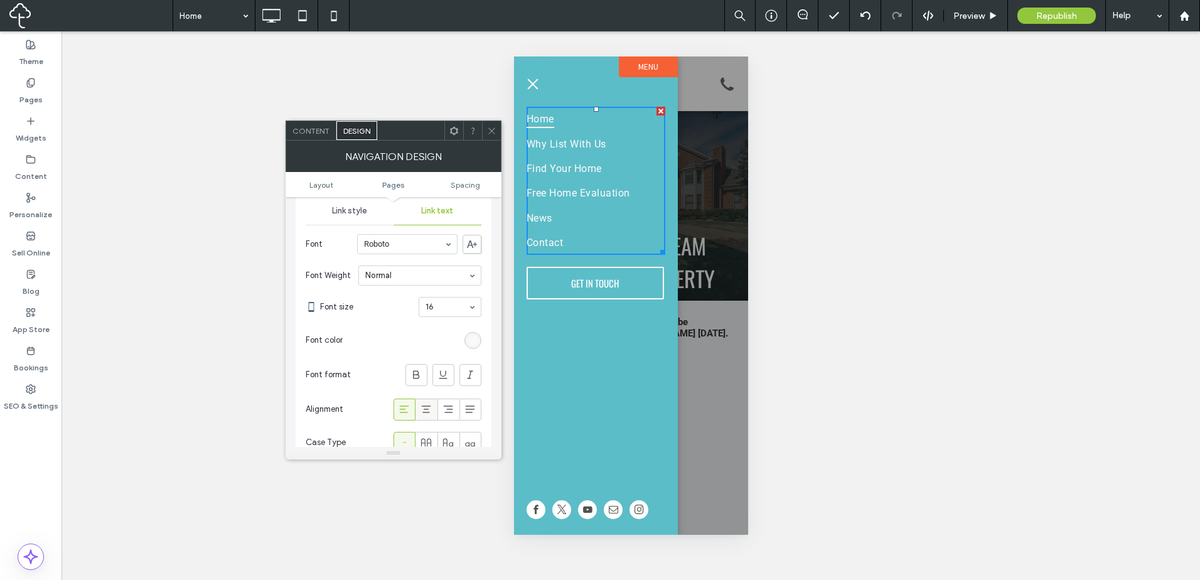
click at [427, 413] on use at bounding box center [426, 410] width 9 height 8
click at [487, 131] on icon at bounding box center [491, 130] width 9 height 9
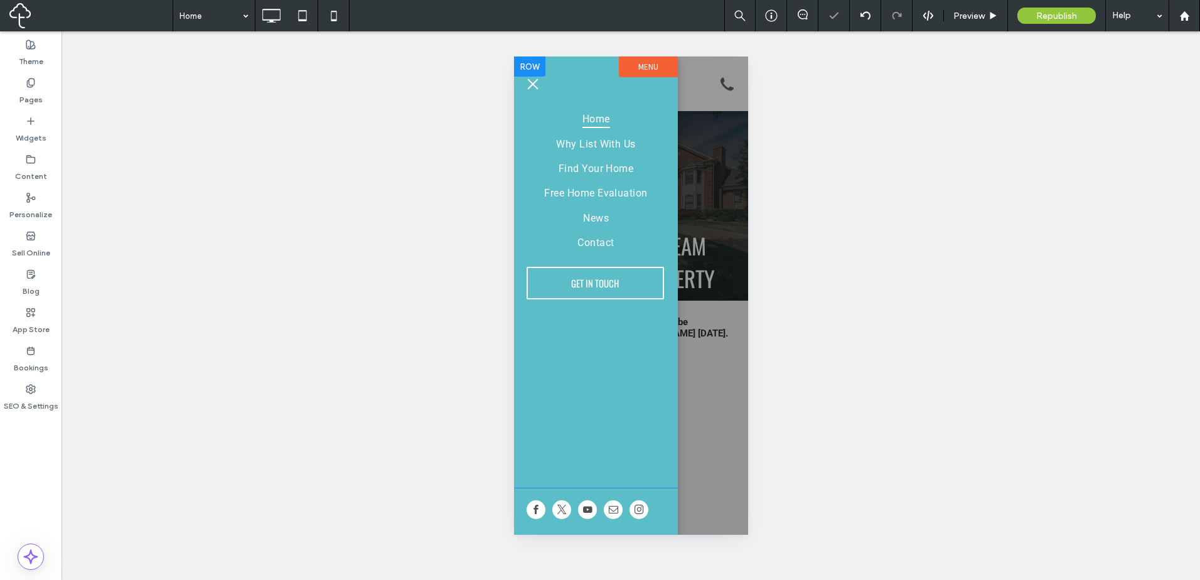
drag, startPoint x: 623, startPoint y: 321, endPoint x: 621, endPoint y: 327, distance: 6.8
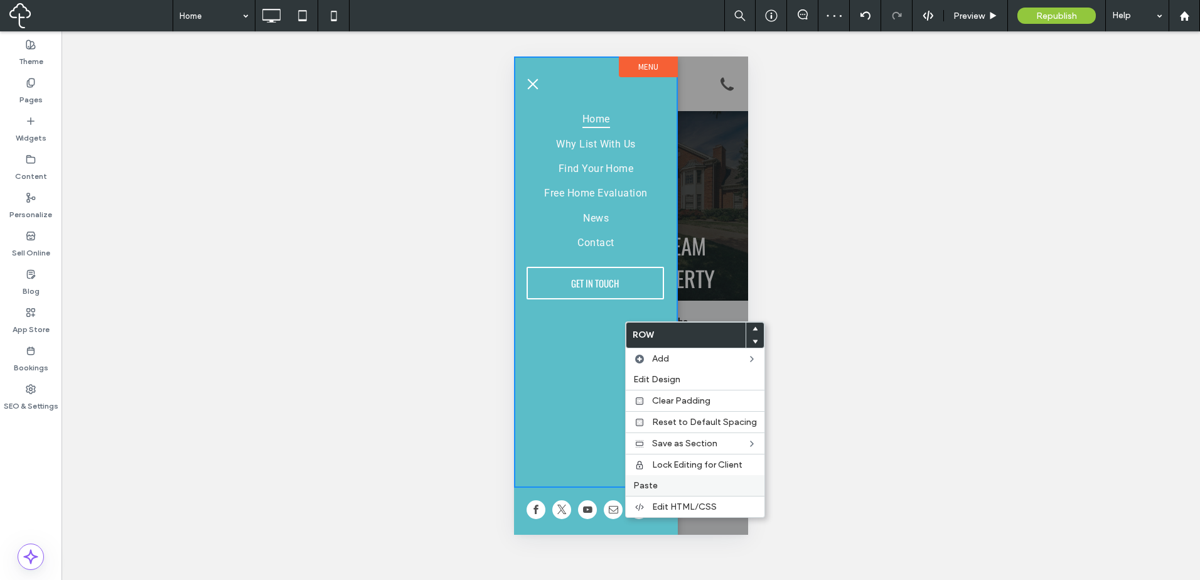
click at [673, 482] on label "Paste" at bounding box center [695, 485] width 124 height 11
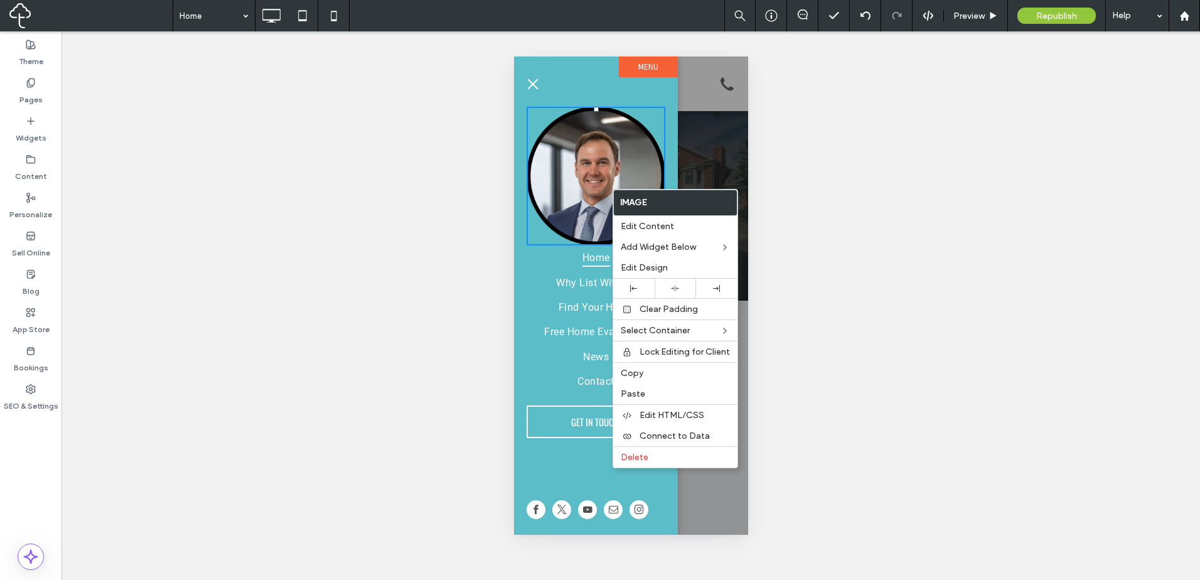
click at [586, 133] on img at bounding box center [595, 176] width 139 height 139
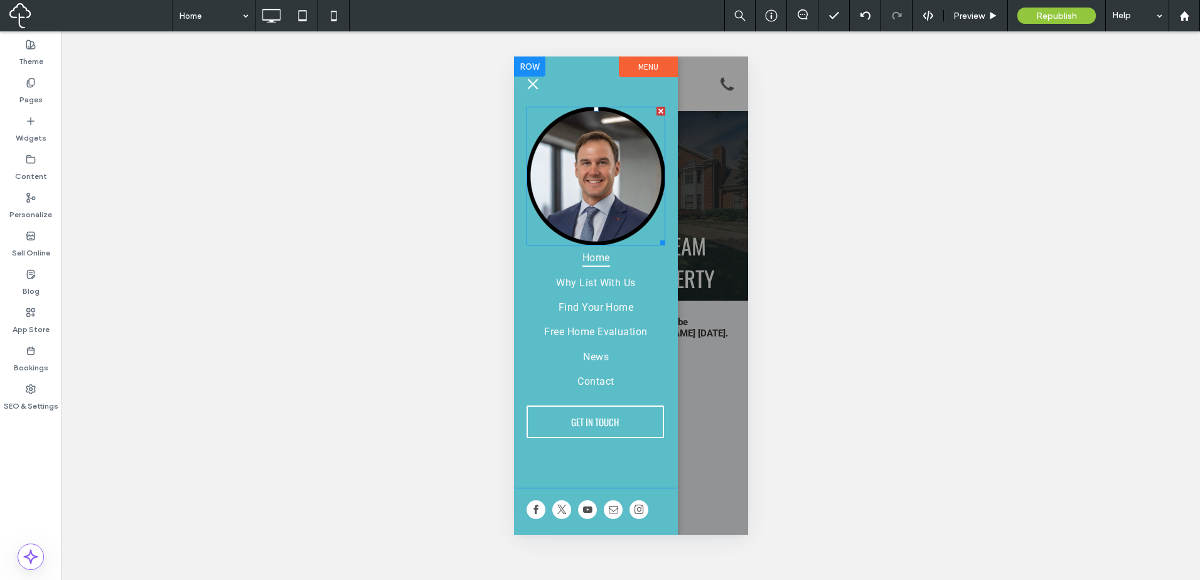
click at [663, 241] on div "Home Why List With Us Find Your Home Free Home Evaluation News Contact GET IN T…" at bounding box center [595, 271] width 164 height 431
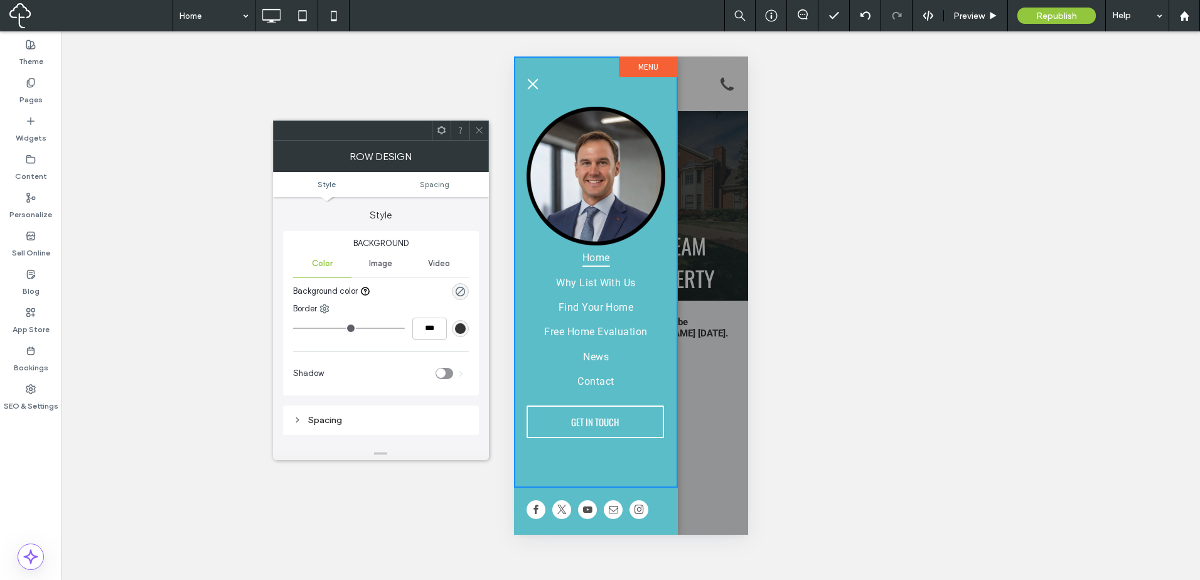
click at [662, 240] on img at bounding box center [595, 176] width 139 height 139
drag, startPoint x: 476, startPoint y: 126, endPoint x: 510, endPoint y: 139, distance: 35.6
click at [481, 127] on icon at bounding box center [478, 130] width 9 height 9
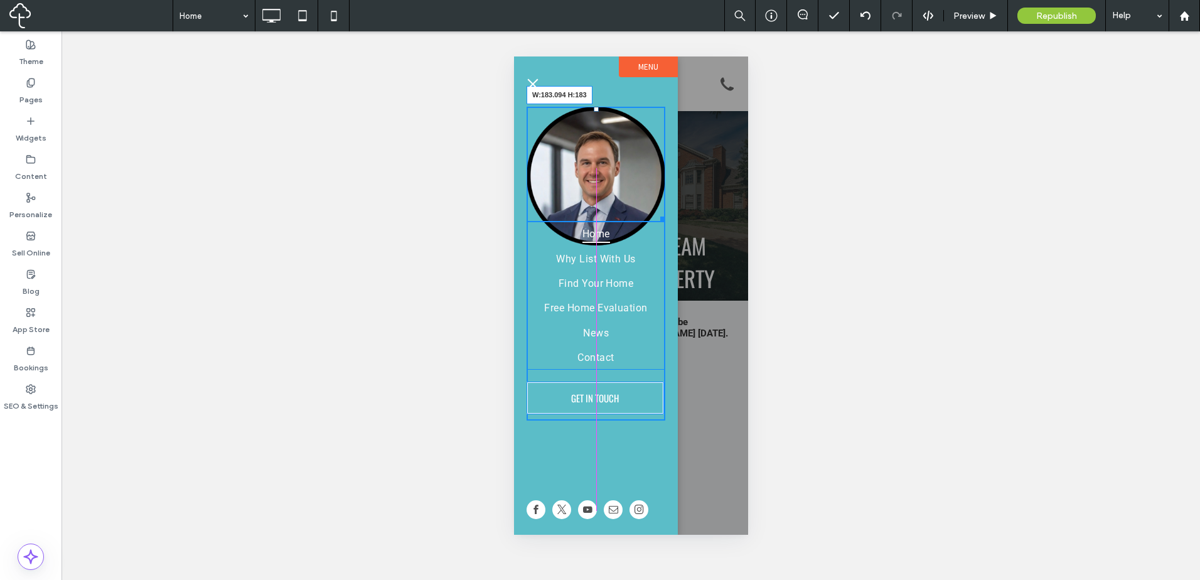
drag, startPoint x: 658, startPoint y: 237, endPoint x: 644, endPoint y: 218, distance: 23.7
click at [644, 218] on div "W:183.094 H:183 Home Why List With Us Find Your Home Free Home Evaluation News …" at bounding box center [595, 264] width 139 height 314
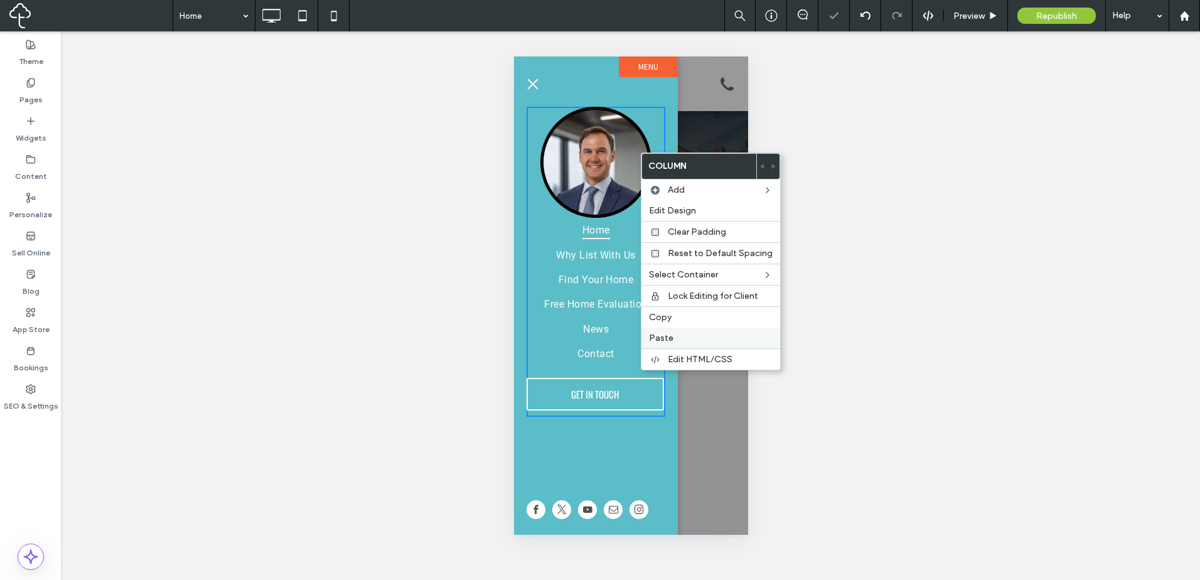
click at [700, 333] on label "Paste" at bounding box center [711, 338] width 124 height 11
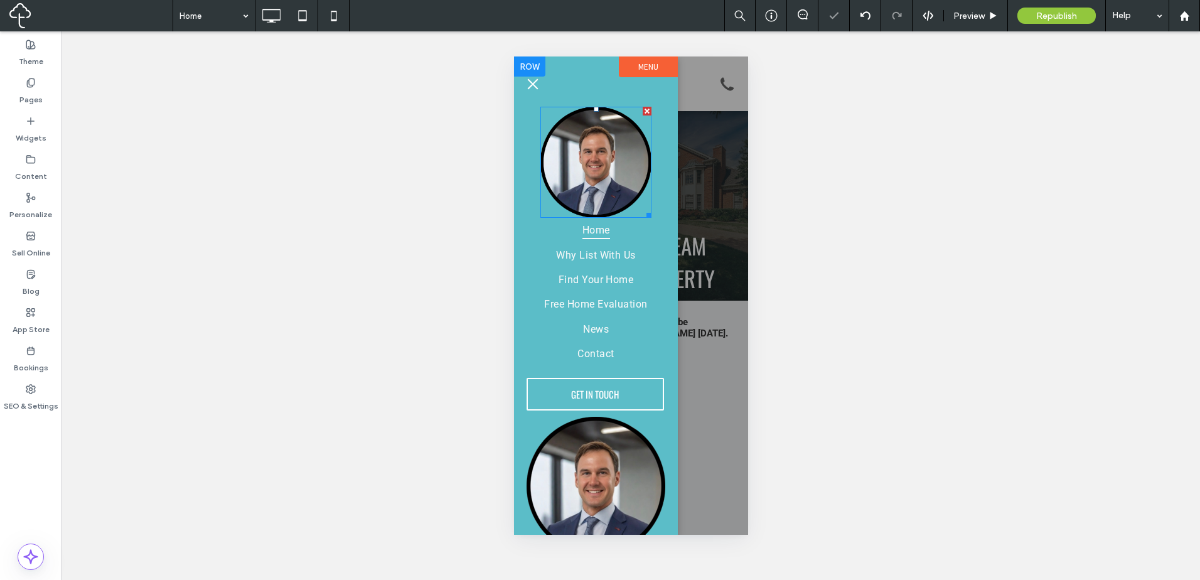
click at [642, 112] on div at bounding box center [646, 111] width 9 height 9
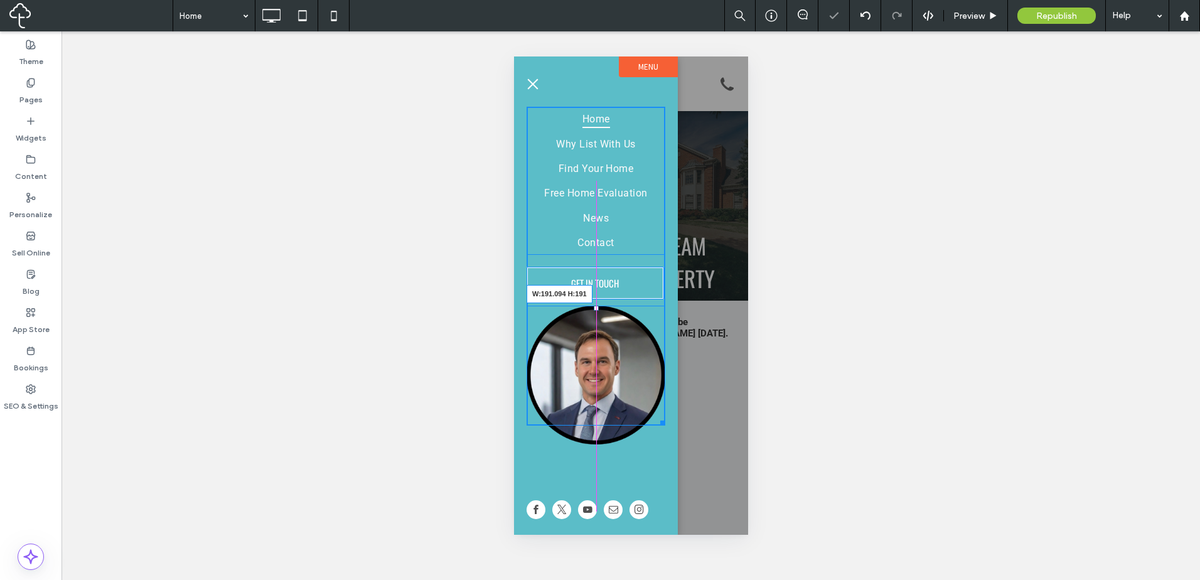
drag, startPoint x: 661, startPoint y: 442, endPoint x: 1165, endPoint y: 490, distance: 506.8
click at [651, 433] on div "Home Why List With Us Find Your Home Free Home Evaluation News Contact GET IN T…" at bounding box center [595, 271] width 164 height 431
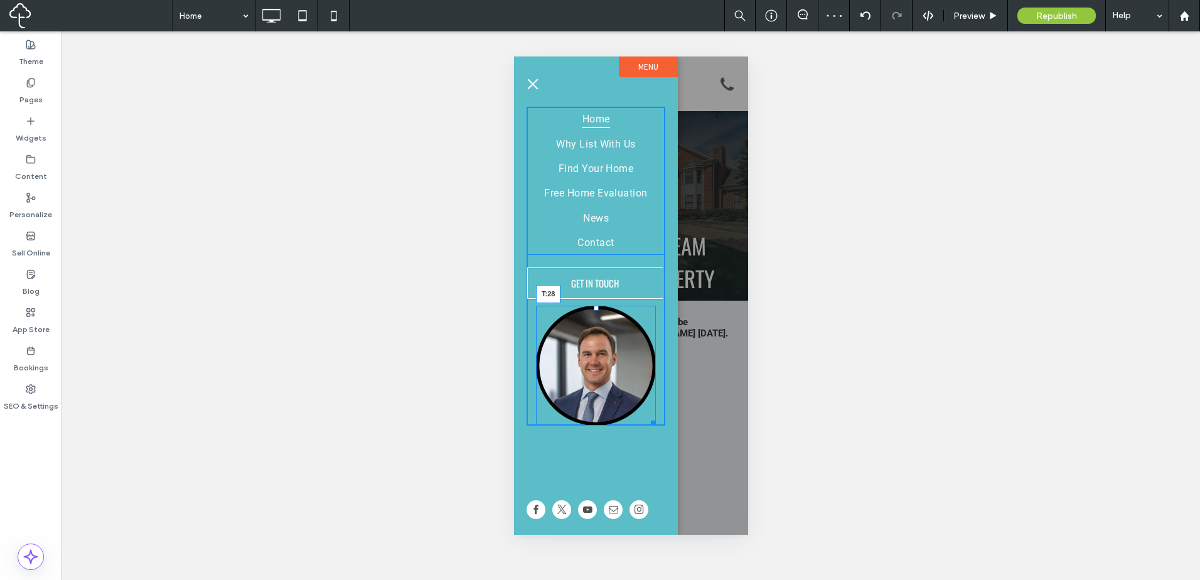
drag, startPoint x: 596, startPoint y: 307, endPoint x: 597, endPoint y: 324, distance: 17.6
click at [597, 324] on div "T:28" at bounding box center [595, 366] width 120 height 120
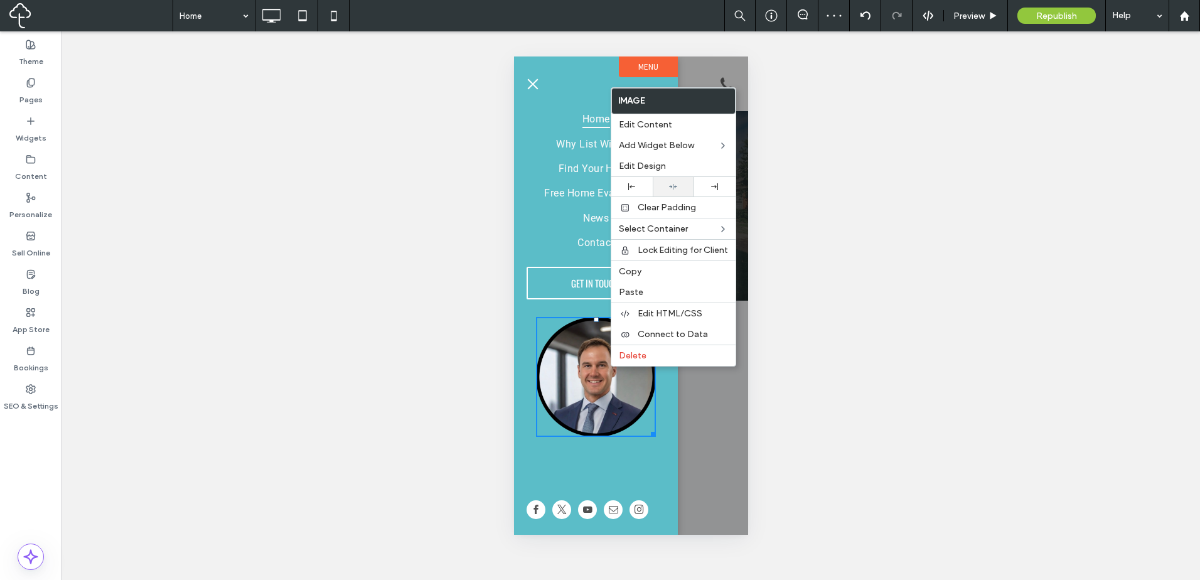
click at [678, 186] on div at bounding box center [673, 187] width 29 height 8
drag, startPoint x: 1093, startPoint y: 338, endPoint x: 579, endPoint y: 282, distance: 517.1
click at [579, 282] on span "GET IN TOUCH" at bounding box center [594, 283] width 56 height 26
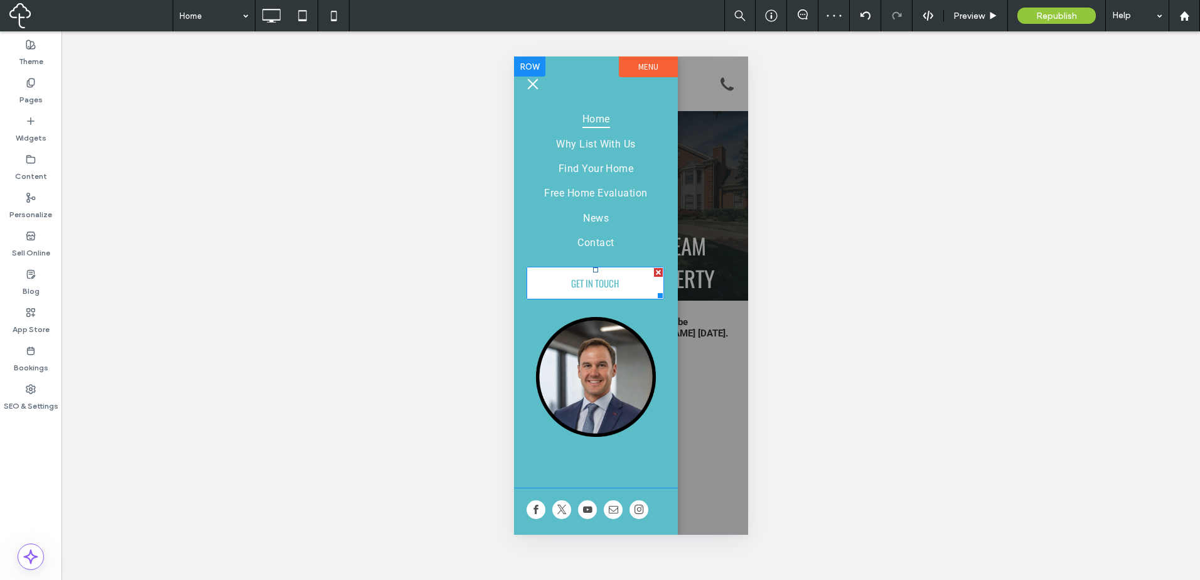
drag, startPoint x: 579, startPoint y: 282, endPoint x: 649, endPoint y: 286, distance: 69.8
click at [582, 282] on span "GET IN TOUCH" at bounding box center [594, 283] width 56 height 26
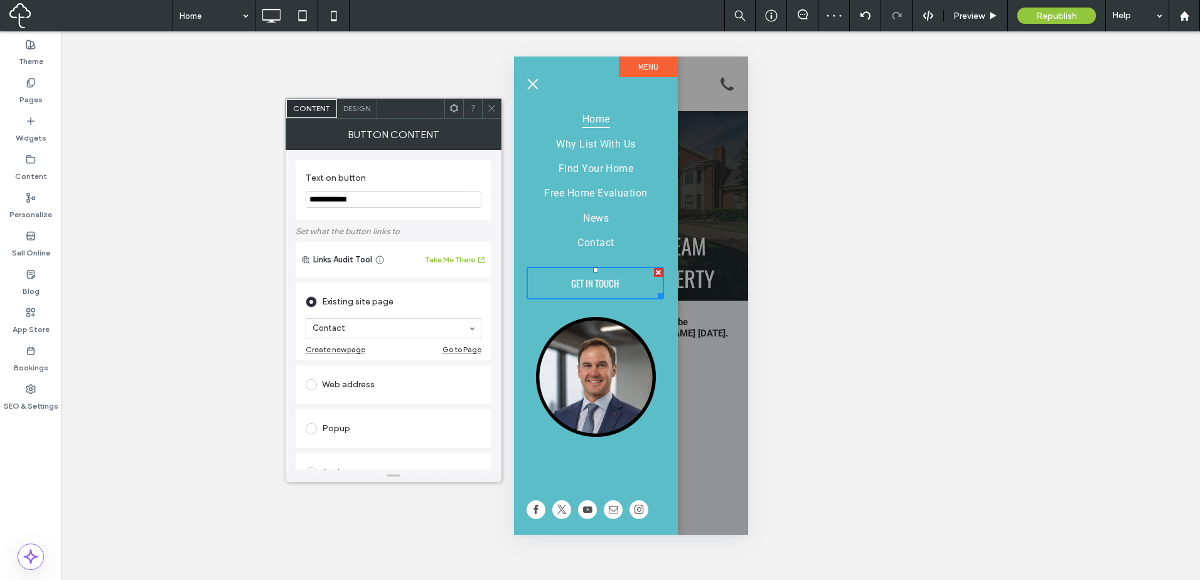
click at [363, 103] on div "Design" at bounding box center [357, 108] width 40 height 19
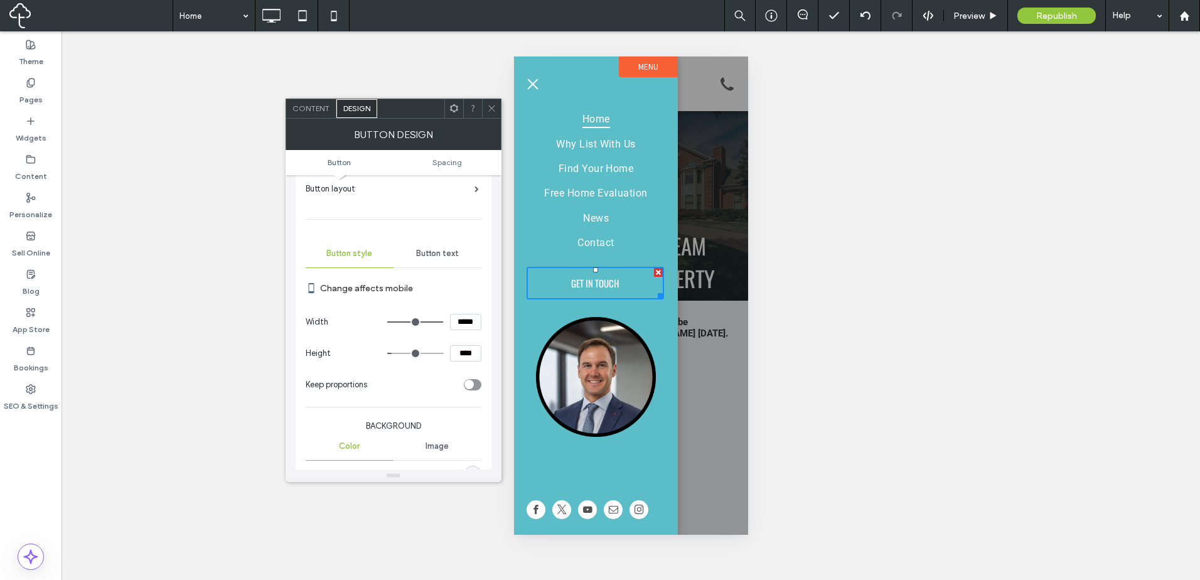
scroll to position [105, 0]
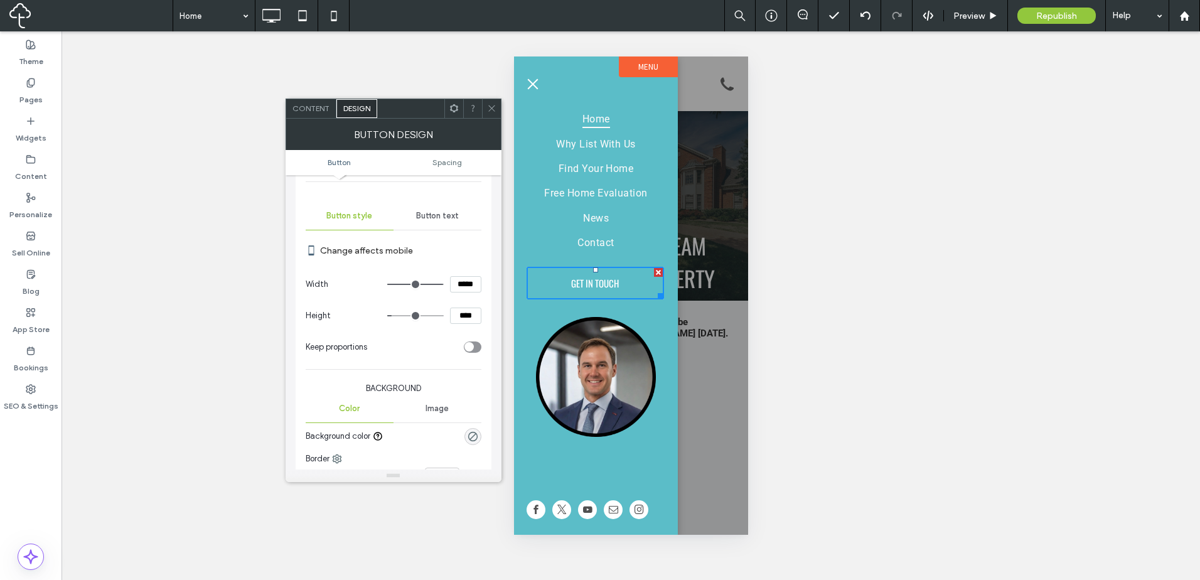
drag, startPoint x: 460, startPoint y: 287, endPoint x: 477, endPoint y: 282, distance: 17.5
click at [464, 286] on input "*****" at bounding box center [465, 284] width 31 height 16
type input "*****"
type input "***"
click at [452, 109] on icon at bounding box center [453, 108] width 9 height 9
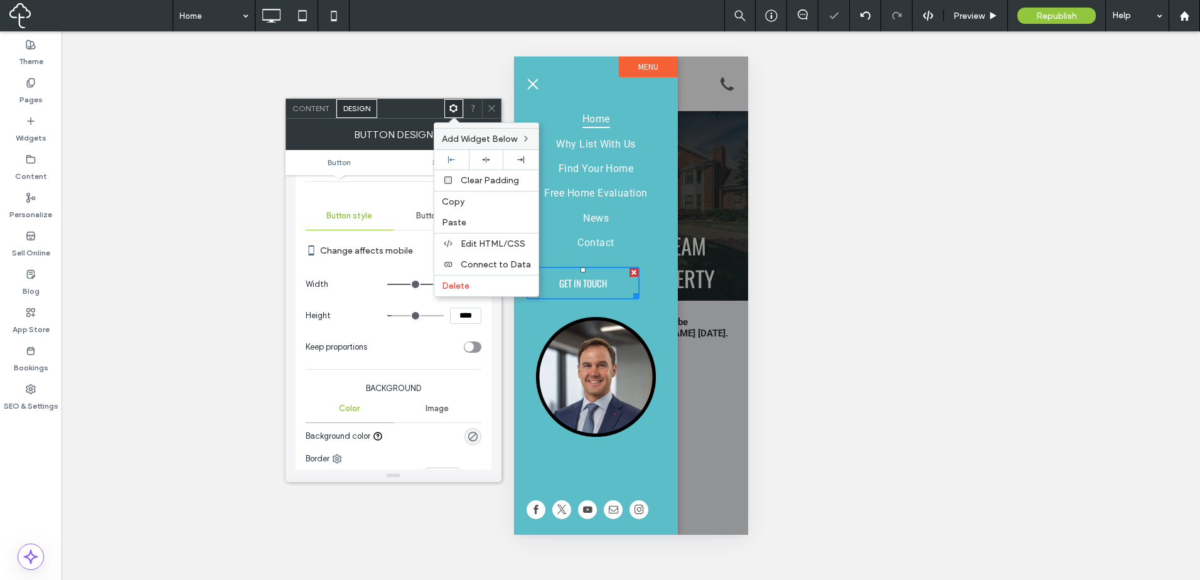
drag, startPoint x: 481, startPoint y: 155, endPoint x: 484, endPoint y: 132, distance: 22.7
click at [482, 156] on icon at bounding box center [486, 160] width 8 height 8
click at [495, 104] on icon at bounding box center [491, 108] width 9 height 9
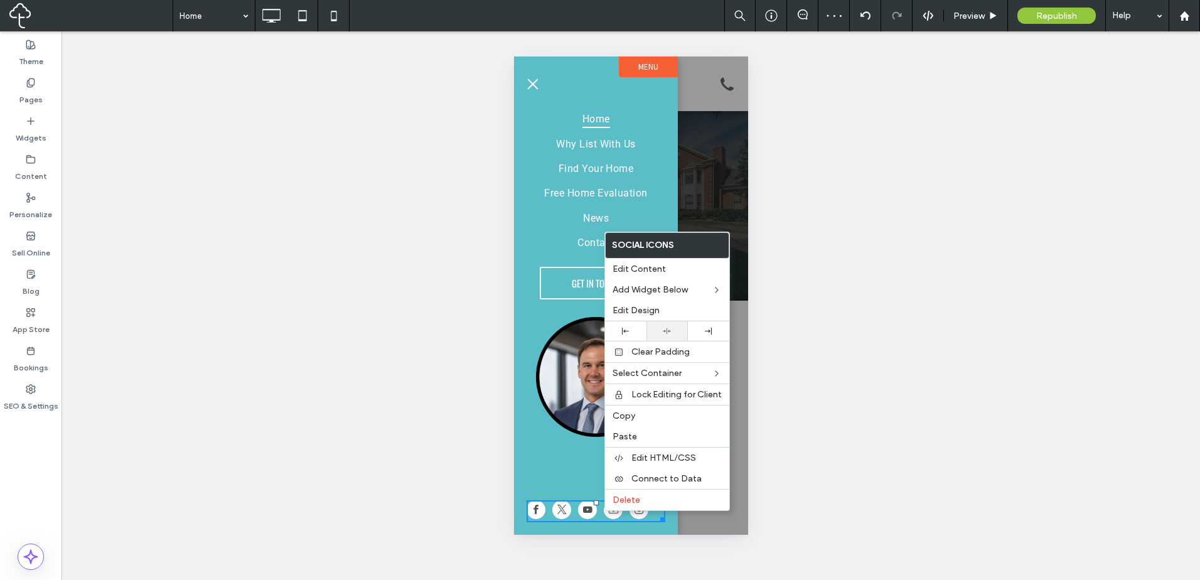
click at [671, 333] on div at bounding box center [667, 331] width 29 height 8
click at [310, 13] on icon at bounding box center [302, 15] width 25 height 25
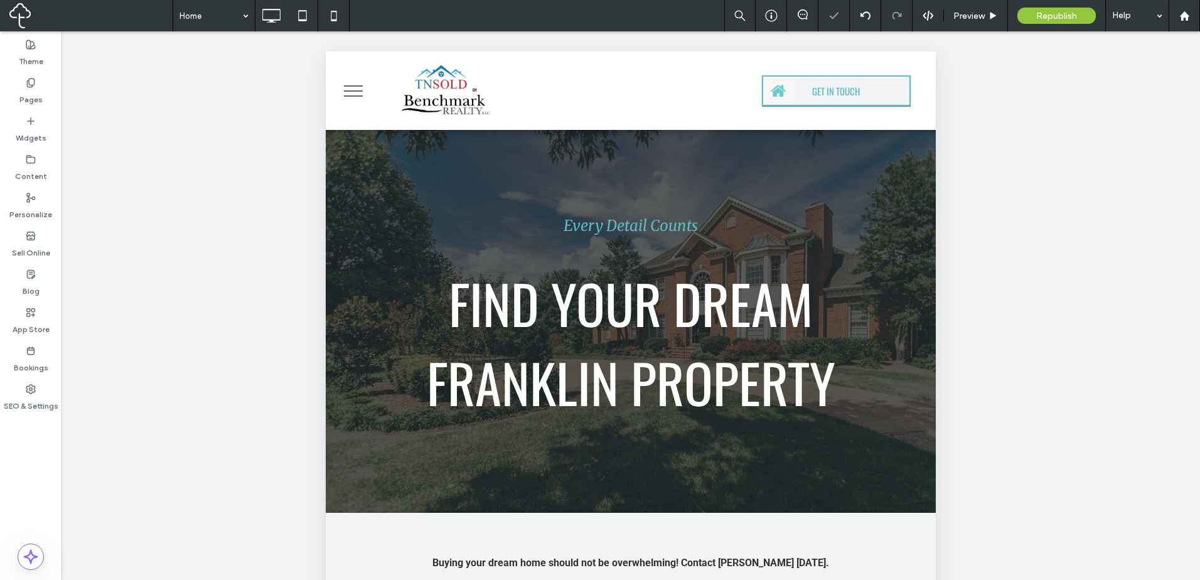
scroll to position [0, 0]
click at [355, 92] on button "menu" at bounding box center [353, 91] width 33 height 33
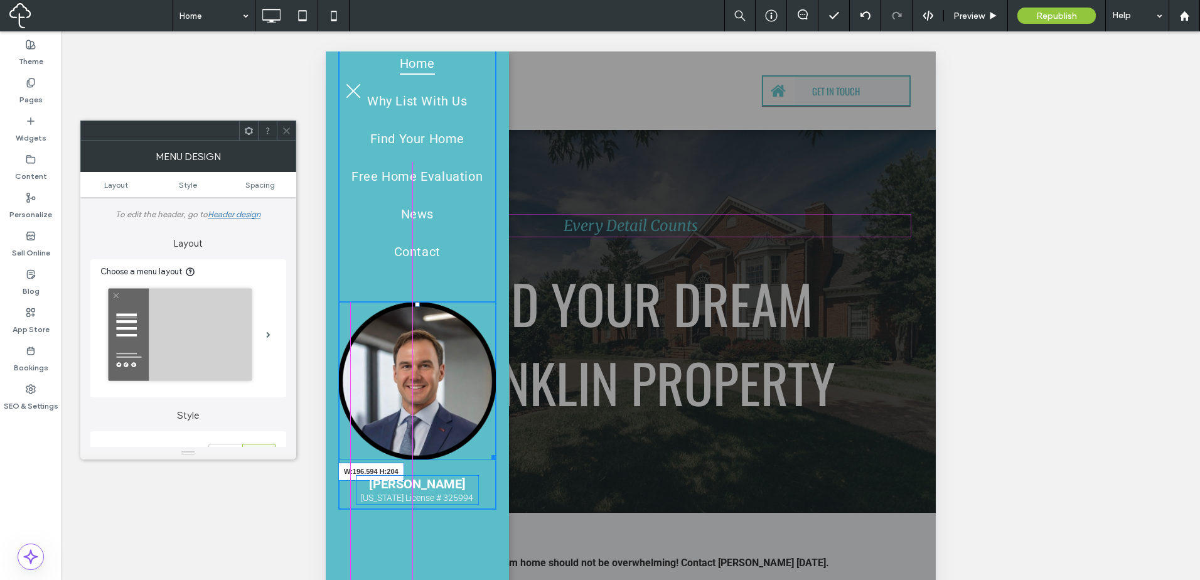
drag, startPoint x: 481, startPoint y: 426, endPoint x: 471, endPoint y: 417, distance: 13.8
click at [471, 417] on div "W:196.594 H:204" at bounding box center [417, 381] width 158 height 158
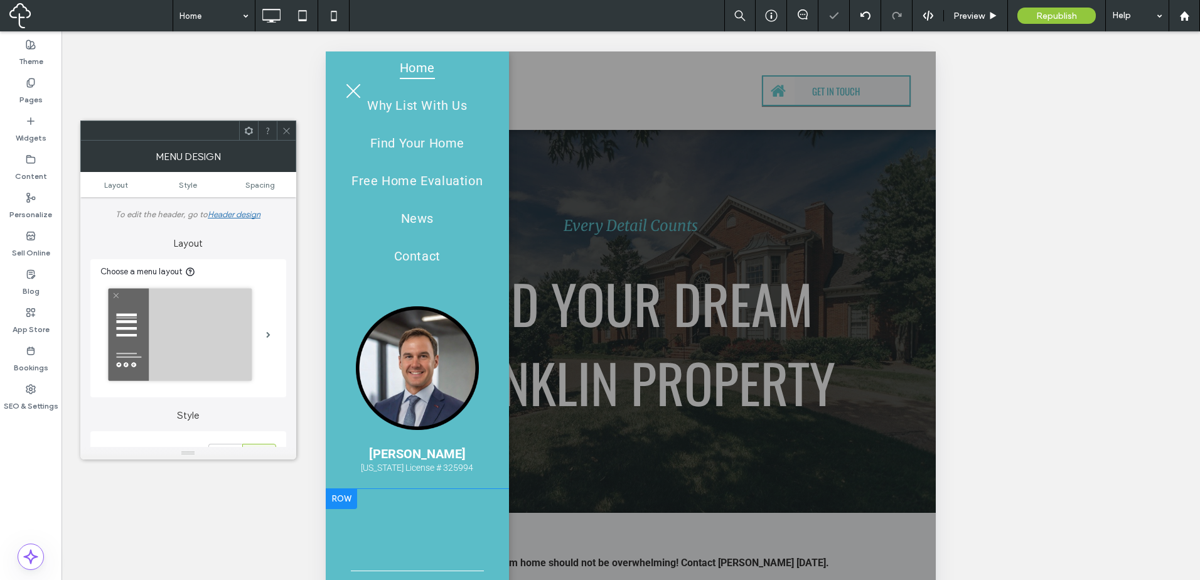
scroll to position [295, 0]
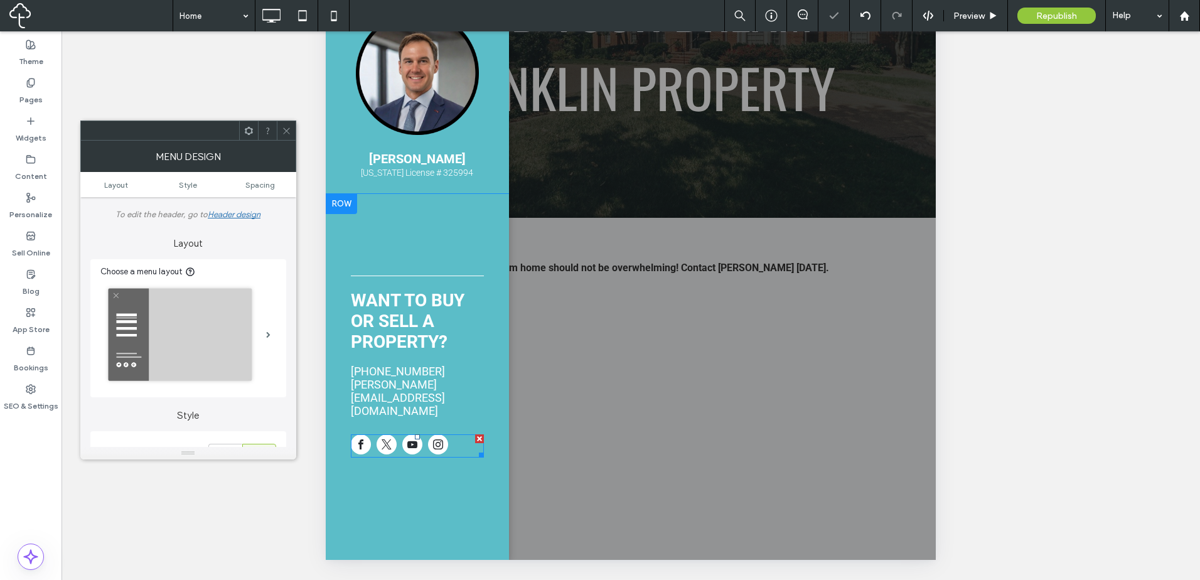
drag, startPoint x: 413, startPoint y: 419, endPoint x: 377, endPoint y: 403, distance: 39.6
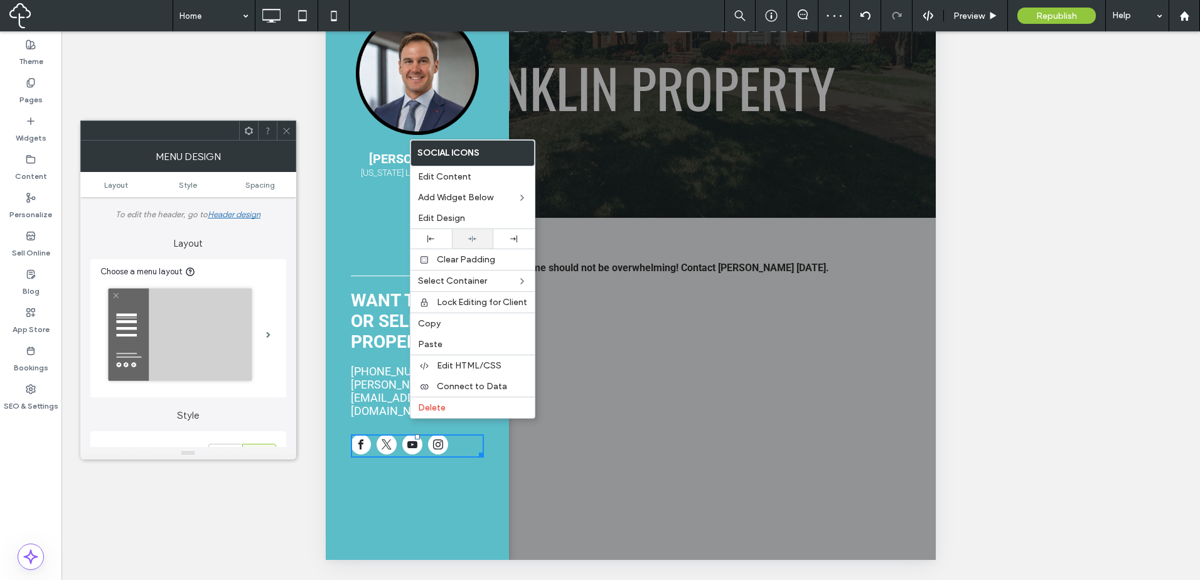
click at [464, 244] on div at bounding box center [472, 238] width 41 height 19
click at [393, 318] on font "WANT TO BUY OR SELL A PROPERTY?" at bounding box center [408, 321] width 114 height 62
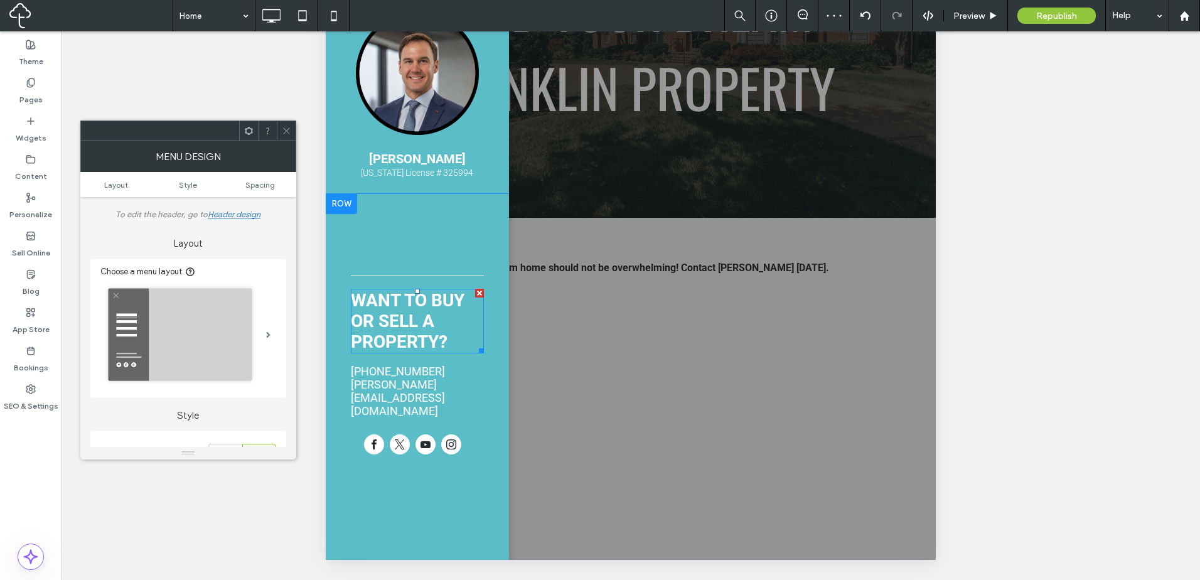
click at [413, 318] on font "WANT TO BUY OR SELL A PROPERTY?" at bounding box center [408, 321] width 114 height 62
type input "**"
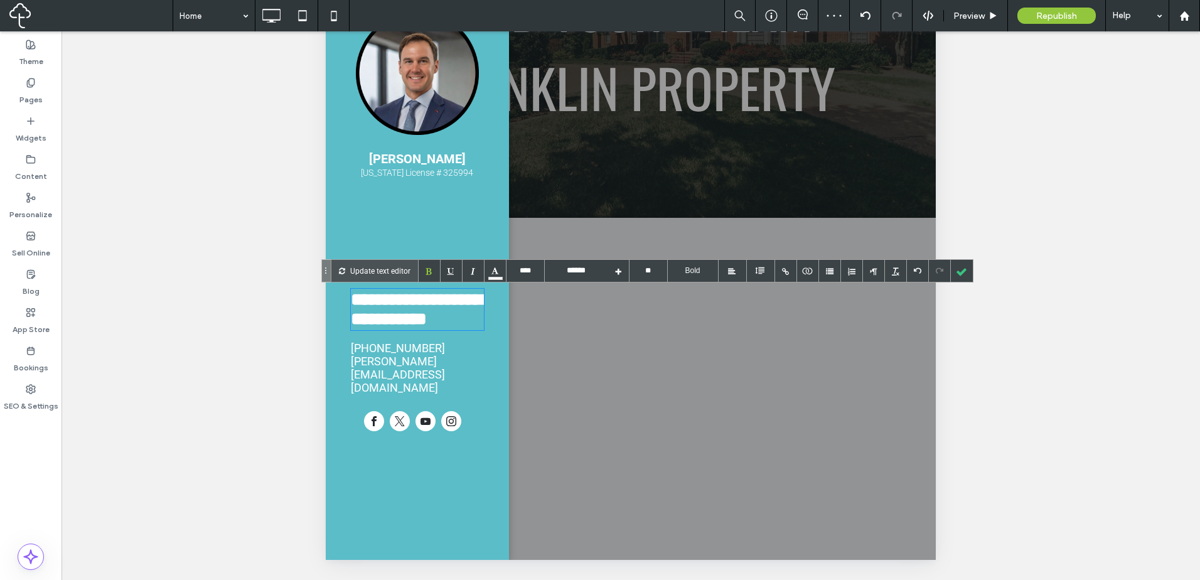
type input "****"
drag, startPoint x: 728, startPoint y: 269, endPoint x: 748, endPoint y: 276, distance: 21.4
click at [729, 269] on div at bounding box center [732, 272] width 8 height 8
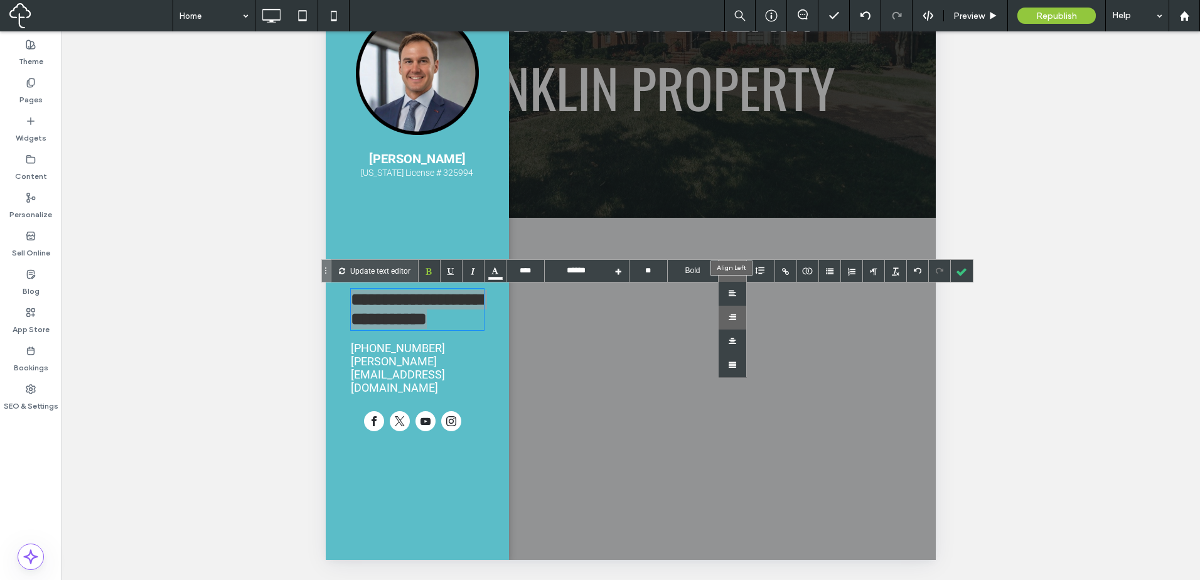
click at [730, 311] on div at bounding box center [733, 318] width 28 height 24
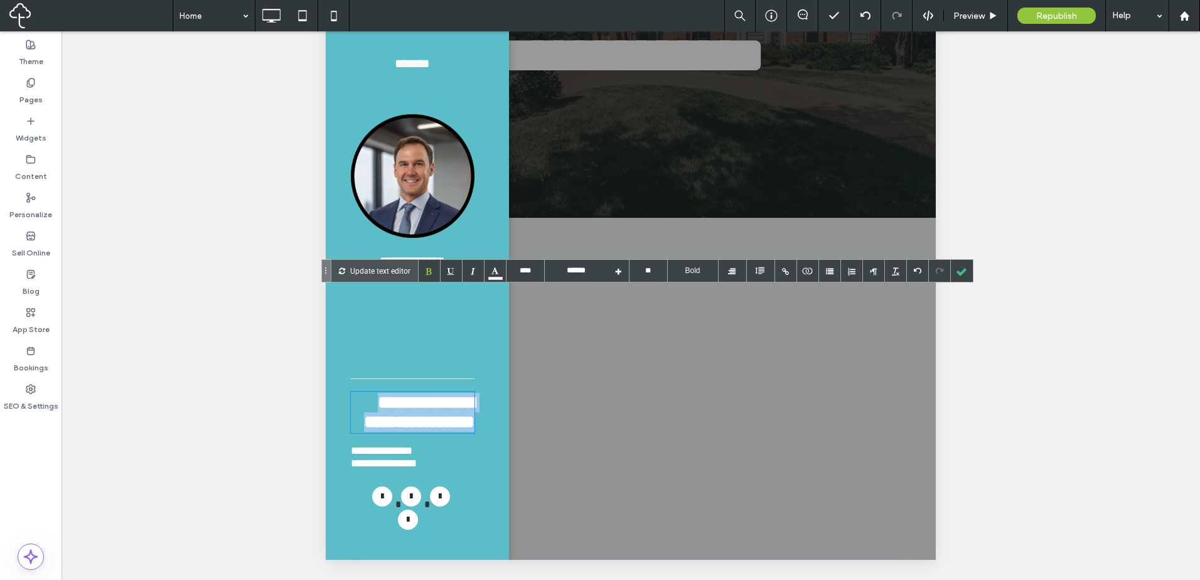
scroll to position [103, 0]
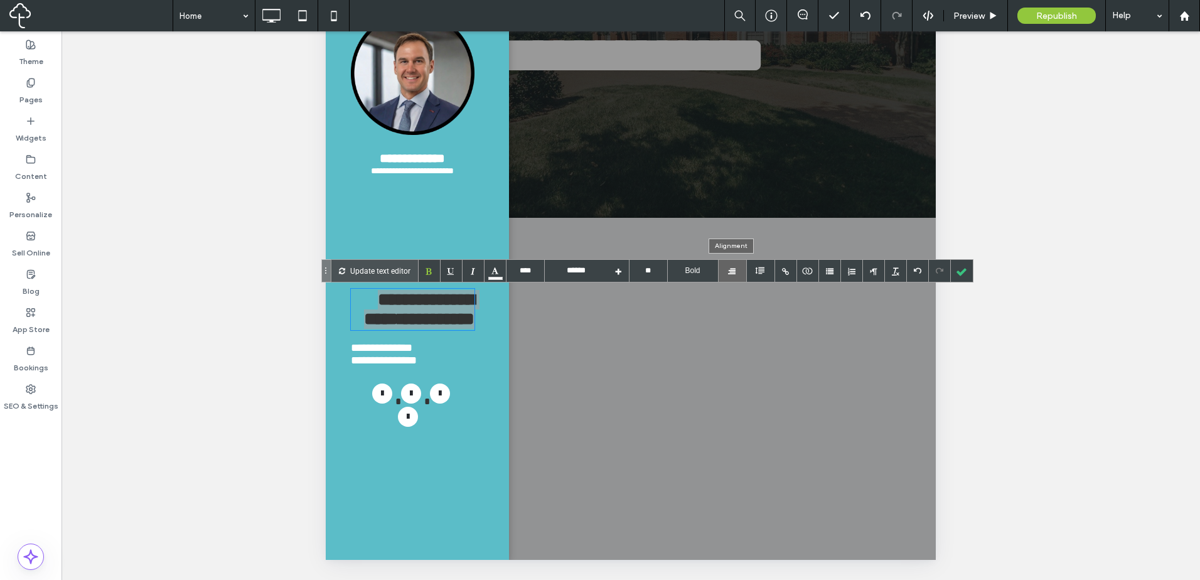
click at [734, 276] on div at bounding box center [733, 271] width 28 height 22
click at [736, 304] on div at bounding box center [733, 294] width 28 height 24
click at [730, 270] on div at bounding box center [732, 272] width 8 height 8
click at [730, 342] on div at bounding box center [733, 341] width 28 height 24
click at [445, 354] on div "**********" at bounding box center [413, 347] width 124 height 13
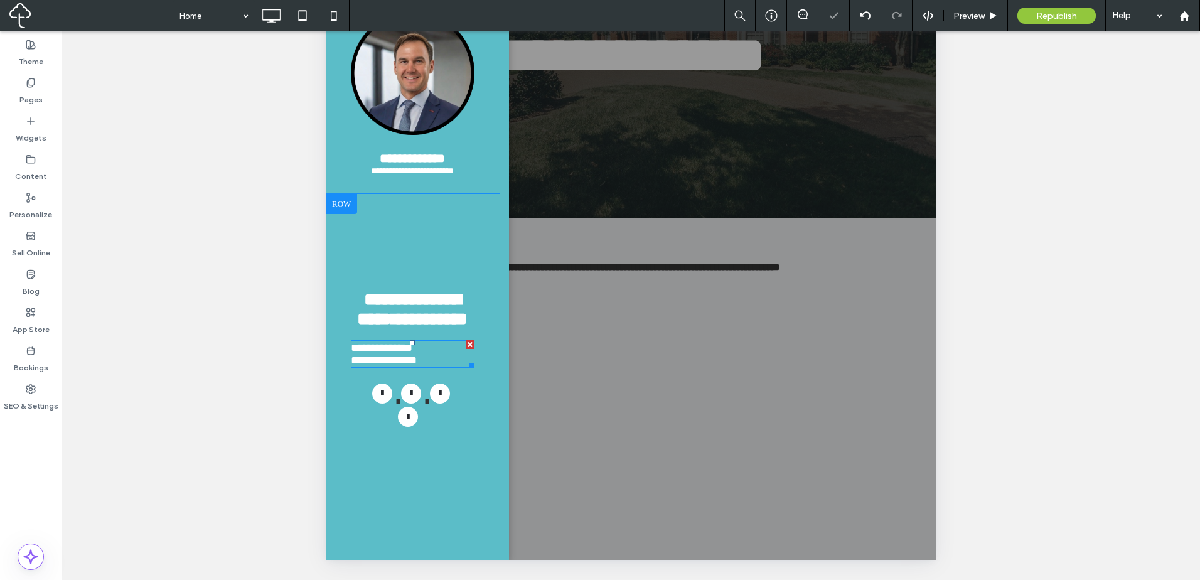
click at [456, 354] on div "**********" at bounding box center [413, 347] width 124 height 13
type input "****"
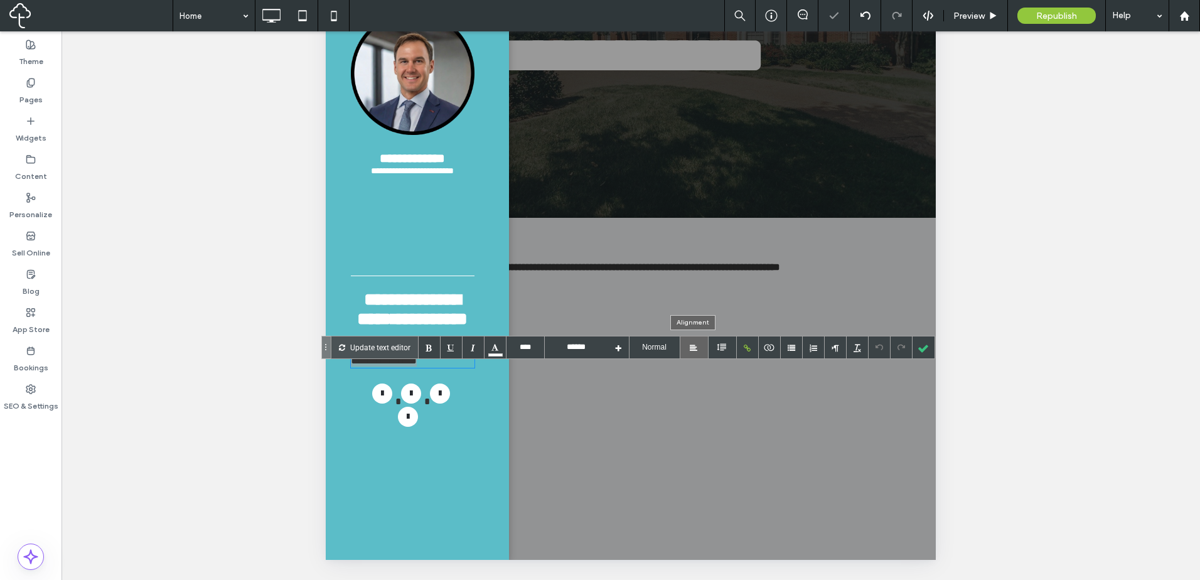
click at [698, 345] on div at bounding box center [700, 347] width 5 height 22
click at [694, 385] on div at bounding box center [694, 394] width 28 height 24
click at [701, 342] on div at bounding box center [700, 347] width 5 height 22
drag, startPoint x: 695, startPoint y: 417, endPoint x: 570, endPoint y: 671, distance: 283.5
click at [695, 417] on div at bounding box center [694, 418] width 28 height 24
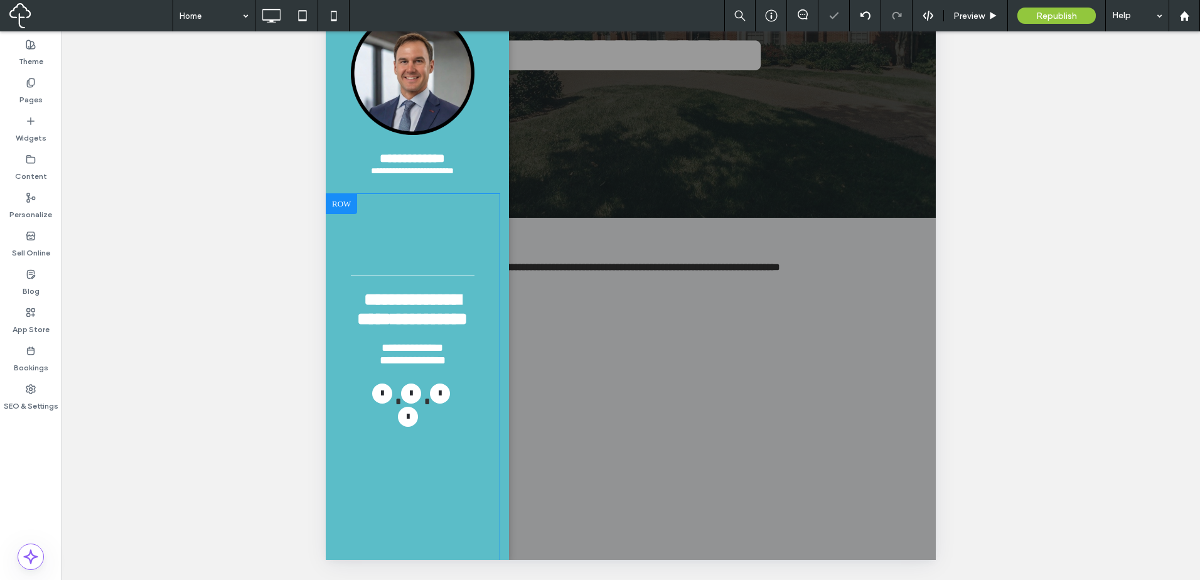
click at [876, 447] on div at bounding box center [631, 158] width 610 height 803
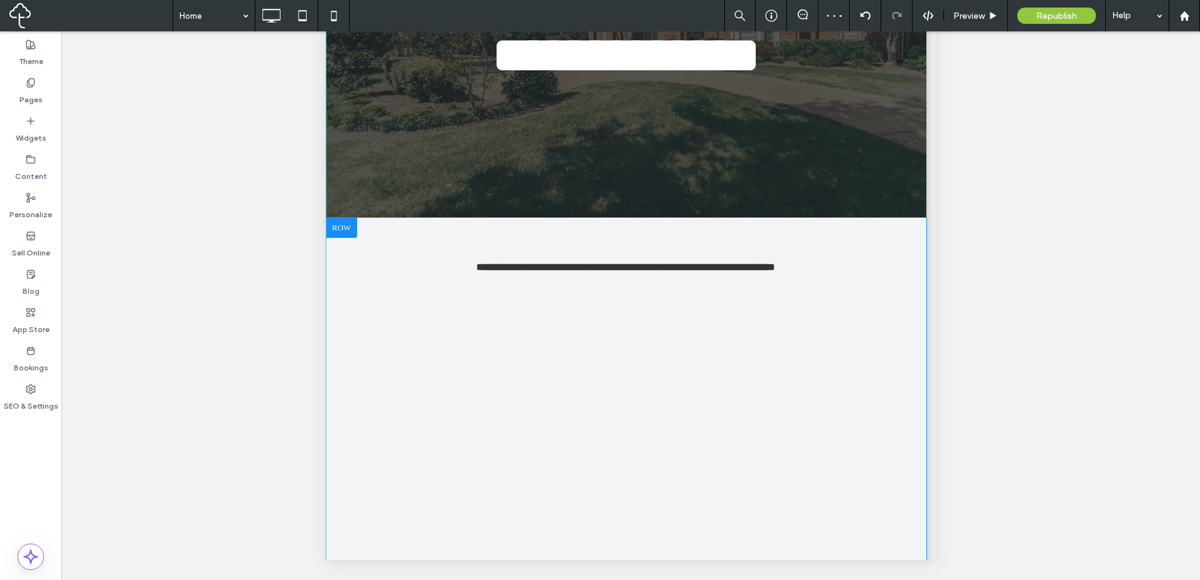
click at [904, 395] on div "**********" at bounding box center [626, 431] width 563 height 353
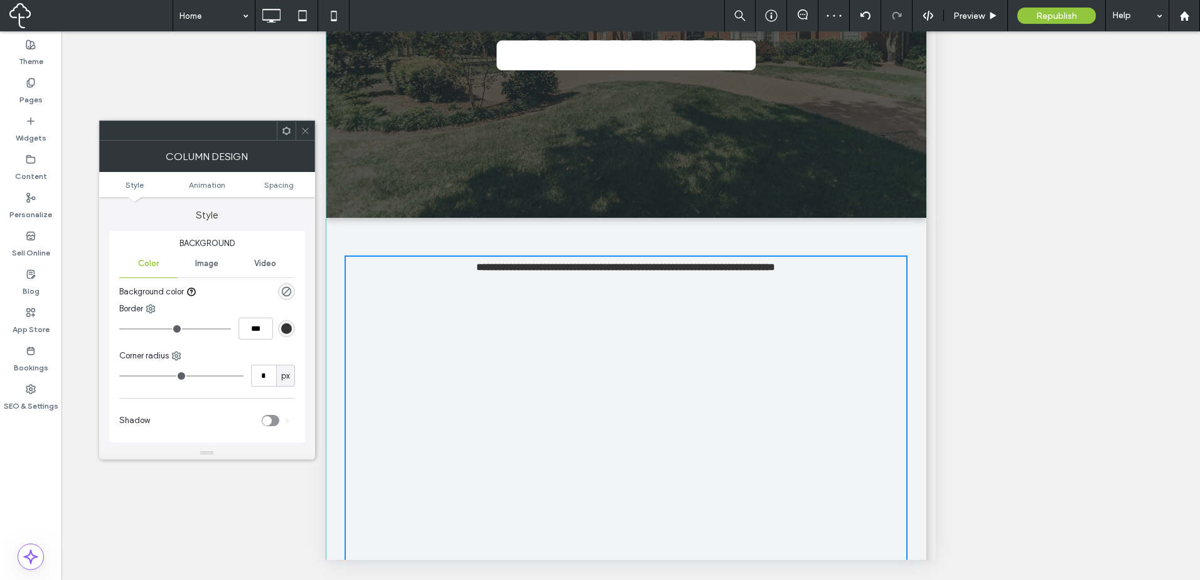
scroll to position [0, 0]
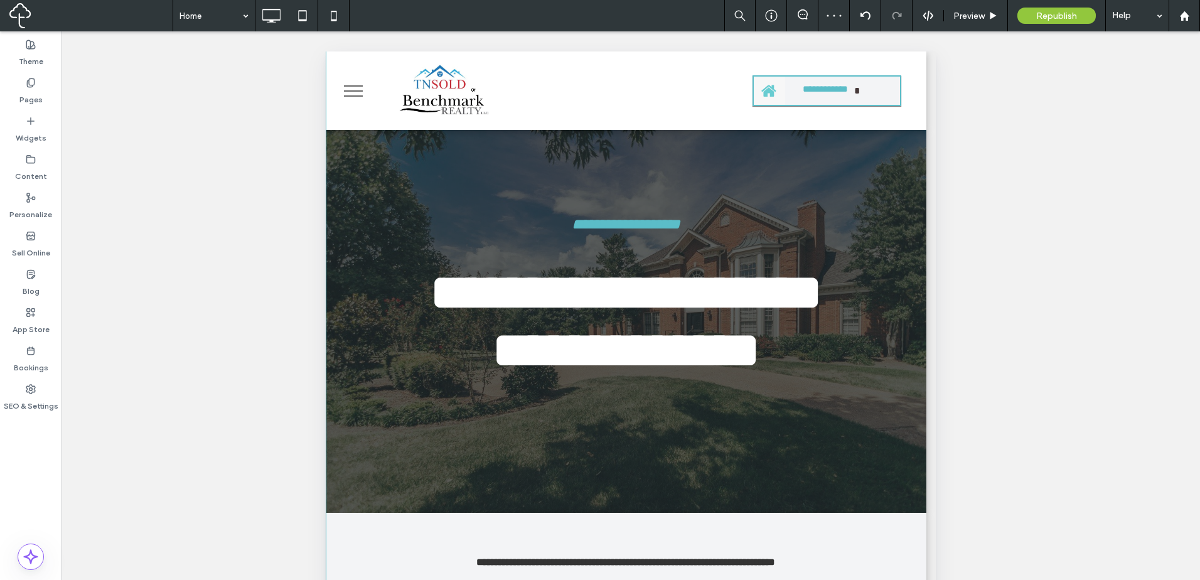
drag, startPoint x: 231, startPoint y: 35, endPoint x: 263, endPoint y: 48, distance: 34.6
click at [1029, 317] on div "**********" at bounding box center [631, 321] width 1138 height 580
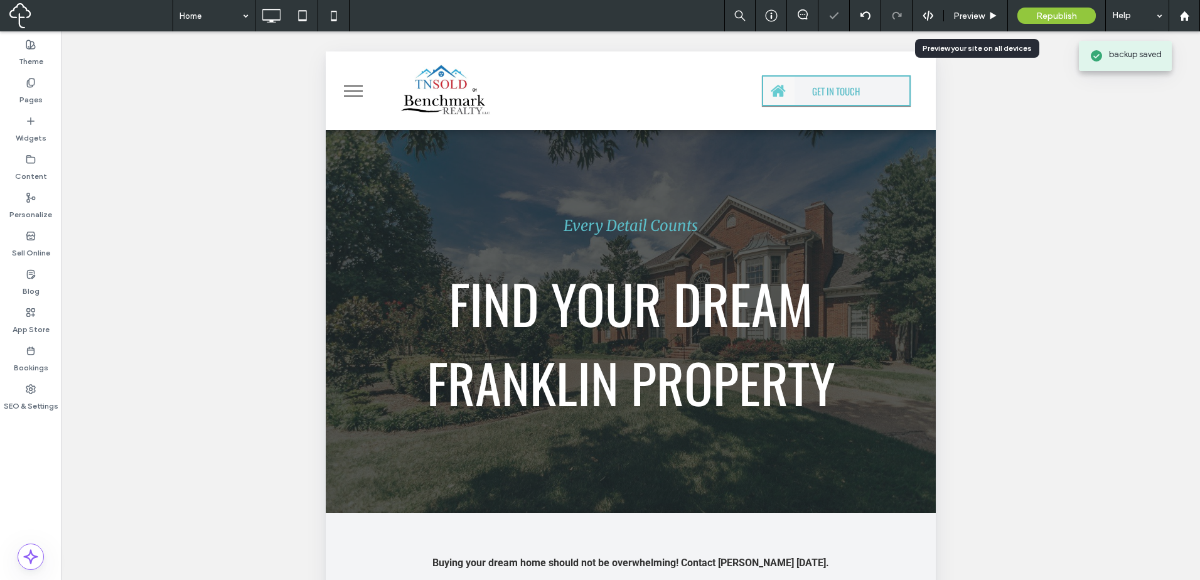
click at [976, 18] on span "Preview" at bounding box center [968, 16] width 31 height 11
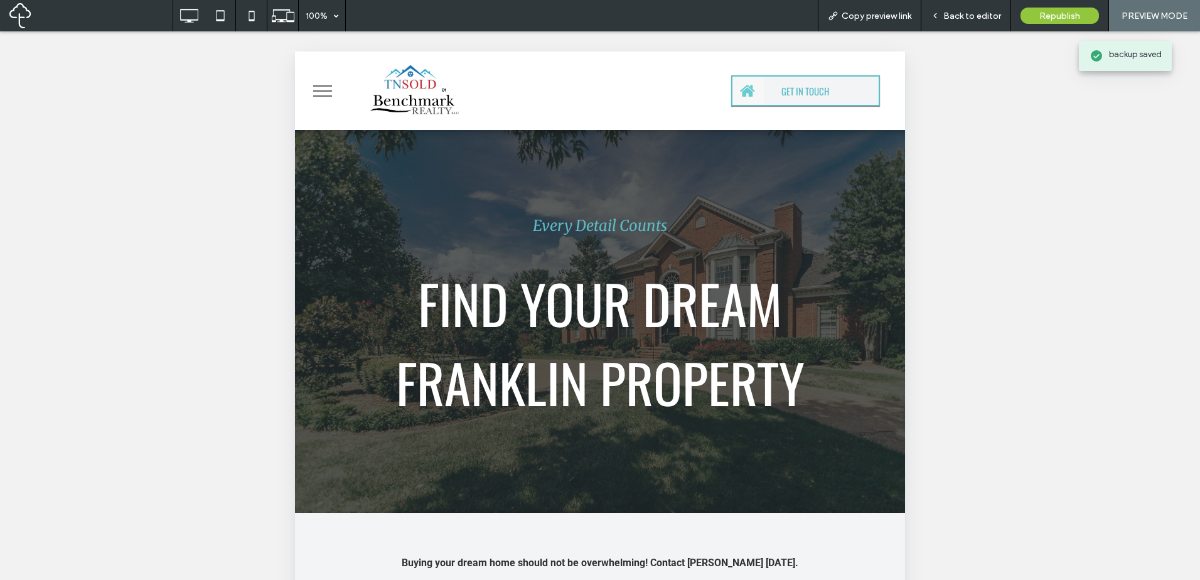
click at [882, 18] on span "Copy preview link" at bounding box center [877, 16] width 70 height 11
drag, startPoint x: 323, startPoint y: 87, endPoint x: 354, endPoint y: 83, distance: 31.0
click at [324, 87] on button "menu" at bounding box center [322, 91] width 33 height 33
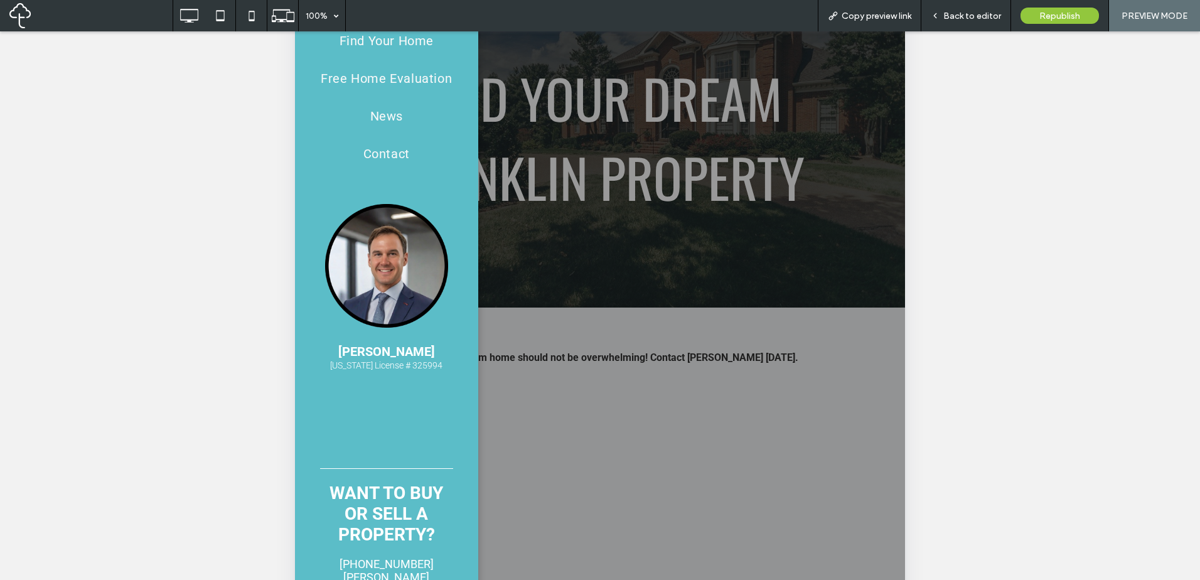
scroll to position [209, 0]
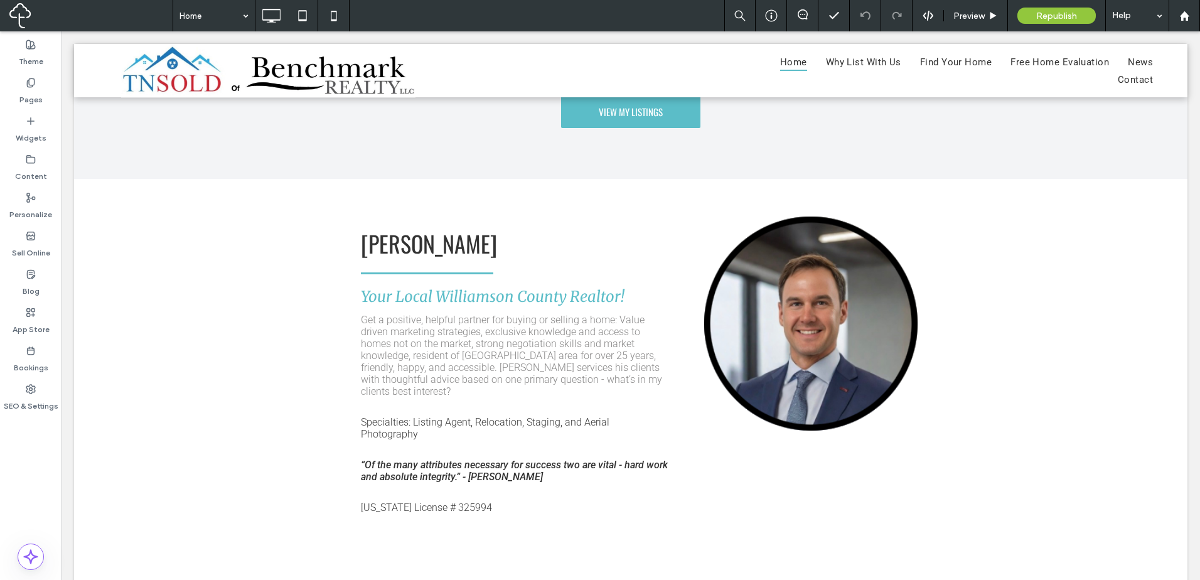
scroll to position [2301, 0]
click at [972, 12] on span "Preview" at bounding box center [968, 16] width 31 height 11
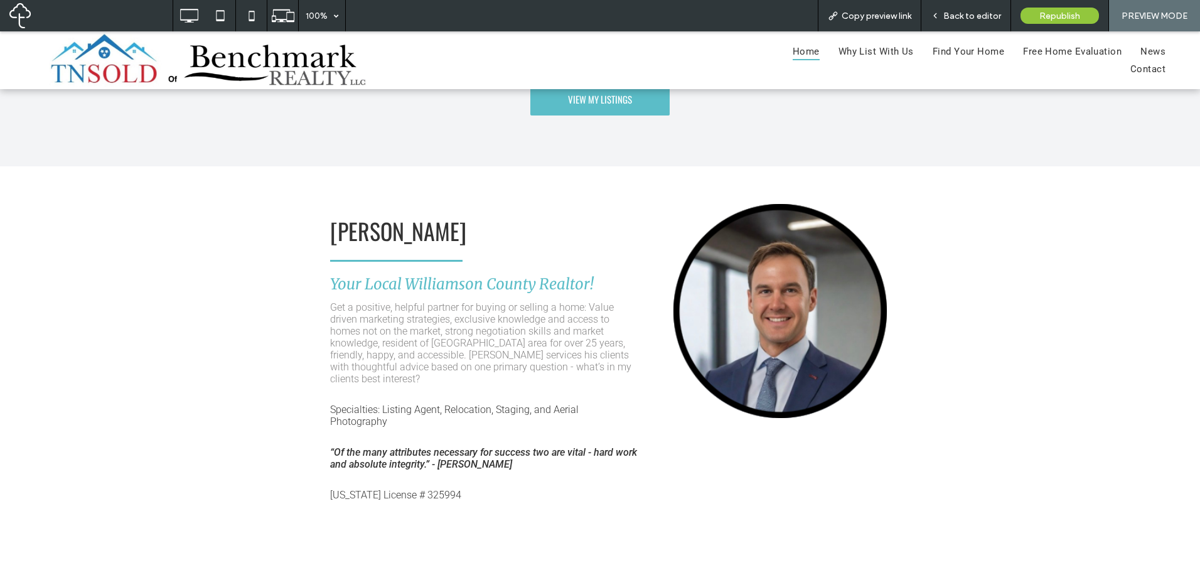
drag, startPoint x: 887, startPoint y: 19, endPoint x: 885, endPoint y: 25, distance: 6.8
click at [887, 19] on span "Copy preview link" at bounding box center [877, 16] width 70 height 11
click at [633, 302] on div "[PERSON_NAME] Your Local Williamson County Realtor! Get a positive, helpful par…" at bounding box center [474, 380] width 351 height 353
